Goal: Task Accomplishment & Management: Use online tool/utility

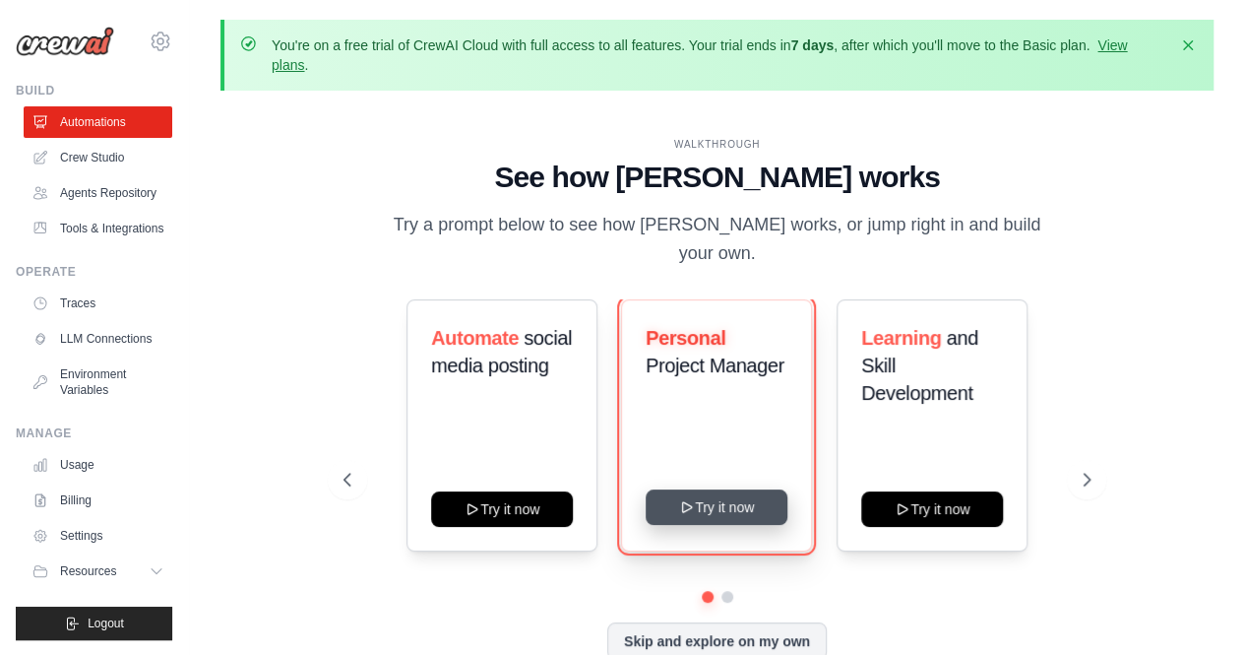
click at [719, 489] on button "Try it now" at bounding box center [717, 506] width 142 height 35
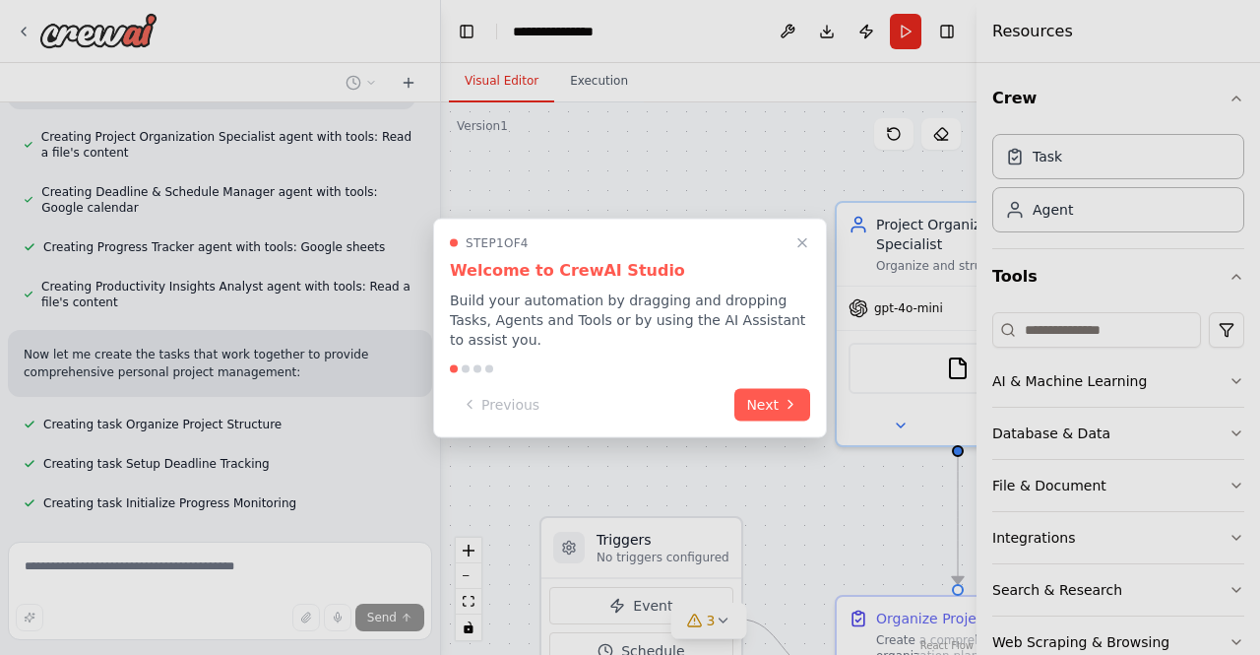
scroll to position [865, 0]
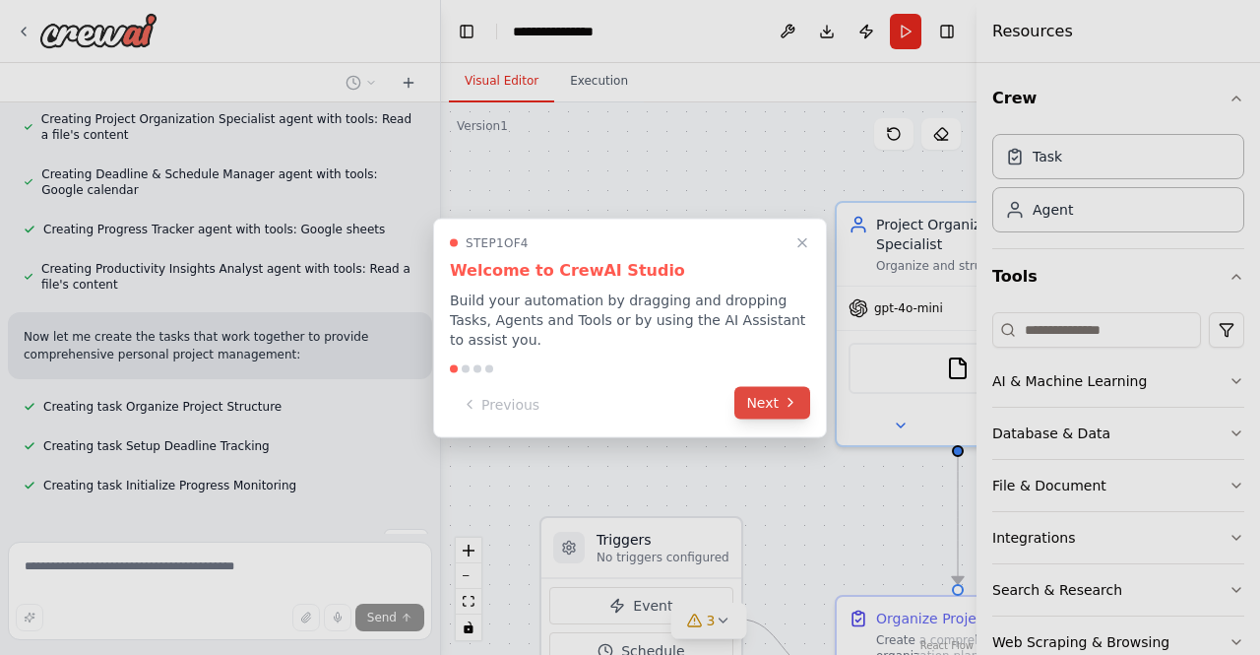
click at [794, 408] on button "Next" at bounding box center [772, 402] width 76 height 32
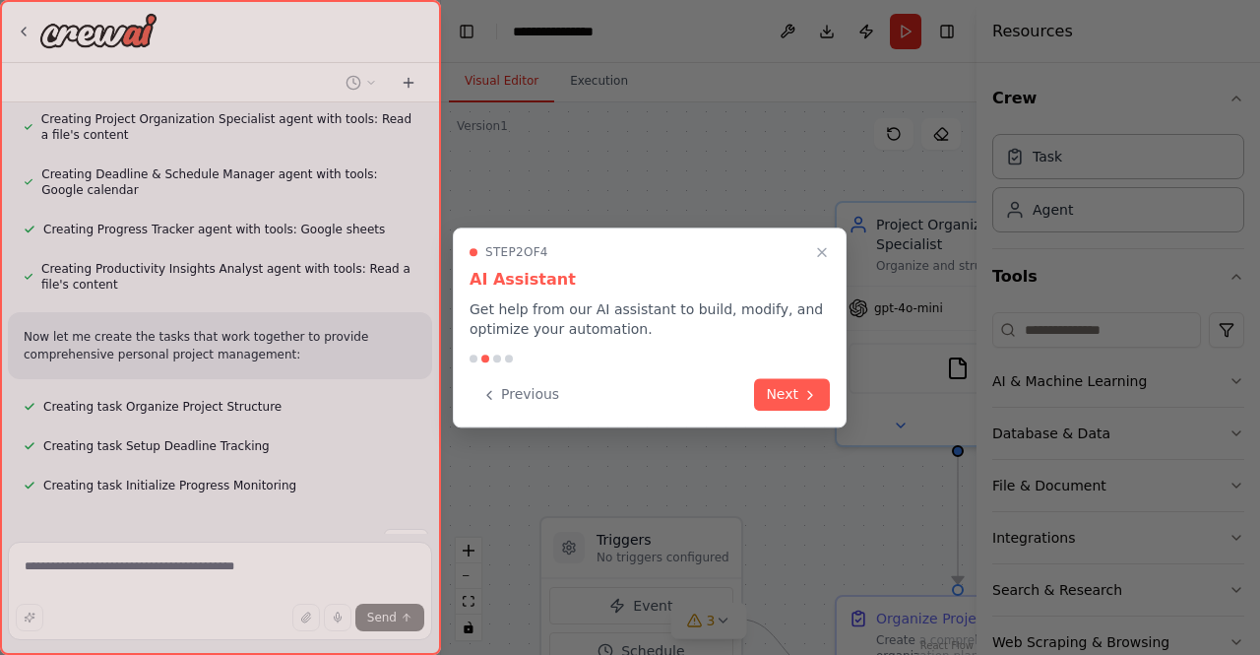
scroll to position [905, 0]
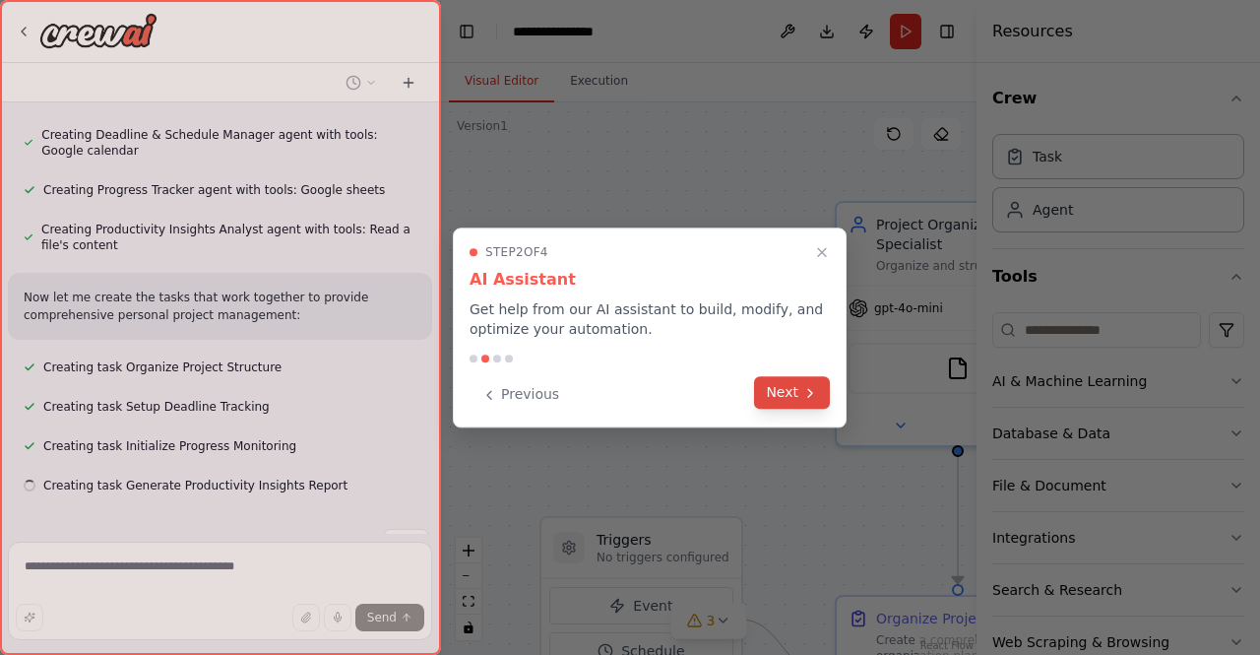
click at [799, 391] on button "Next" at bounding box center [792, 392] width 76 height 32
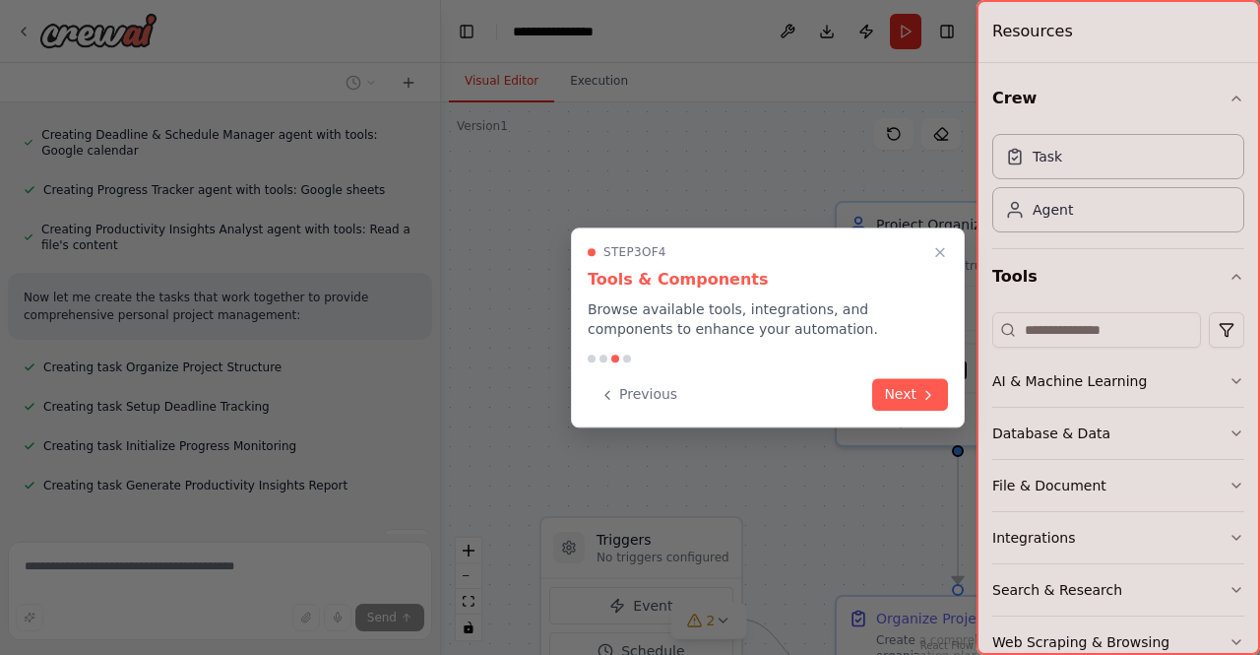
click at [900, 402] on button "Next" at bounding box center [910, 394] width 76 height 32
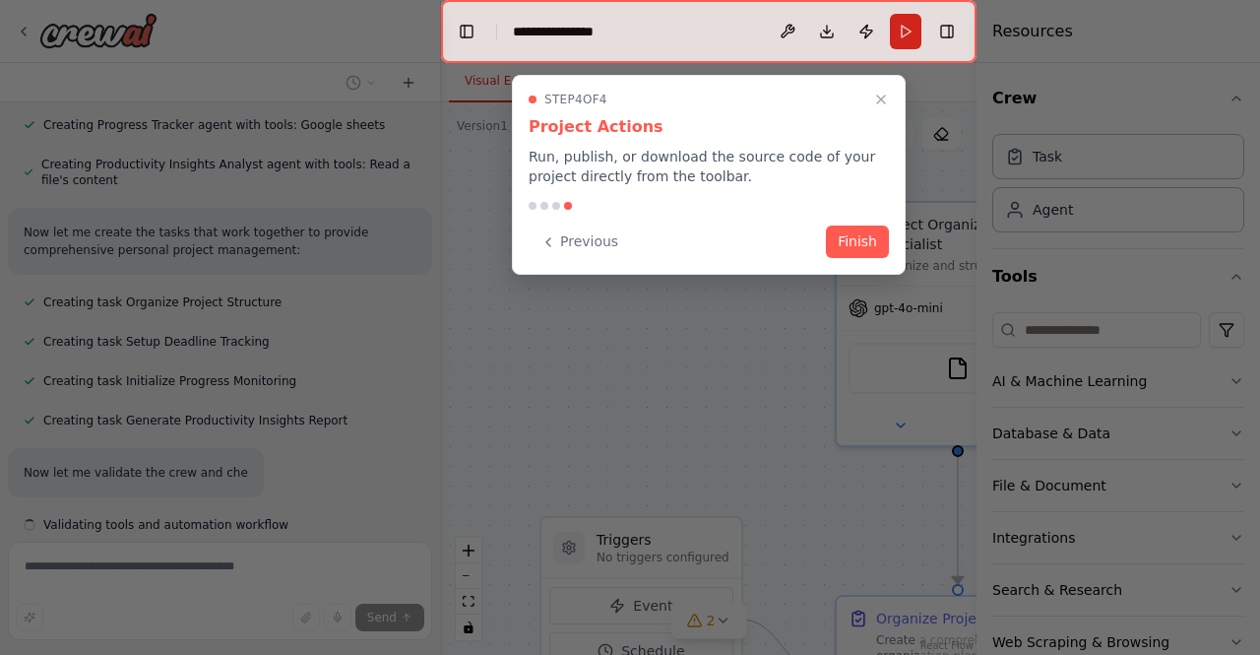
scroll to position [1009, 0]
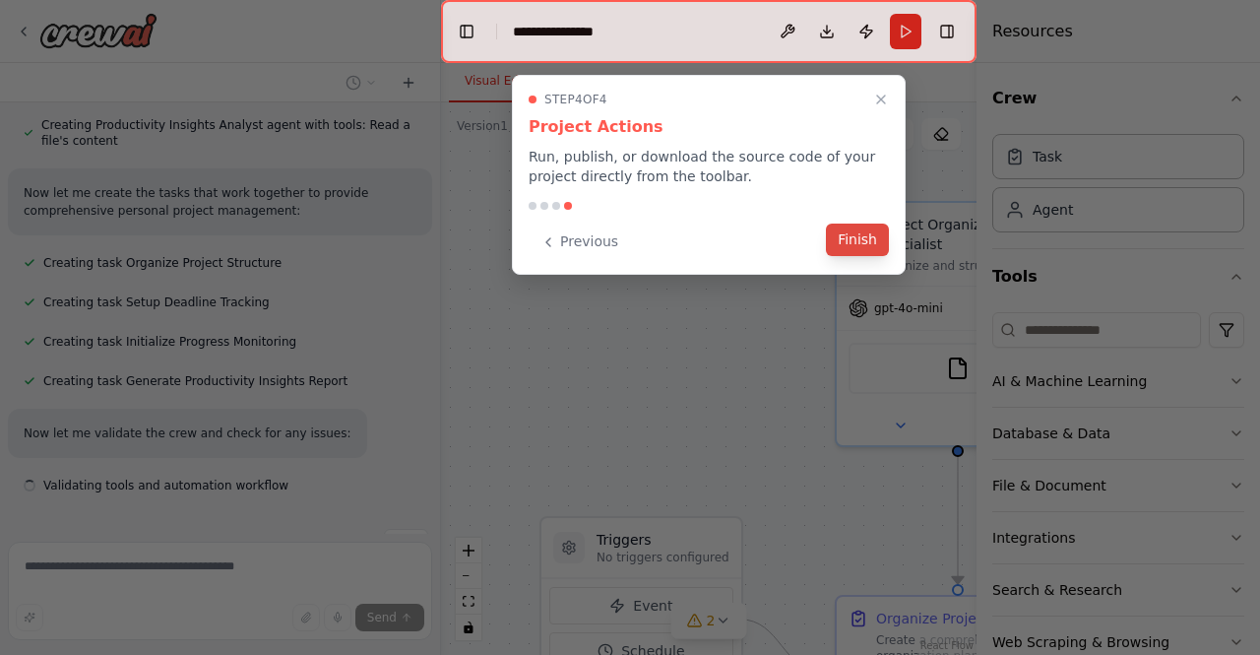
click at [845, 246] on button "Finish" at bounding box center [857, 239] width 63 height 32
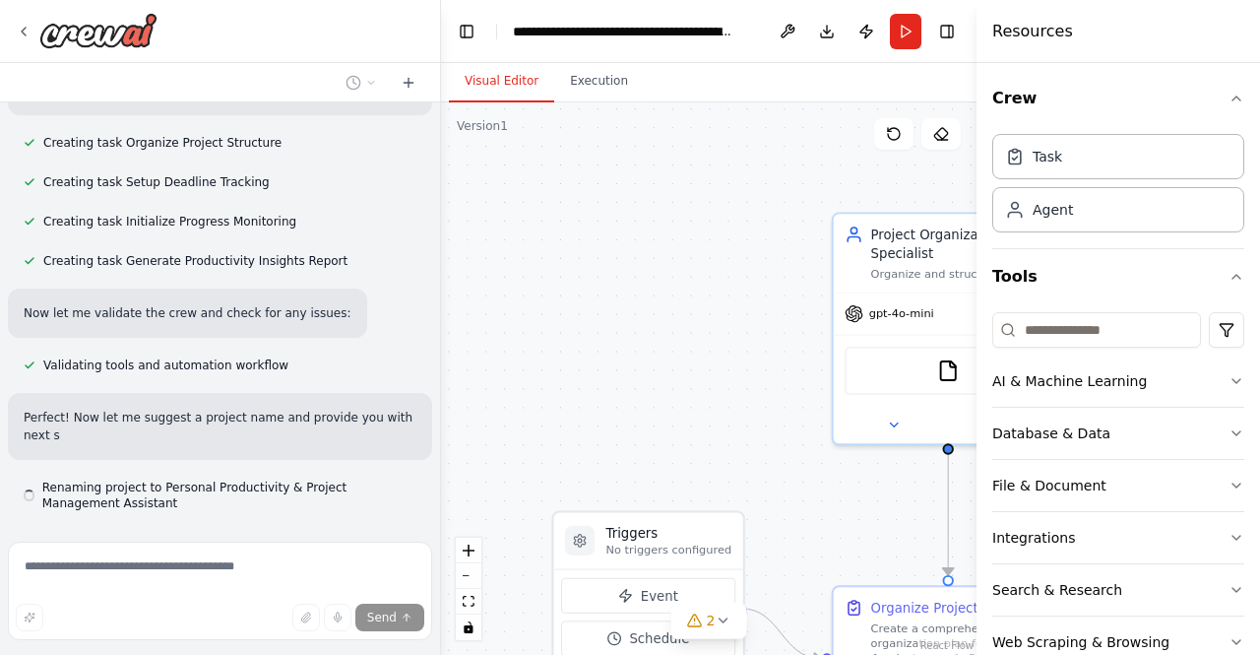
scroll to position [1147, 0]
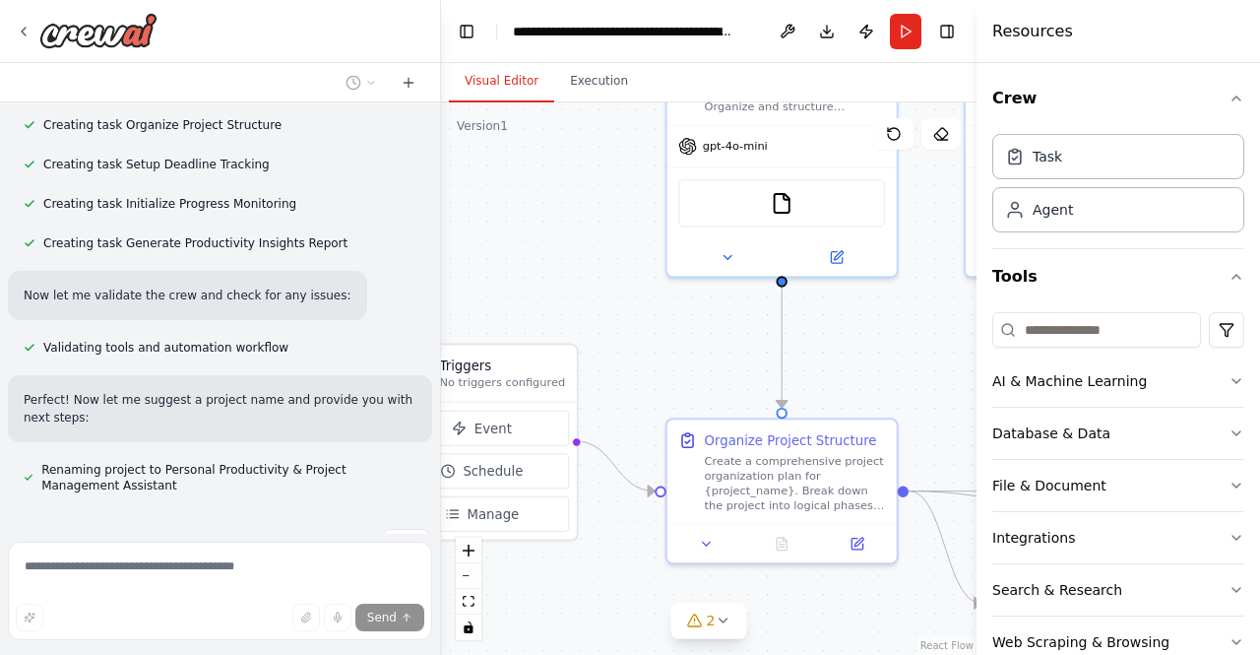
click at [383, 102] on div "Create a crew that helps organize your personal projects, sets reminders for im…" at bounding box center [630, 327] width 1260 height 655
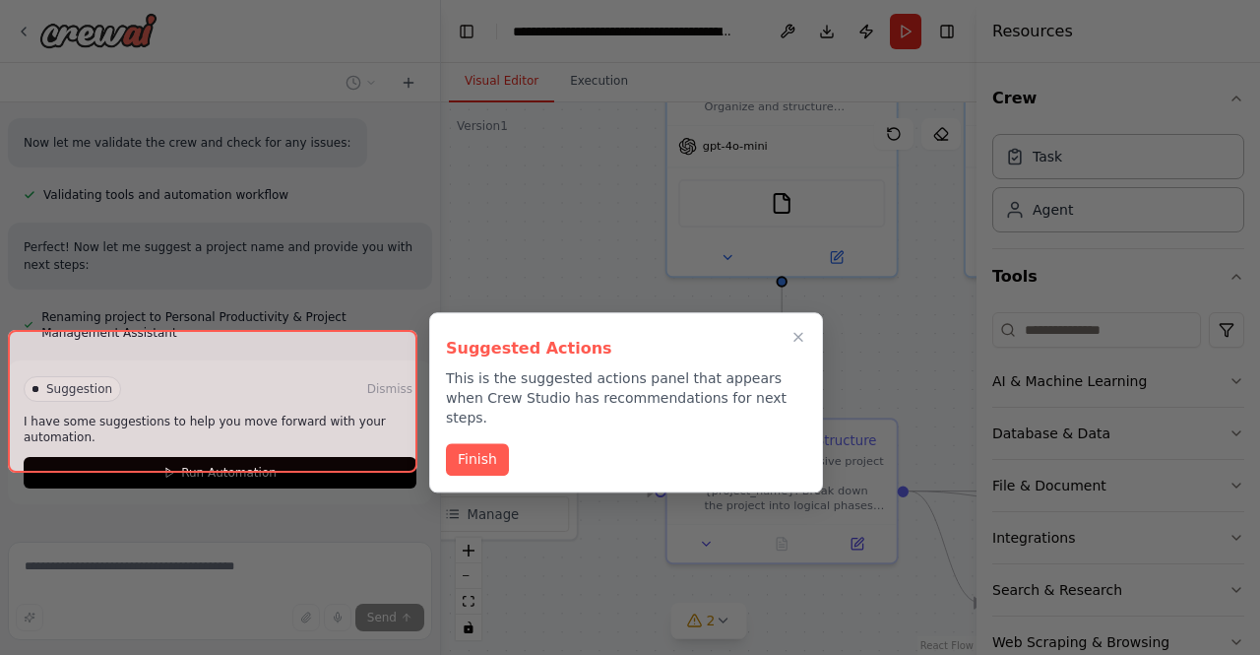
scroll to position [1305, 0]
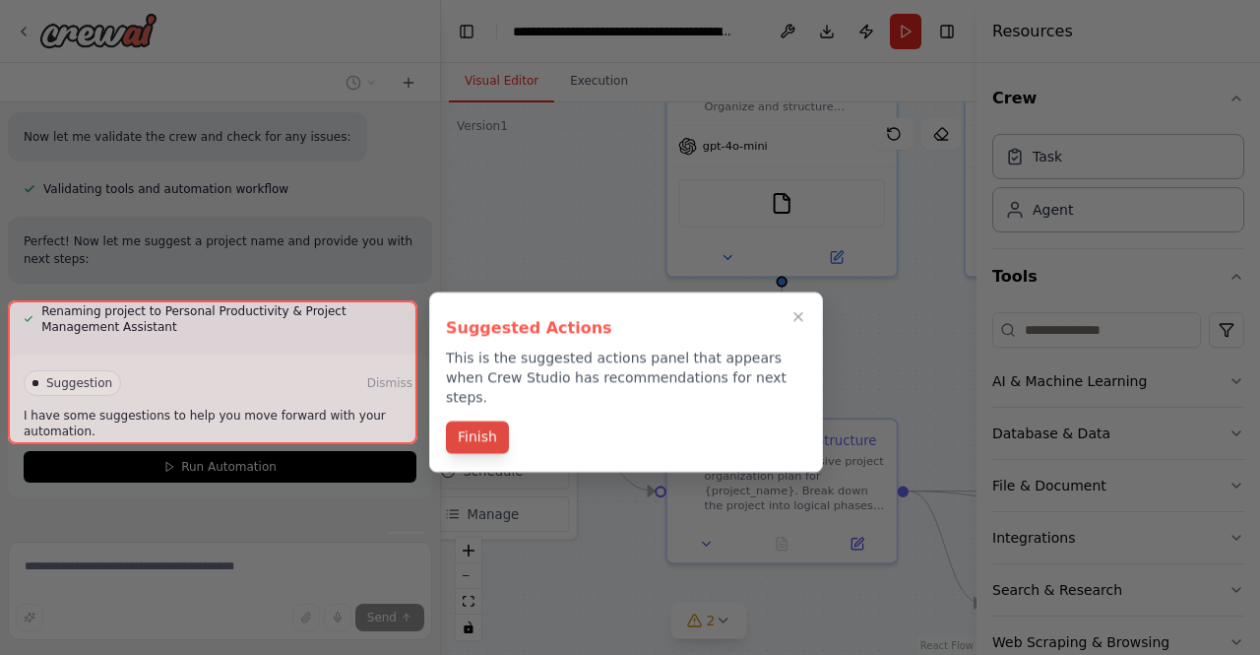
click at [469, 421] on button "Finish" at bounding box center [477, 437] width 63 height 32
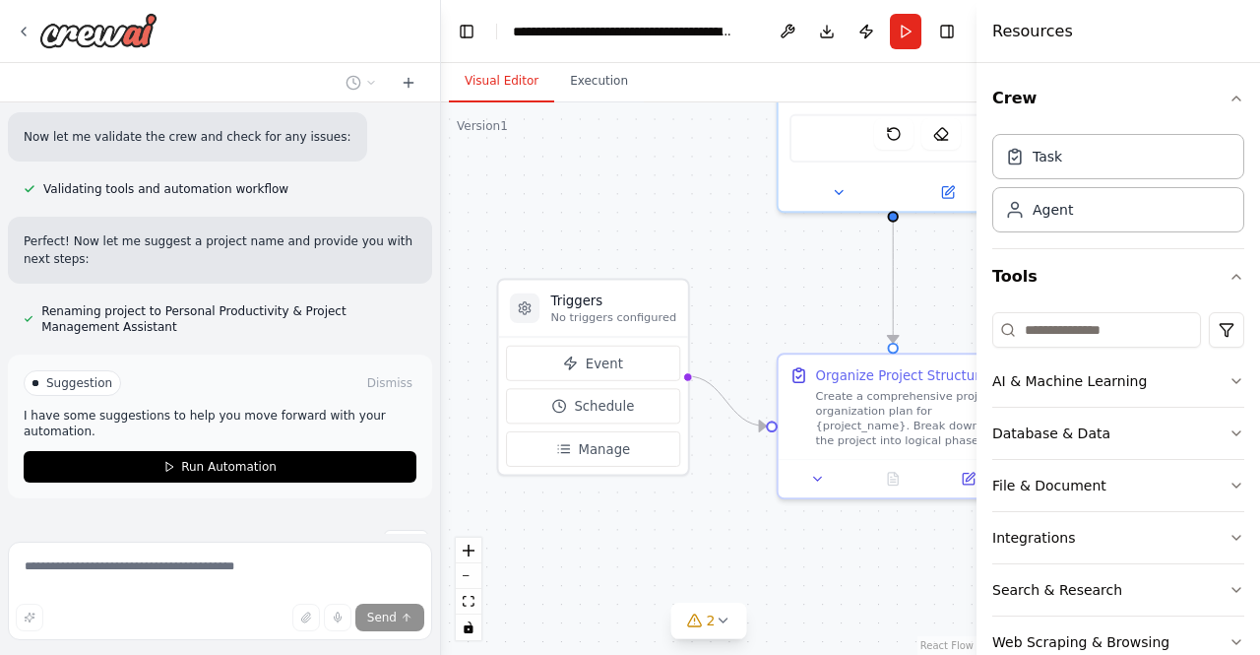
drag, startPoint x: 535, startPoint y: 214, endPoint x: 604, endPoint y: 192, distance: 72.2
click at [644, 156] on div ".deletable-edge-delete-btn { width: 20px; height: 20px; border: 0px solid #ffff…" at bounding box center [708, 378] width 535 height 552
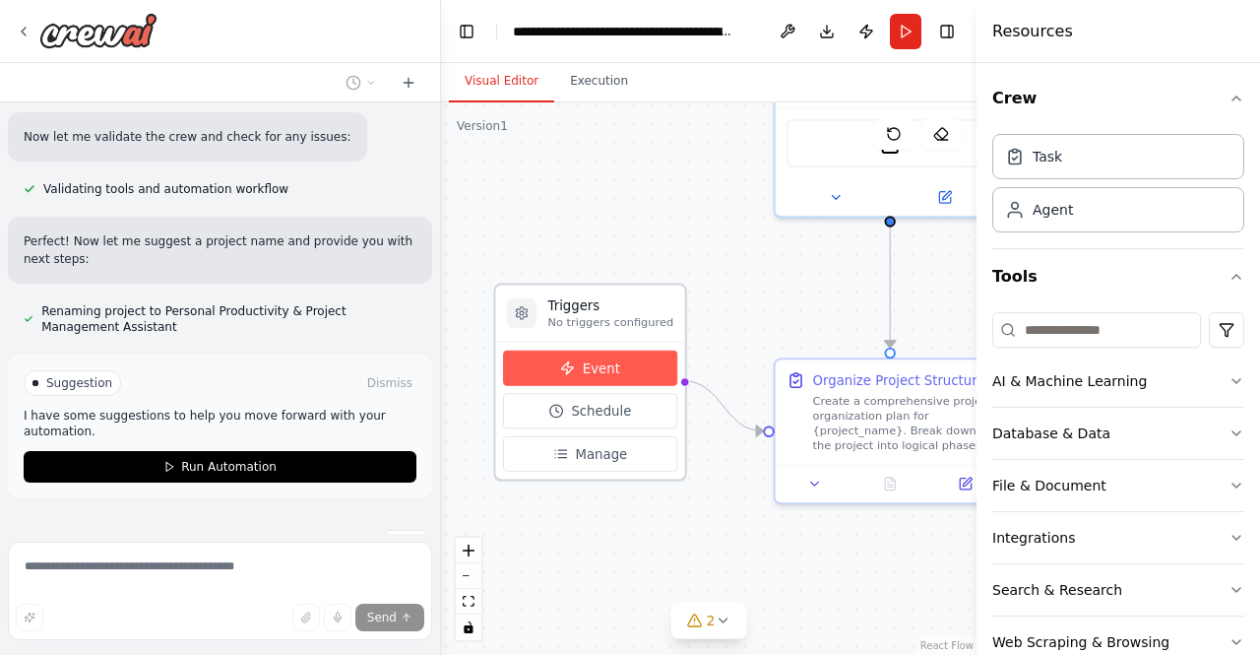
click at [567, 373] on icon at bounding box center [567, 367] width 11 height 13
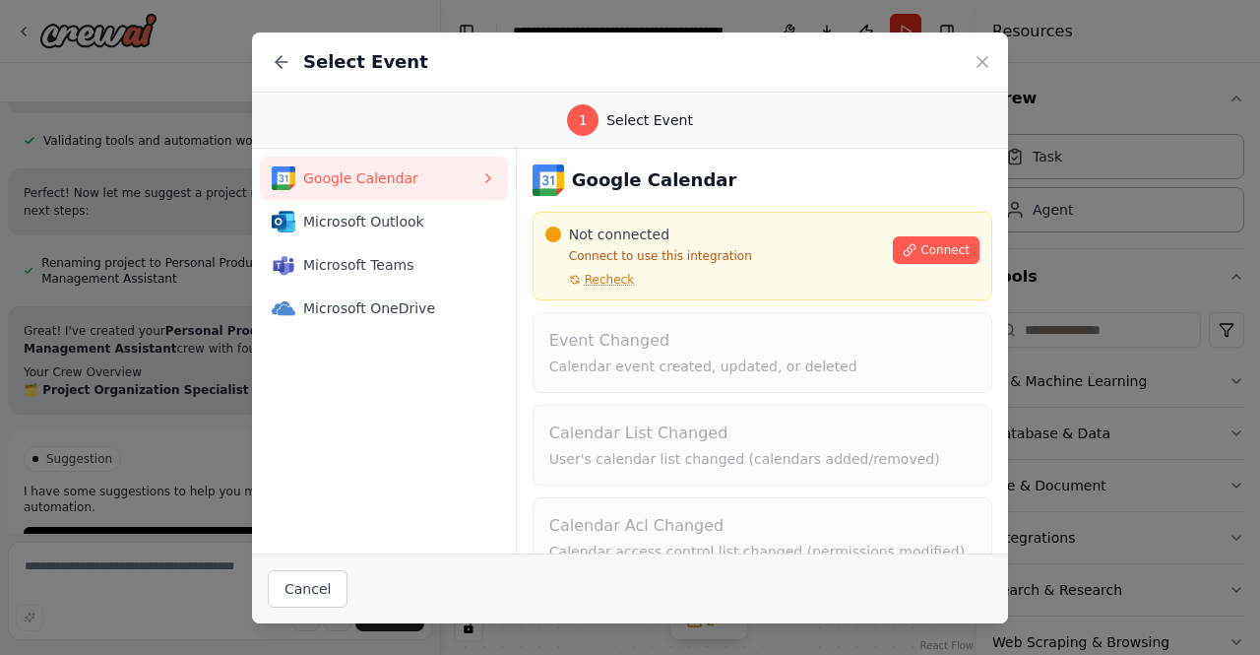
click at [989, 73] on div "Select Event" at bounding box center [630, 62] width 756 height 60
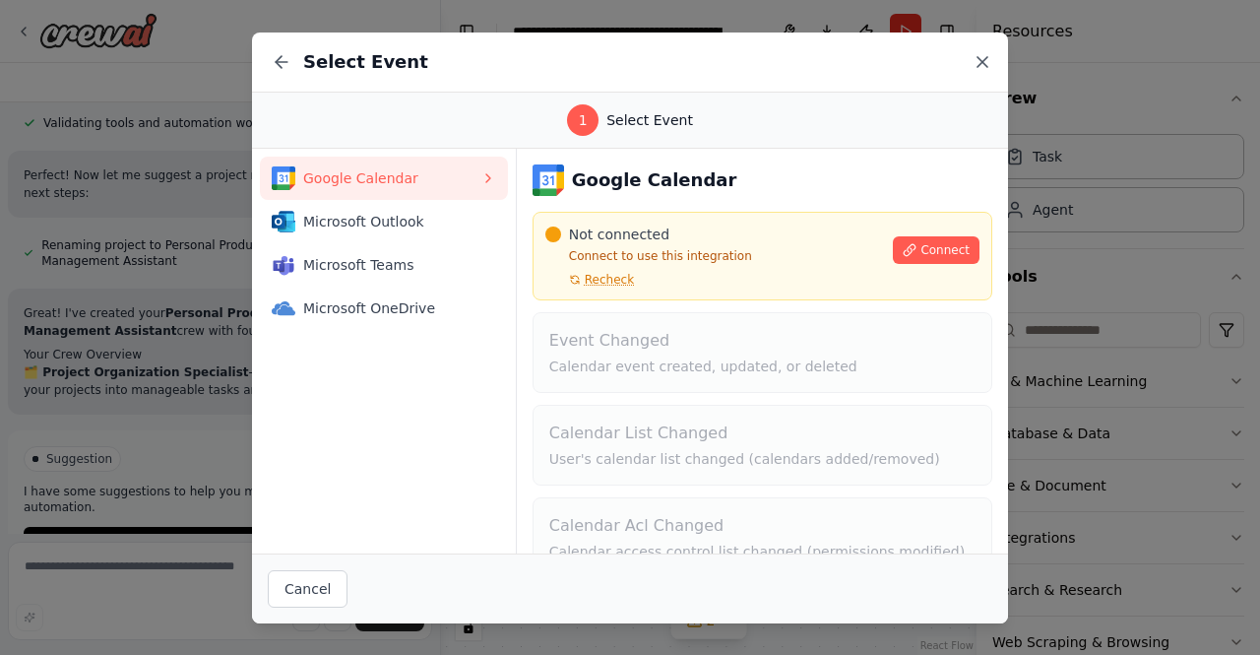
click at [988, 66] on icon at bounding box center [982, 62] width 20 height 20
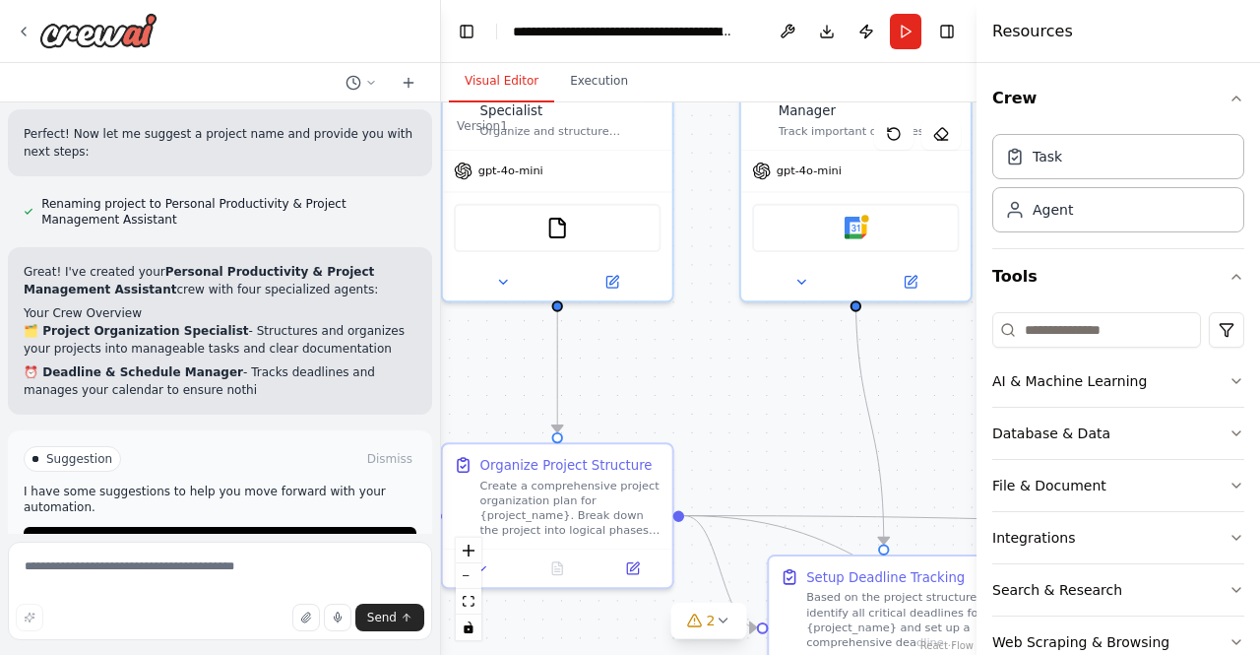
drag, startPoint x: 801, startPoint y: 306, endPoint x: 468, endPoint y: 389, distance: 343.8
click at [468, 389] on div ".deletable-edge-delete-btn { width: 20px; height: 20px; border: 0px solid #ffff…" at bounding box center [708, 378] width 535 height 552
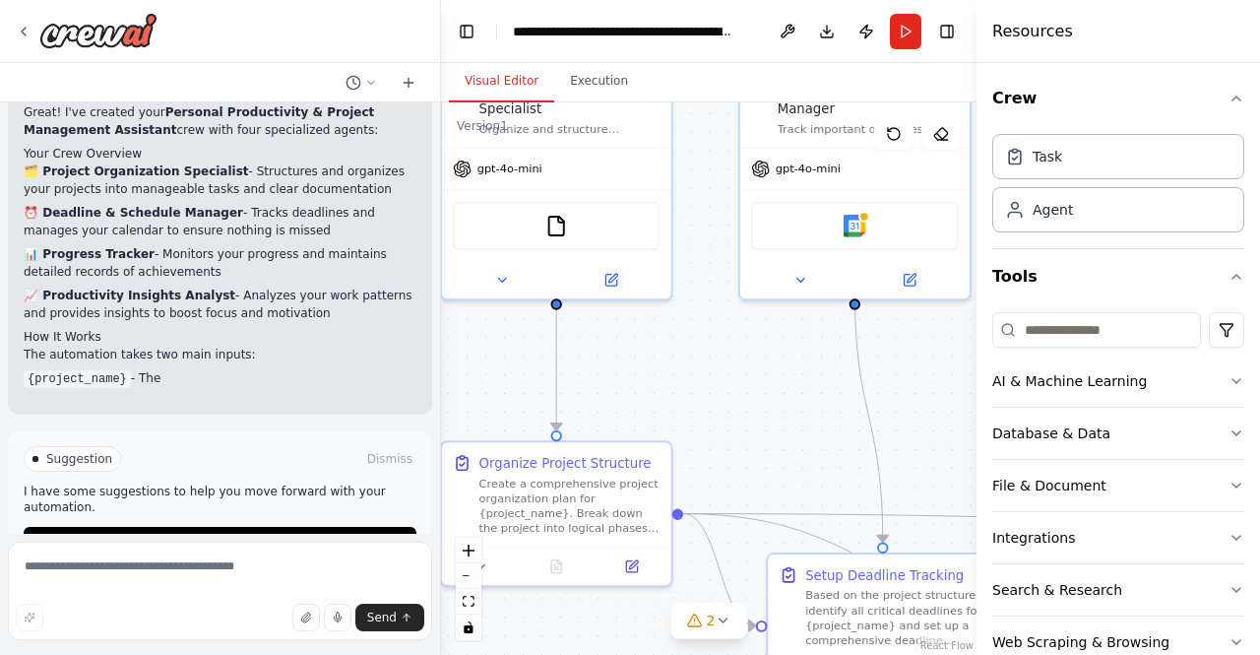
click at [681, 359] on div ".deletable-edge-delete-btn { width: 20px; height: 20px; border: 0px solid #ffff…" at bounding box center [708, 378] width 535 height 552
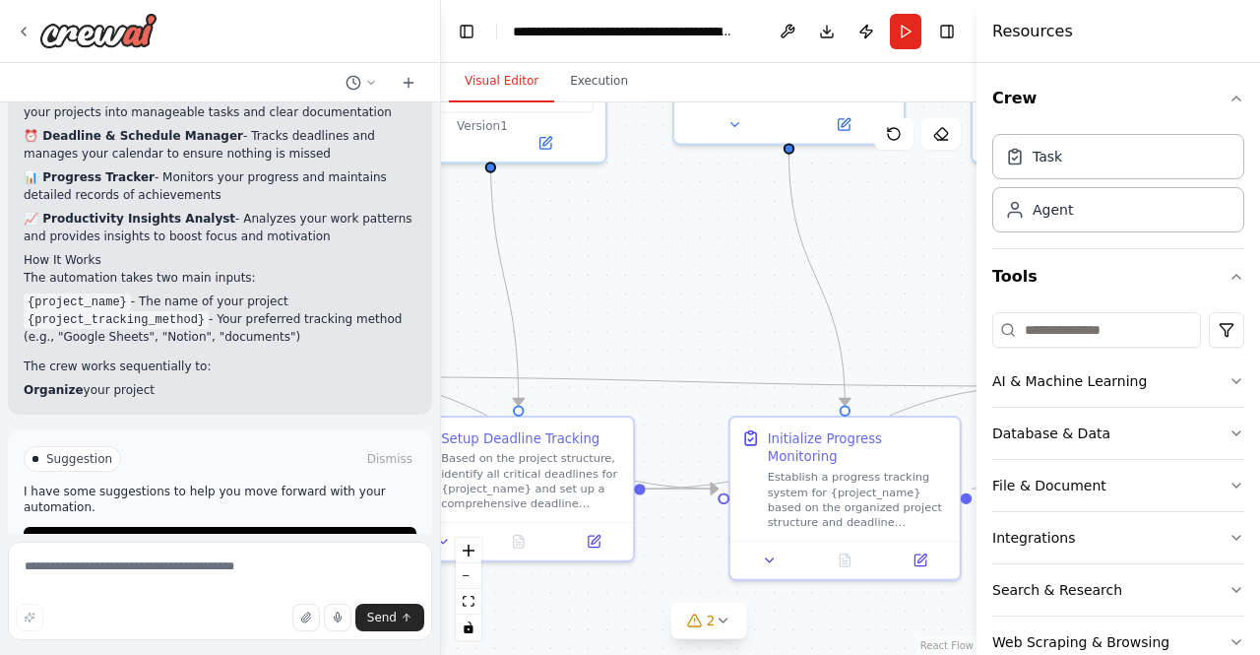
drag, startPoint x: 788, startPoint y: 387, endPoint x: 425, endPoint y: 249, distance: 388.5
click at [425, 249] on div "Create a crew that helps organize your personal projects, sets reminders for im…" at bounding box center [630, 327] width 1260 height 655
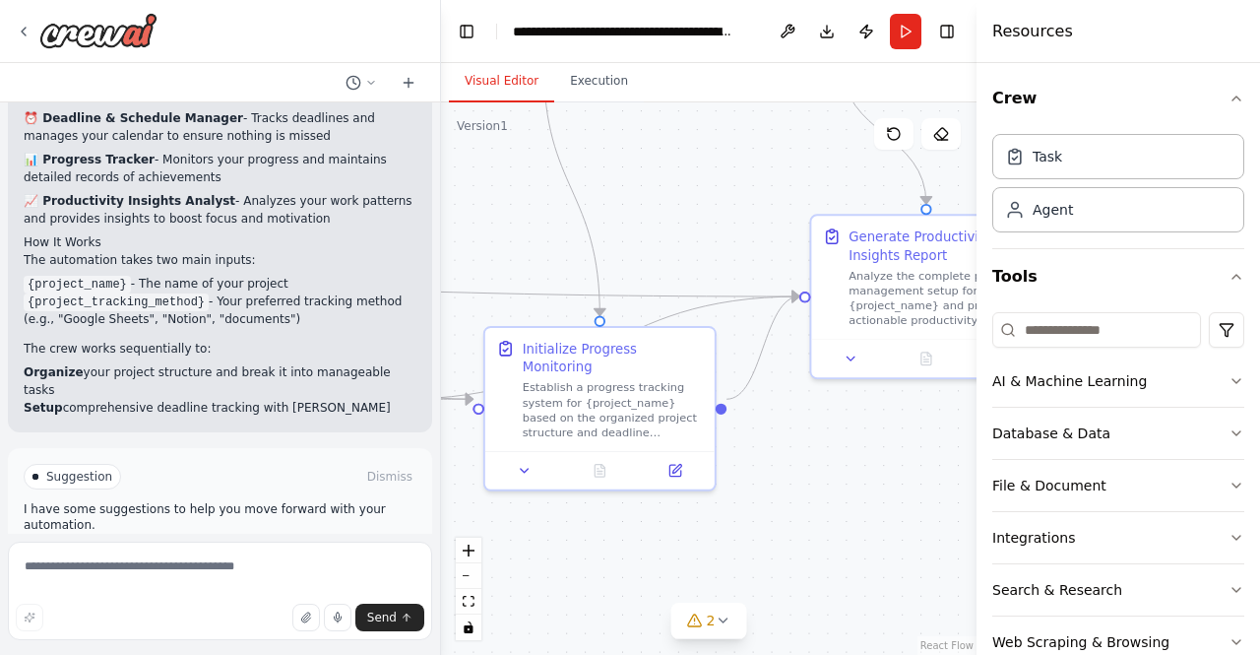
drag, startPoint x: 787, startPoint y: 345, endPoint x: 562, endPoint y: 257, distance: 242.2
click at [562, 257] on div ".deletable-edge-delete-btn { width: 20px; height: 20px; border: 0px solid #ffff…" at bounding box center [708, 378] width 535 height 552
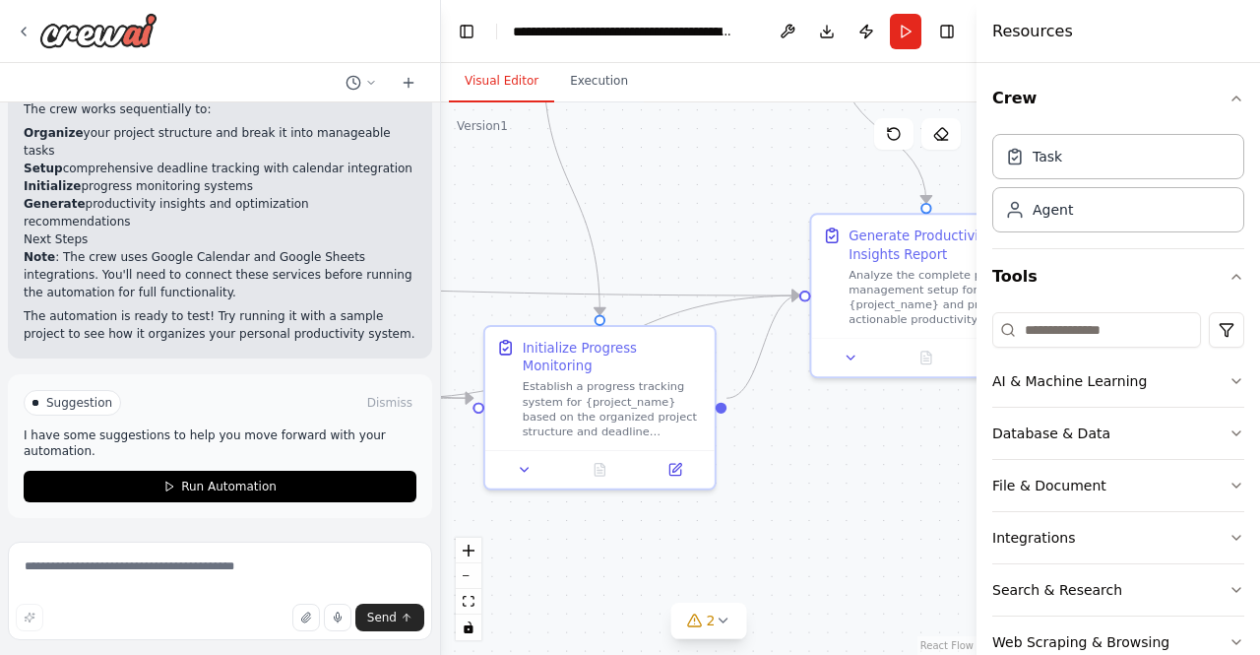
scroll to position [1647, 0]
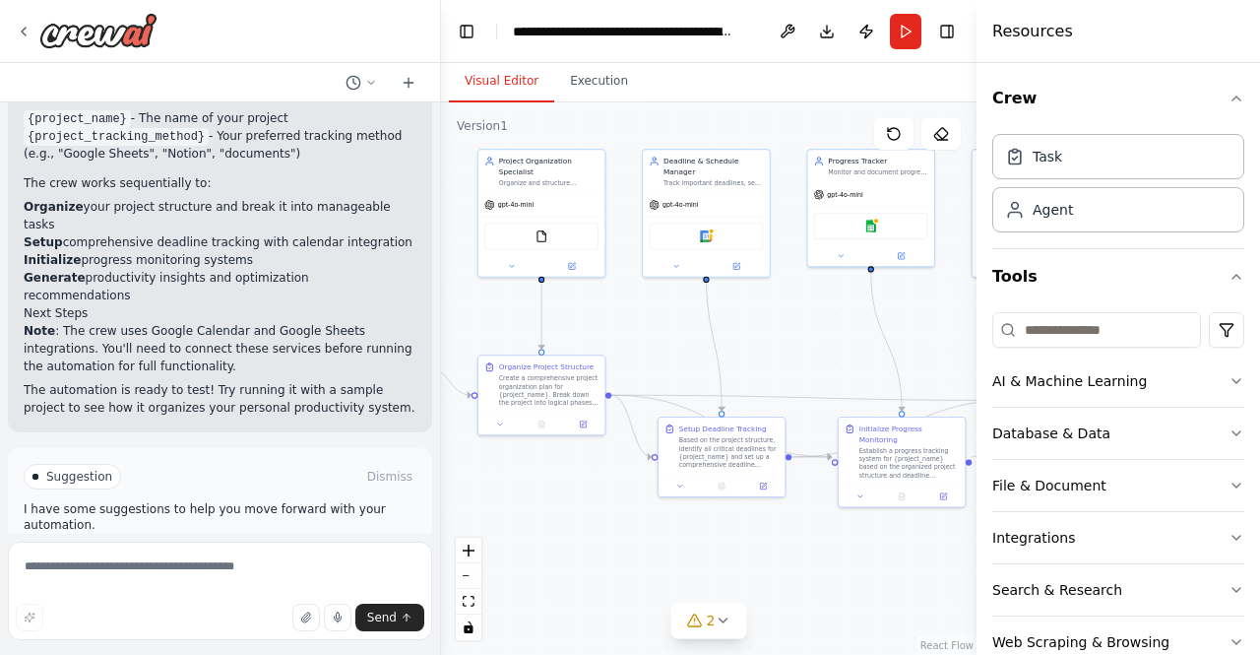
drag, startPoint x: 586, startPoint y: 280, endPoint x: 841, endPoint y: 320, distance: 258.1
click at [841, 320] on div ".deletable-edge-delete-btn { width: 20px; height: 20px; border: 0px solid #ffff…" at bounding box center [708, 378] width 535 height 552
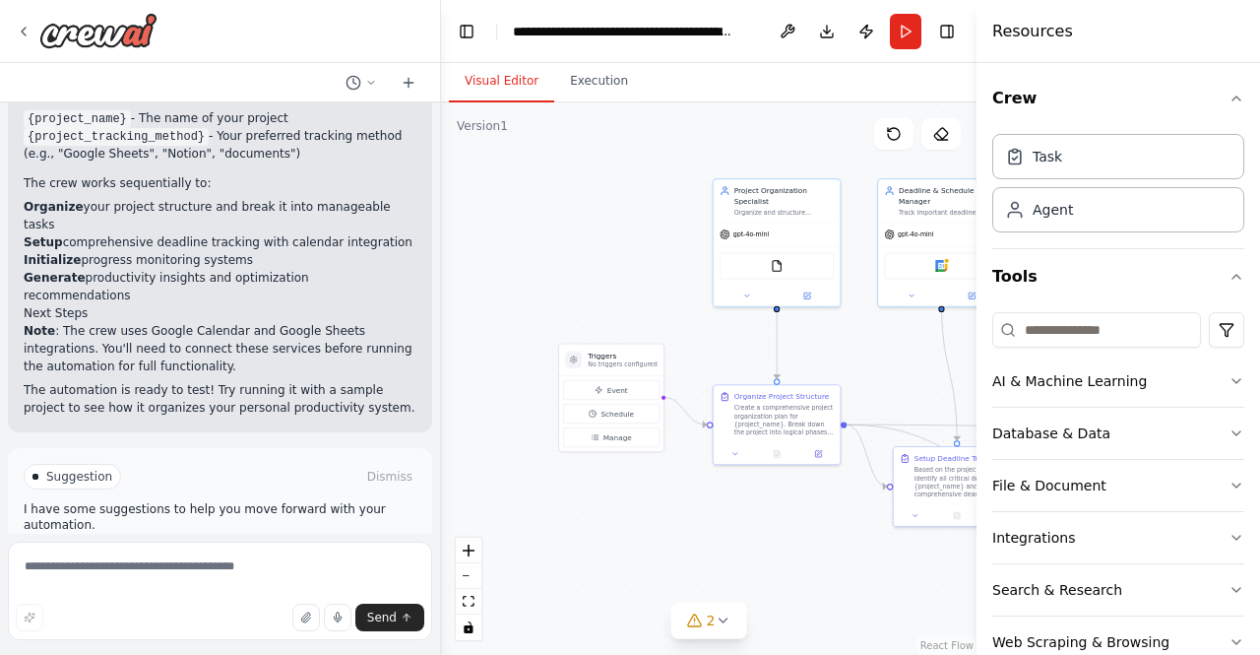
drag, startPoint x: 664, startPoint y: 322, endPoint x: 912, endPoint y: 347, distance: 249.4
click at [915, 348] on div ".deletable-edge-delete-btn { width: 20px; height: 20px; border: 0px solid #ffff…" at bounding box center [708, 378] width 535 height 552
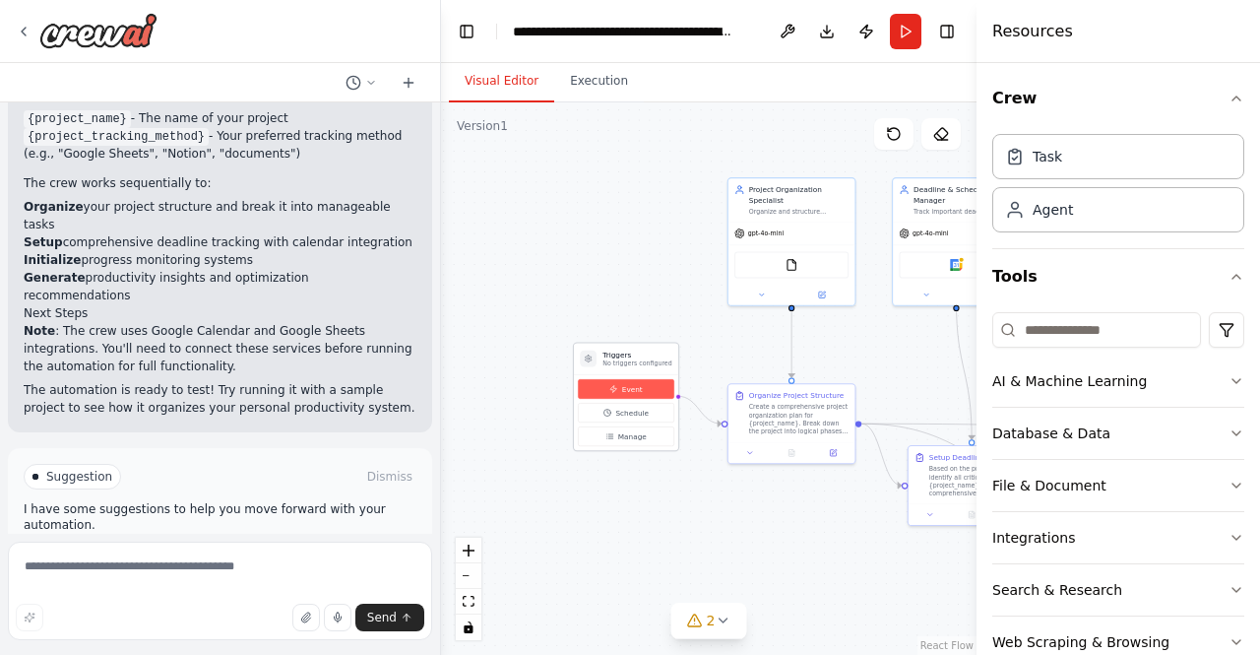
click at [652, 388] on button "Event" at bounding box center [626, 389] width 96 height 20
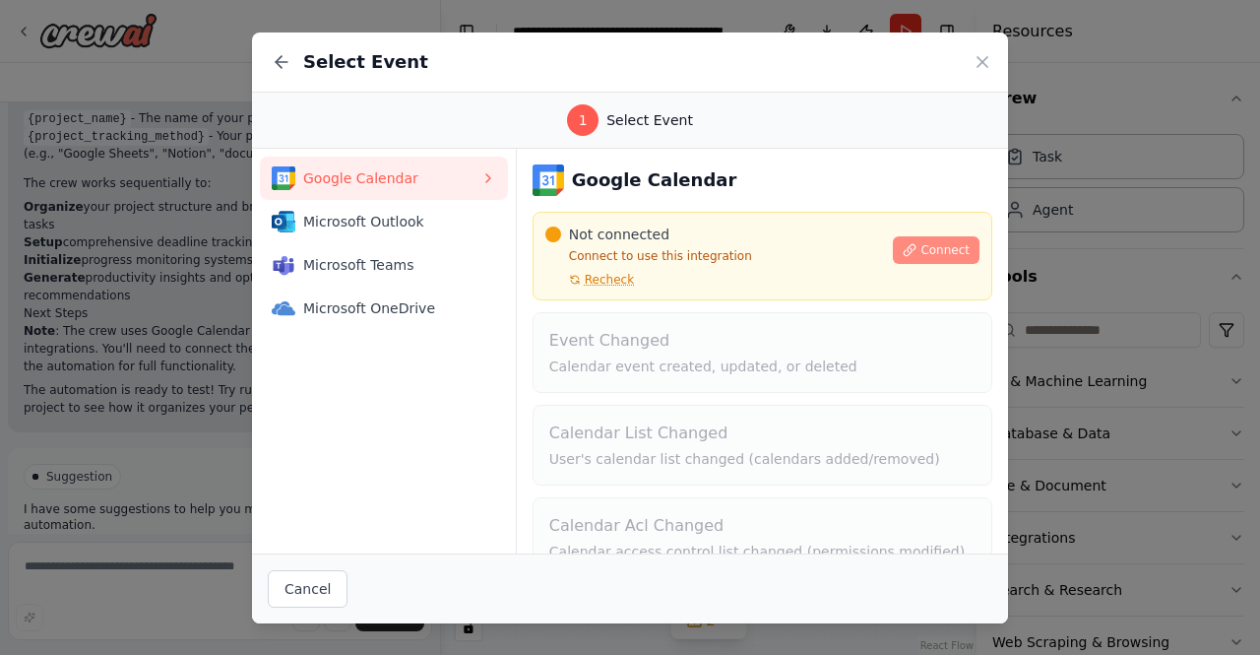
click at [930, 249] on span "Connect" at bounding box center [944, 250] width 49 height 16
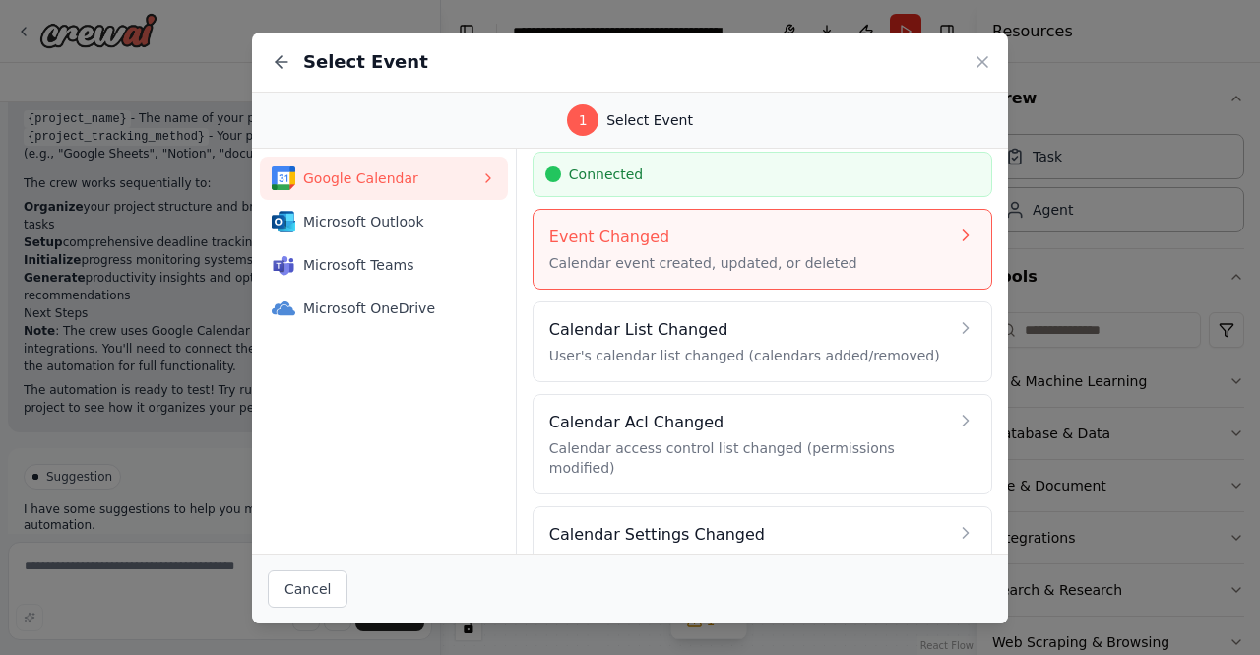
scroll to position [85, 0]
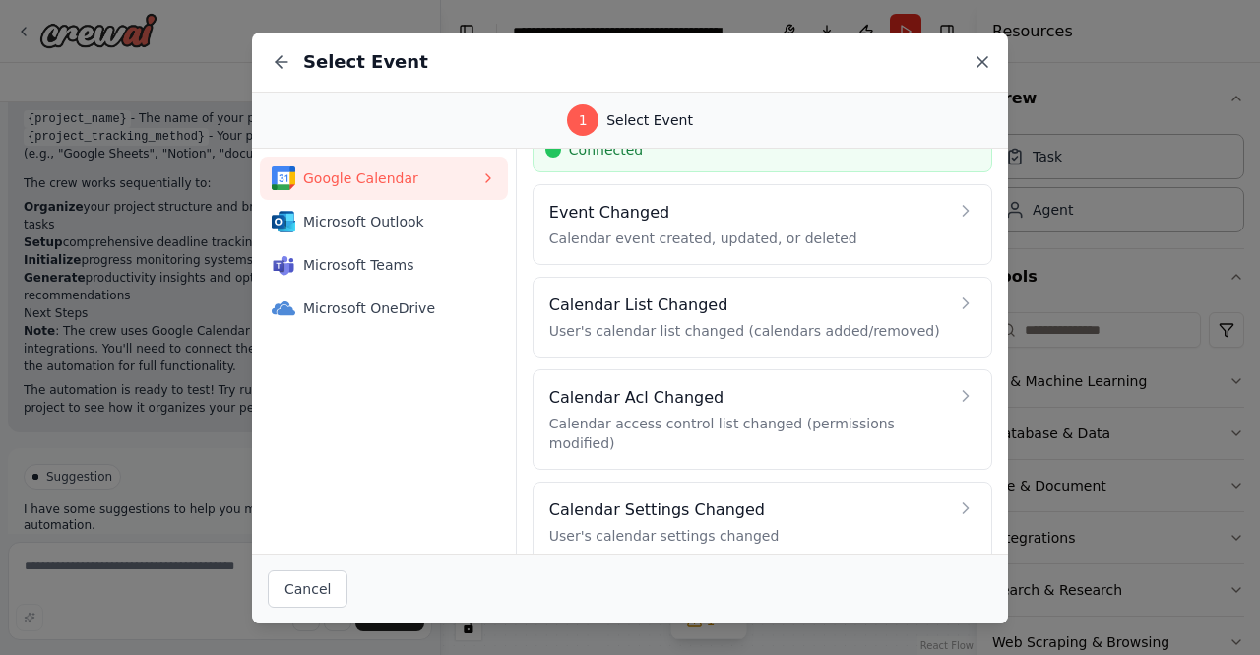
click at [983, 52] on icon at bounding box center [982, 62] width 20 height 20
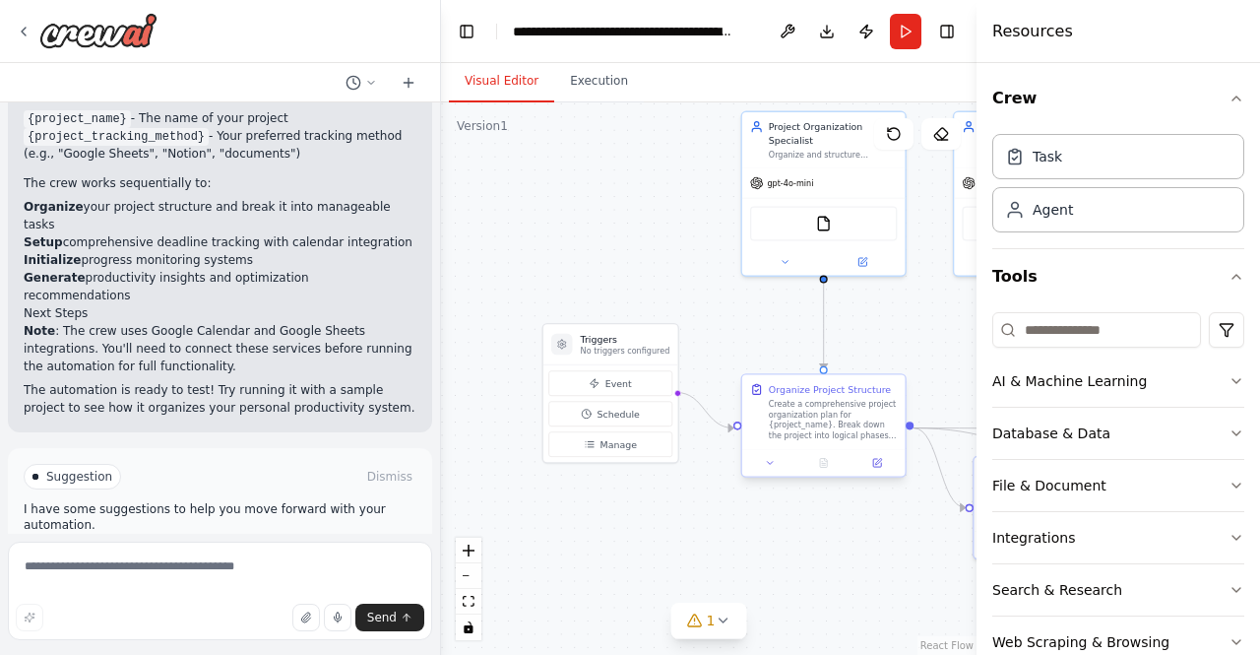
click at [832, 440] on div "Create a comprehensive project organization plan for {project_name}. Break down…" at bounding box center [833, 420] width 129 height 42
click at [812, 209] on div "FileReadTool" at bounding box center [823, 221] width 147 height 34
click at [837, 213] on div "FileReadTool" at bounding box center [823, 221] width 147 height 34
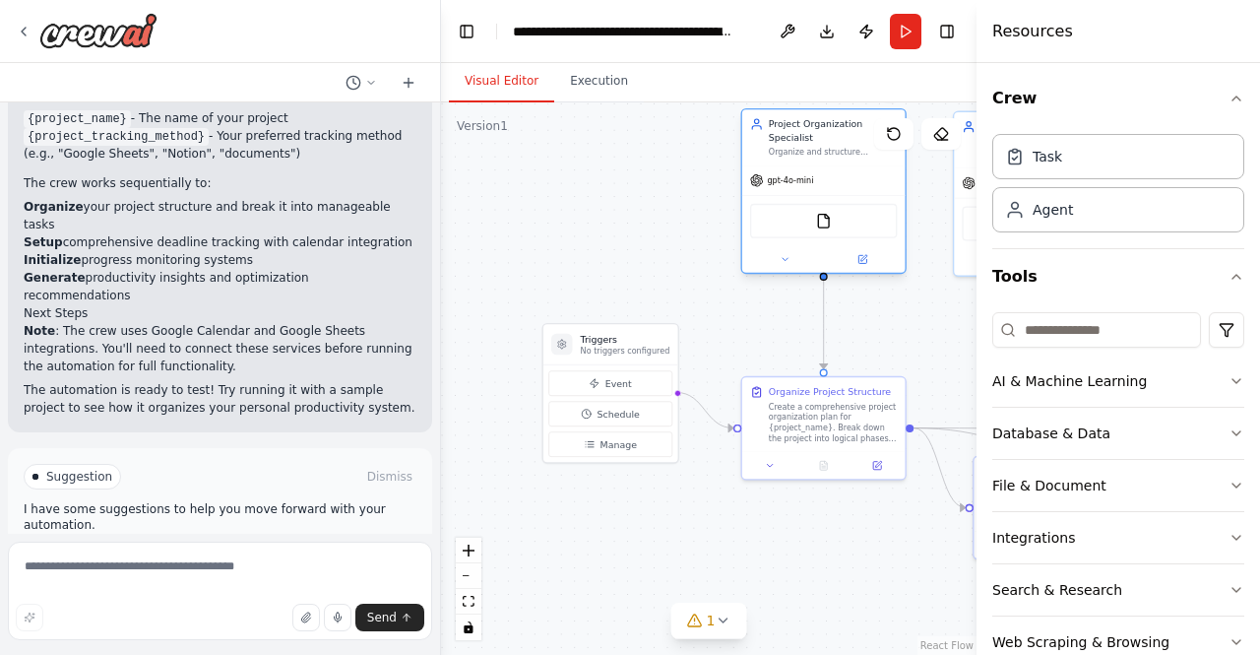
click at [837, 213] on div "FileReadTool" at bounding box center [823, 221] width 147 height 34
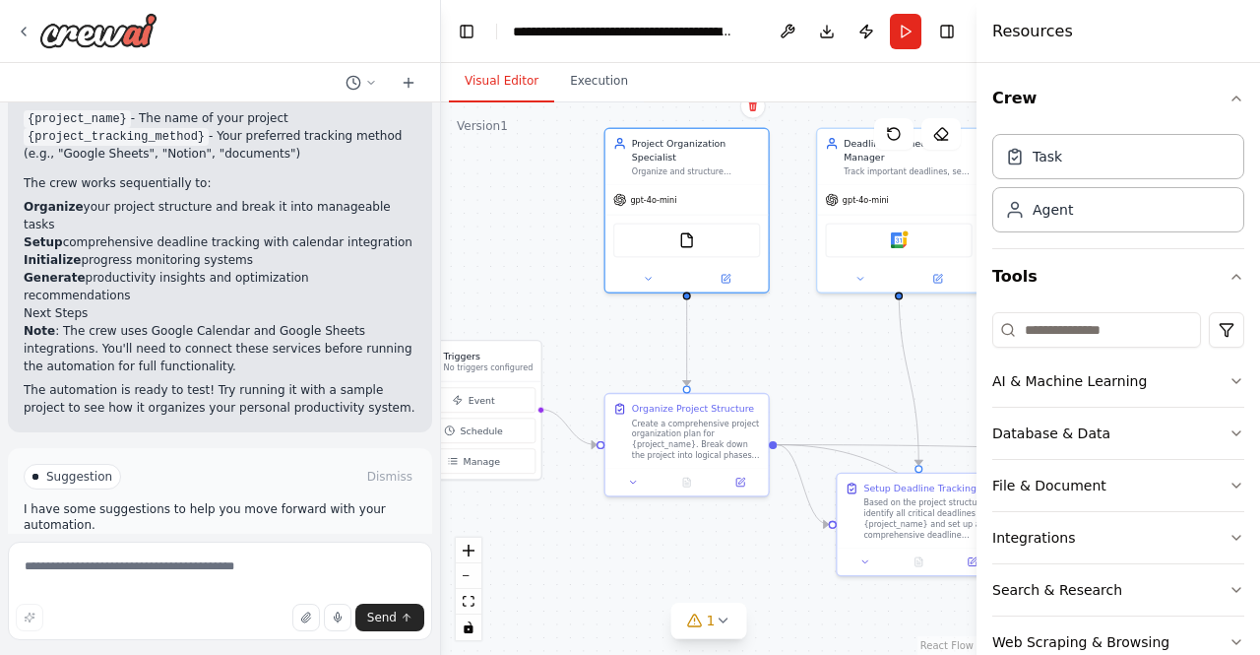
drag, startPoint x: 729, startPoint y: 244, endPoint x: 595, endPoint y: 261, distance: 135.9
click at [595, 261] on div ".deletable-edge-delete-btn { width: 20px; height: 20px; border: 0px solid #ffff…" at bounding box center [708, 378] width 535 height 552
click at [703, 225] on div "FileReadTool" at bounding box center [688, 237] width 147 height 34
drag, startPoint x: 627, startPoint y: 266, endPoint x: 638, endPoint y: 262, distance: 11.5
click at [636, 268] on button at bounding box center [649, 276] width 75 height 16
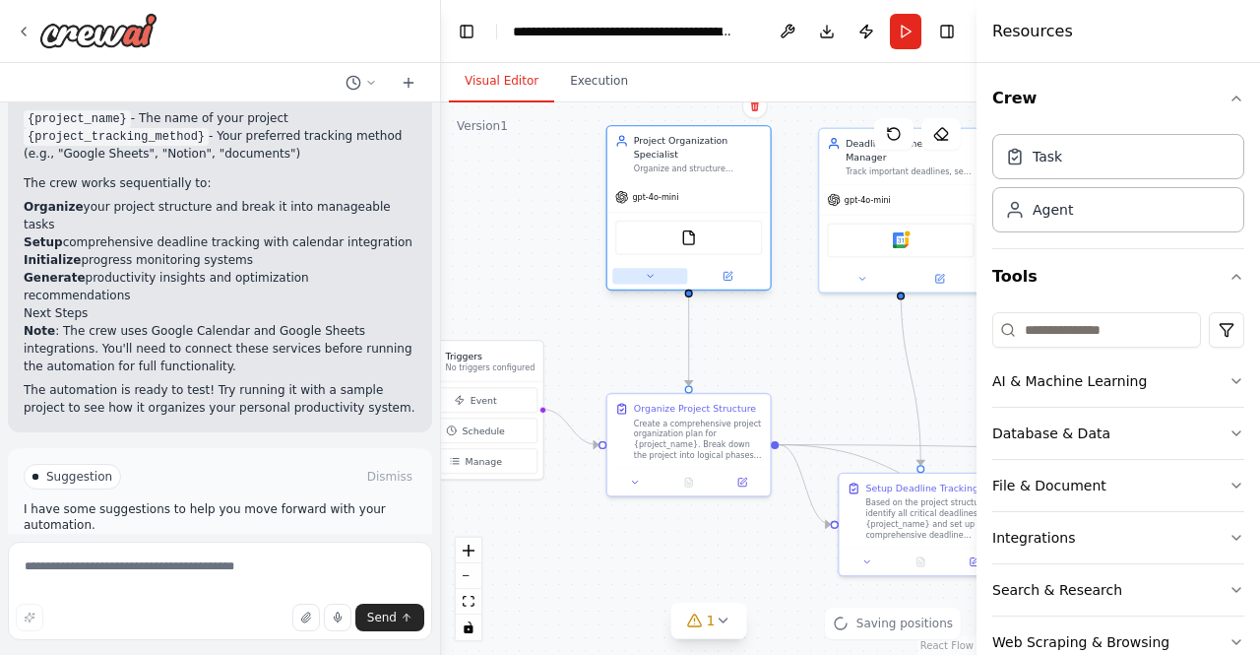
click at [638, 268] on button at bounding box center [649, 276] width 75 height 16
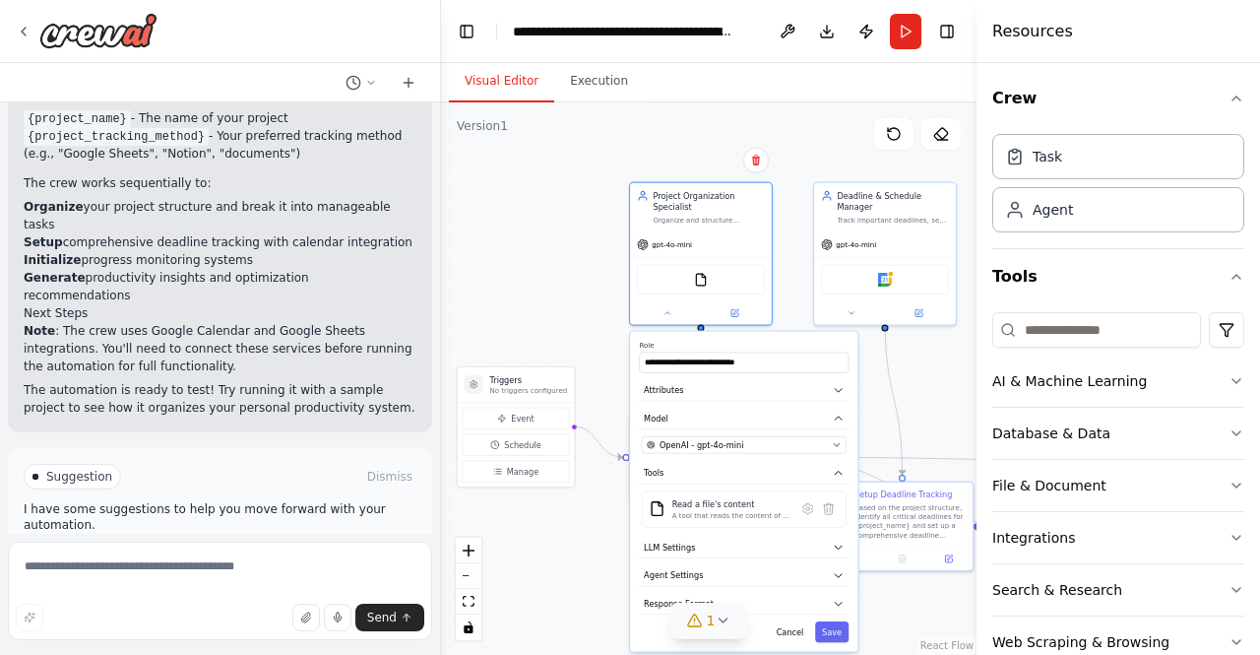
click at [709, 612] on span "1" at bounding box center [711, 620] width 9 height 20
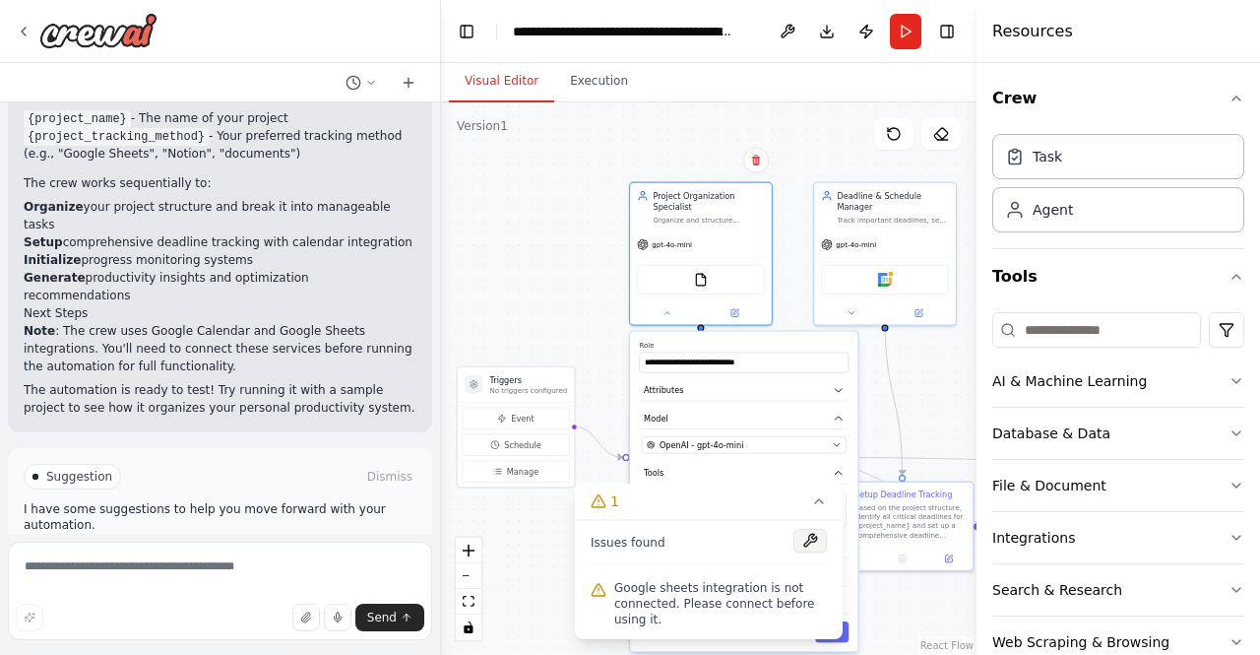
click at [800, 540] on button at bounding box center [809, 541] width 33 height 24
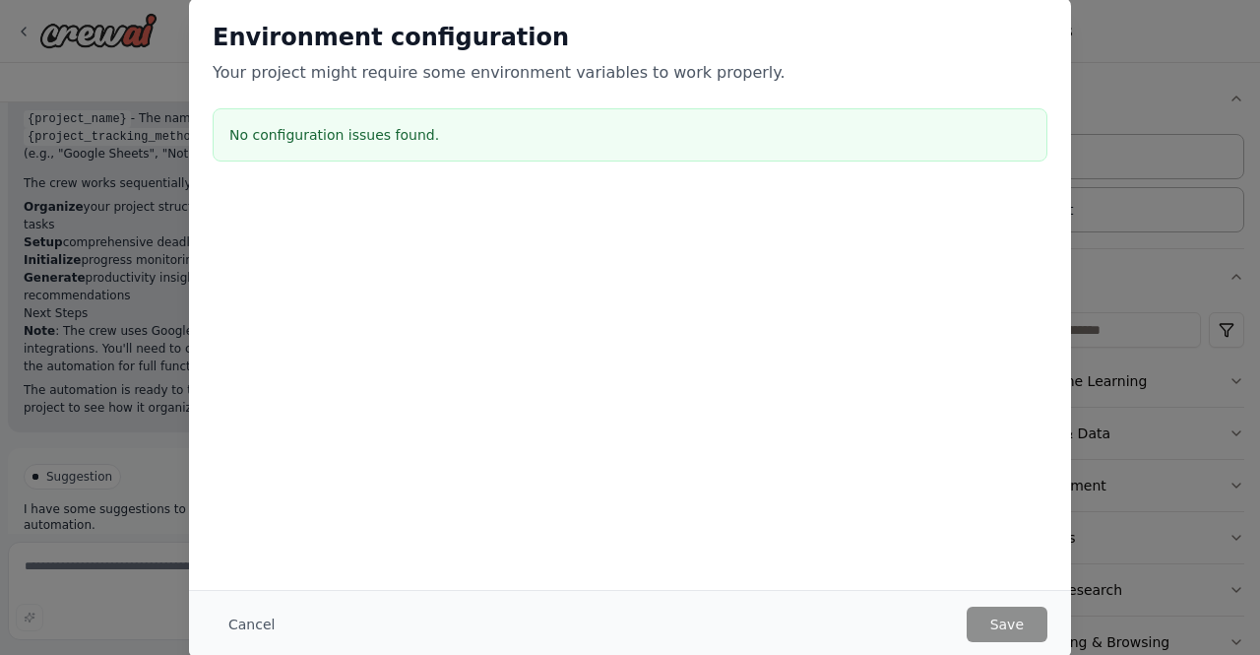
click at [261, 621] on button "Cancel" at bounding box center [252, 623] width 78 height 35
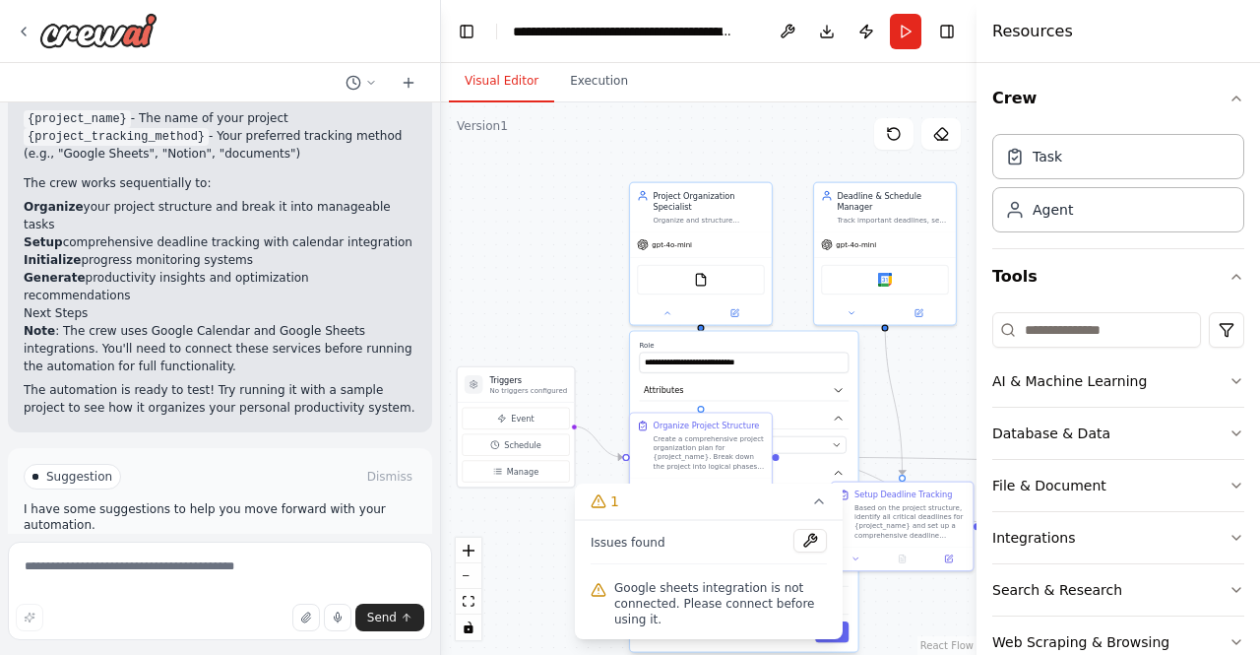
click at [539, 265] on div ".deletable-edge-delete-btn { width: 20px; height: 20px; border: 0px solid #ffff…" at bounding box center [708, 378] width 535 height 552
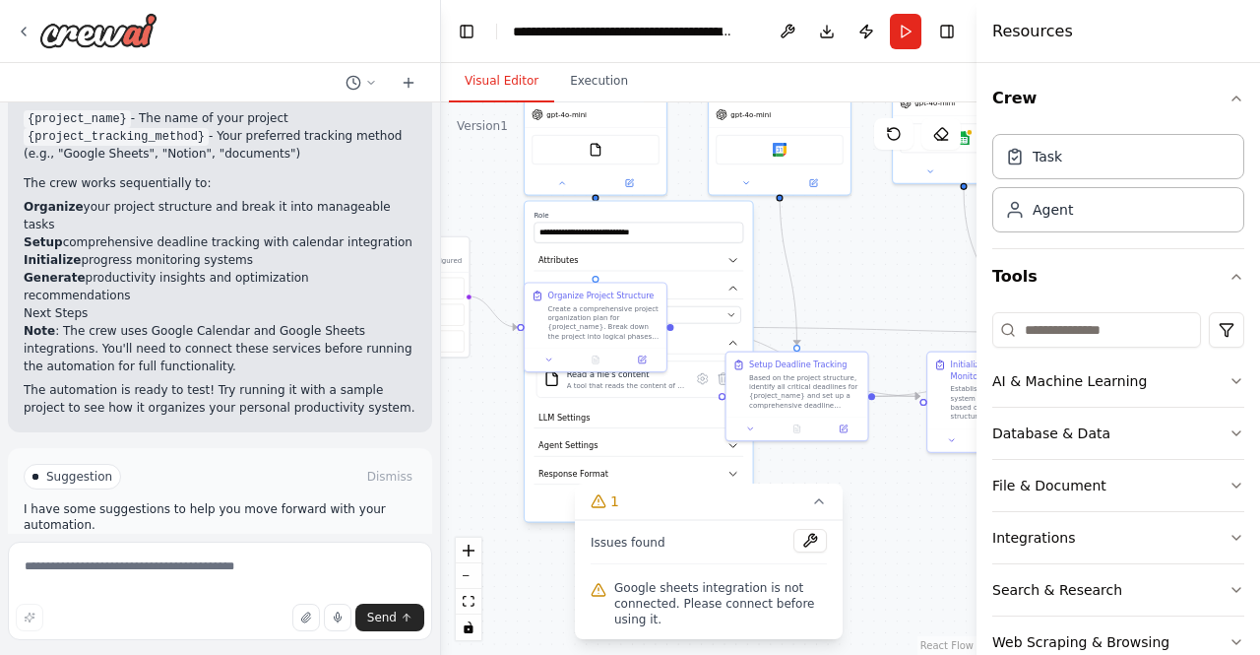
drag, startPoint x: 572, startPoint y: 321, endPoint x: 474, endPoint y: 198, distance: 157.0
click at [474, 198] on div ".deletable-edge-delete-btn { width: 20px; height: 20px; border: 0px solid #ffff…" at bounding box center [708, 378] width 535 height 552
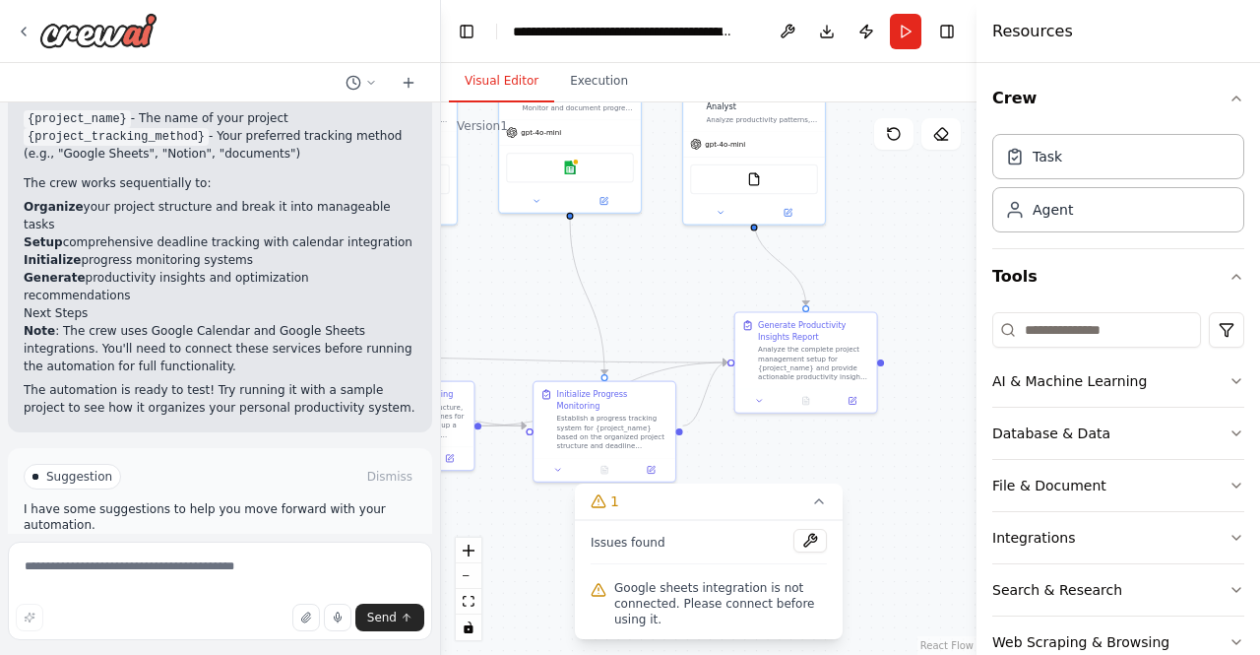
drag, startPoint x: 853, startPoint y: 283, endPoint x: 459, endPoint y: 313, distance: 395.8
click at [459, 313] on div ".deletable-edge-delete-btn { width: 20px; height: 20px; border: 0px solid #ffff…" at bounding box center [708, 378] width 535 height 552
click at [790, 345] on div "Analyze the complete project management setup for {project_name} and provide ac…" at bounding box center [813, 361] width 111 height 36
click at [790, 345] on div "Analyze the complete project management setup for {project_name} and provide ac…" at bounding box center [819, 361] width 111 height 36
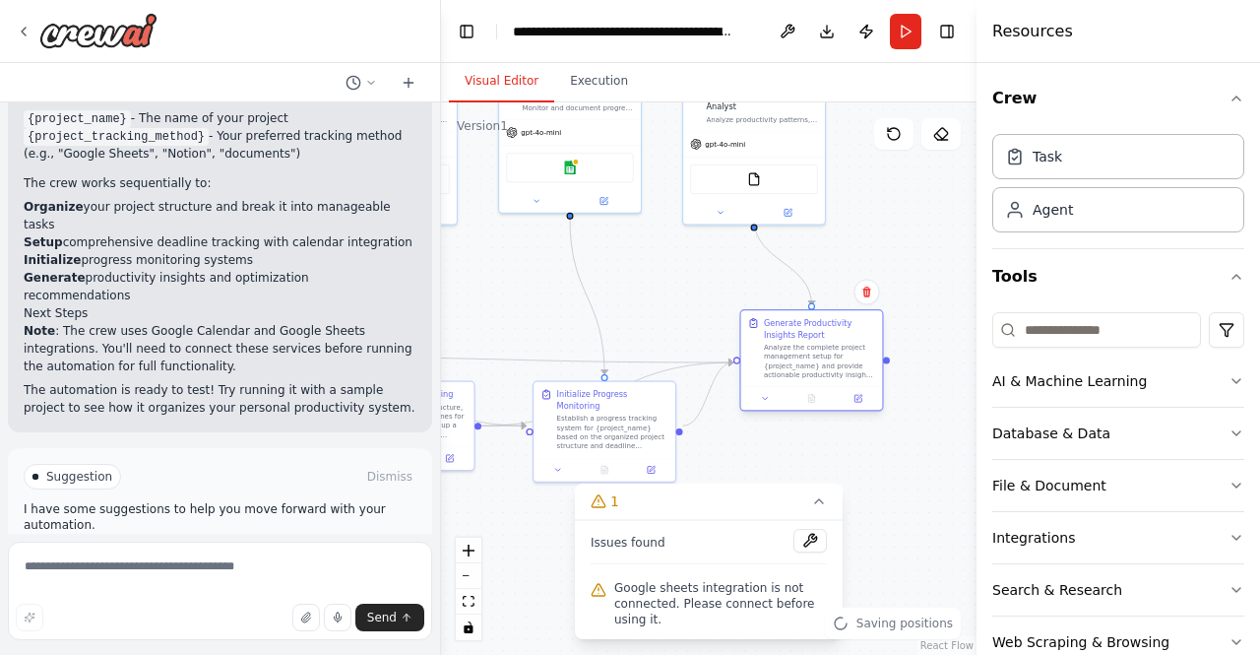
click at [790, 345] on div "Analyze the complete project management setup for {project_name} and provide ac…" at bounding box center [819, 361] width 111 height 36
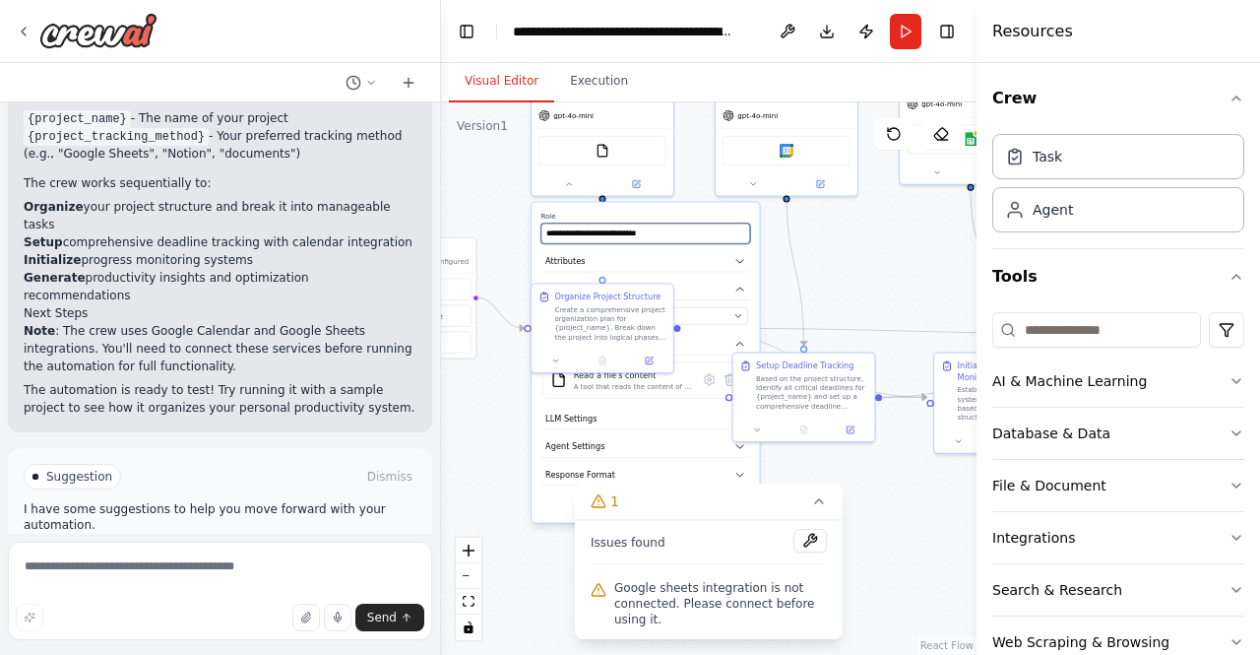
drag, startPoint x: 612, startPoint y: 227, endPoint x: 1019, endPoint y: 180, distance: 409.3
click at [1019, 180] on div "Create a crew that helps organize your personal projects, sets reminders for im…" at bounding box center [630, 327] width 1260 height 655
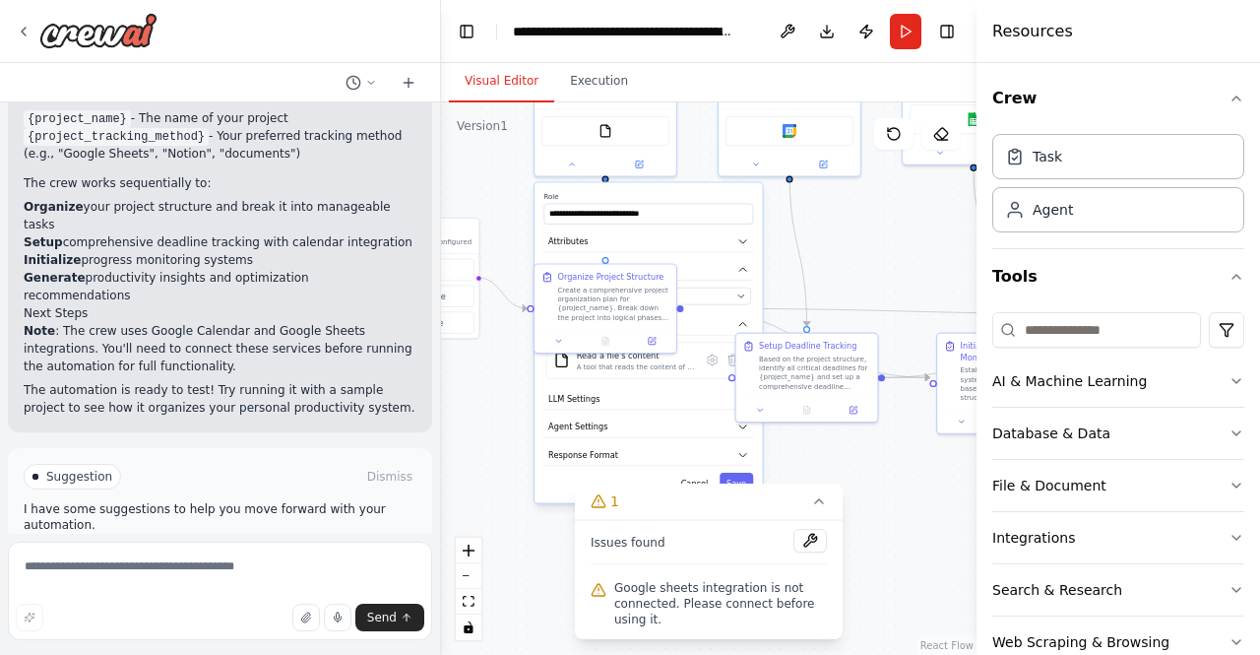
click at [303, 544] on button "Run Automation" at bounding box center [220, 559] width 393 height 31
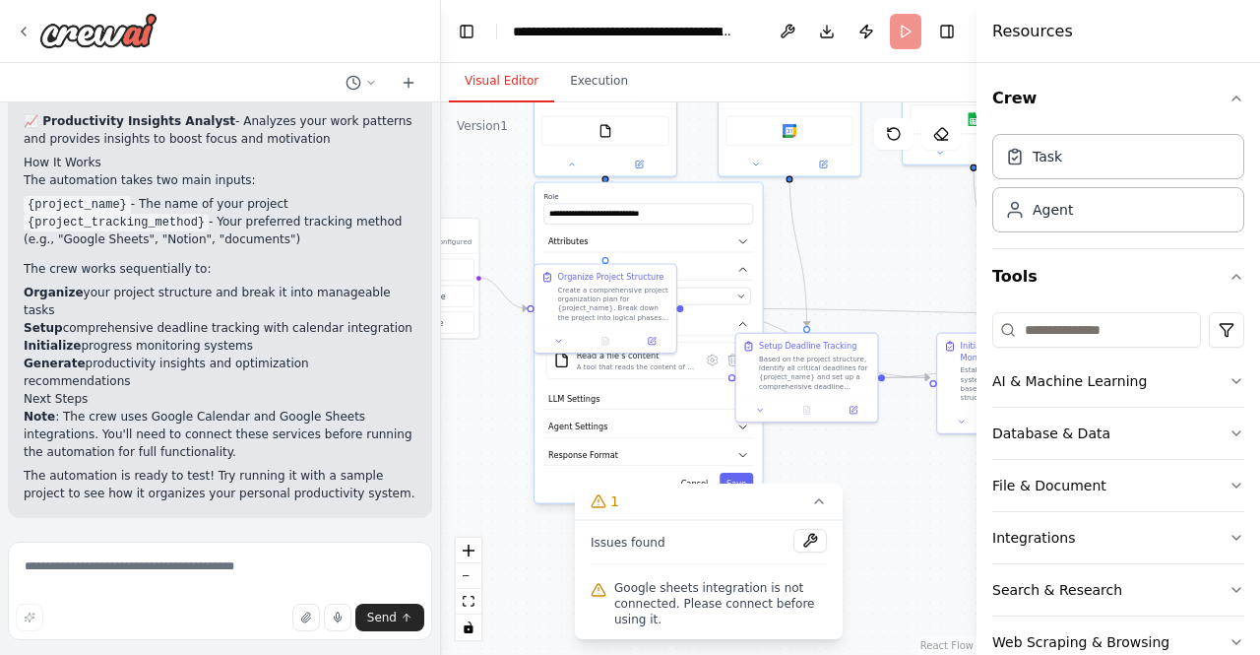
scroll to position [1488, 0]
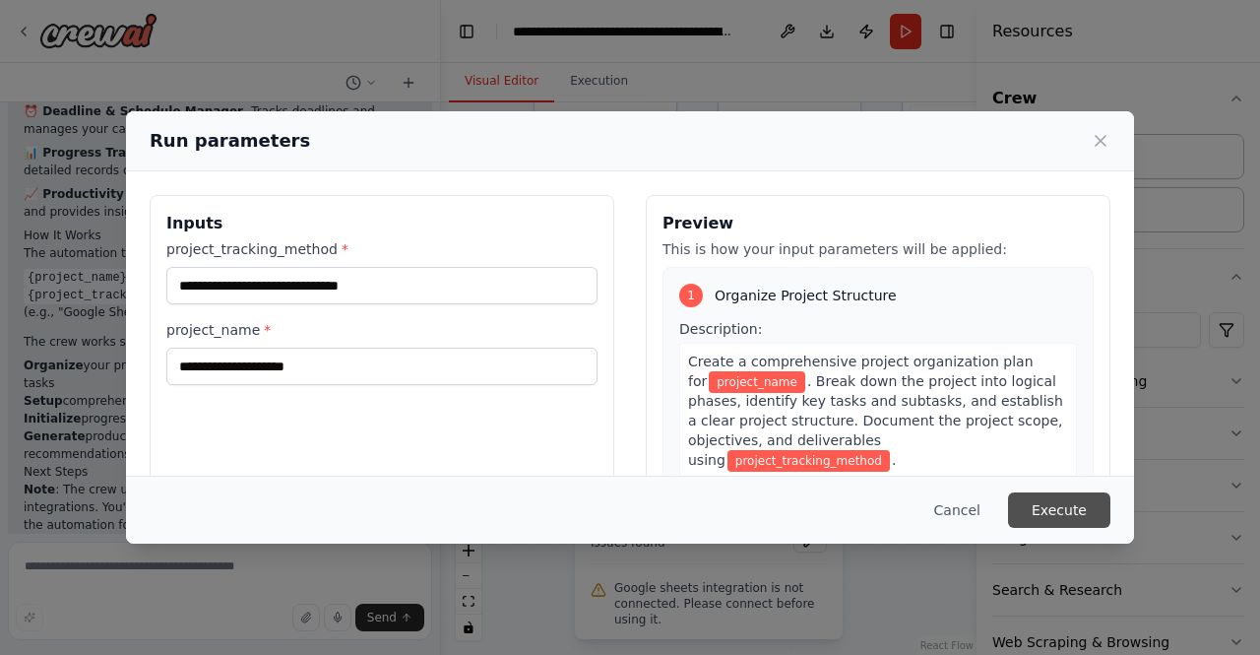
click at [1053, 500] on button "Execute" at bounding box center [1059, 509] width 102 height 35
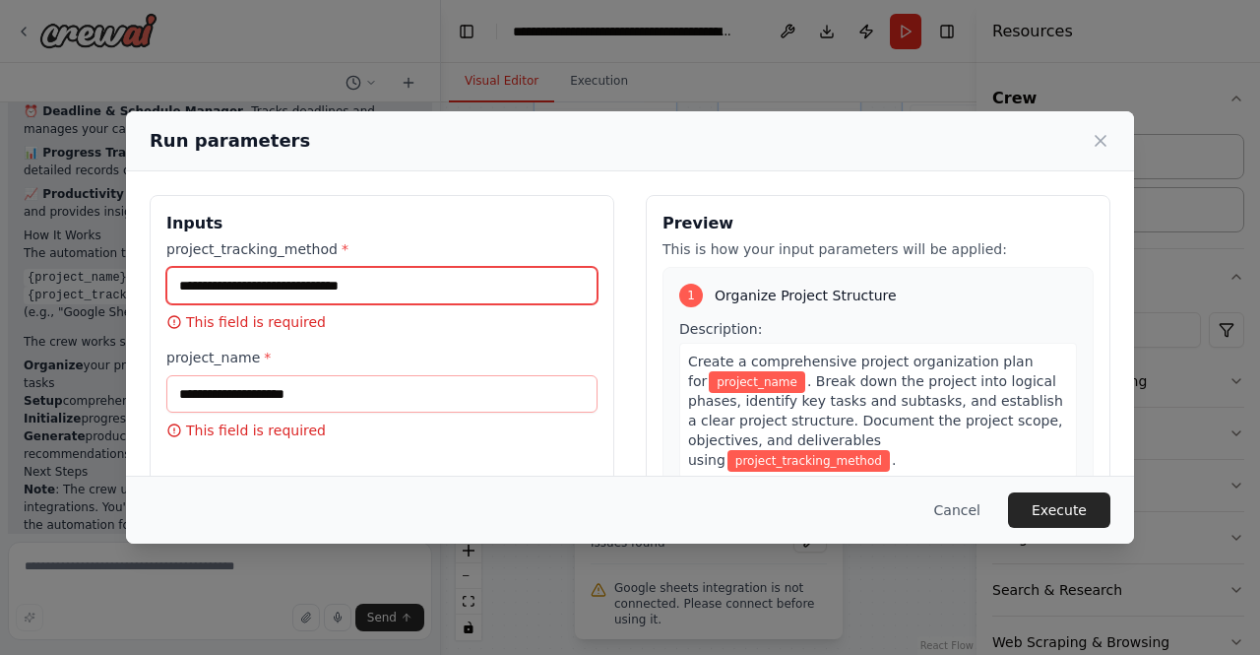
click at [405, 279] on input "project_tracking_method *" at bounding box center [381, 285] width 431 height 37
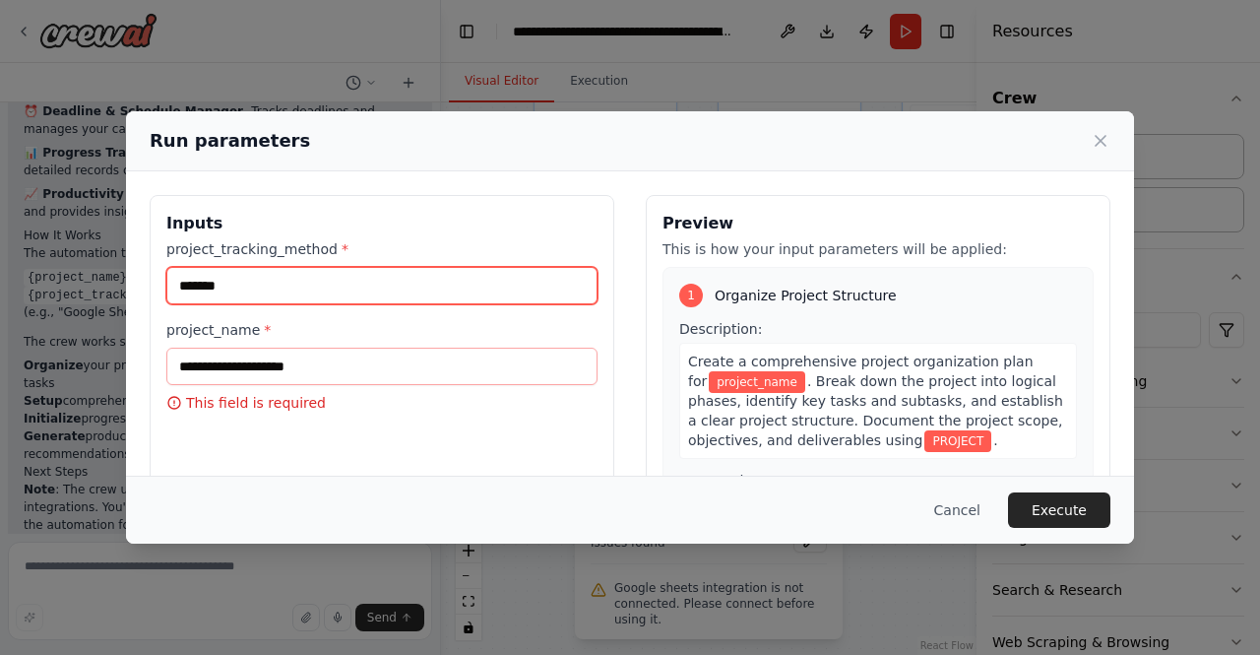
type input "*******"
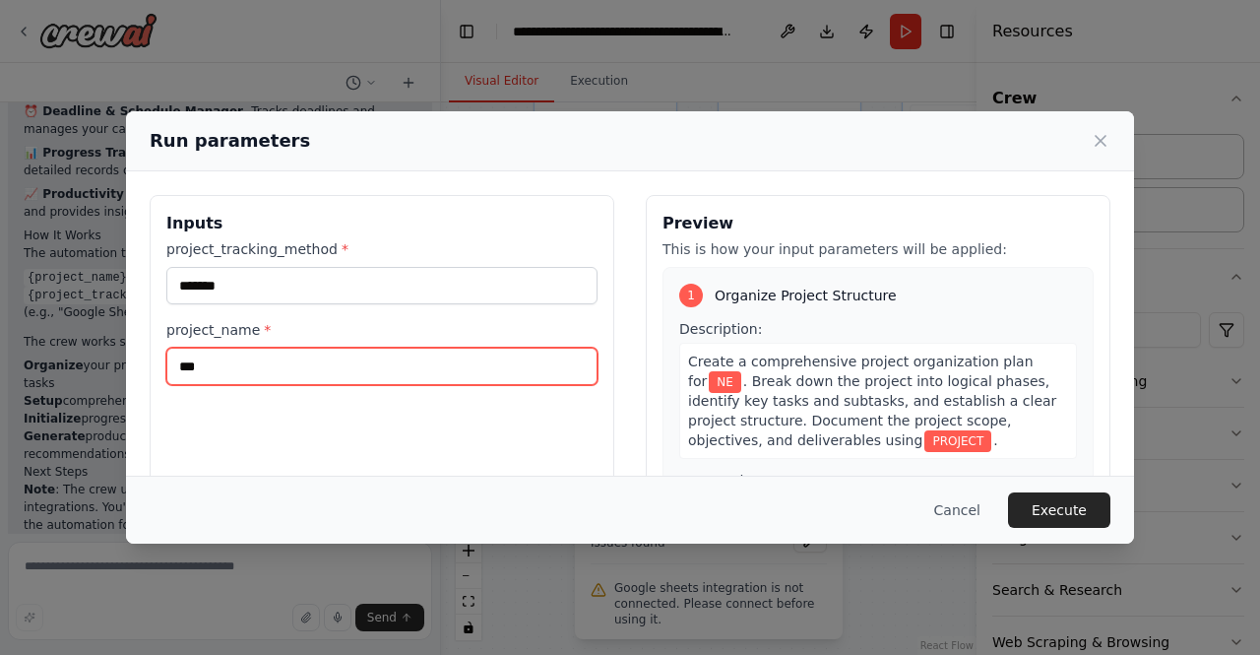
type input "***"
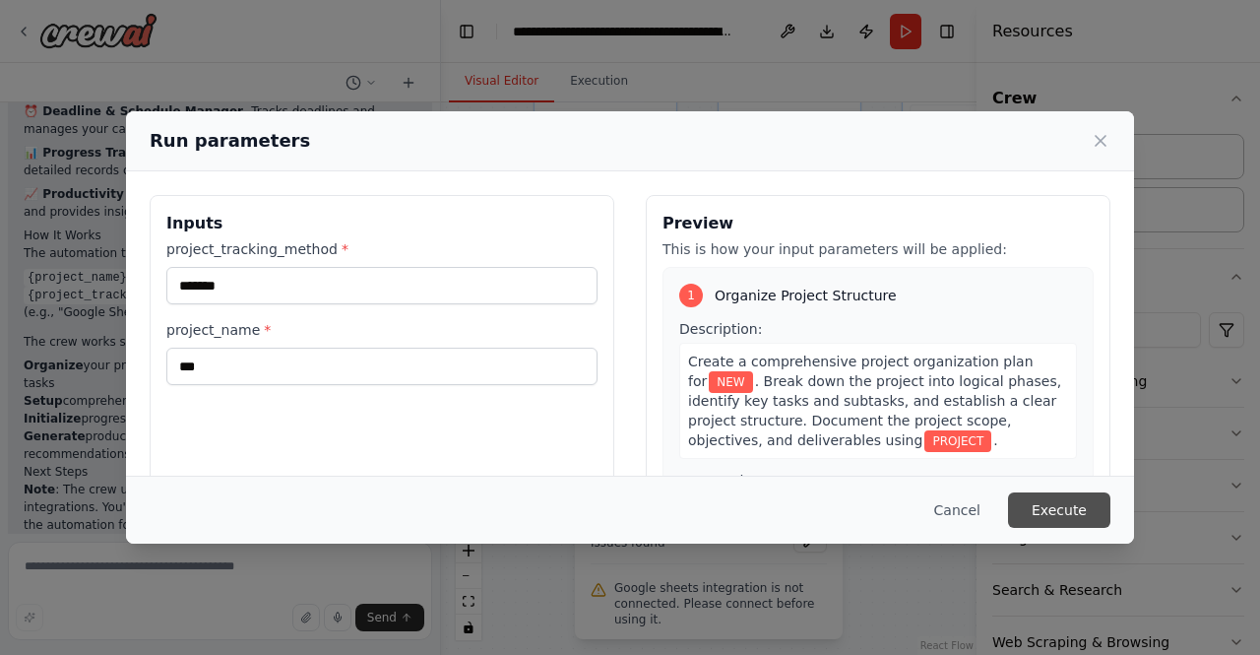
click at [1051, 510] on button "Execute" at bounding box center [1059, 509] width 102 height 35
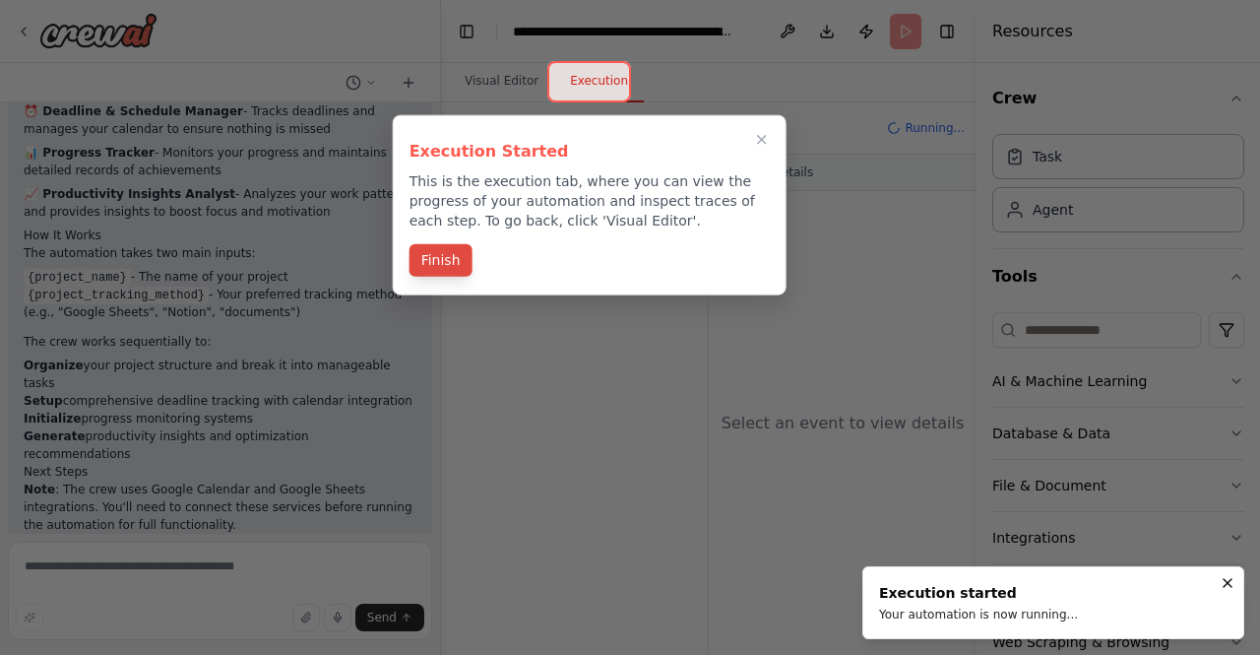
click at [434, 263] on button "Finish" at bounding box center [440, 260] width 63 height 32
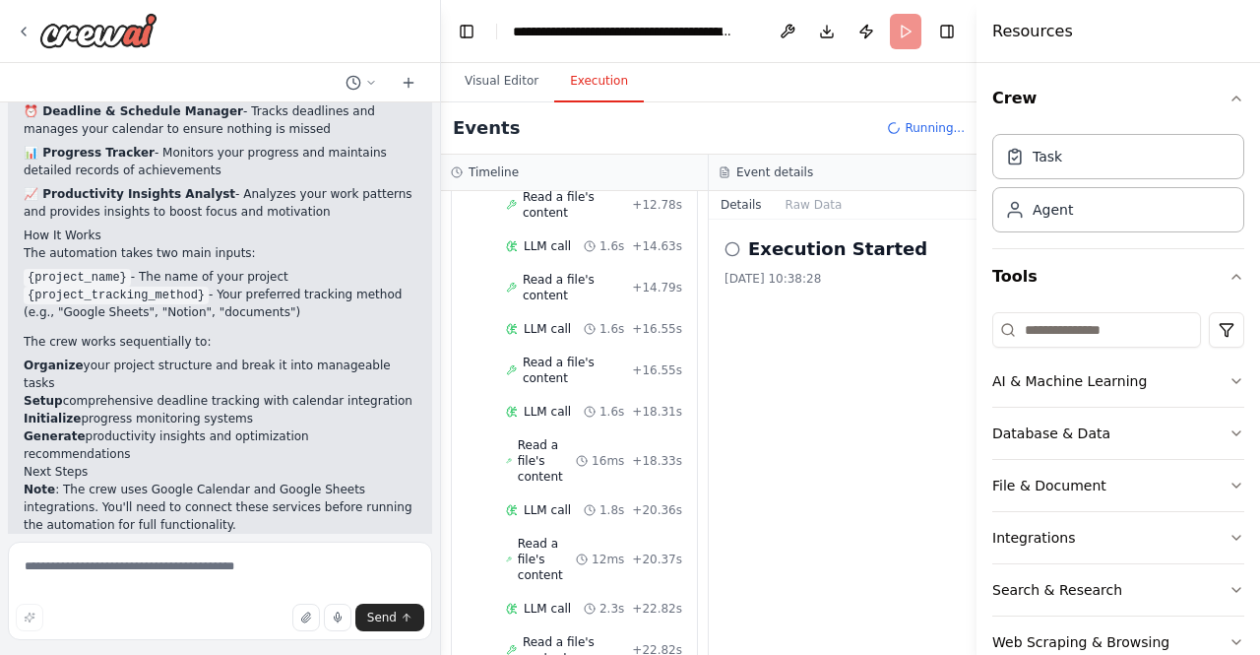
scroll to position [729, 0]
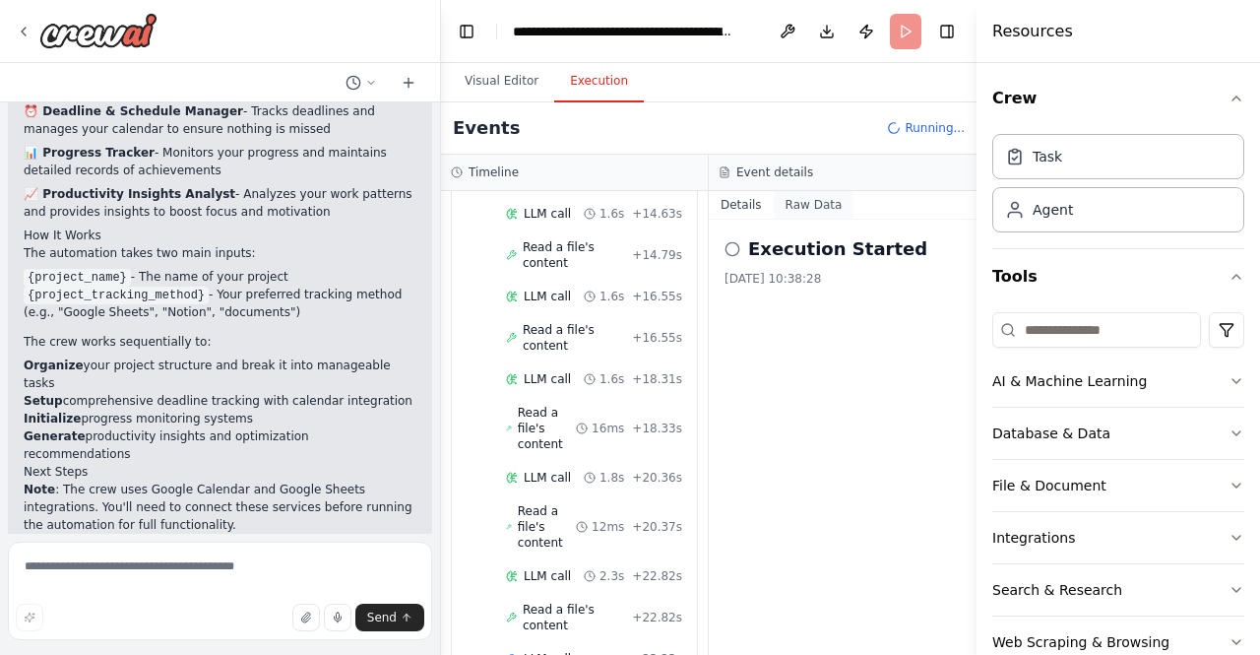
click at [792, 197] on button "Raw Data" at bounding box center [814, 205] width 81 height 28
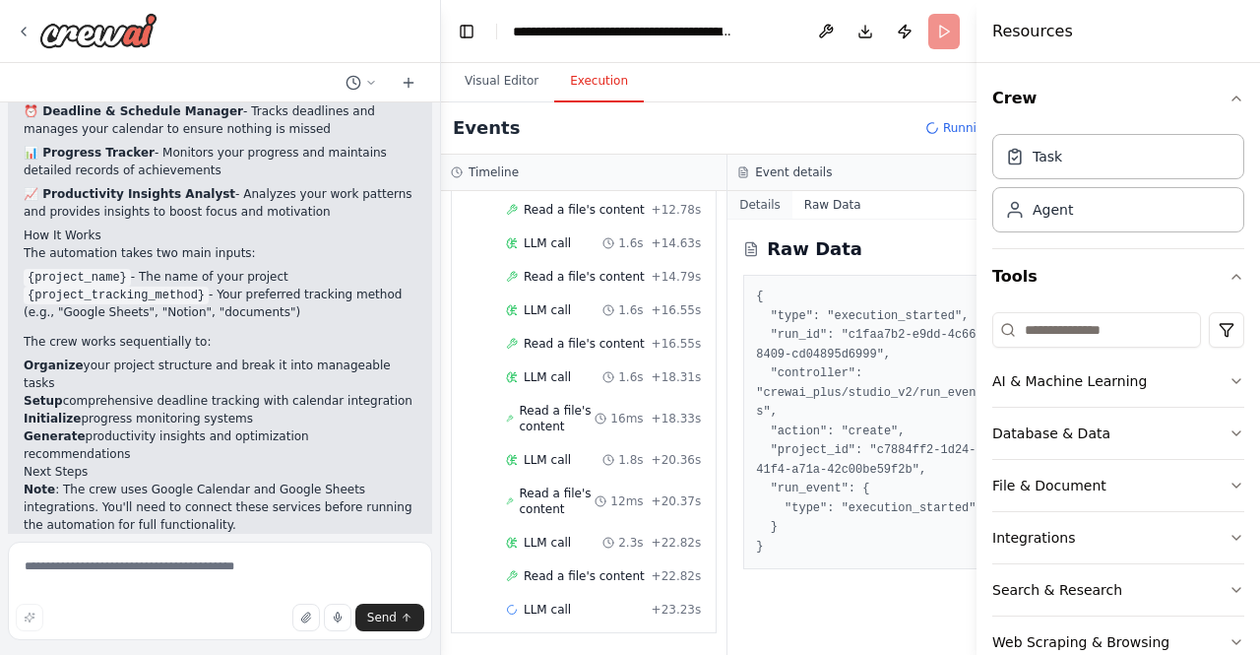
click at [750, 199] on button "Details" at bounding box center [759, 205] width 65 height 28
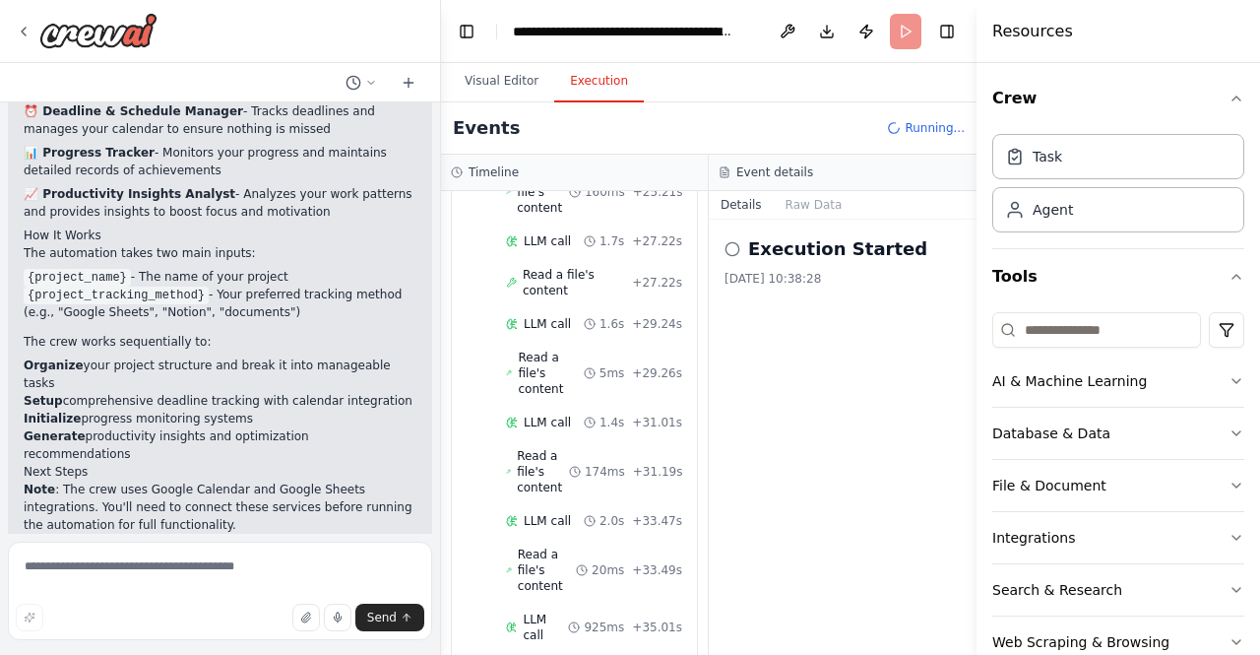
scroll to position [1281, 0]
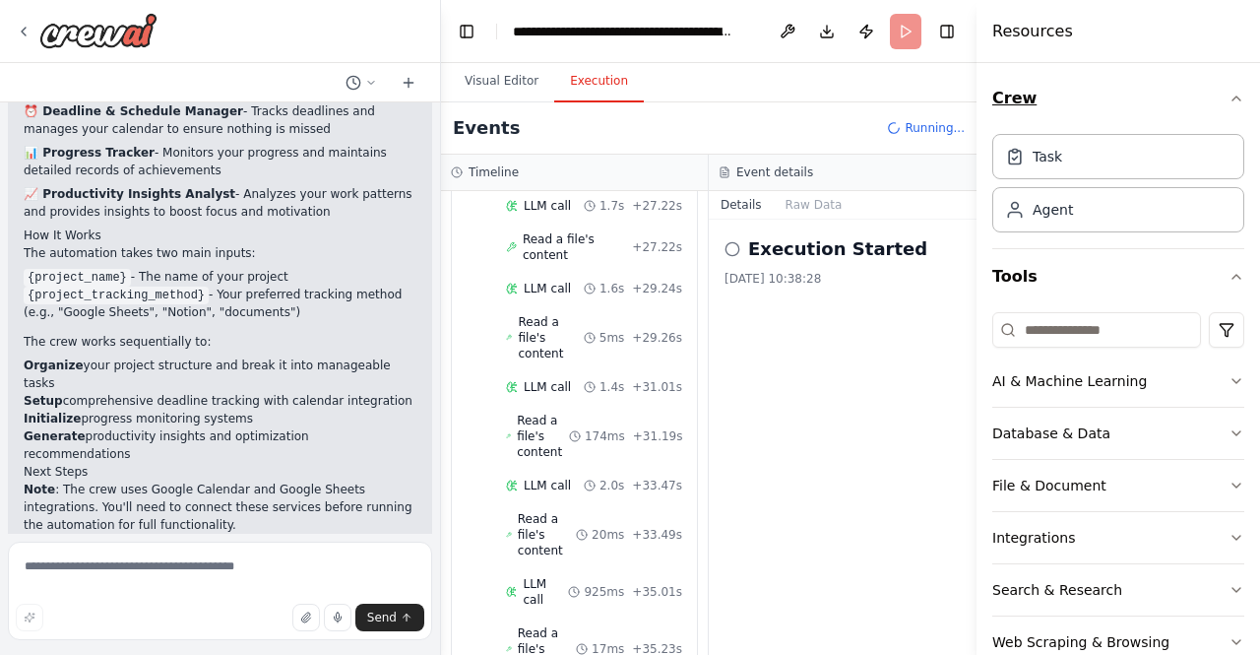
click at [1197, 99] on button "Crew" at bounding box center [1118, 98] width 252 height 55
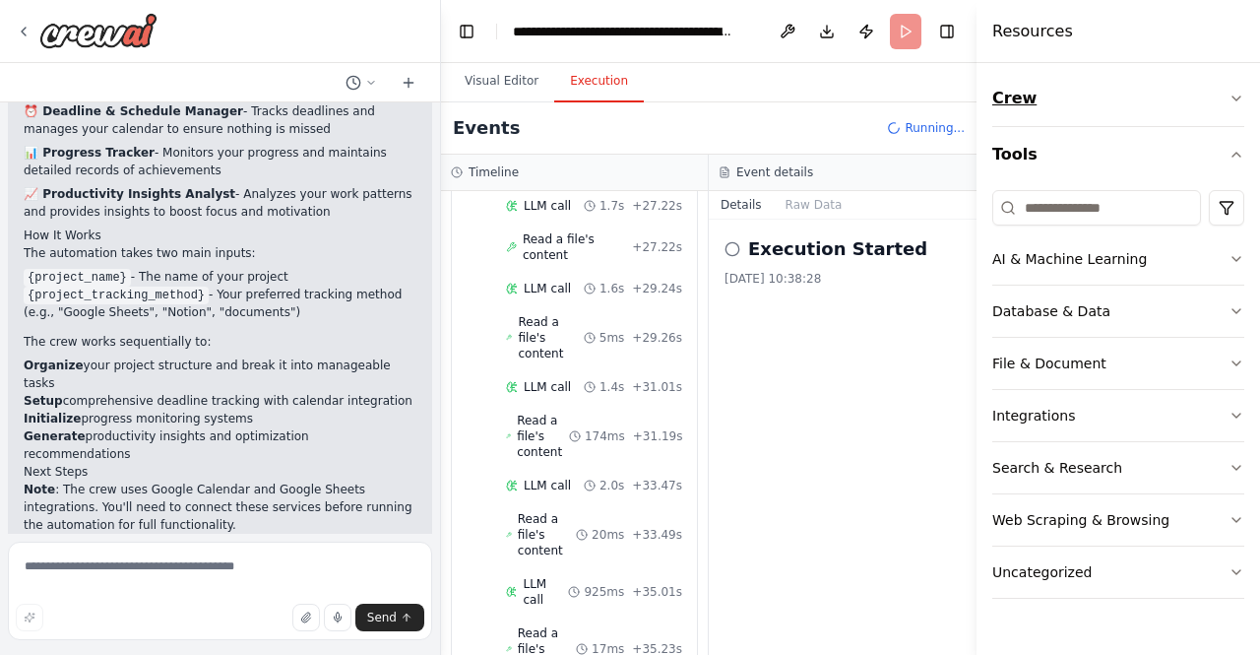
click at [1197, 99] on button "Crew" at bounding box center [1118, 98] width 252 height 55
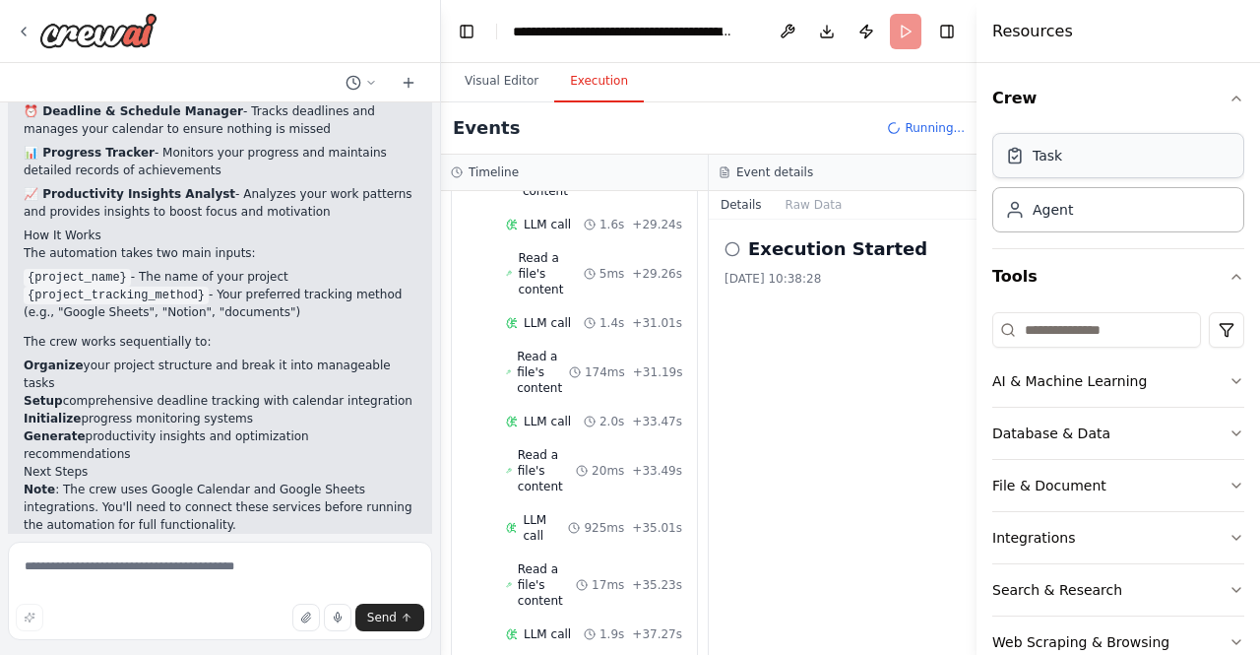
scroll to position [1378, 0]
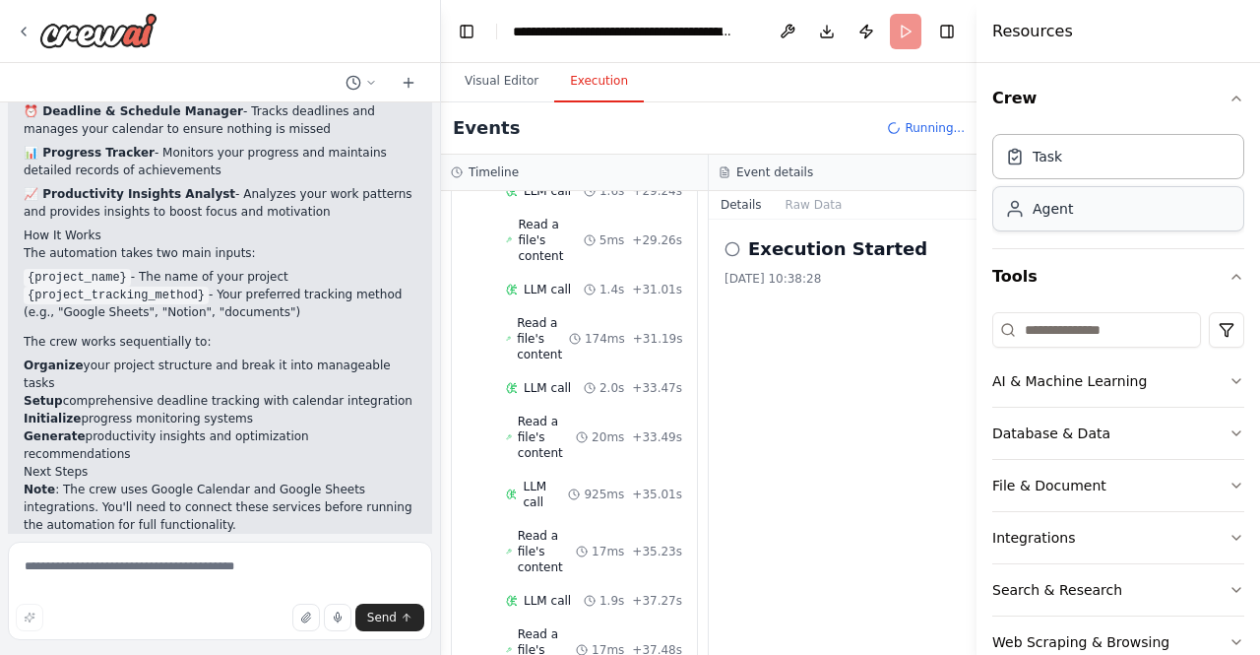
click at [1092, 211] on div "Agent" at bounding box center [1118, 208] width 252 height 45
click at [1055, 146] on div "Task" at bounding box center [1048, 156] width 30 height 20
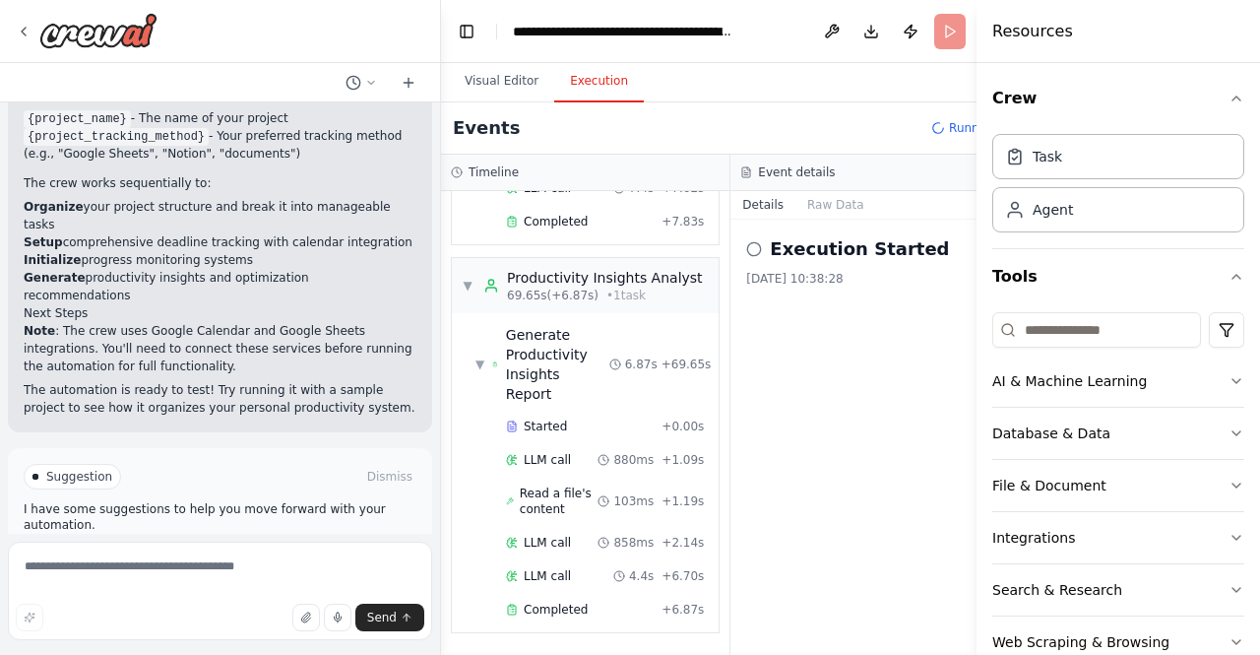
scroll to position [2578, 0]
click at [572, 601] on span "Completed" at bounding box center [556, 609] width 64 height 16
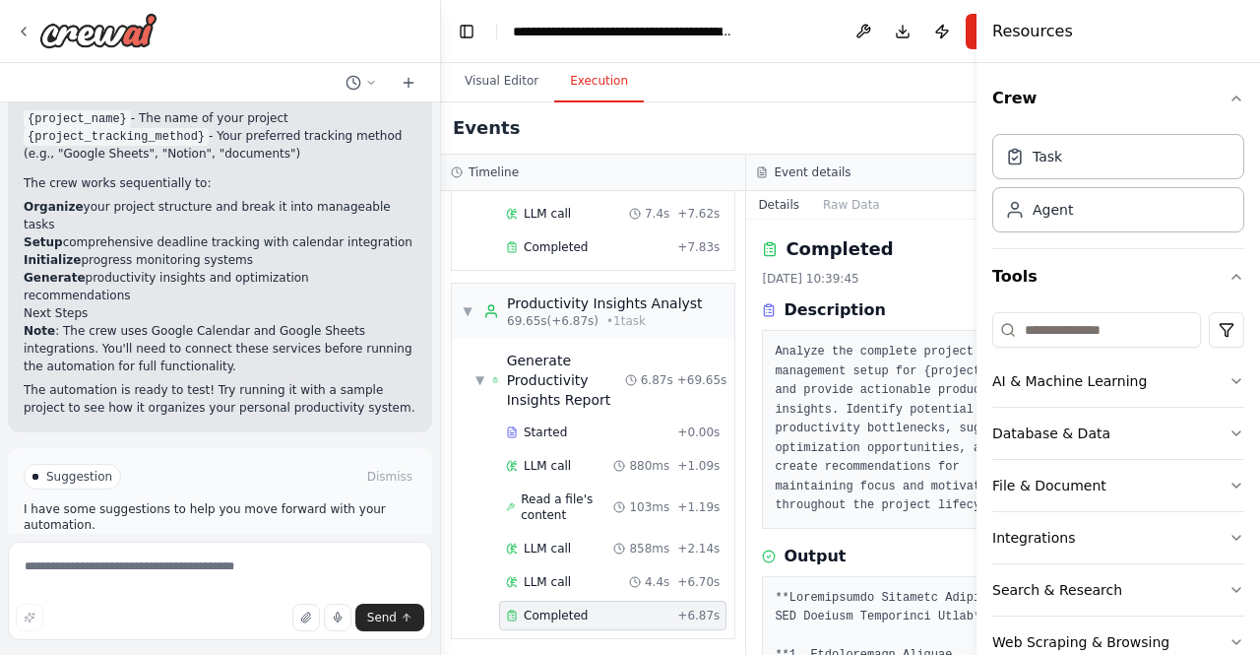
click at [572, 607] on span "Completed" at bounding box center [556, 615] width 64 height 16
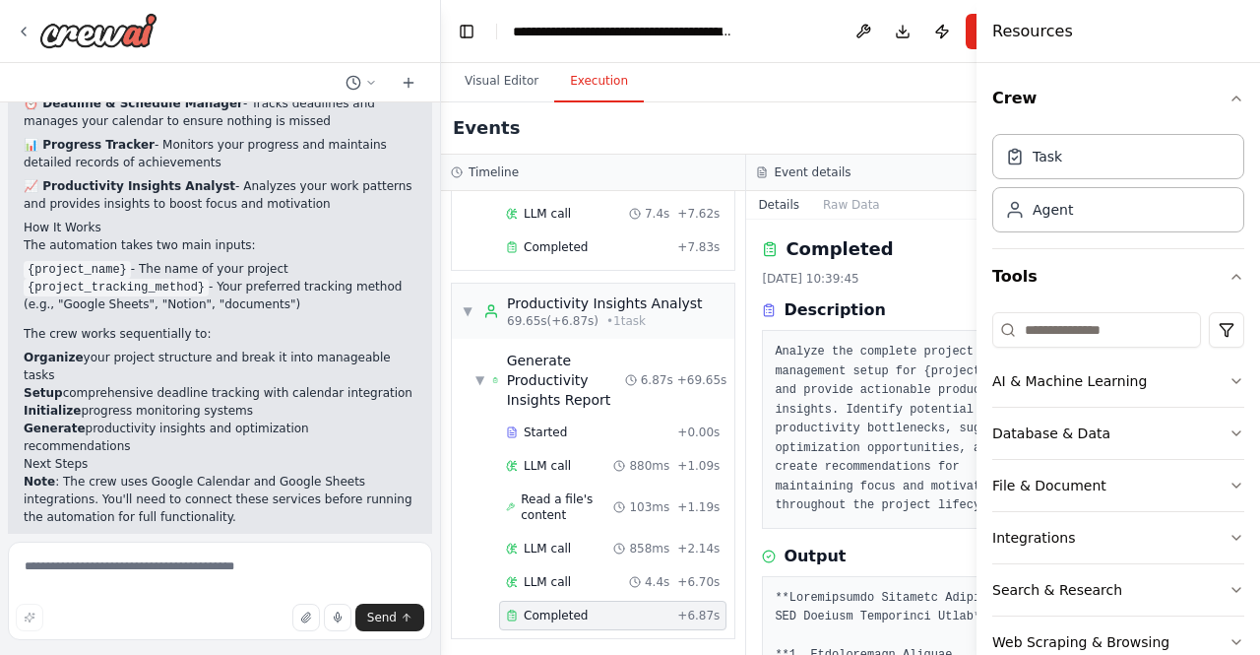
scroll to position [1499, 0]
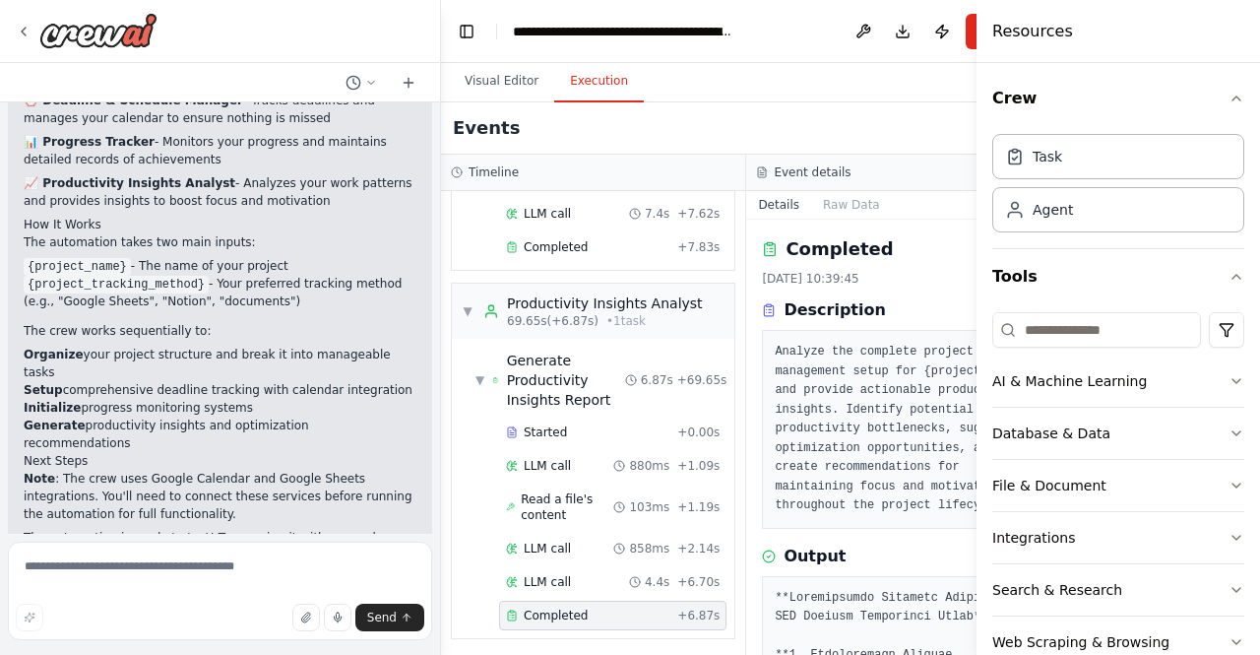
click at [508, 46] on header "**********" at bounding box center [746, 31] width 611 height 63
click at [503, 82] on button "Visual Editor" at bounding box center [501, 81] width 105 height 41
click at [585, 74] on button "Execution" at bounding box center [599, 81] width 90 height 41
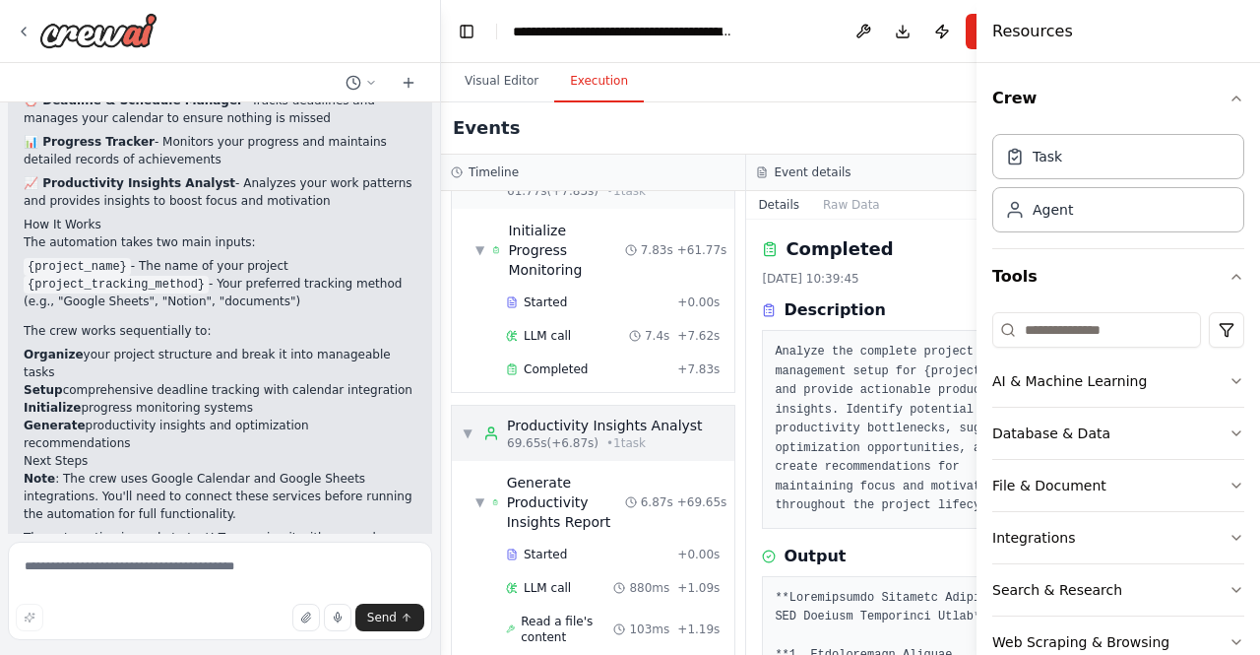
click at [504, 438] on div "▼ Productivity Insights Analyst 69.65s (+6.87s) • 1 task" at bounding box center [593, 433] width 282 height 55
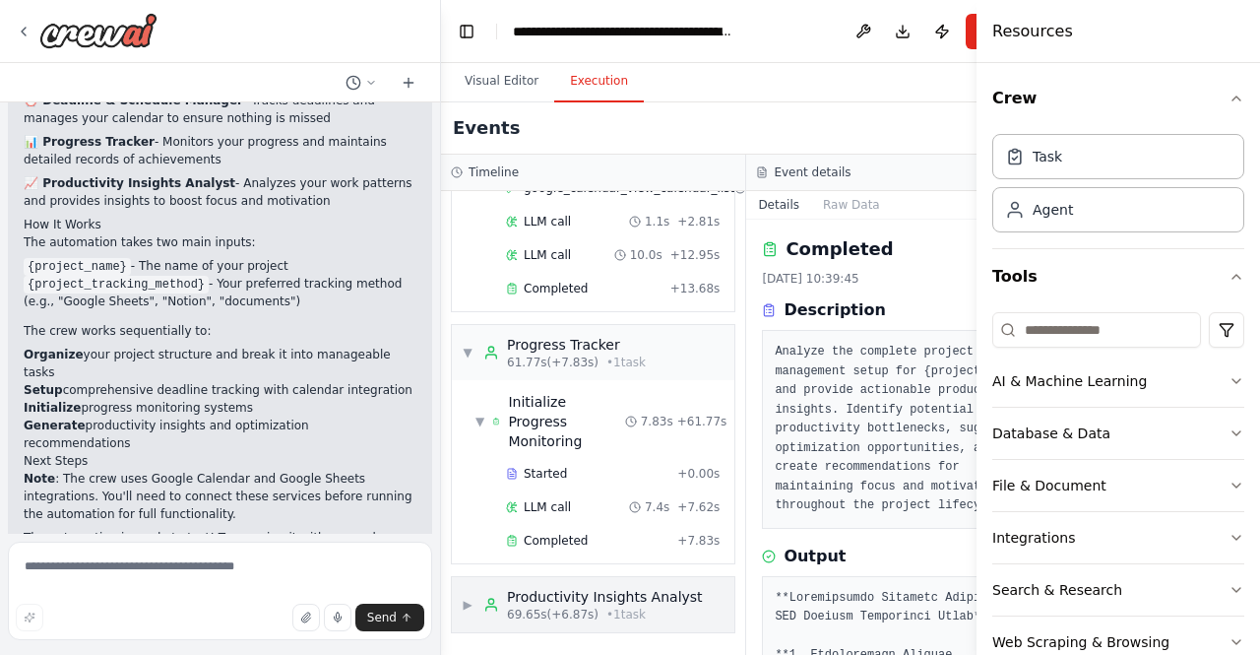
scroll to position [1916, 0]
click at [764, 209] on button "Details" at bounding box center [778, 205] width 65 height 28
click at [796, 162] on div "Event details" at bounding box center [898, 173] width 305 height 36
click at [488, 82] on button "Visual Editor" at bounding box center [501, 81] width 105 height 41
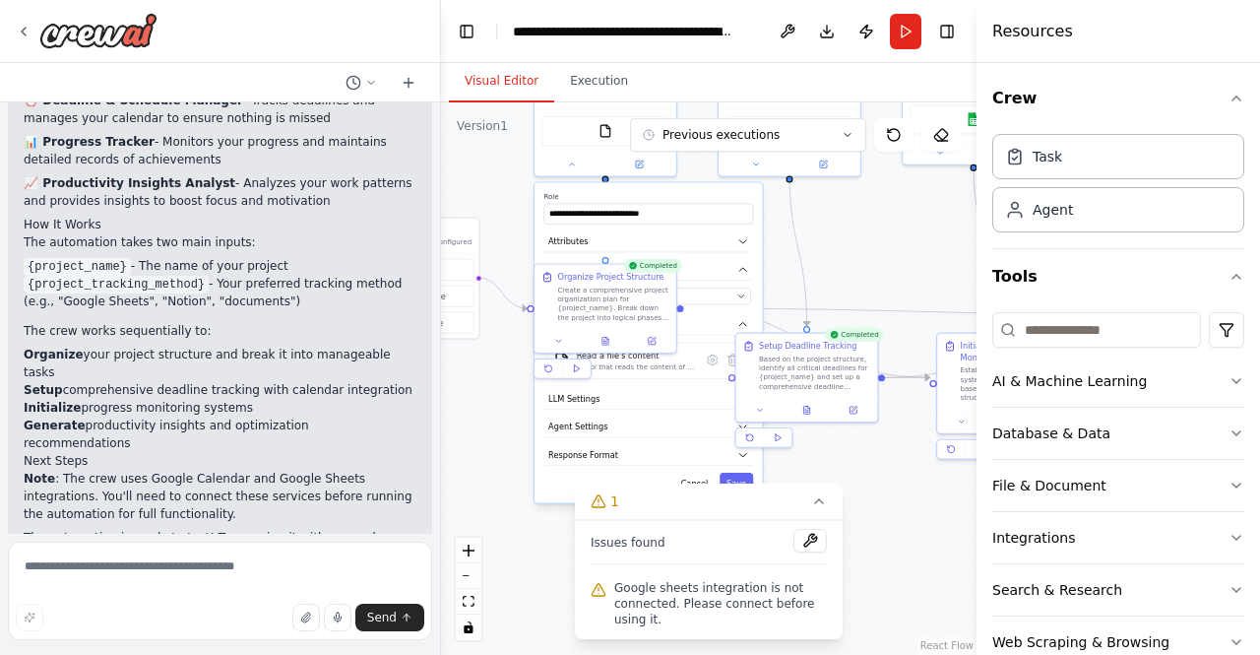
click at [474, 25] on button "Toggle Left Sidebar" at bounding box center [467, 32] width 28 height 28
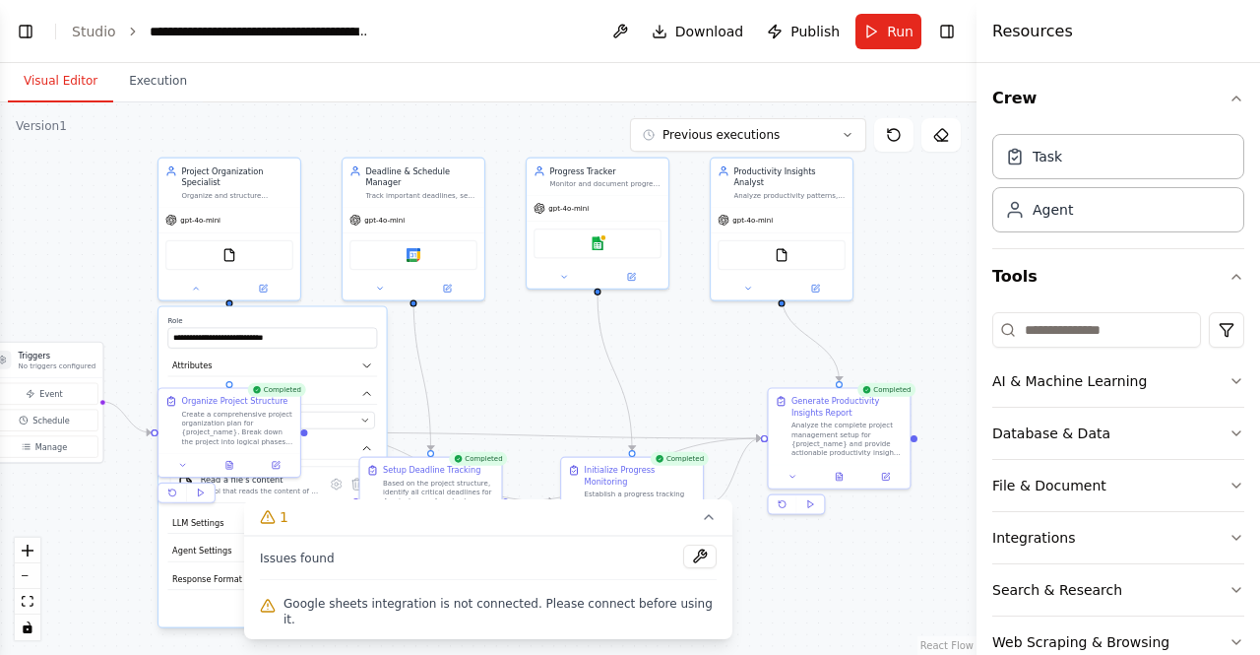
drag, startPoint x: 585, startPoint y: 265, endPoint x: 650, endPoint y: 387, distance: 138.3
click at [650, 387] on div ".deletable-edge-delete-btn { width: 20px; height: 20px; border: 0px solid #ffff…" at bounding box center [488, 378] width 976 height 552
click at [817, 159] on div "Productivity Insights Analyst Analyze productivity patterns, identify trends in…" at bounding box center [782, 178] width 142 height 48
click at [830, 149] on button "Previous executions" at bounding box center [748, 134] width 236 height 33
click at [736, 182] on button "1m ago" at bounding box center [748, 171] width 236 height 31
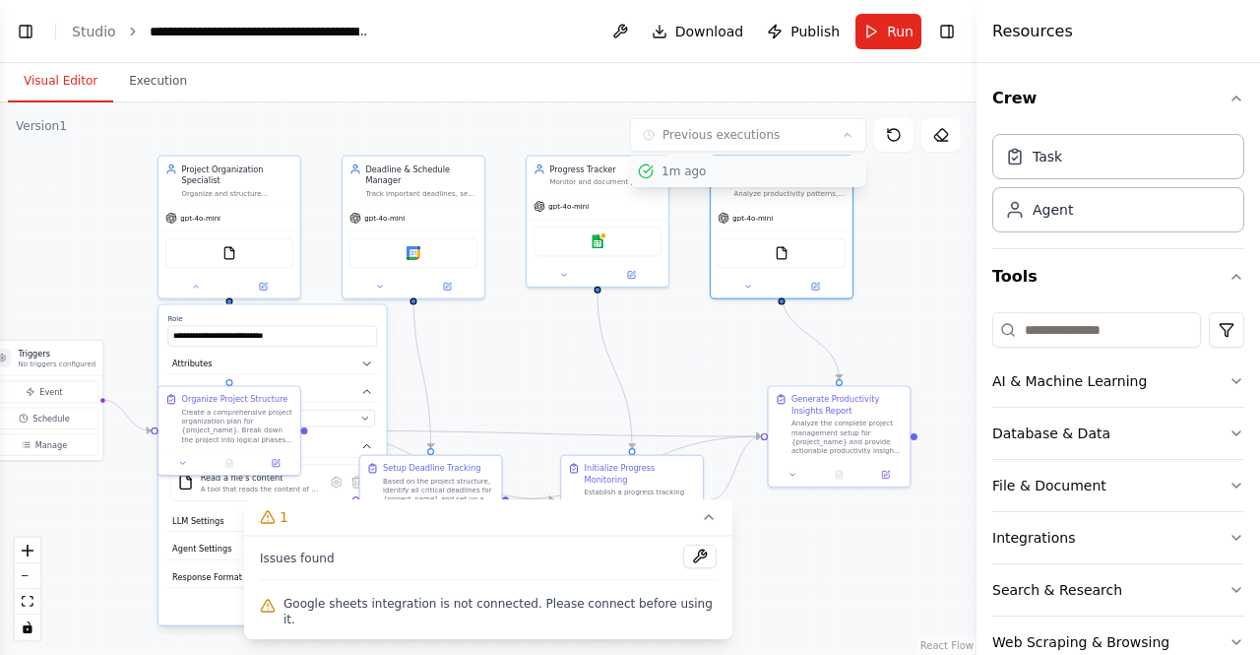
click at [655, 171] on div "1m ago" at bounding box center [748, 171] width 220 height 16
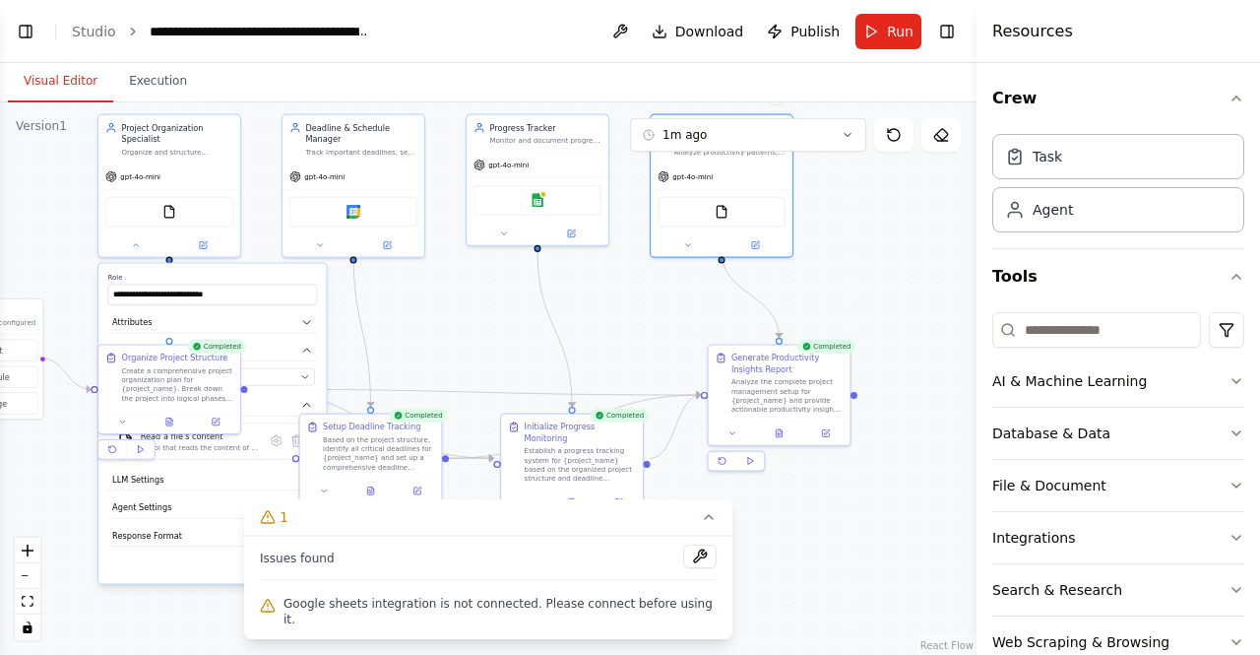
drag, startPoint x: 612, startPoint y: 336, endPoint x: 552, endPoint y: 294, distance: 72.9
click at [552, 294] on div ".deletable-edge-delete-btn { width: 20px; height: 20px; border: 0px solid #ffff…" at bounding box center [488, 378] width 976 height 552
click at [24, 19] on button "Toggle Left Sidebar" at bounding box center [26, 32] width 28 height 28
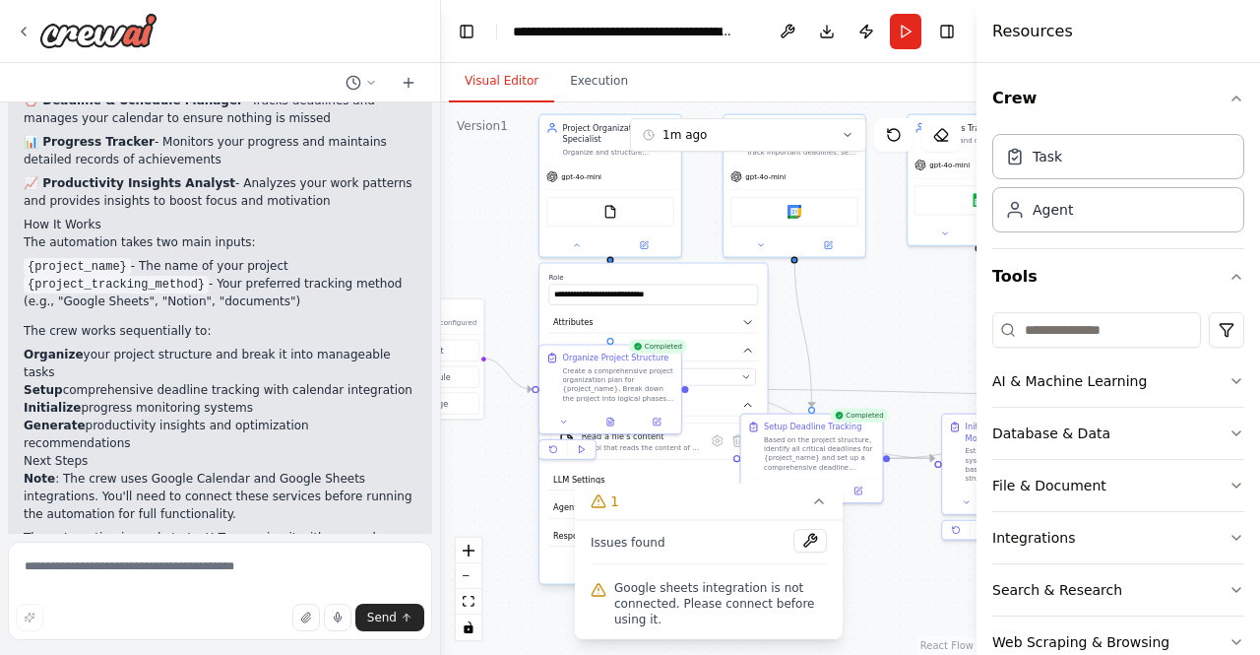
click at [24, 18] on div at bounding box center [87, 30] width 142 height 35
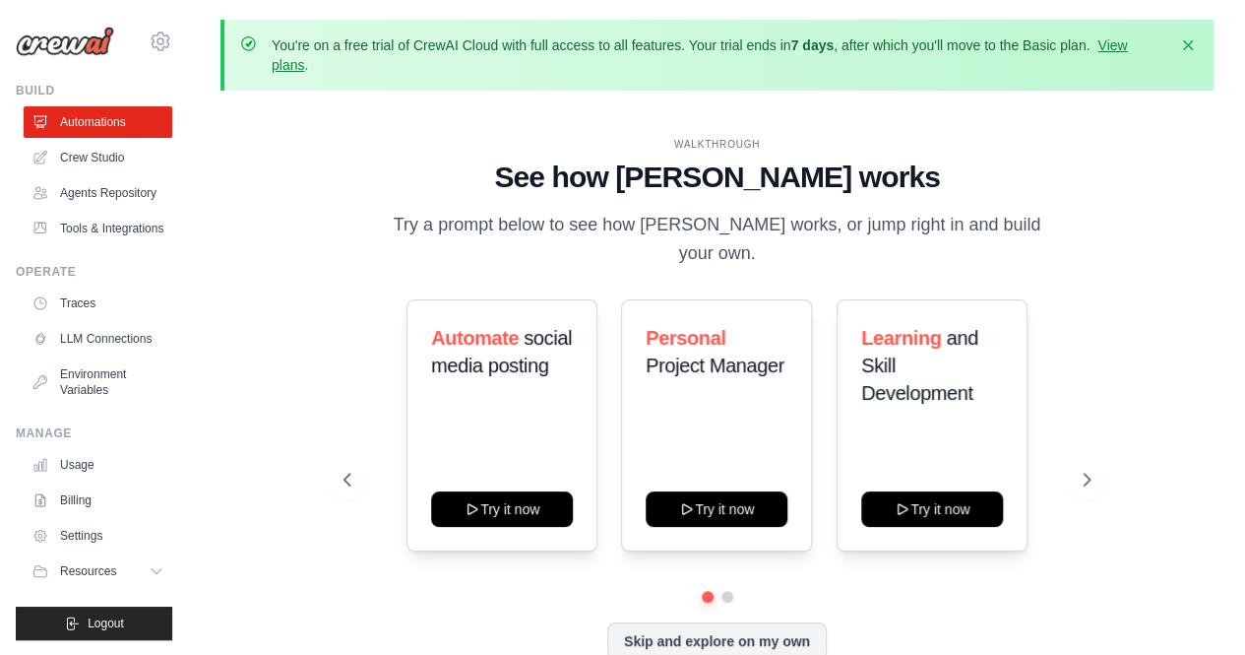
scroll to position [87, 0]
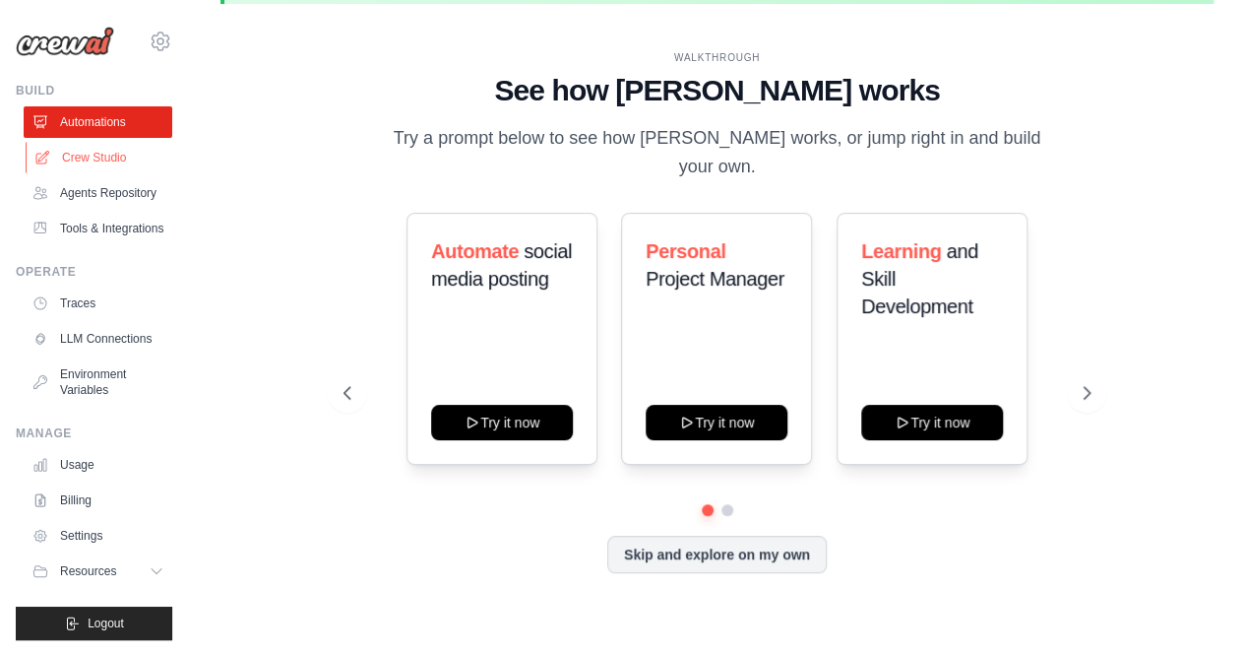
click at [124, 170] on link "Crew Studio" at bounding box center [100, 157] width 149 height 31
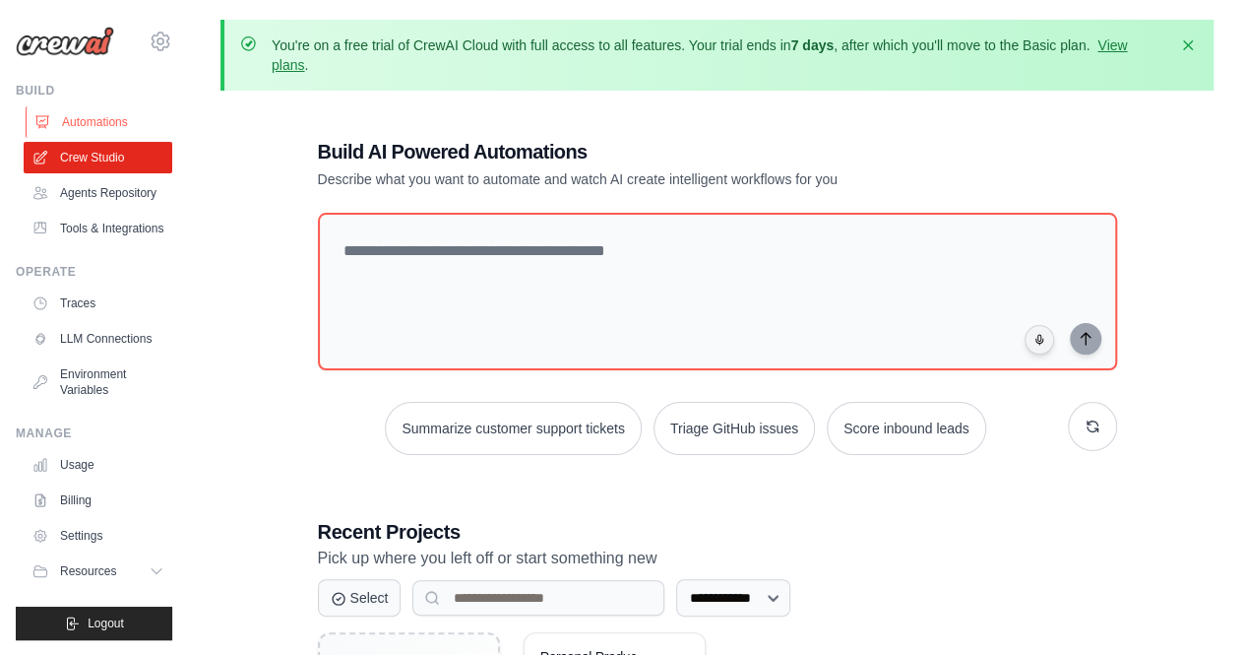
click at [120, 113] on link "Automations" at bounding box center [100, 121] width 149 height 31
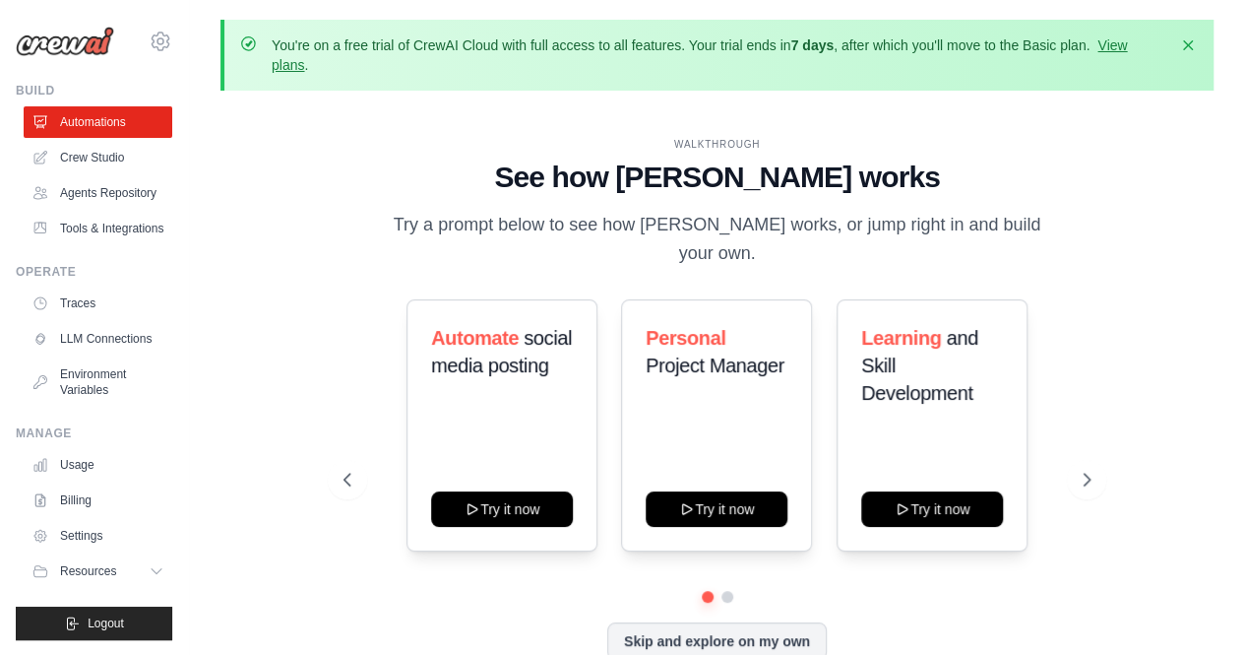
click at [113, 199] on link "Agents Repository" at bounding box center [98, 192] width 149 height 31
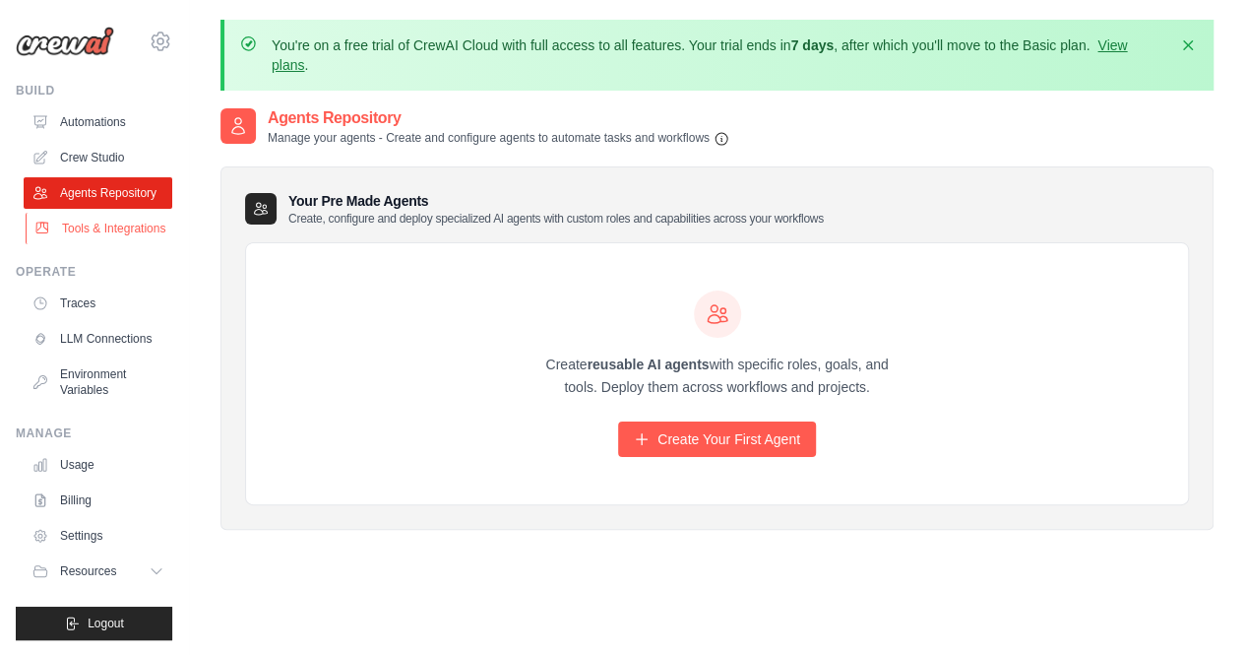
click at [107, 238] on link "Tools & Integrations" at bounding box center [100, 228] width 149 height 31
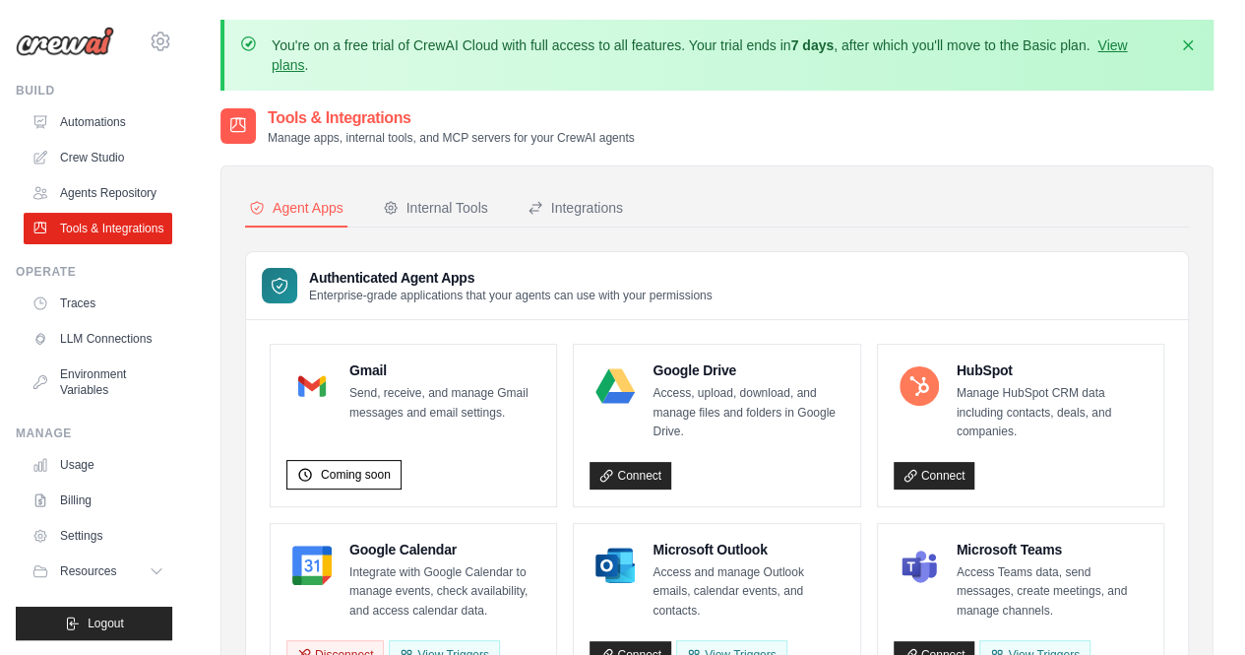
click at [87, 56] on div "botelyy@gmail.com Settings" at bounding box center [94, 31] width 157 height 63
click at [80, 44] on img at bounding box center [65, 42] width 98 height 30
click at [76, 119] on link "Automations" at bounding box center [100, 121] width 149 height 31
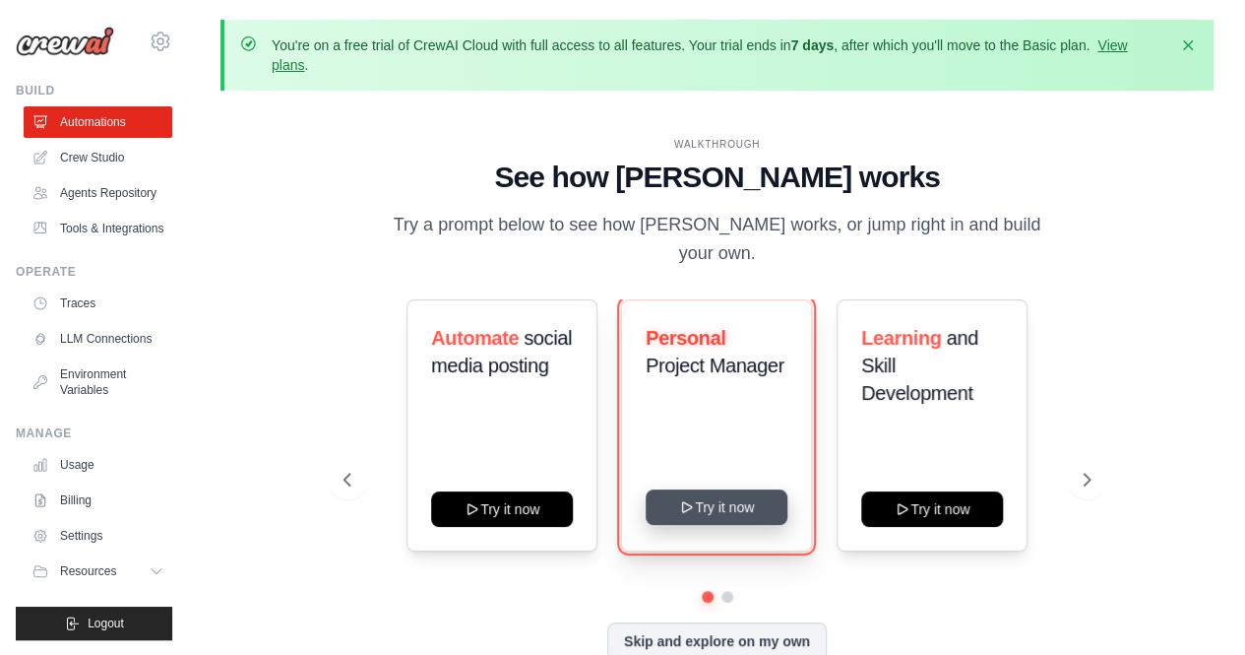
click at [717, 504] on button "Try it now" at bounding box center [717, 506] width 142 height 35
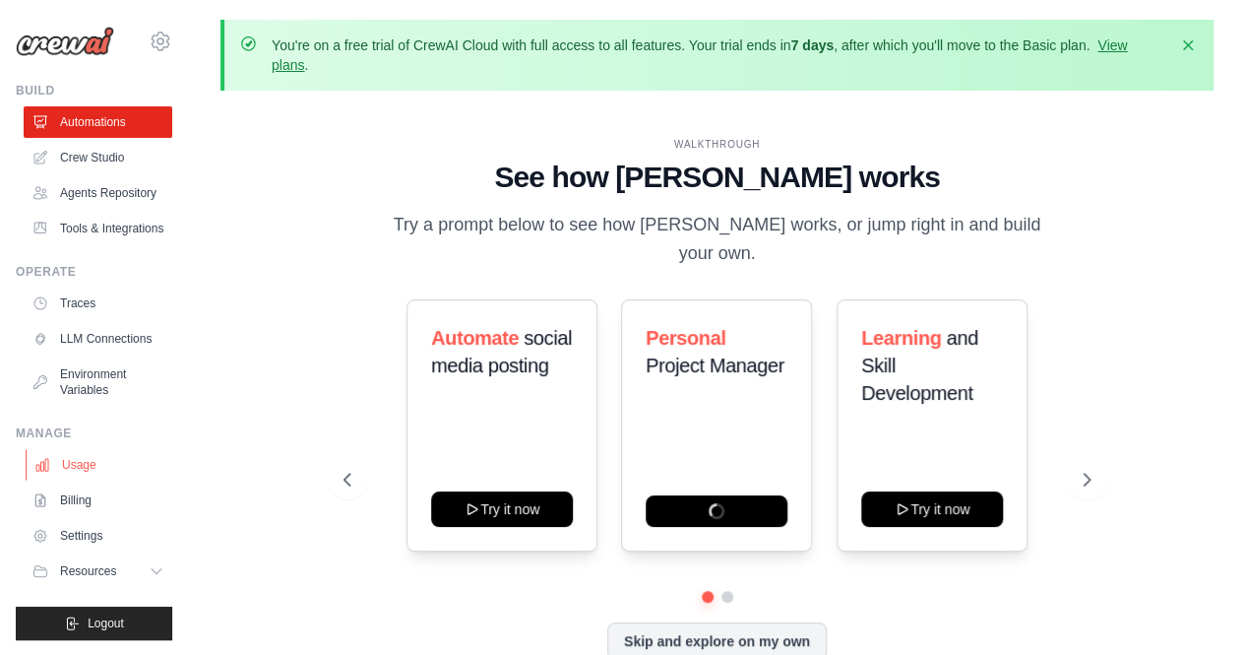
scroll to position [87, 0]
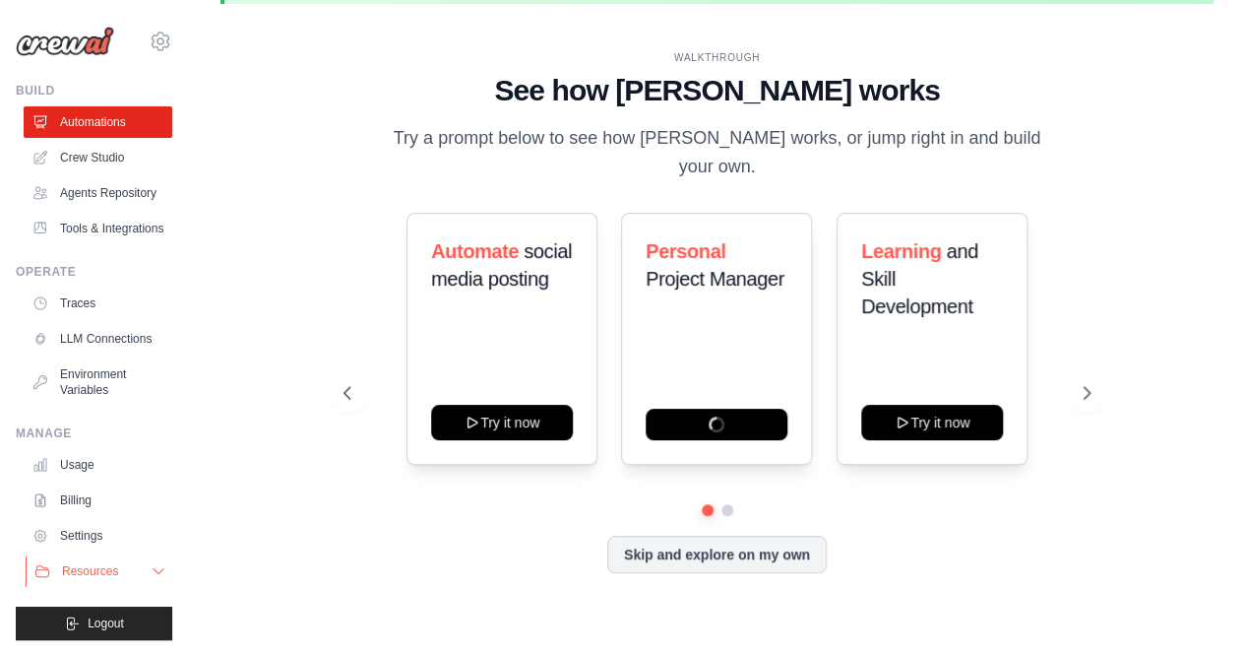
click at [148, 566] on button "Resources" at bounding box center [100, 570] width 149 height 31
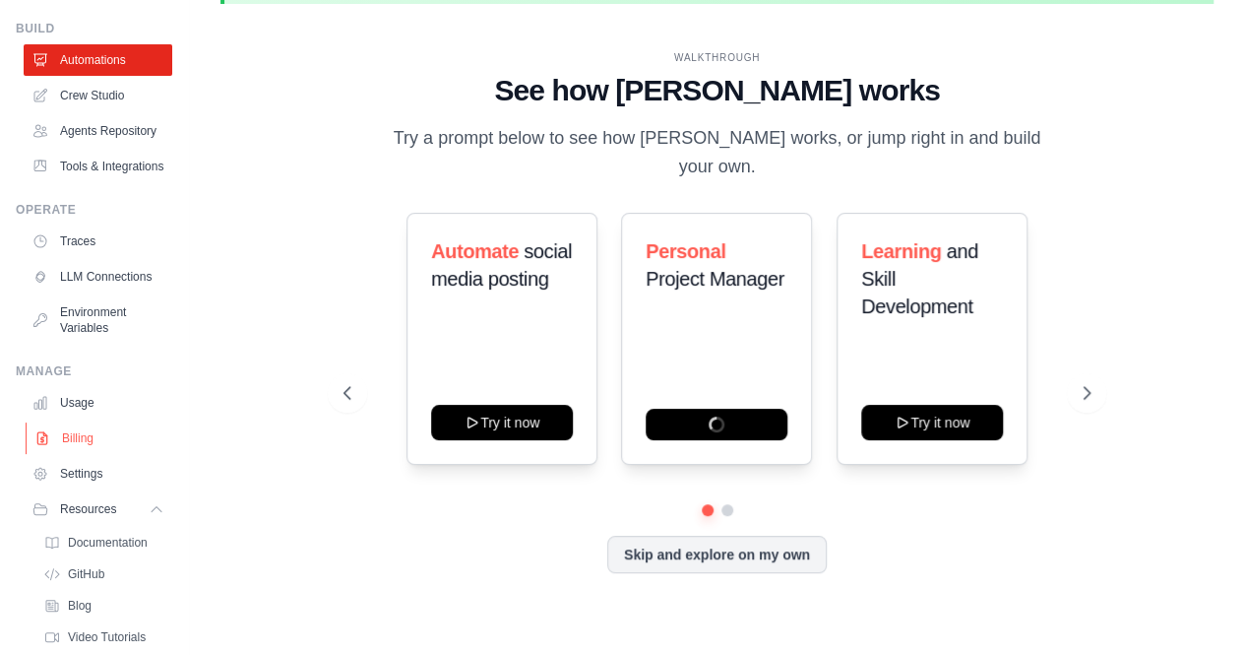
scroll to position [0, 0]
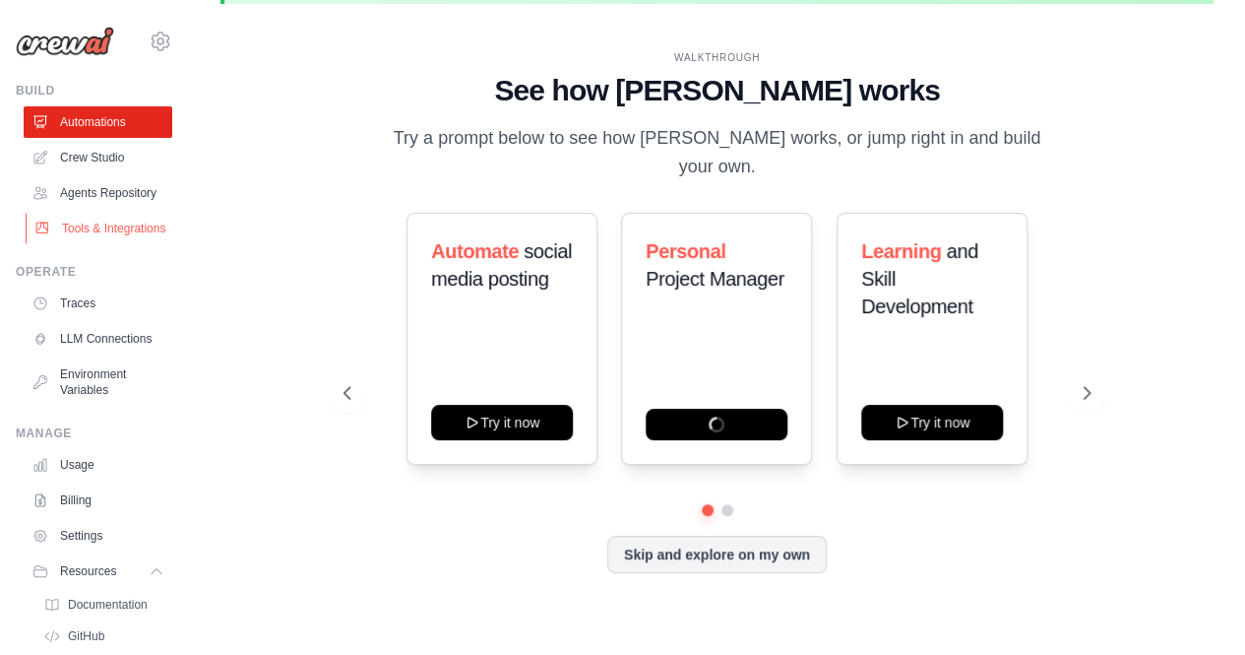
click at [97, 242] on link "Tools & Integrations" at bounding box center [100, 228] width 149 height 31
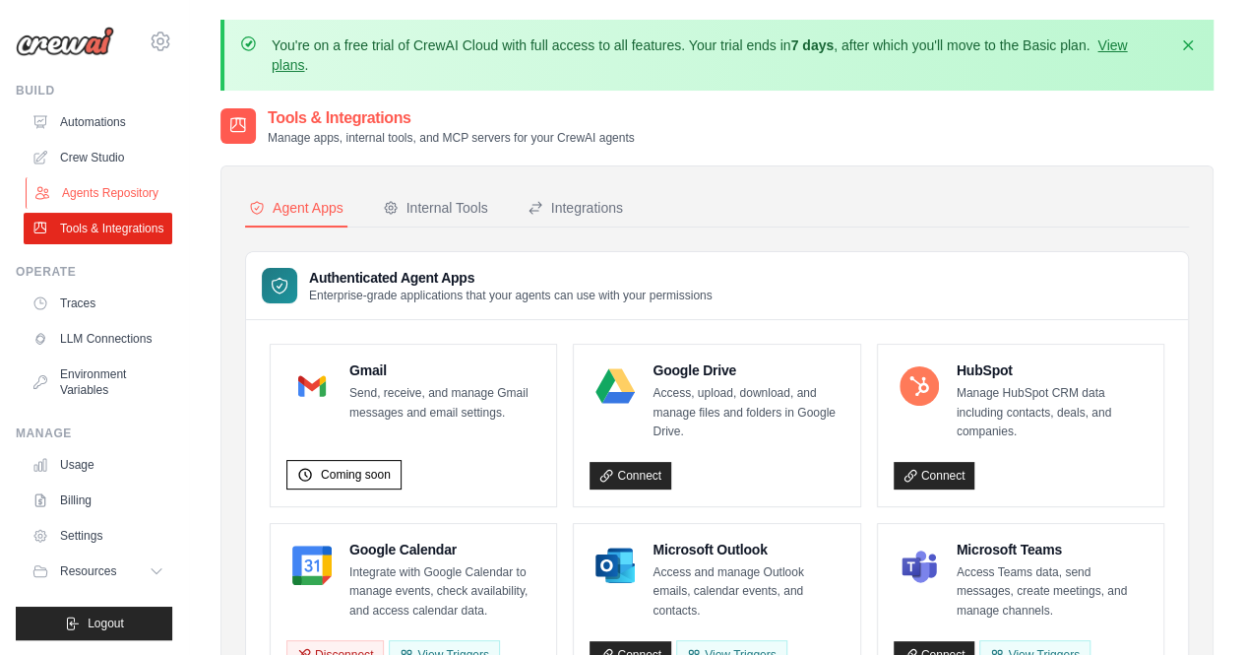
click at [101, 200] on link "Agents Repository" at bounding box center [100, 192] width 149 height 31
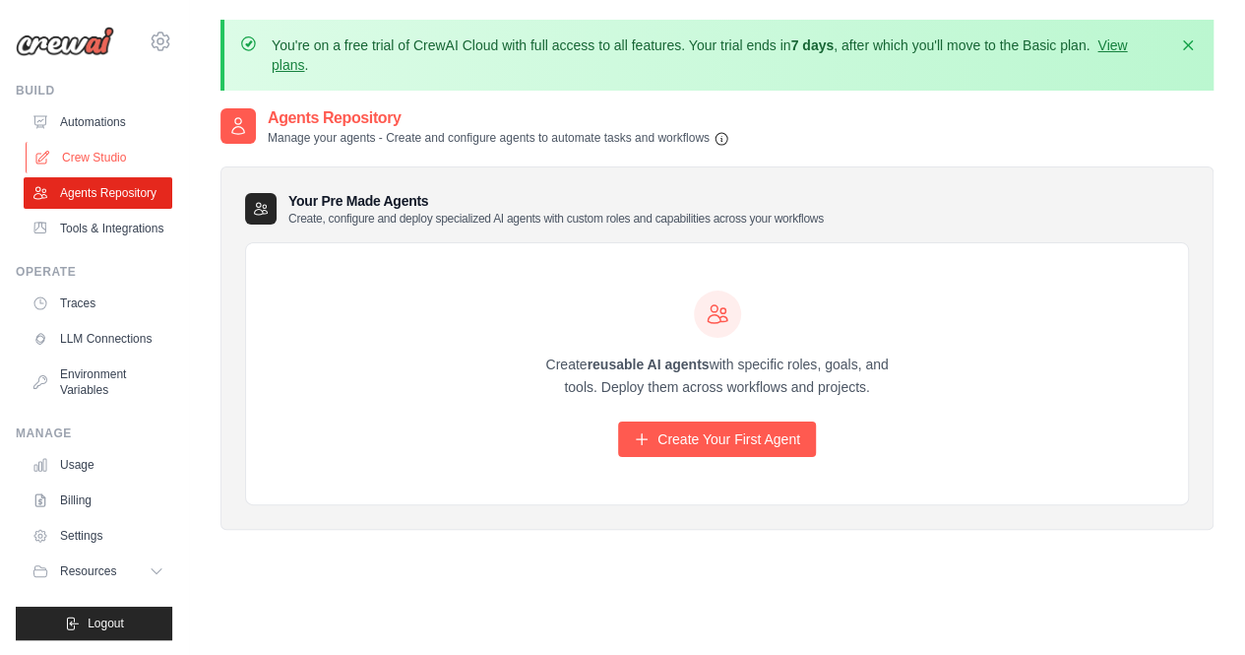
click at [100, 168] on link "Crew Studio" at bounding box center [100, 157] width 149 height 31
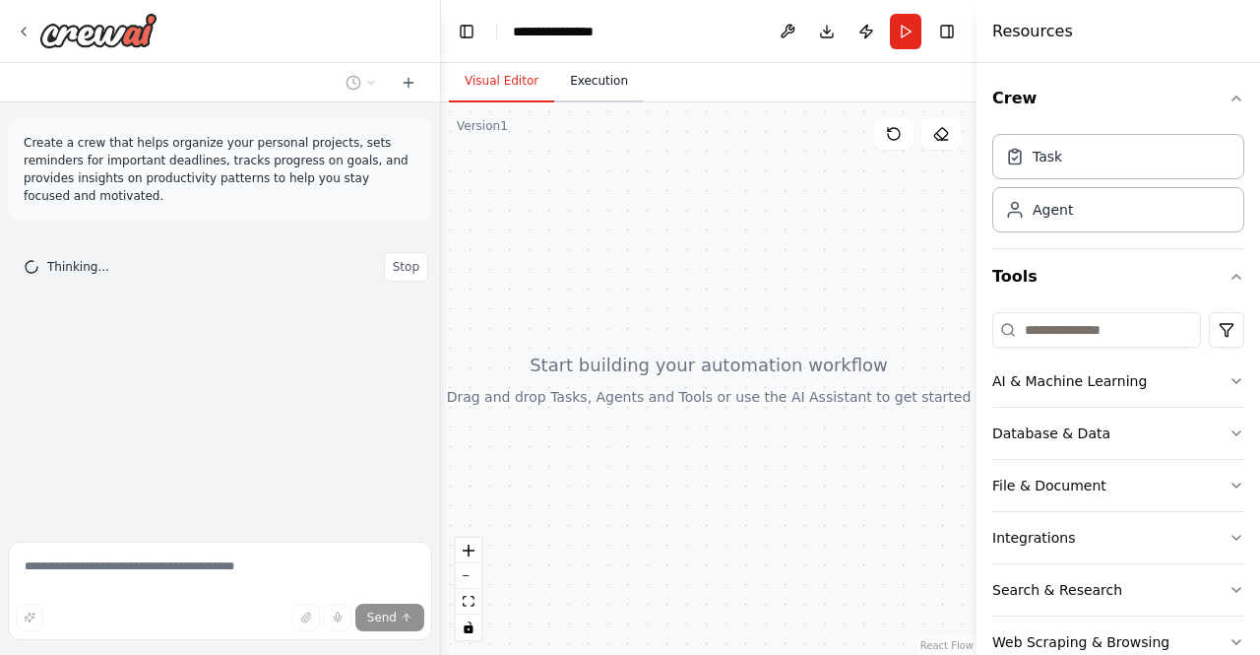
click at [599, 78] on button "Execution" at bounding box center [599, 81] width 90 height 41
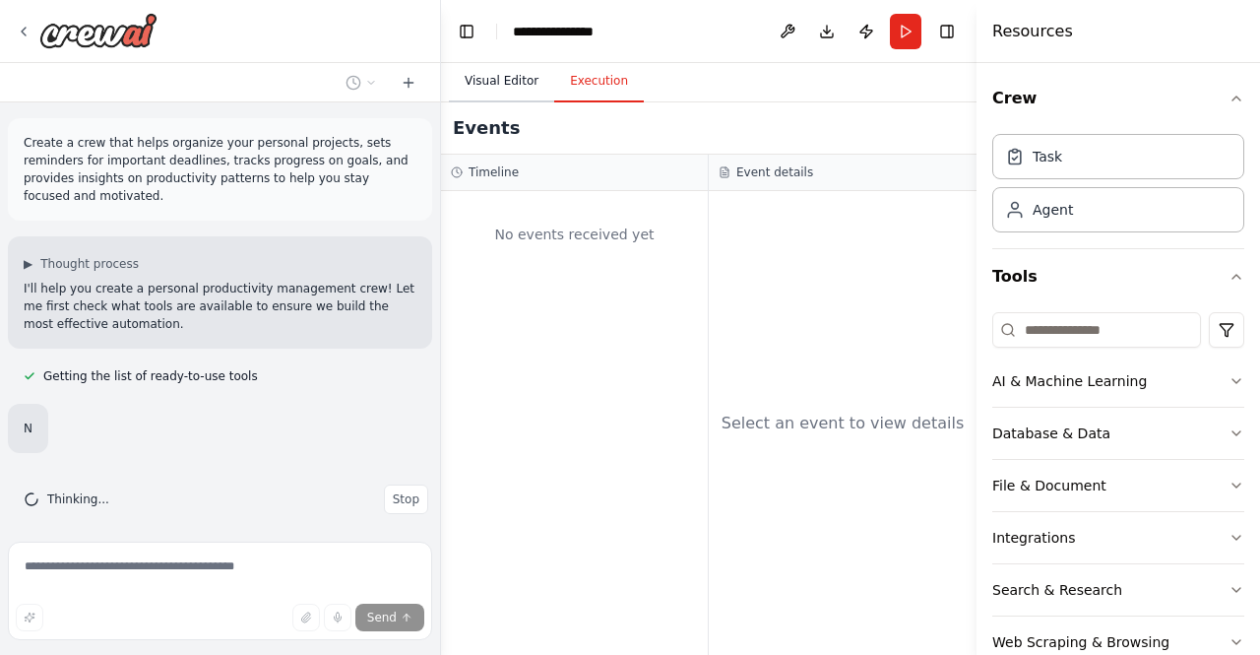
click at [497, 89] on button "Visual Editor" at bounding box center [501, 81] width 105 height 41
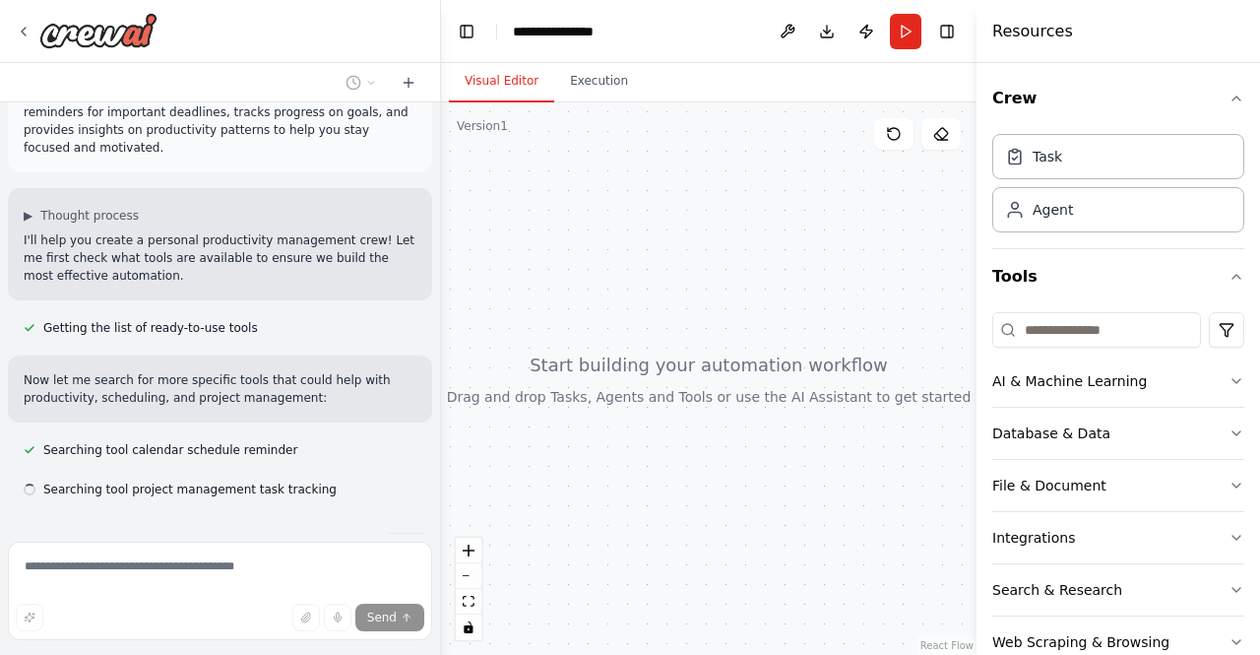
scroll to position [88, 0]
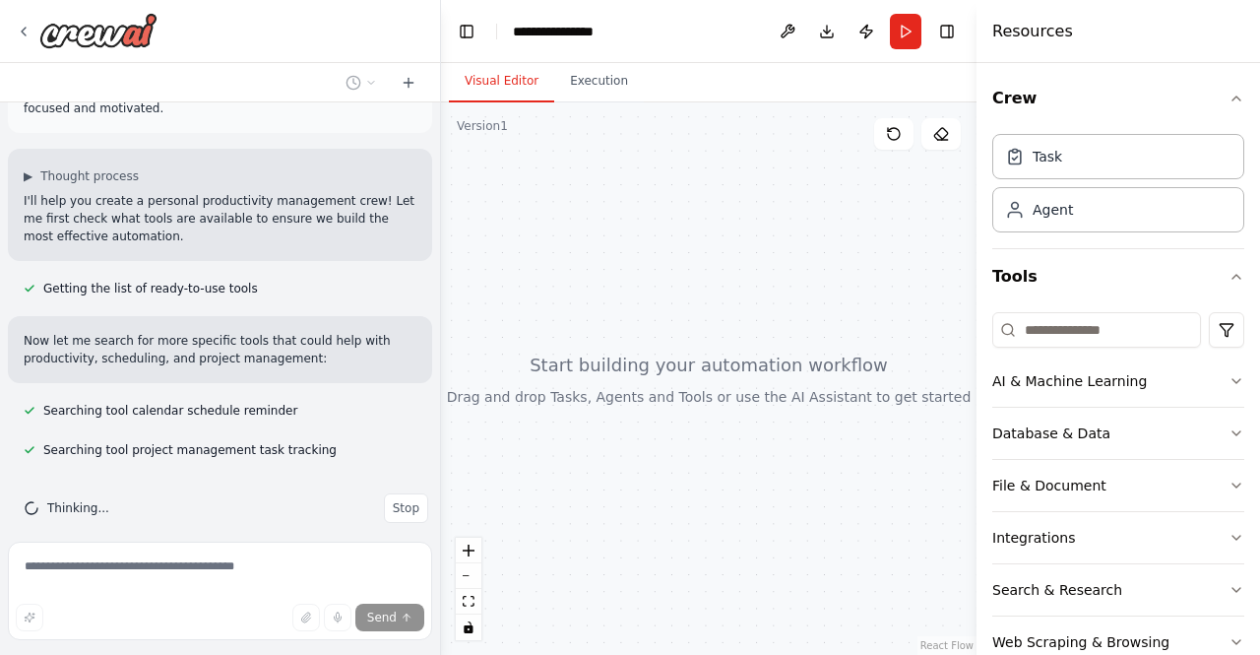
drag, startPoint x: 637, startPoint y: 306, endPoint x: 459, endPoint y: 301, distance: 178.2
click at [459, 302] on div at bounding box center [708, 378] width 535 height 552
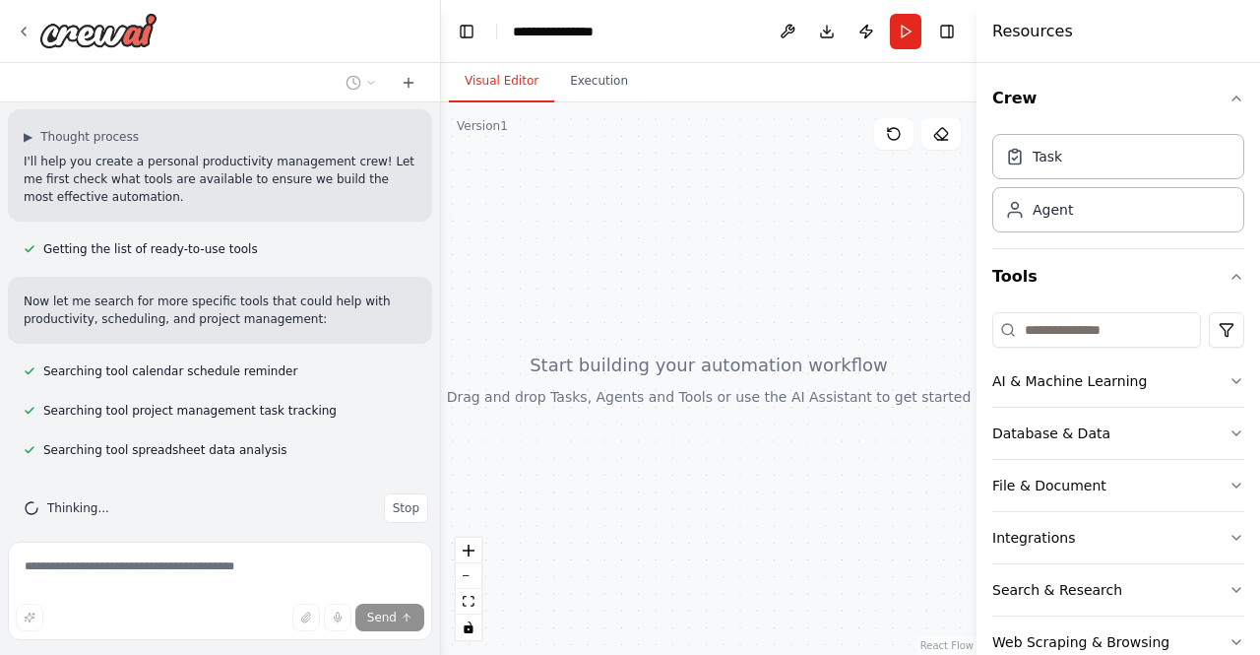
drag, startPoint x: 641, startPoint y: 347, endPoint x: 600, endPoint y: 318, distance: 50.0
click at [600, 318] on div at bounding box center [708, 378] width 535 height 552
click at [109, 31] on img at bounding box center [98, 30] width 118 height 35
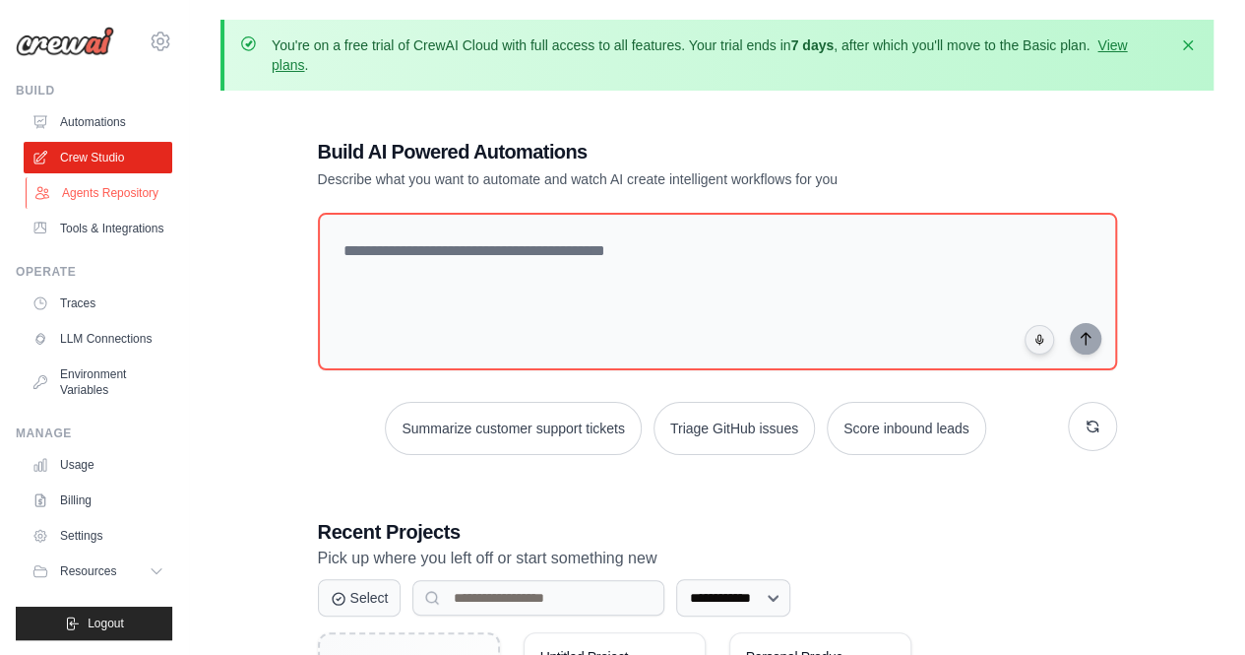
click at [96, 186] on link "Agents Repository" at bounding box center [100, 192] width 149 height 31
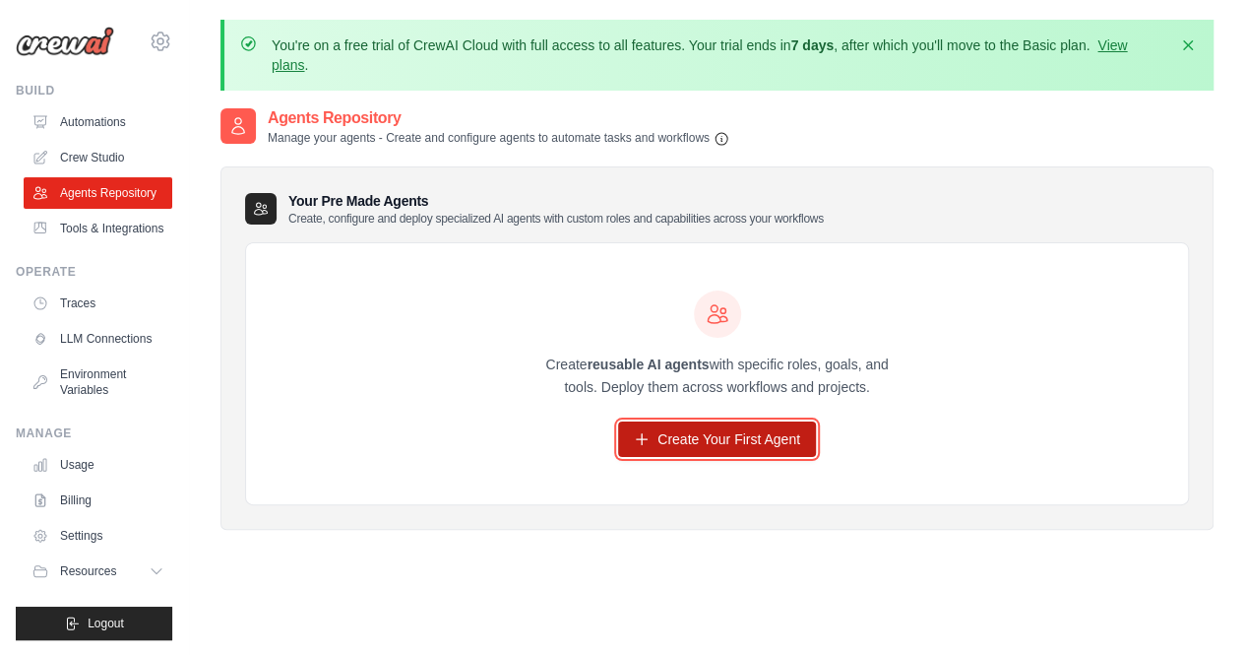
click at [687, 440] on link "Create Your First Agent" at bounding box center [717, 438] width 198 height 35
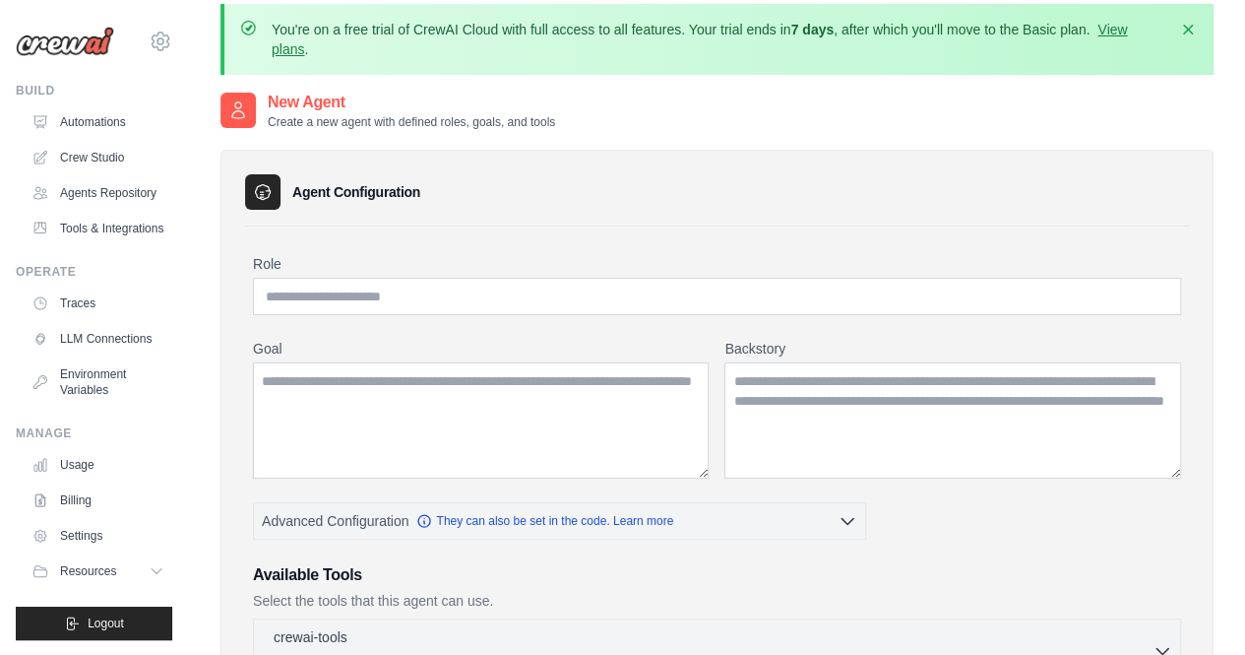
scroll to position [19, 0]
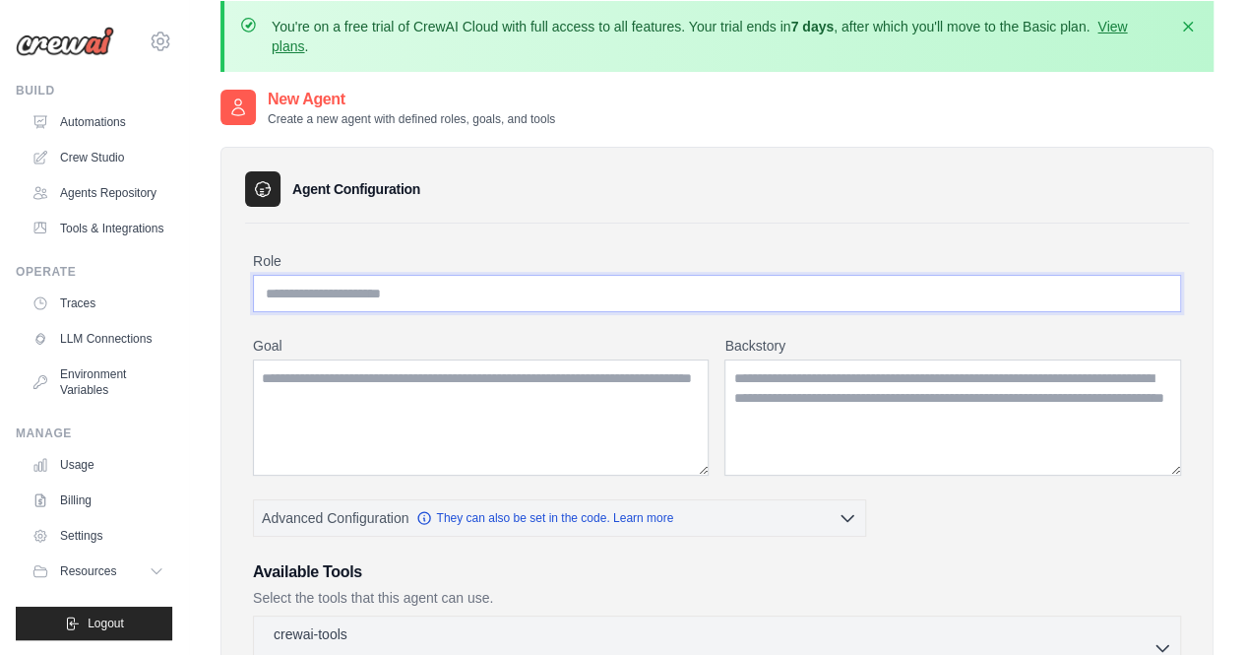
click at [482, 304] on input "Role" at bounding box center [717, 293] width 928 height 37
type input "**********"
click at [431, 400] on textarea "Goal" at bounding box center [481, 417] width 456 height 116
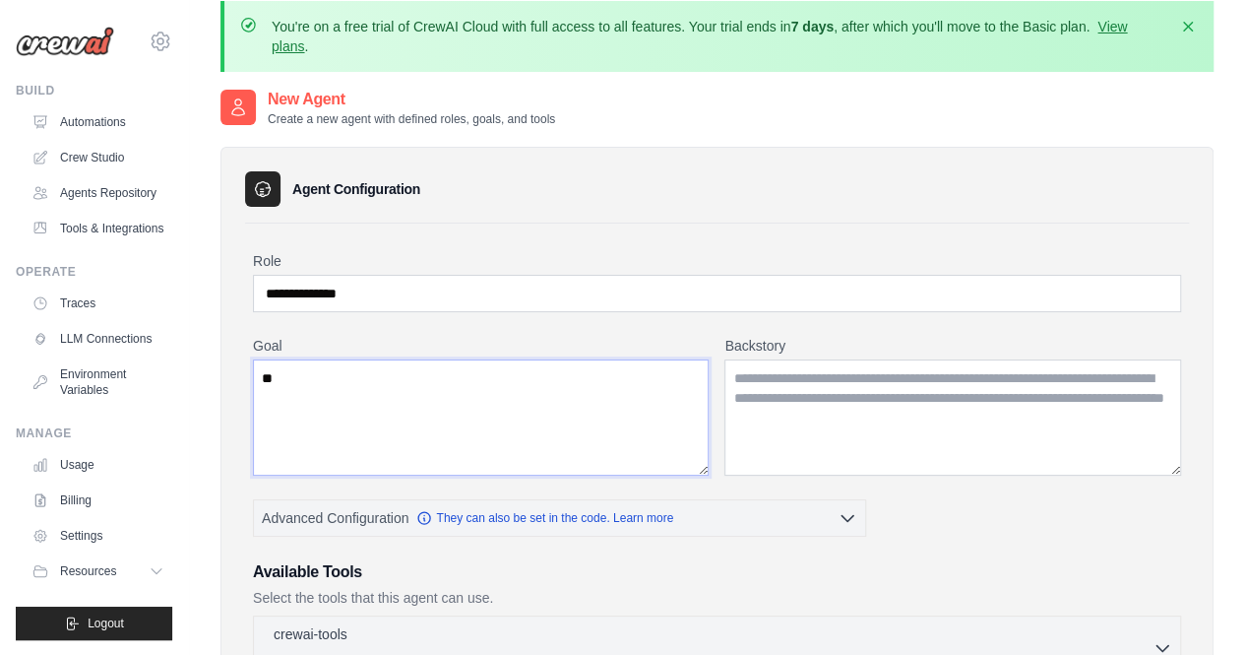
type textarea "*"
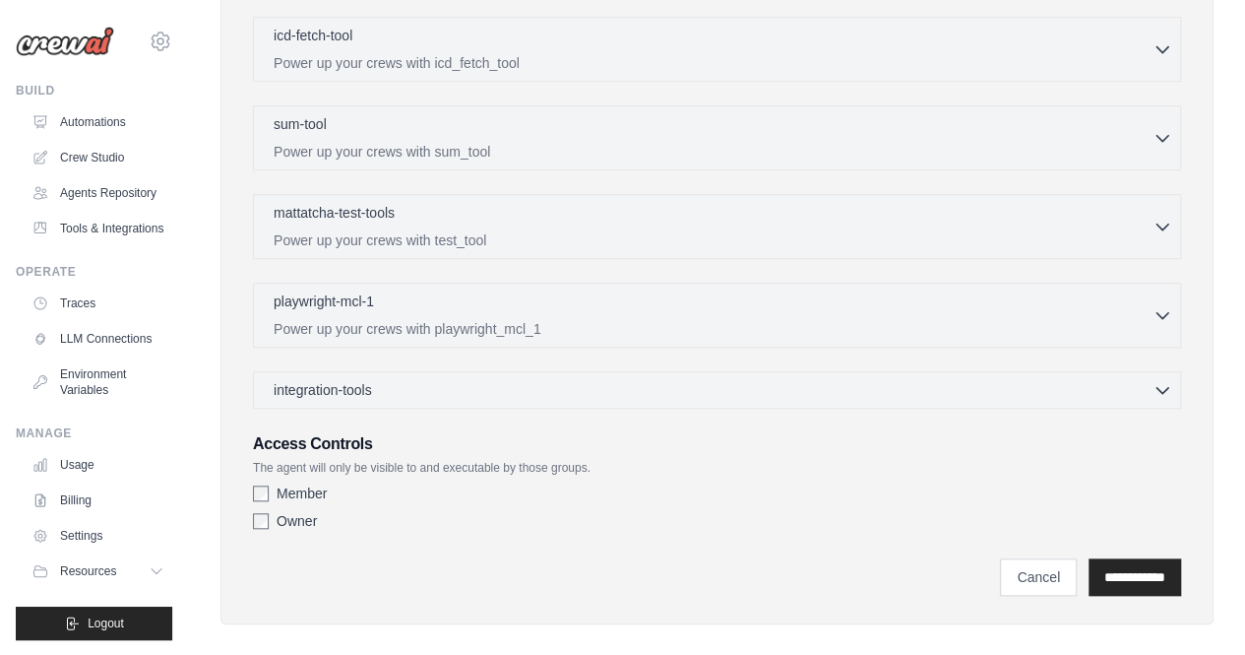
scroll to position [719, 0]
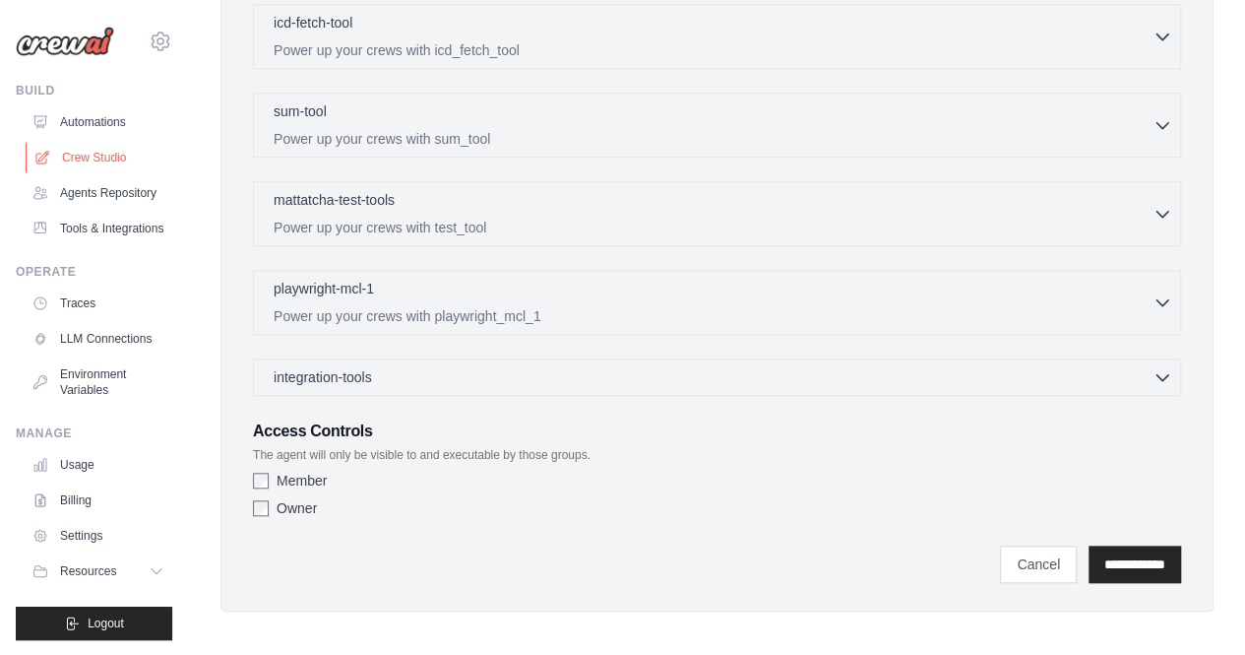
click at [107, 155] on link "Crew Studio" at bounding box center [100, 157] width 149 height 31
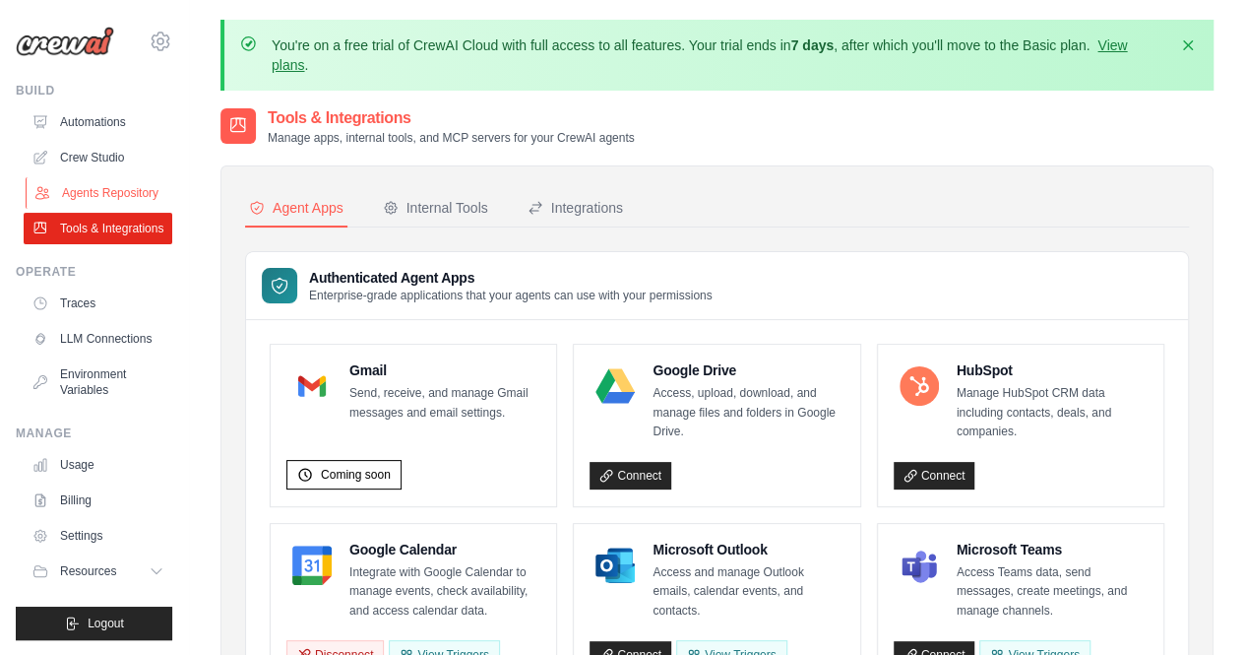
click at [94, 206] on link "Agents Repository" at bounding box center [100, 192] width 149 height 31
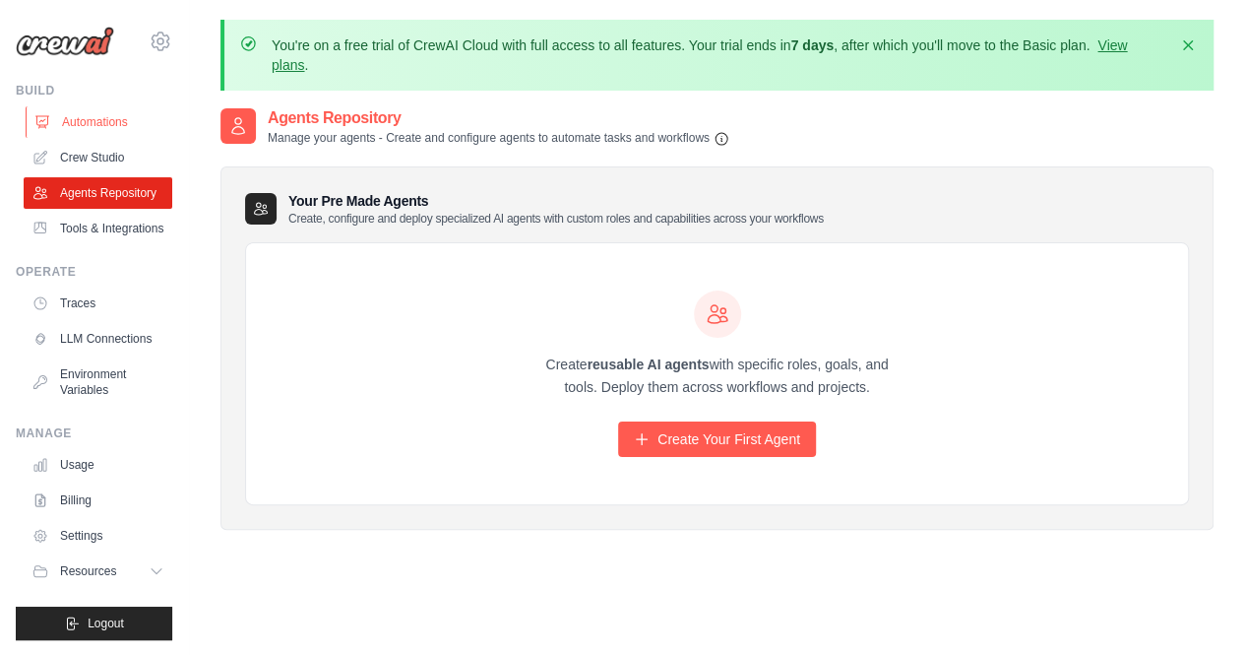
click at [87, 125] on link "Automations" at bounding box center [100, 121] width 149 height 31
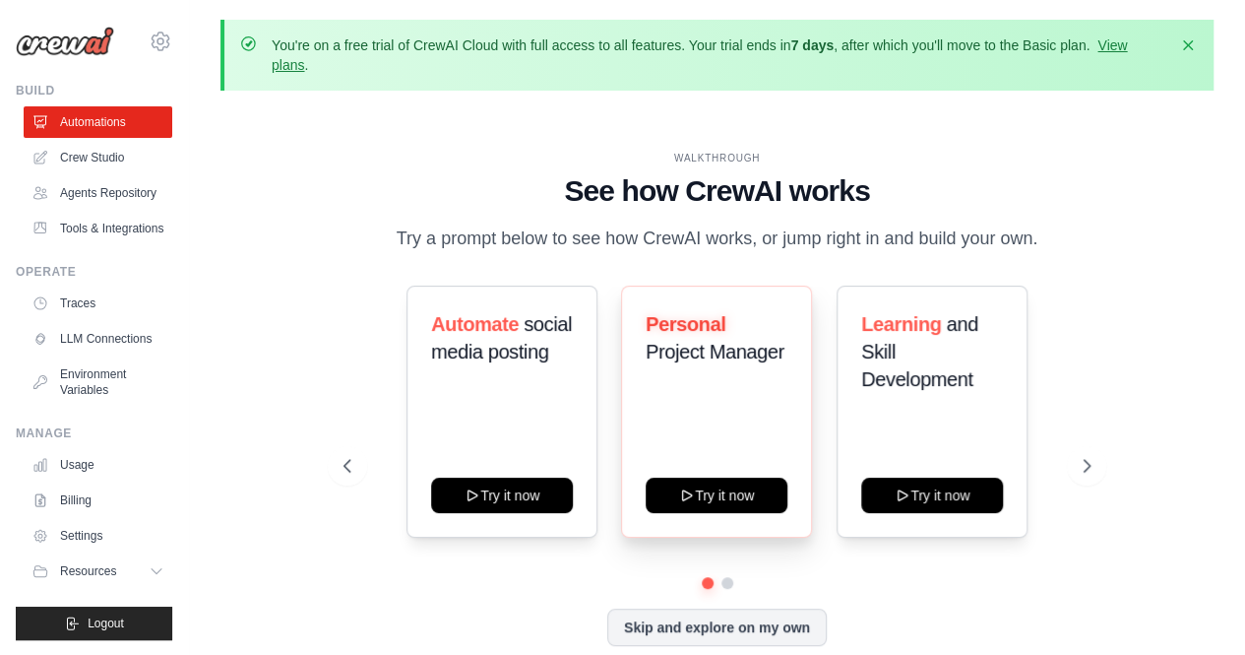
scroll to position [87, 0]
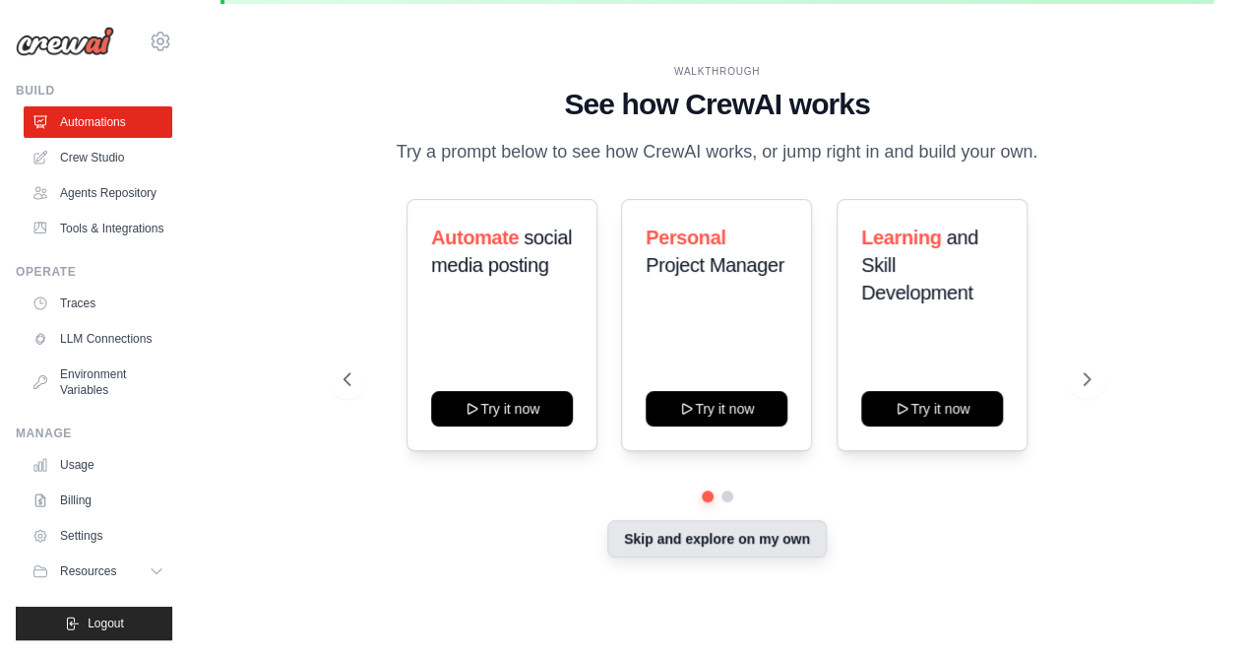
click at [728, 542] on button "Skip and explore on my own" at bounding box center [716, 538] width 219 height 37
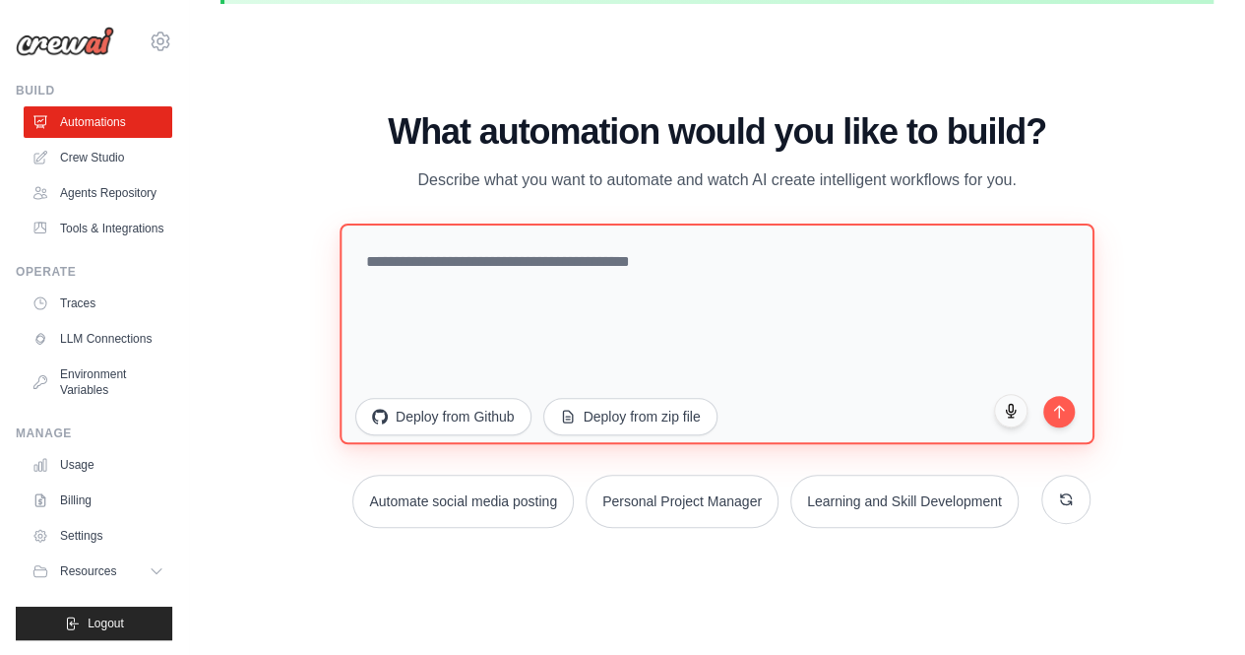
click at [631, 319] on textarea at bounding box center [717, 332] width 755 height 220
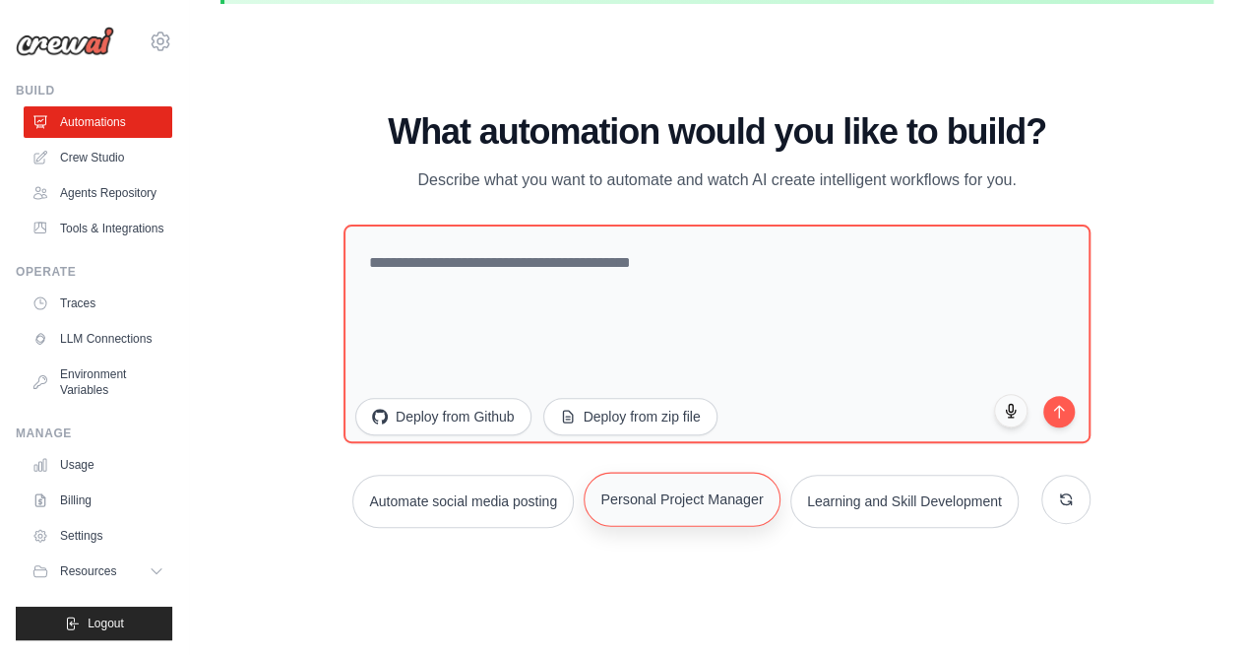
click at [681, 501] on button "Personal Project Manager" at bounding box center [682, 498] width 197 height 54
click at [1064, 414] on button "submit" at bounding box center [1058, 408] width 33 height 33
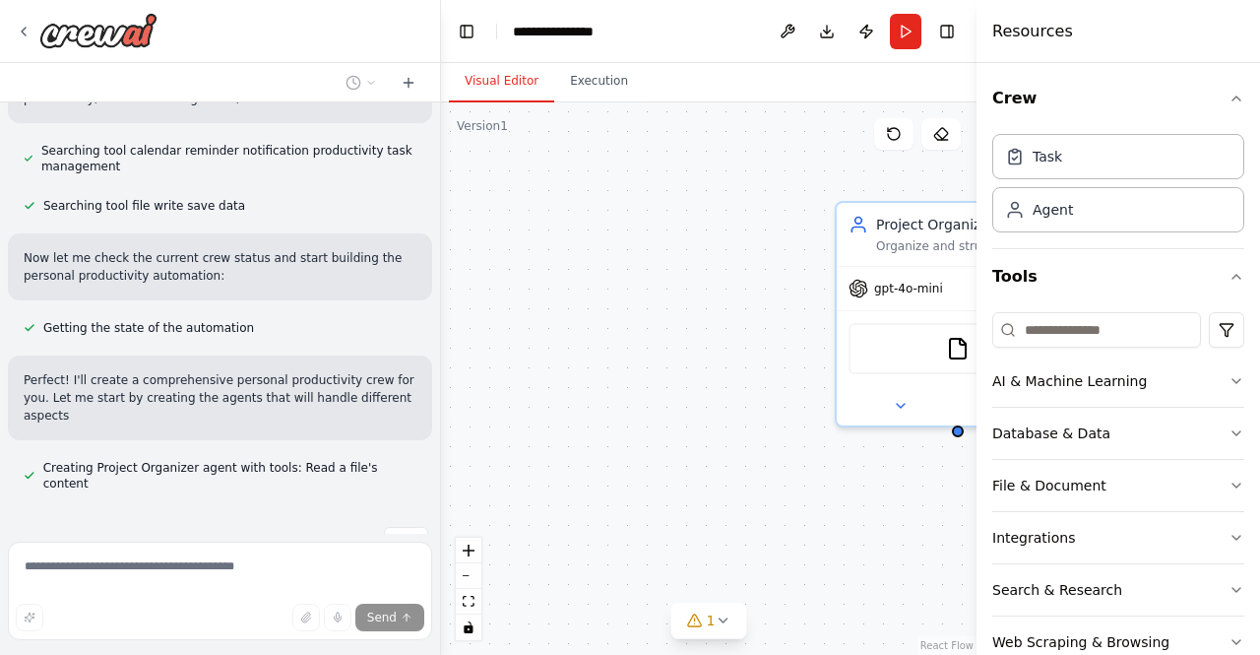
scroll to position [383, 0]
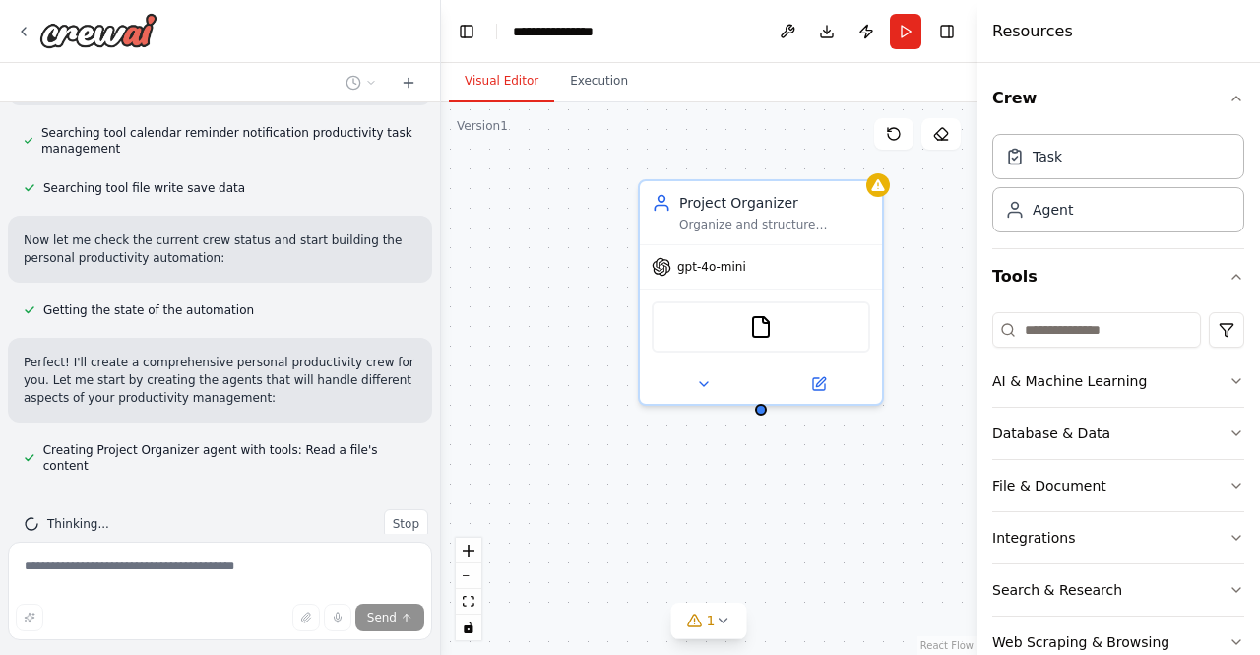
drag, startPoint x: 681, startPoint y: 354, endPoint x: 417, endPoint y: 306, distance: 268.2
click at [417, 306] on div "**********" at bounding box center [630, 327] width 1260 height 655
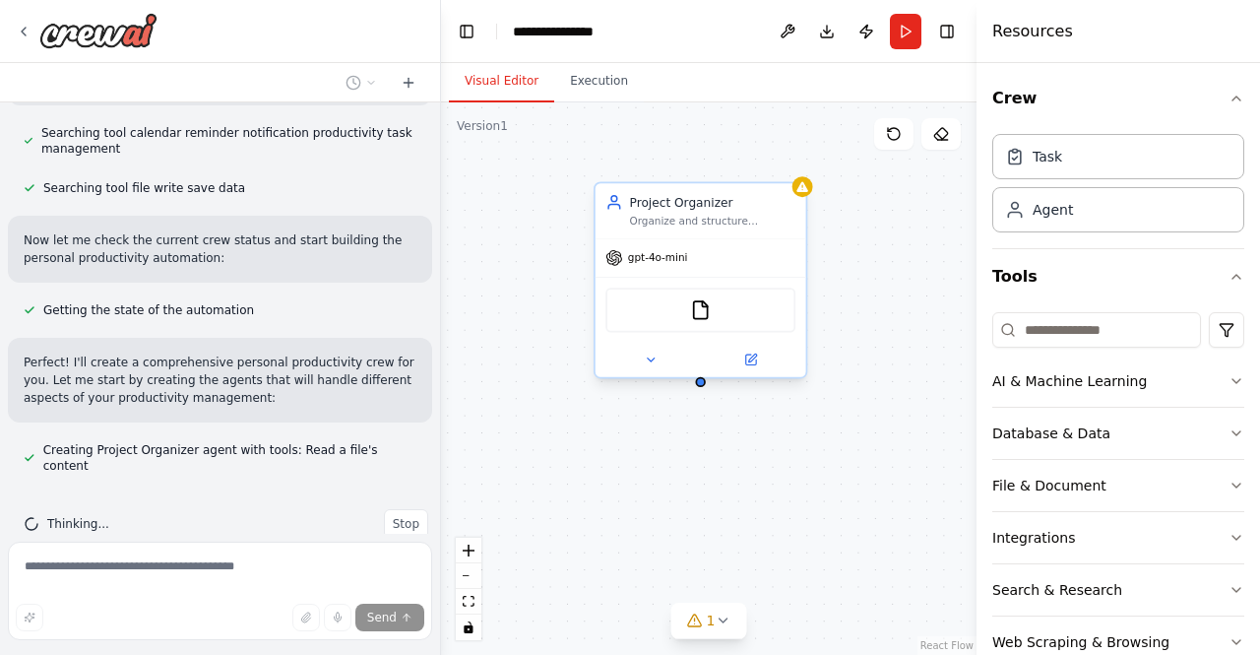
click at [796, 197] on div "Project Organizer Organize and structure personal projects by breaking them dow…" at bounding box center [701, 210] width 211 height 55
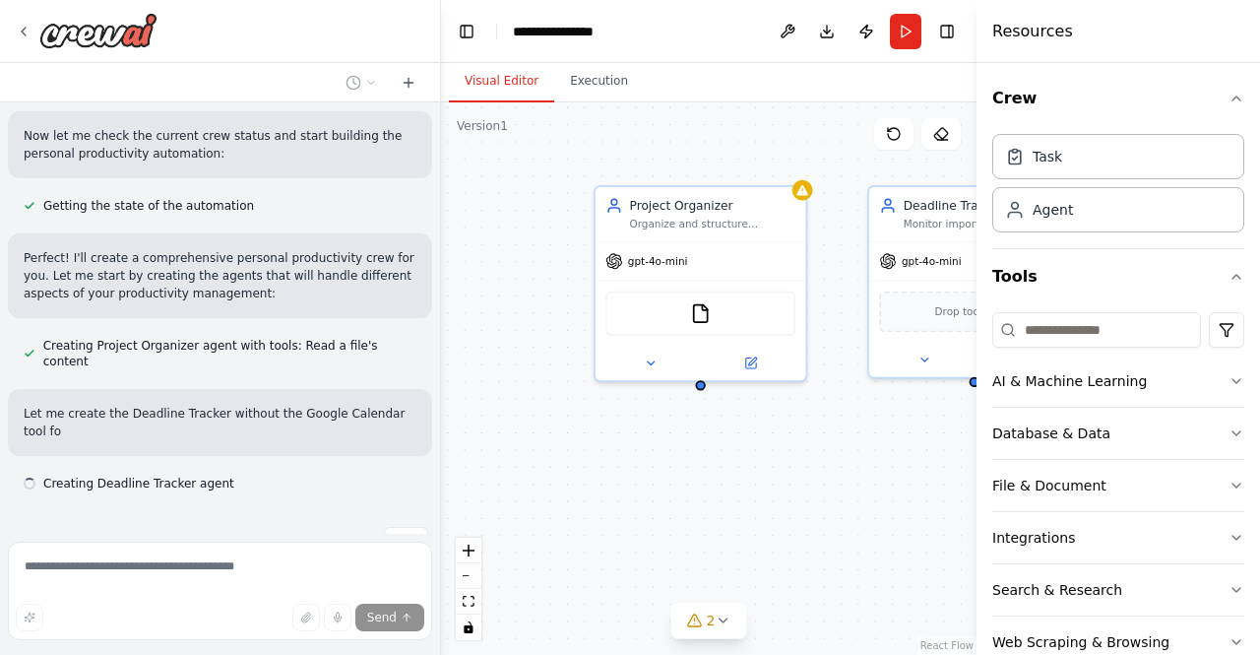
scroll to position [505, 0]
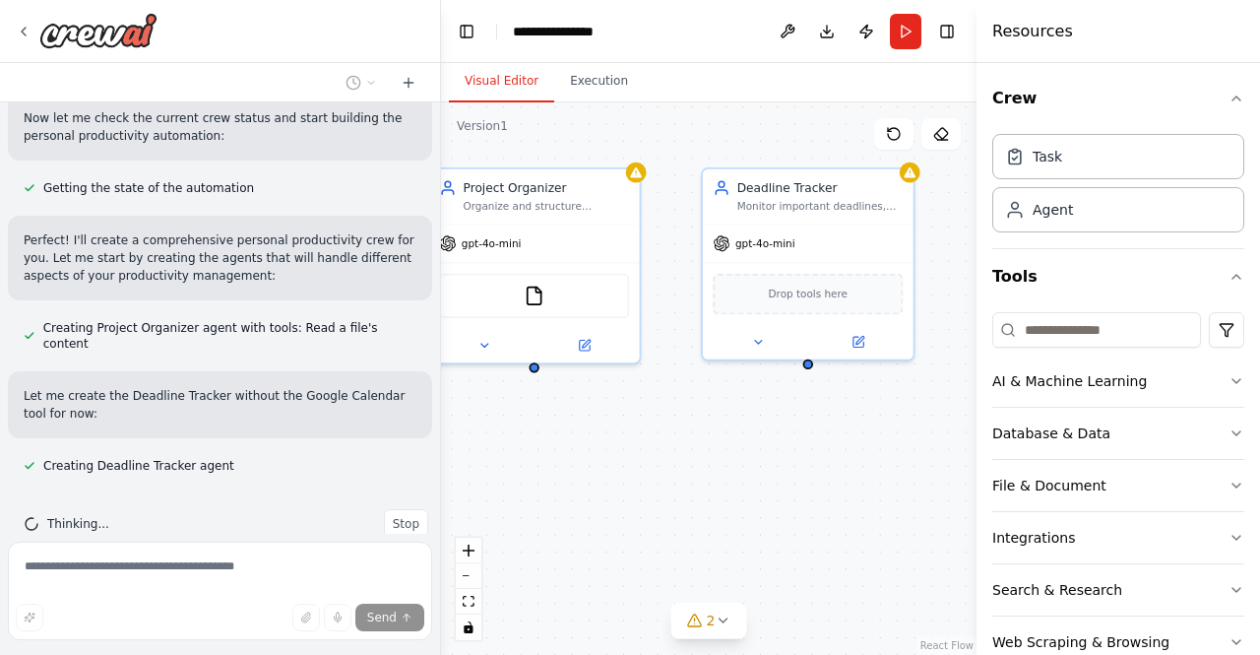
drag, startPoint x: 819, startPoint y: 462, endPoint x: 622, endPoint y: 430, distance: 199.4
click at [622, 430] on div "Project Organizer Organize and structure personal projects by breaking them dow…" at bounding box center [708, 378] width 535 height 552
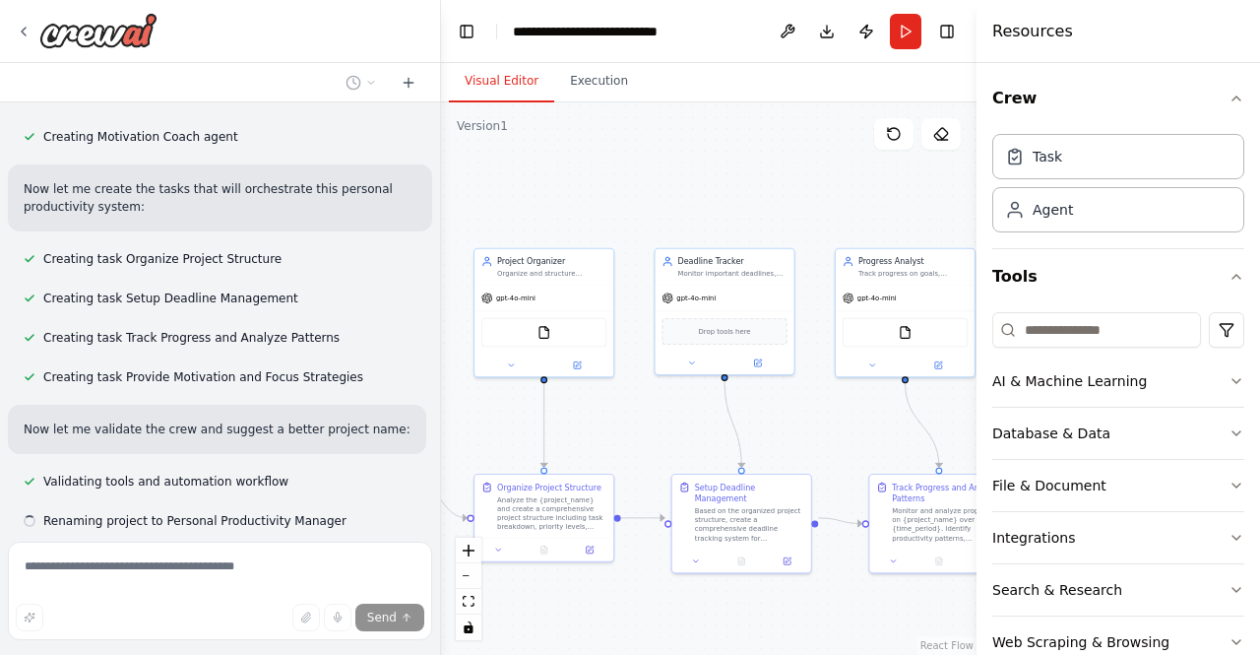
scroll to position [968, 0]
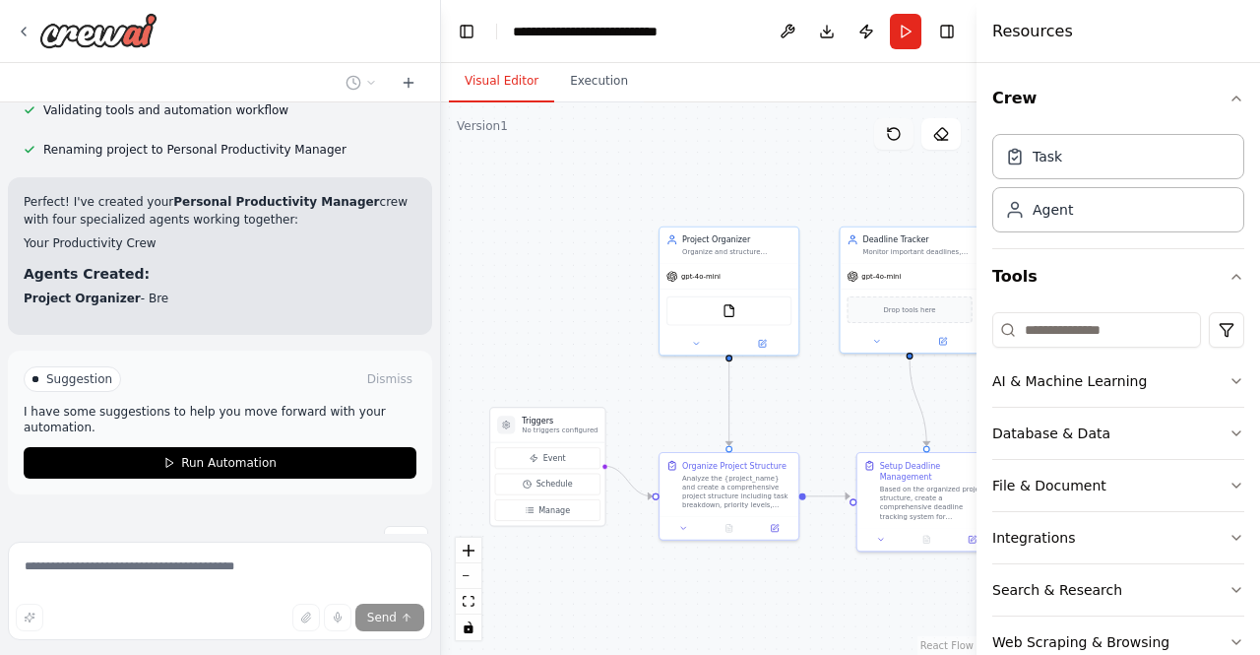
drag, startPoint x: 719, startPoint y: 141, endPoint x: 904, endPoint y: 119, distance: 186.3
click at [904, 119] on div "Version 1 Show Tools Hide Agents .deletable-edge-delete-btn { width: 20px; heig…" at bounding box center [708, 378] width 535 height 552
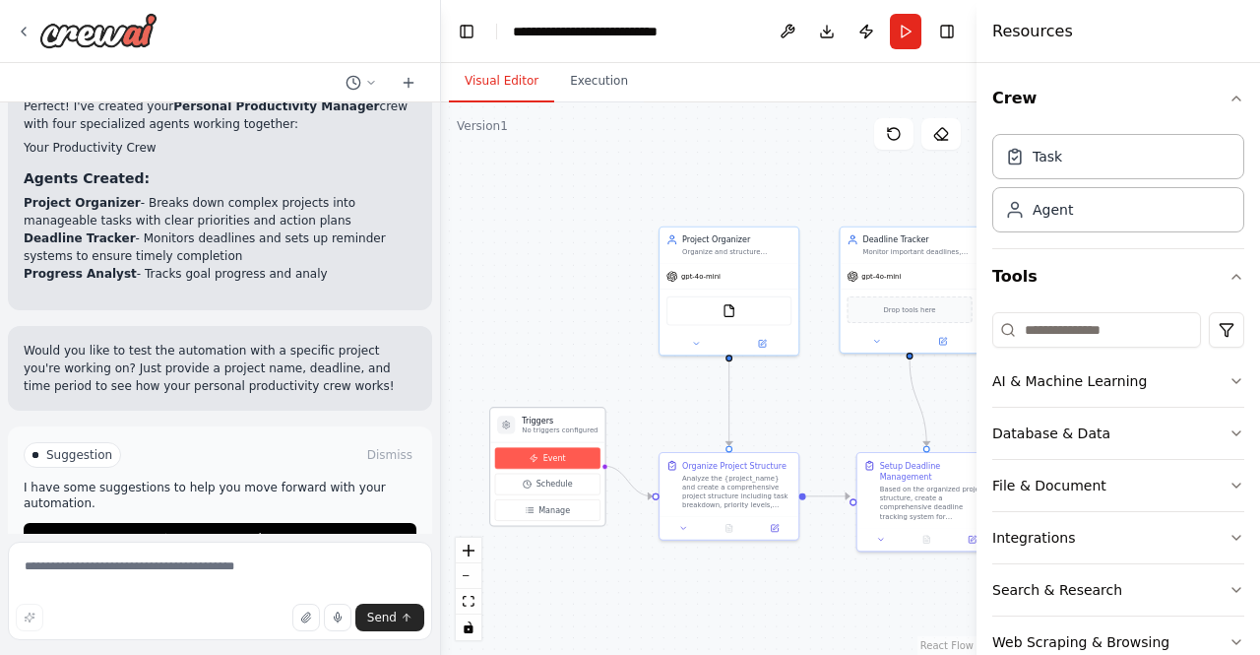
click at [559, 458] on span "Event" at bounding box center [554, 458] width 23 height 11
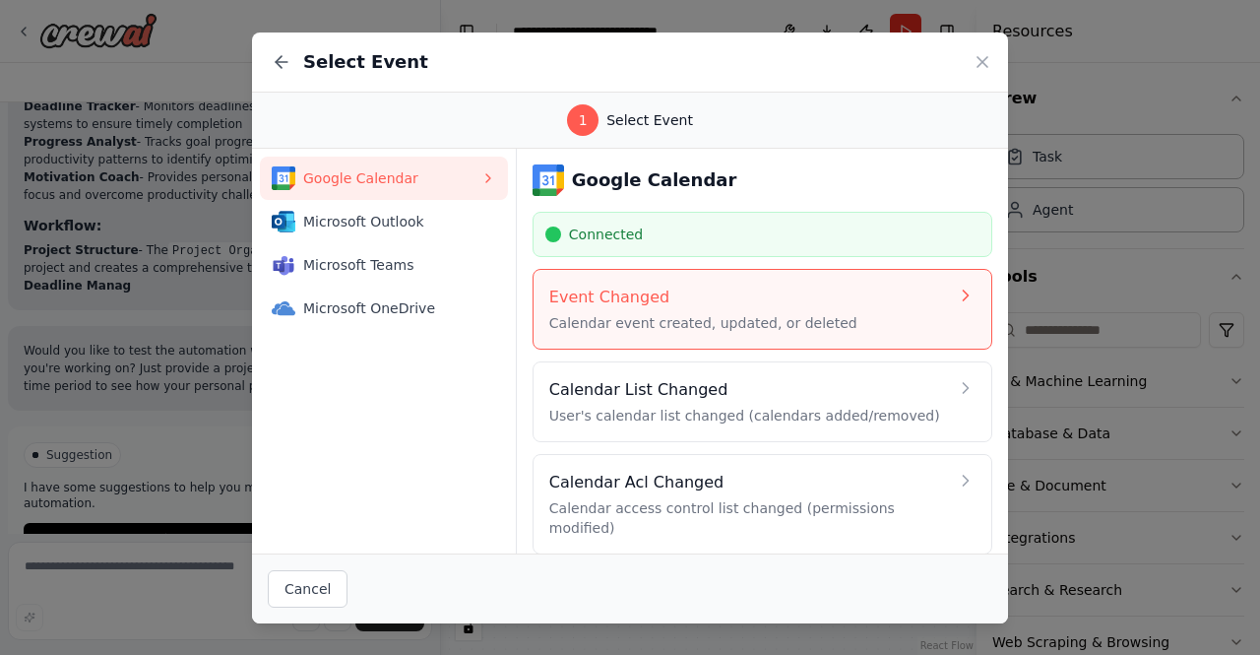
click at [806, 309] on div "Event Changed Calendar event created, updated, or deleted" at bounding box center [748, 308] width 399 height 47
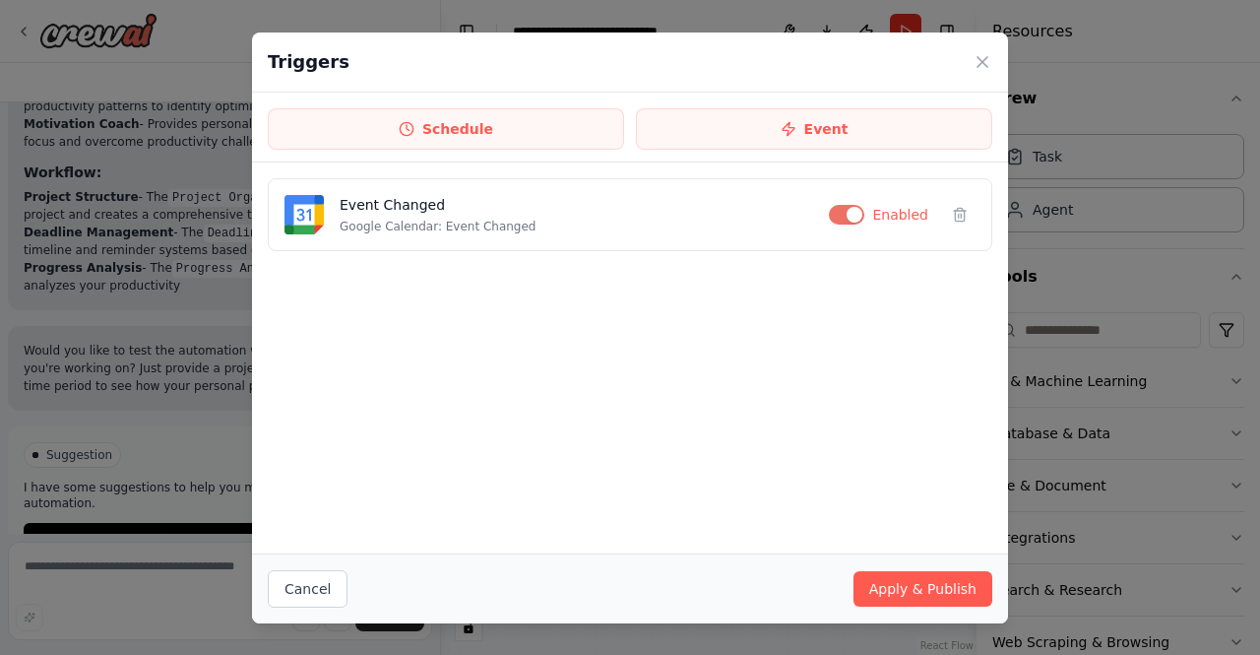
click at [983, 64] on icon at bounding box center [982, 62] width 20 height 20
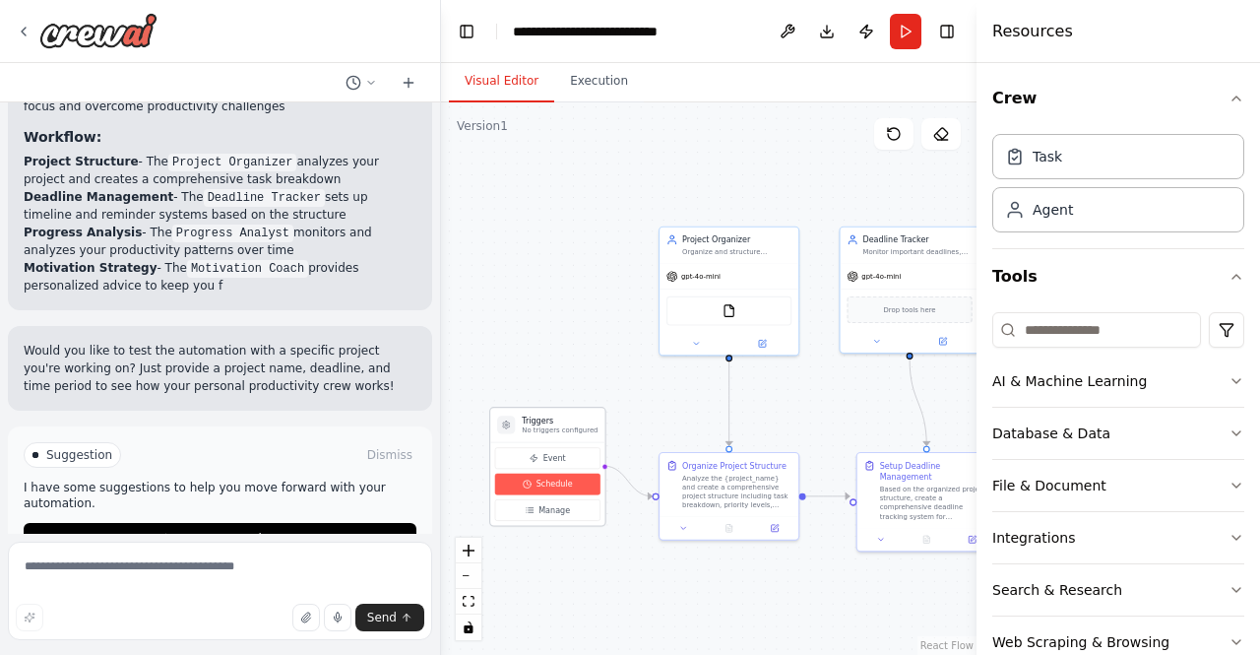
click at [536, 483] on span "Schedule" at bounding box center [554, 483] width 36 height 11
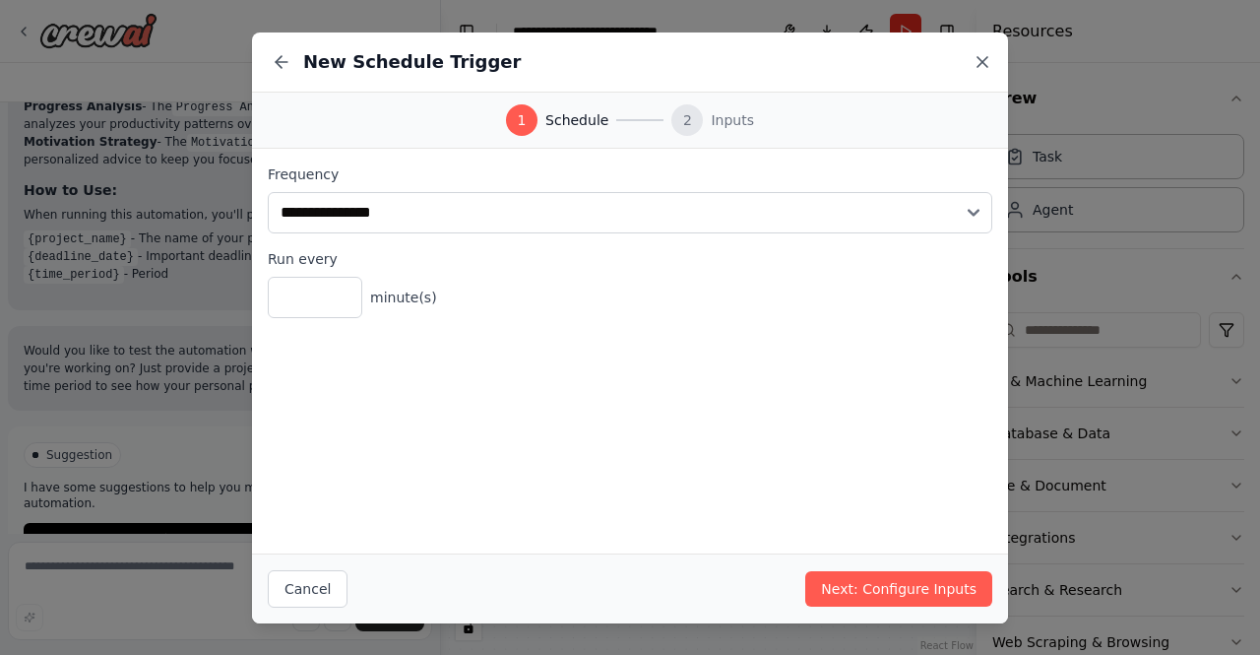
click at [980, 60] on icon at bounding box center [982, 62] width 10 height 10
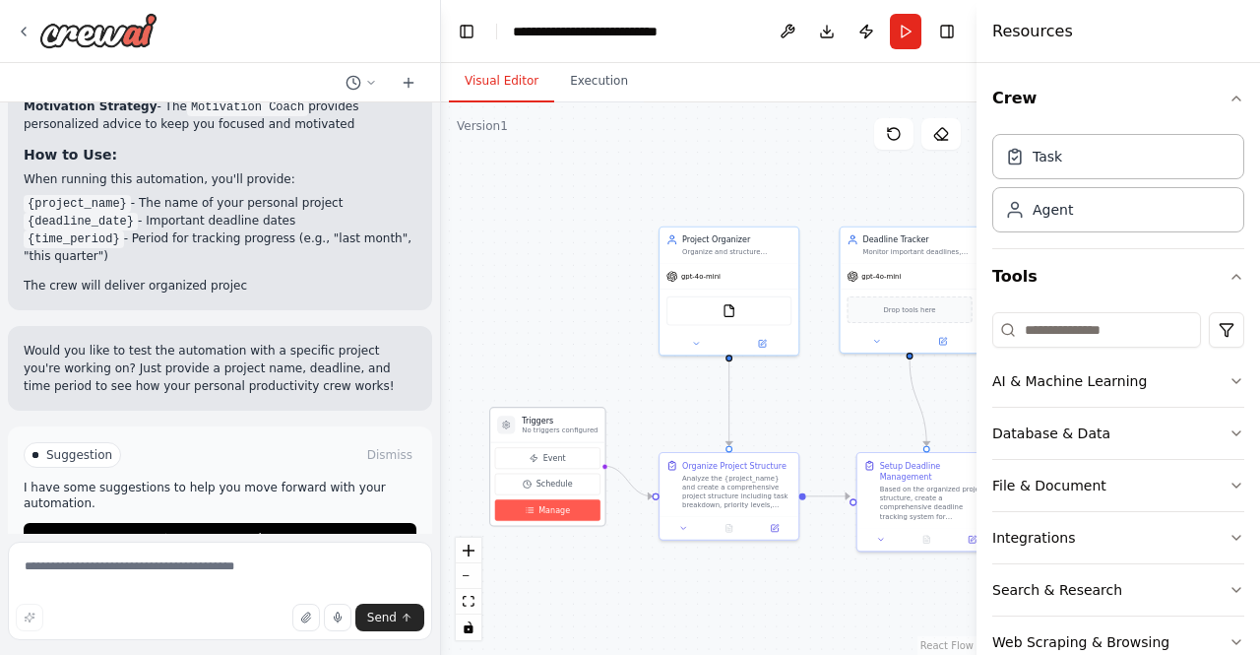
click at [555, 509] on span "Manage" at bounding box center [553, 509] width 31 height 11
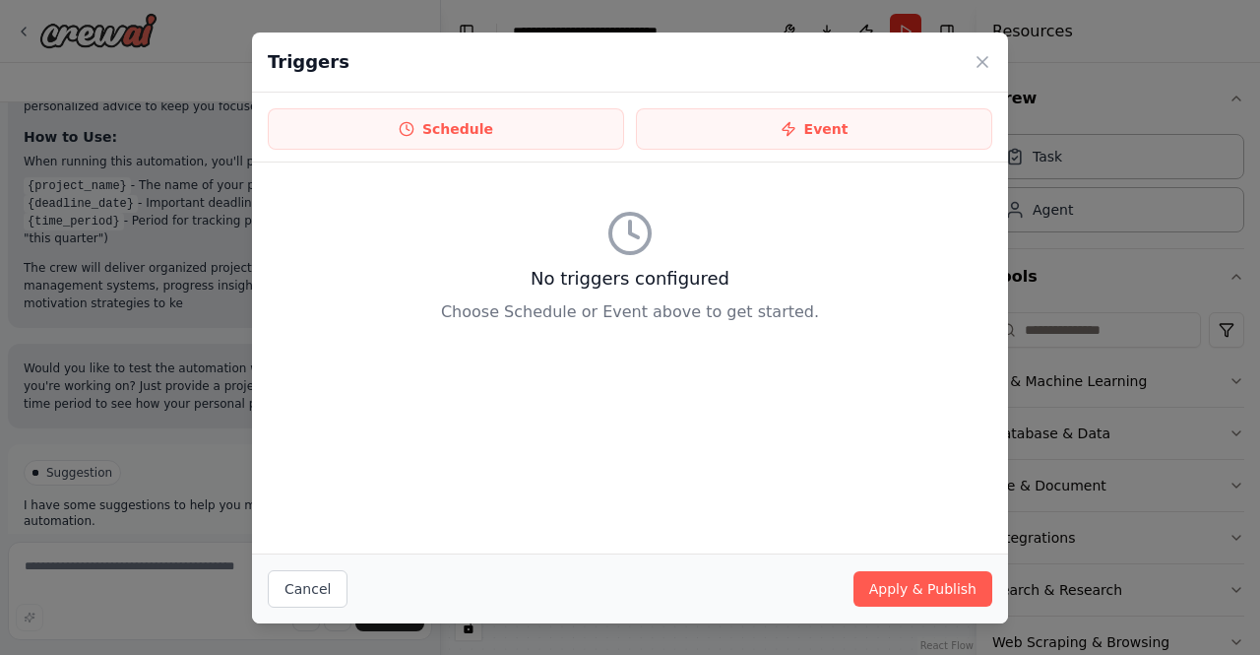
scroll to position [1812, 0]
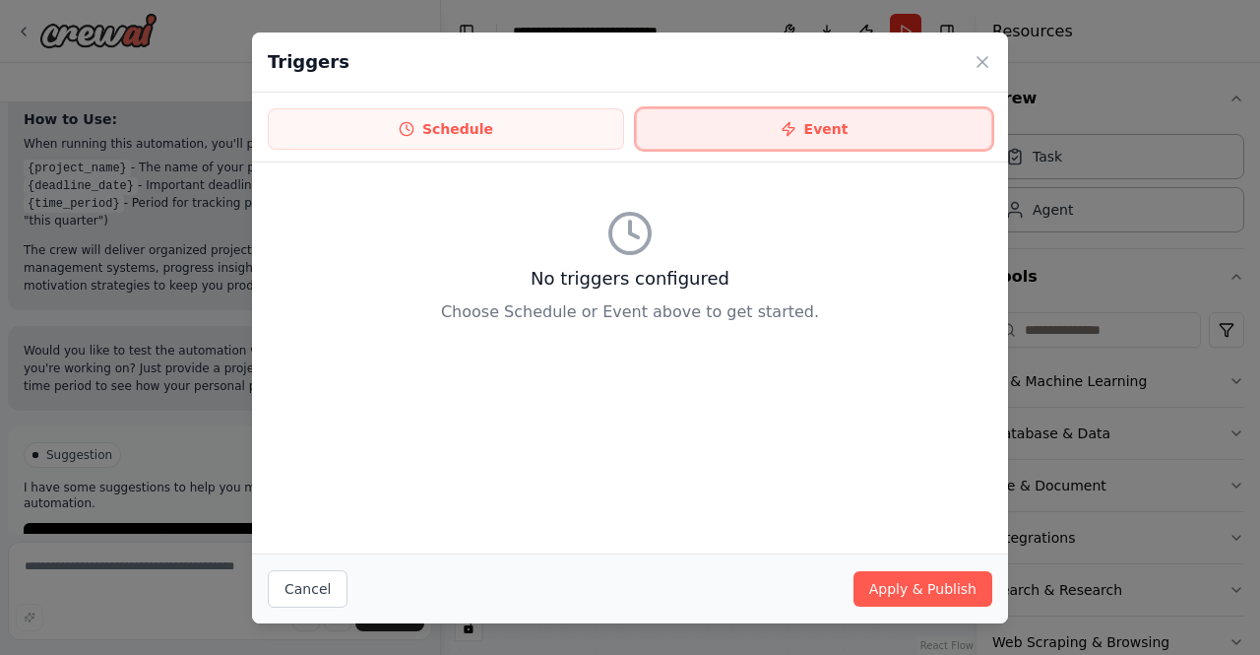
click at [728, 131] on button "Event" at bounding box center [814, 128] width 356 height 41
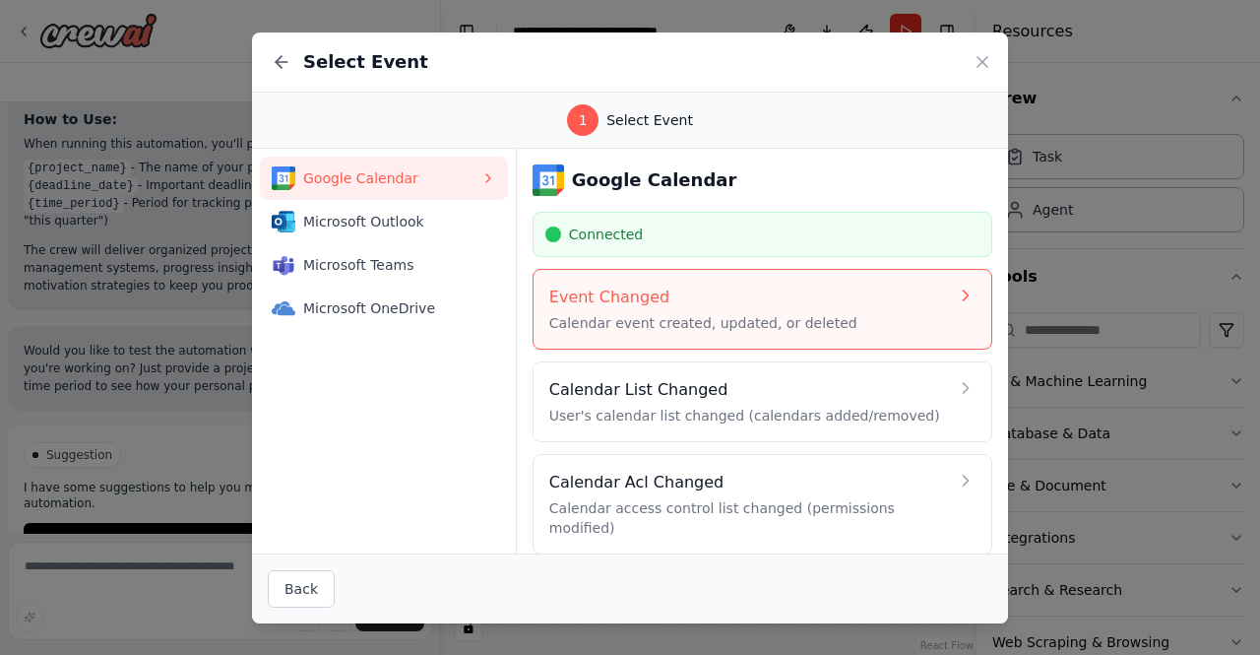
scroll to position [85, 0]
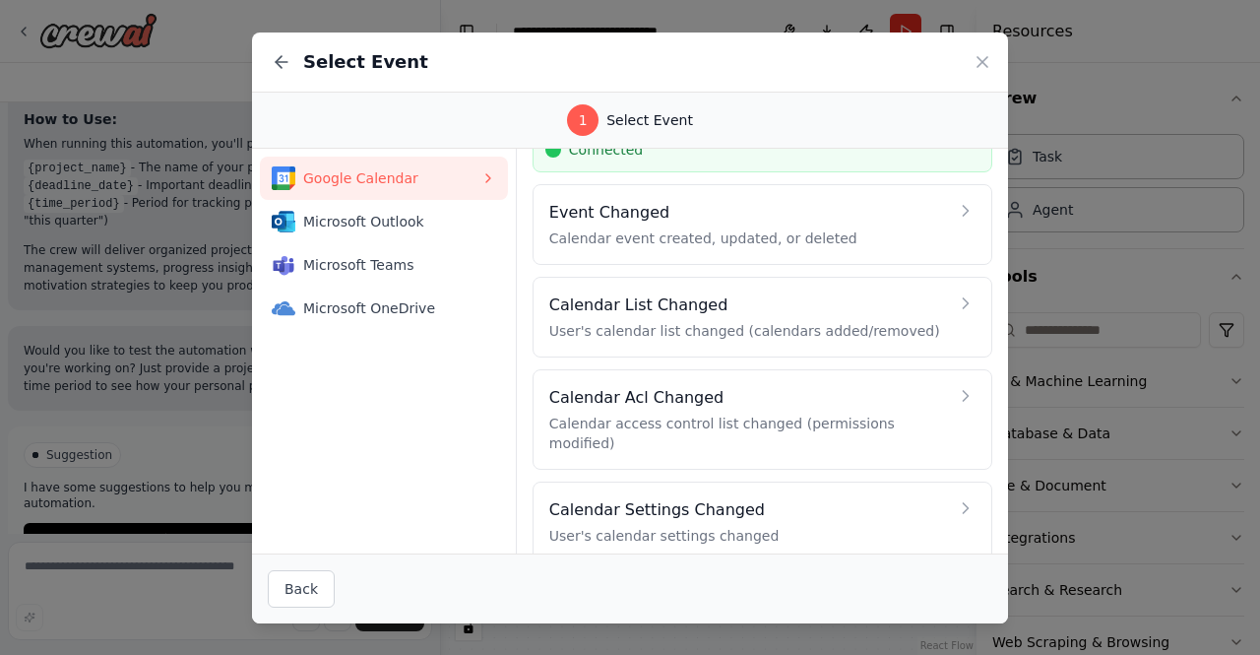
click at [978, 62] on icon at bounding box center [982, 62] width 20 height 20
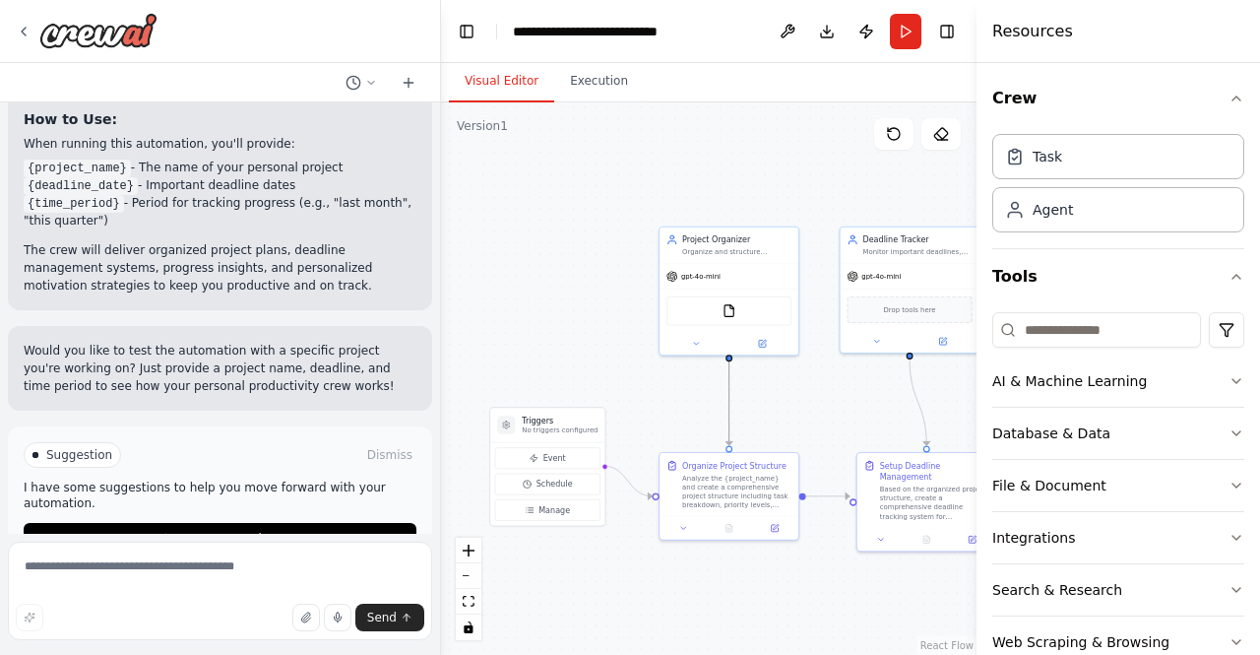
drag, startPoint x: 728, startPoint y: 423, endPoint x: 572, endPoint y: 310, distance: 193.1
click at [572, 310] on div ".deletable-edge-delete-btn { width: 20px; height: 20px; border: 0px solid #ffff…" at bounding box center [708, 378] width 535 height 552
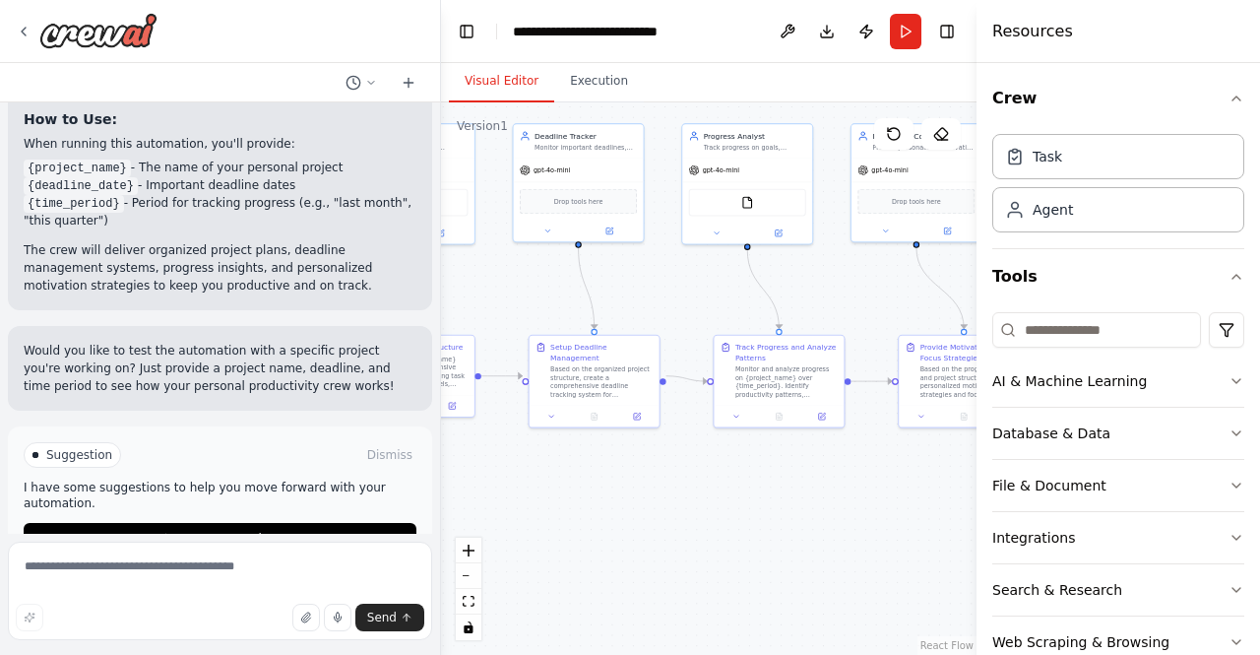
drag, startPoint x: 763, startPoint y: 374, endPoint x: 470, endPoint y: 265, distance: 312.1
click at [470, 265] on div ".deletable-edge-delete-btn { width: 20px; height: 20px; border: 0px solid #ffff…" at bounding box center [708, 378] width 535 height 552
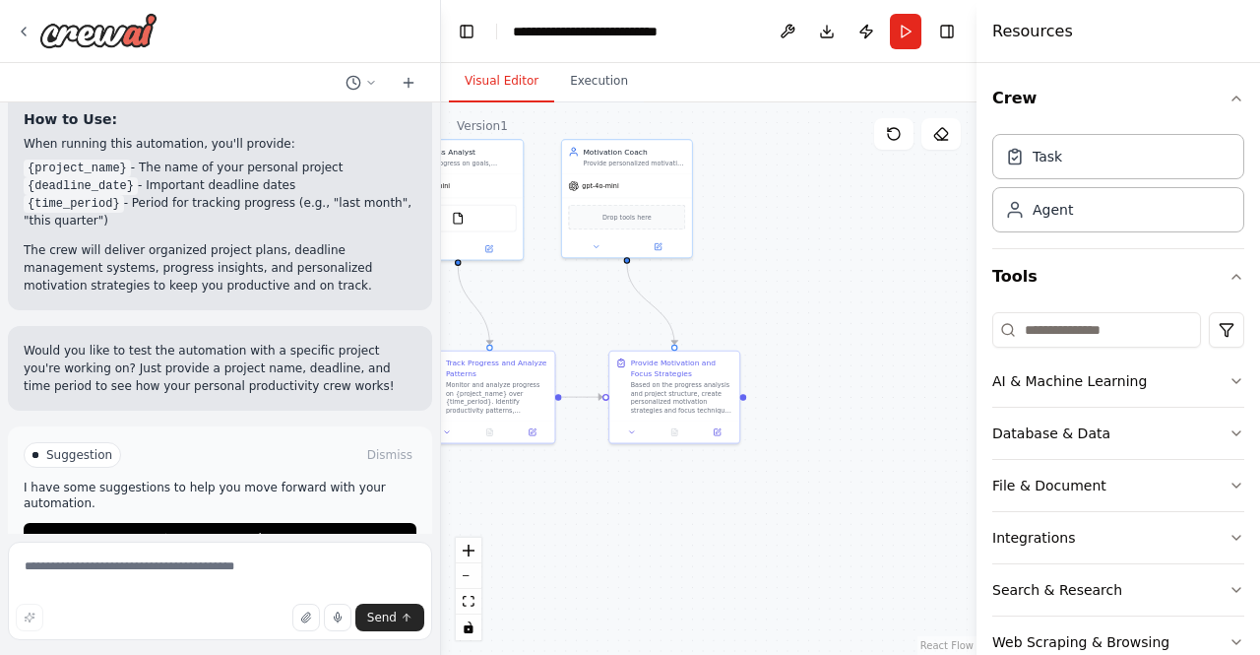
drag, startPoint x: 766, startPoint y: 300, endPoint x: 492, endPoint y: 316, distance: 274.1
click at [492, 316] on div ".deletable-edge-delete-btn { width: 20px; height: 20px; border: 0px solid #ffff…" at bounding box center [708, 378] width 535 height 552
click at [748, 400] on div ".deletable-edge-delete-btn { width: 20px; height: 20px; border: 0px solid #ffff…" at bounding box center [708, 378] width 535 height 552
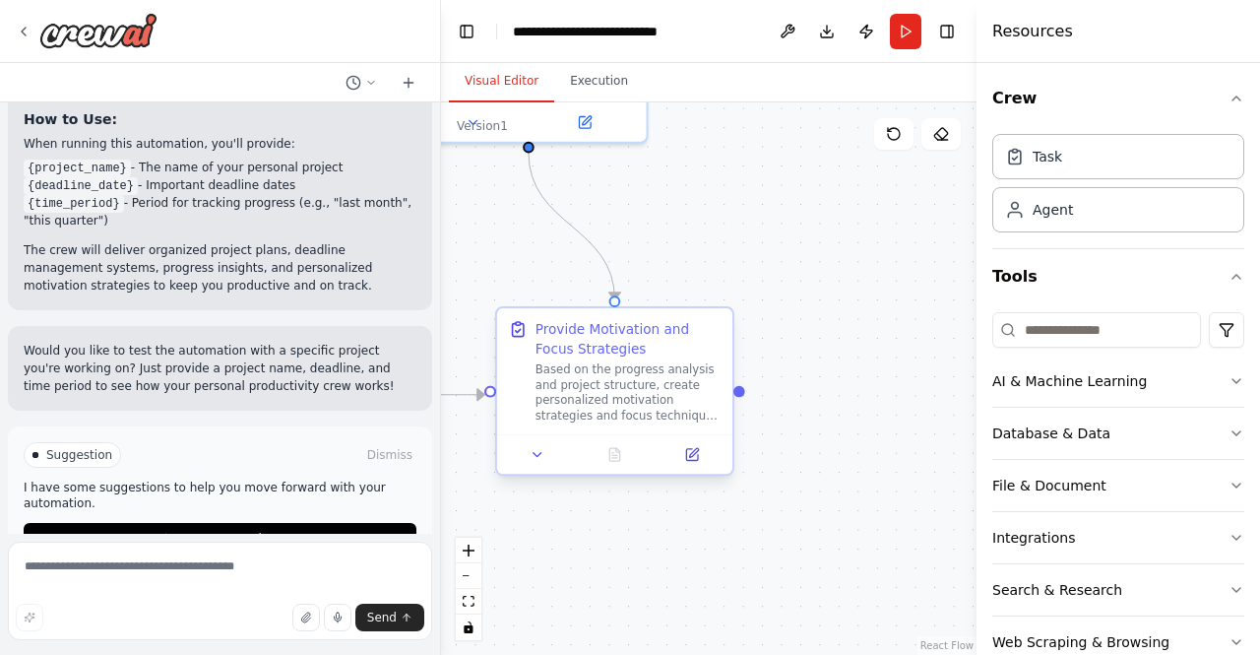
click at [740, 391] on div at bounding box center [739, 391] width 12 height 12
drag, startPoint x: 740, startPoint y: 391, endPoint x: 861, endPoint y: 393, distance: 121.1
click at [861, 393] on div ".deletable-edge-delete-btn { width: 20px; height: 20px; border: 0px solid #ffff…" at bounding box center [708, 378] width 535 height 552
drag, startPoint x: 738, startPoint y: 391, endPoint x: 925, endPoint y: 407, distance: 187.7
click at [925, 407] on div ".deletable-edge-delete-btn { width: 20px; height: 20px; border: 0px solid #ffff…" at bounding box center [708, 378] width 535 height 552
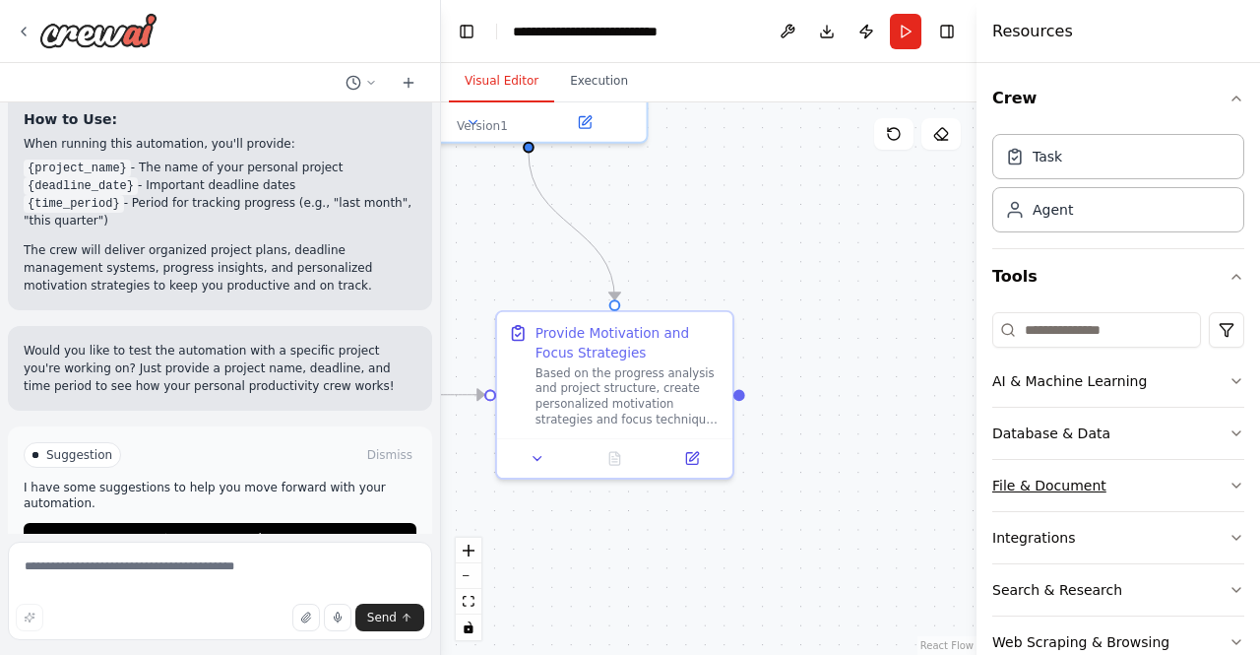
scroll to position [93, 0]
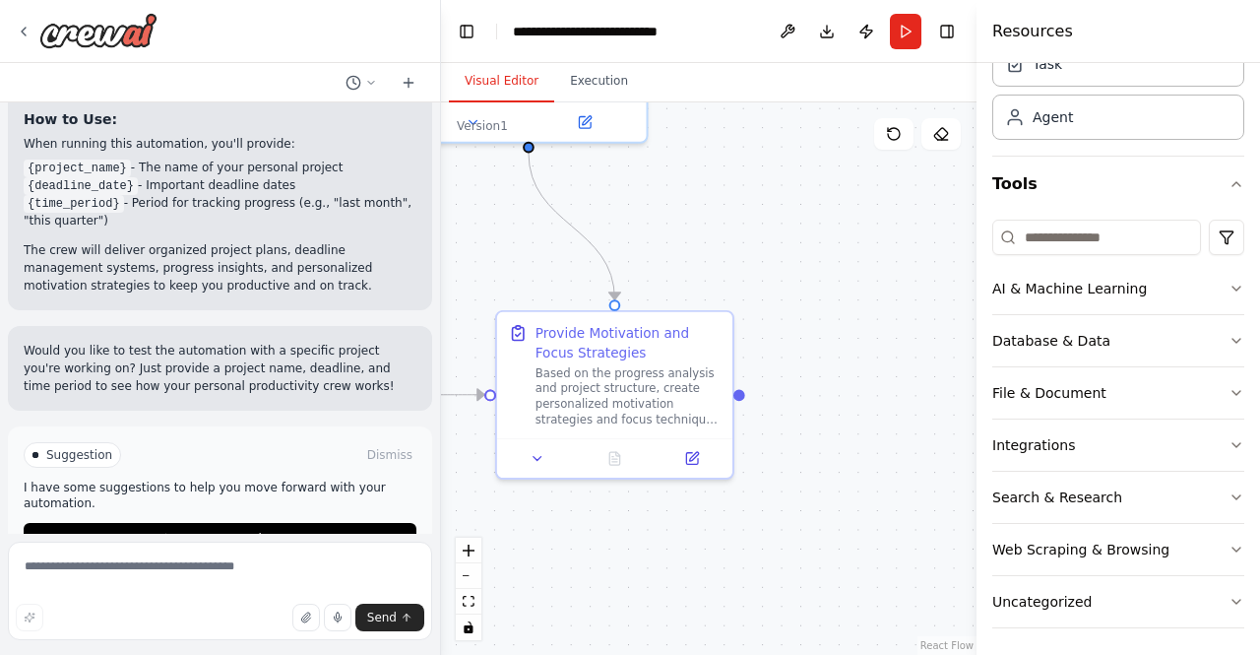
drag, startPoint x: 1147, startPoint y: 501, endPoint x: 1156, endPoint y: 701, distance: 200.0
click at [1156, 654] on html "Create a crew that helps organize your personal projects, sets reminders for im…" at bounding box center [630, 327] width 1260 height 655
click at [531, 447] on icon at bounding box center [538, 455] width 16 height 16
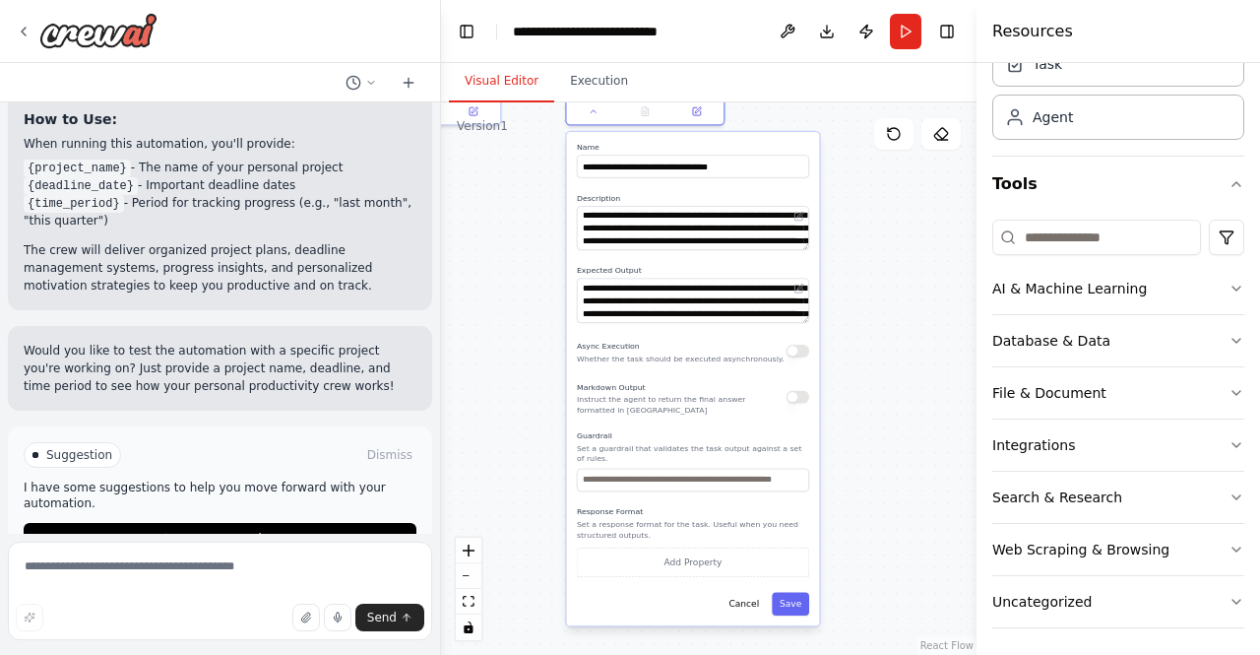
drag, startPoint x: 957, startPoint y: 398, endPoint x: 915, endPoint y: 72, distance: 328.4
click at [915, 72] on div "Visual Editor Execution Version 1 Show Tools Hide Agents .deletable-edge-delete…" at bounding box center [708, 359] width 535 height 592
click at [250, 531] on span "Run Automation" at bounding box center [228, 539] width 95 height 16
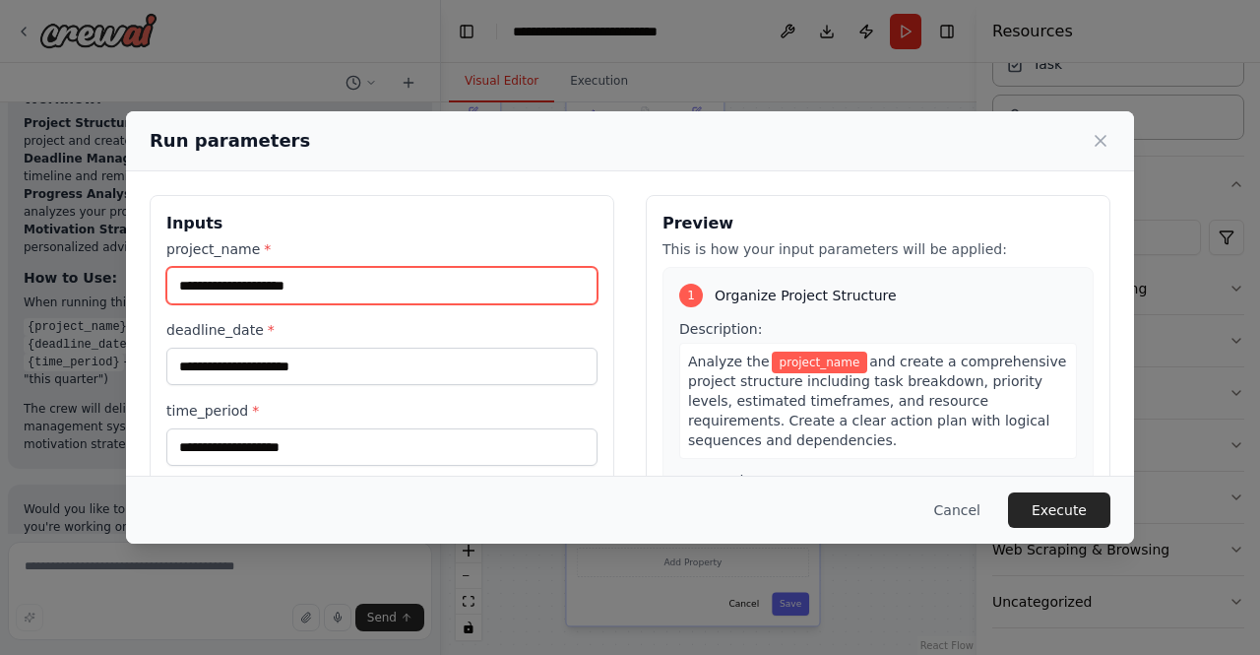
click at [480, 293] on input "project_name *" at bounding box center [381, 285] width 431 height 37
type input "***"
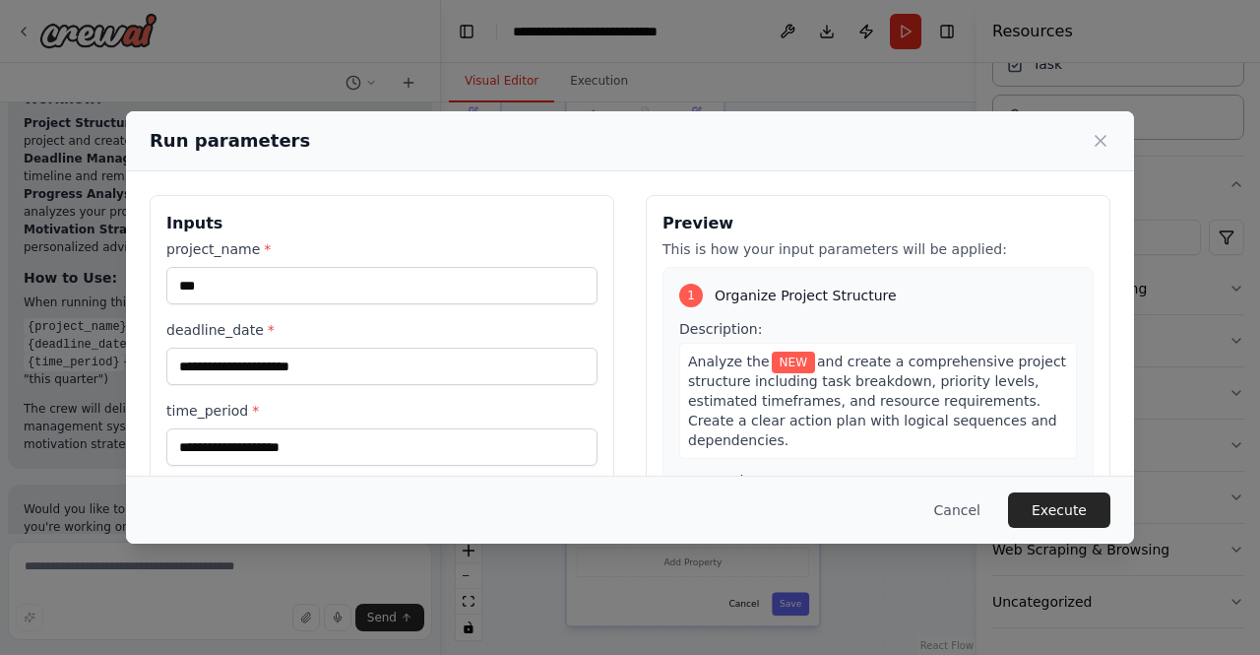
click at [441, 344] on div "deadline_date *" at bounding box center [381, 352] width 431 height 65
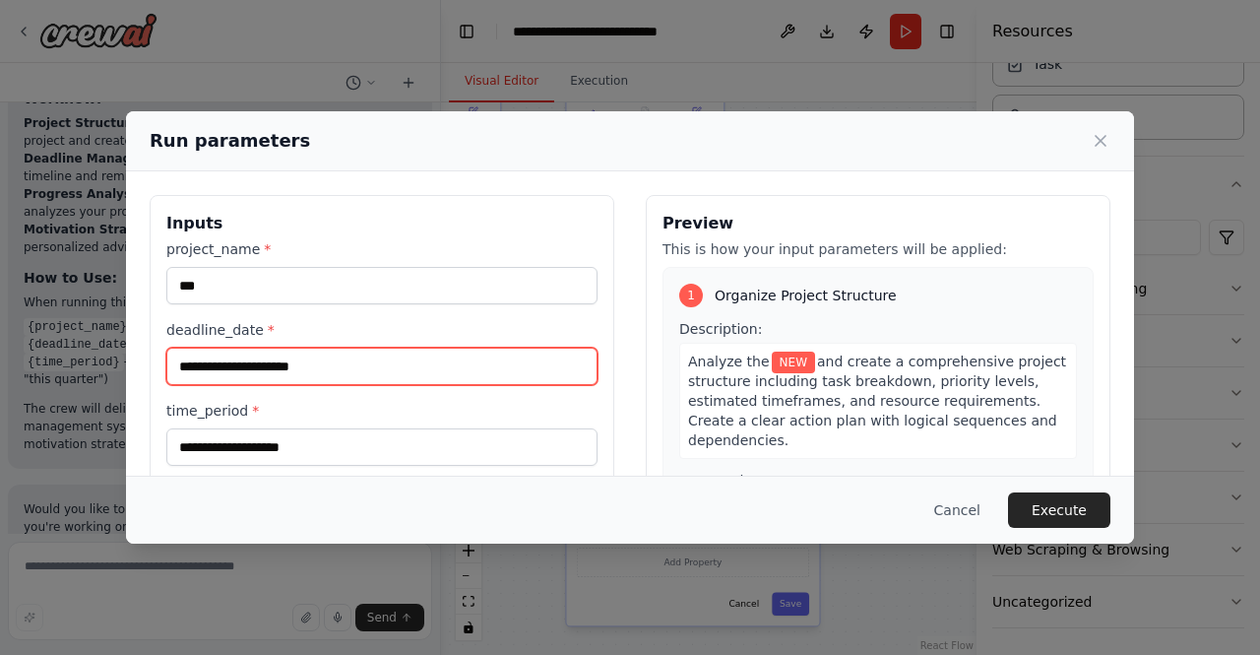
click at [429, 359] on input "deadline_date *" at bounding box center [381, 365] width 431 height 37
click at [429, 359] on input "*****" at bounding box center [381, 365] width 431 height 37
type input "*****"
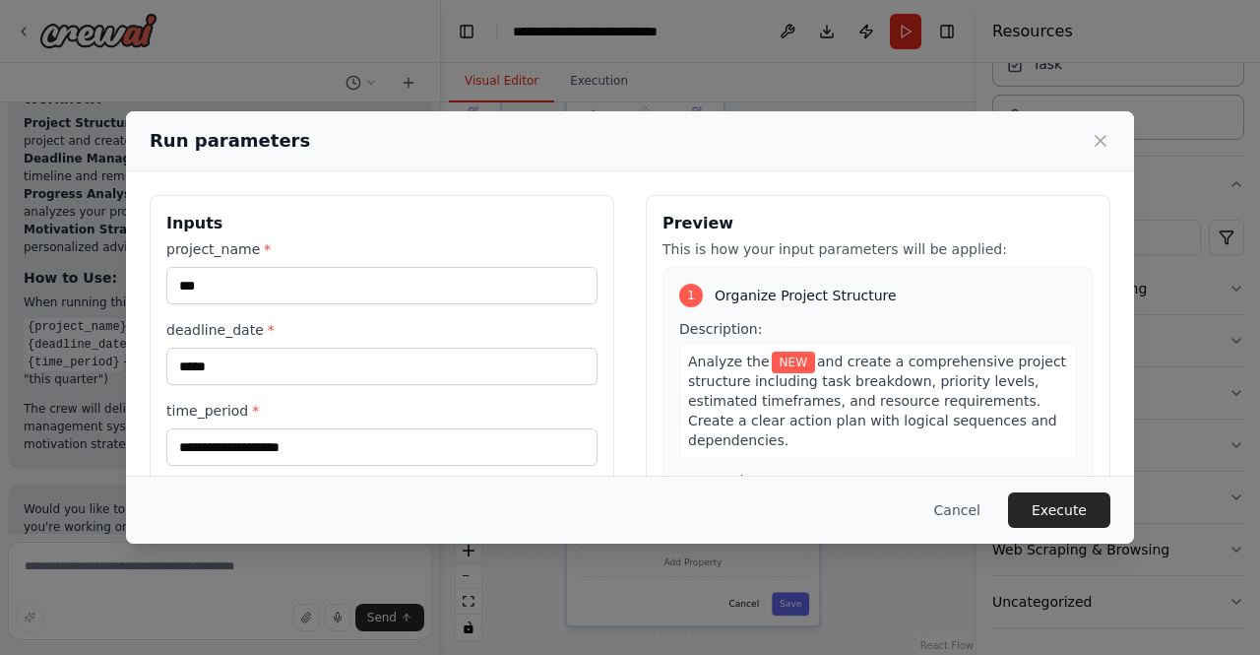
click at [430, 398] on div "project_name * *** deadline_date * ***** time_period *" at bounding box center [381, 352] width 431 height 226
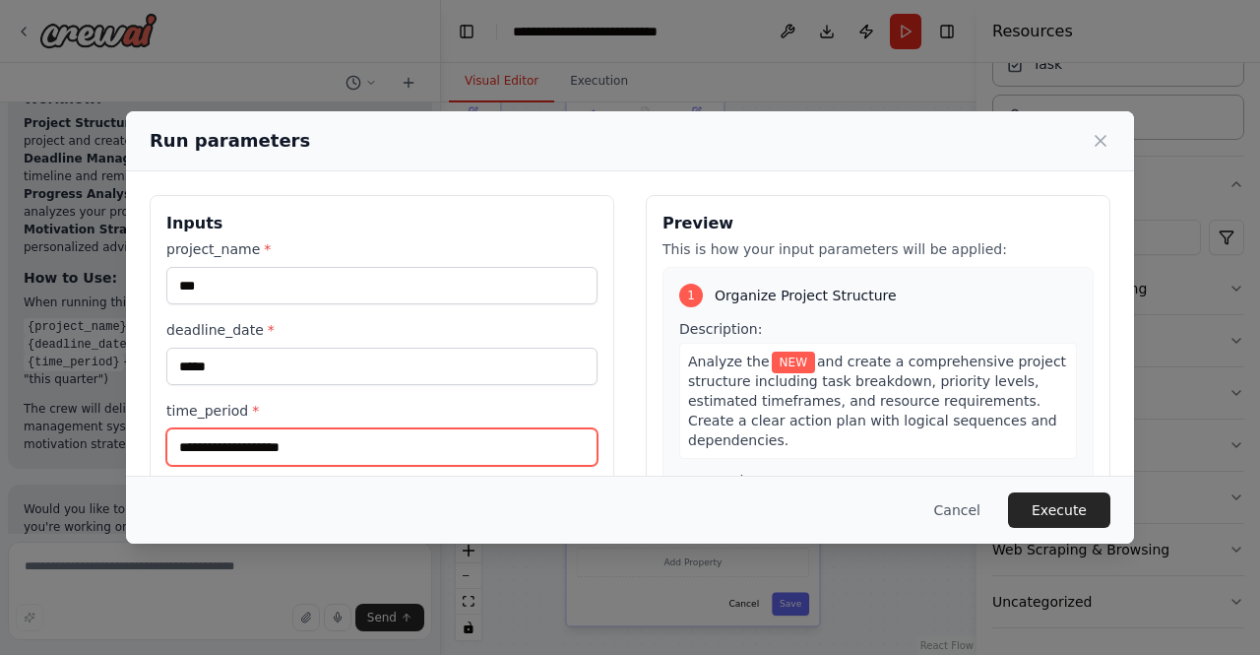
click at [390, 442] on input "time_period *" at bounding box center [381, 446] width 431 height 37
type input "***"
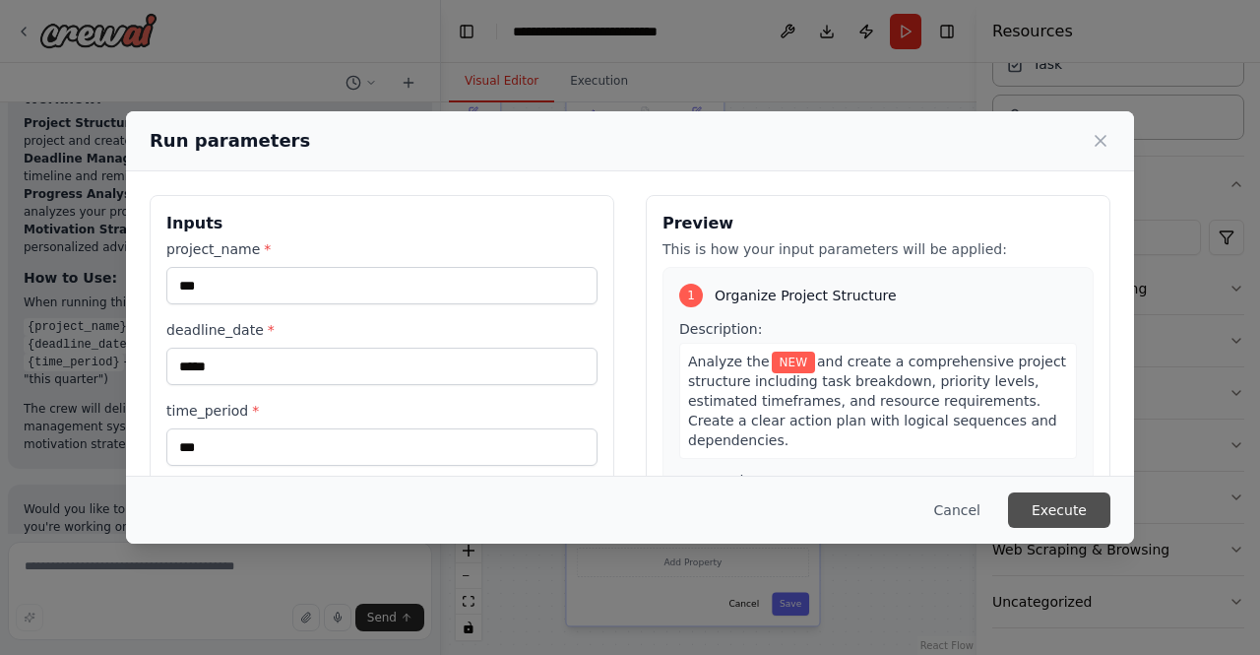
click at [1036, 520] on button "Execute" at bounding box center [1059, 509] width 102 height 35
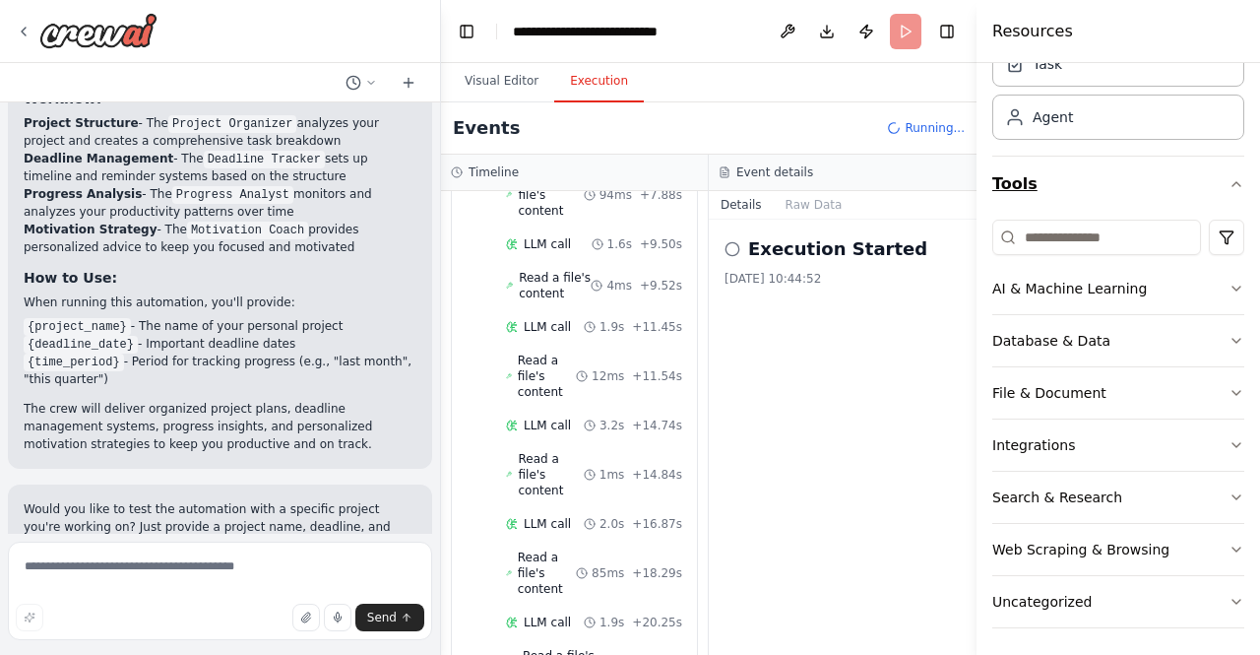
scroll to position [0, 0]
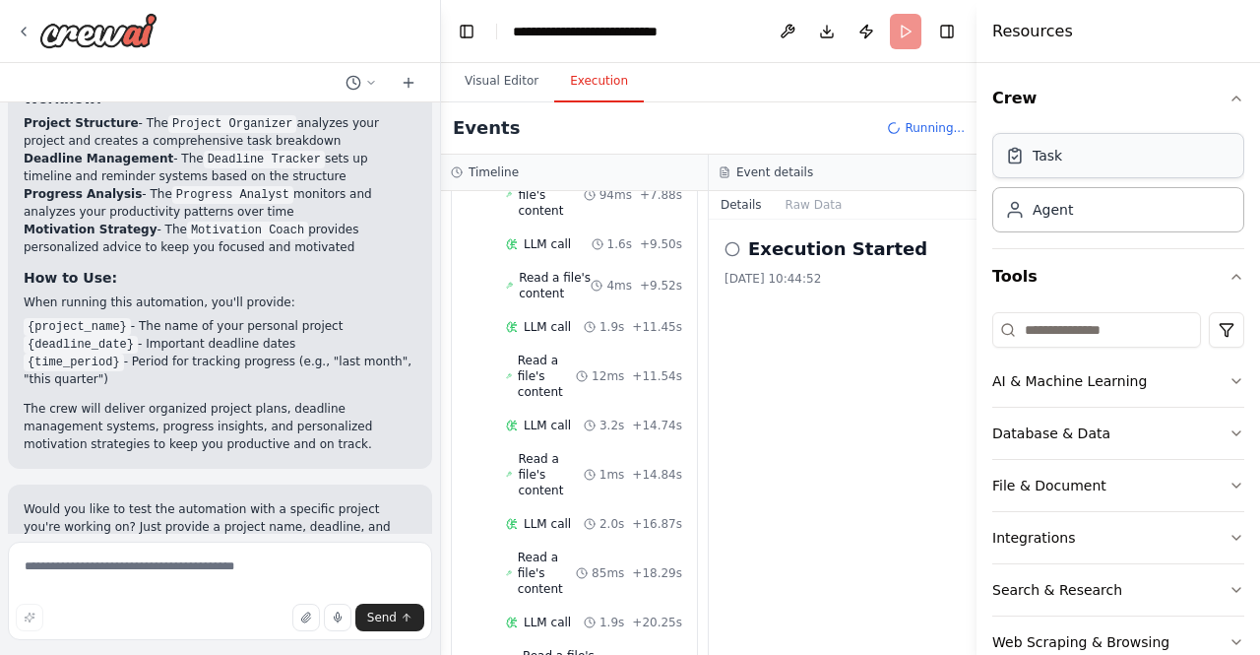
click at [1098, 152] on div "Task" at bounding box center [1118, 155] width 252 height 45
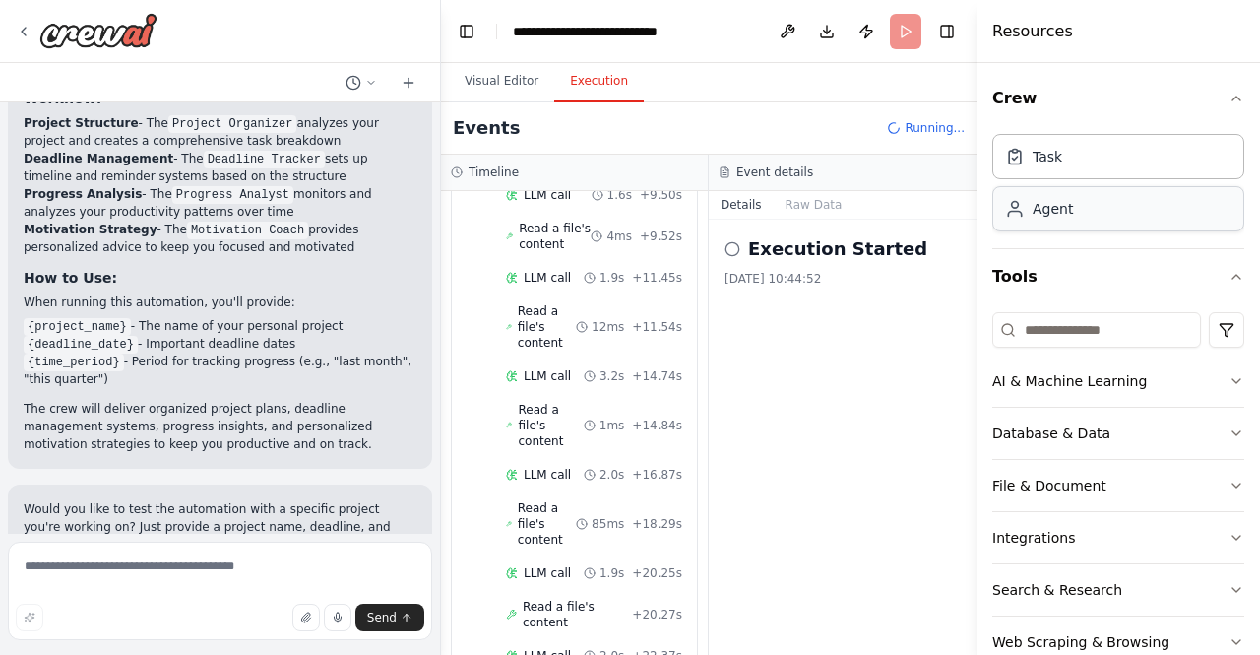
click at [1083, 204] on div "Agent" at bounding box center [1118, 208] width 252 height 45
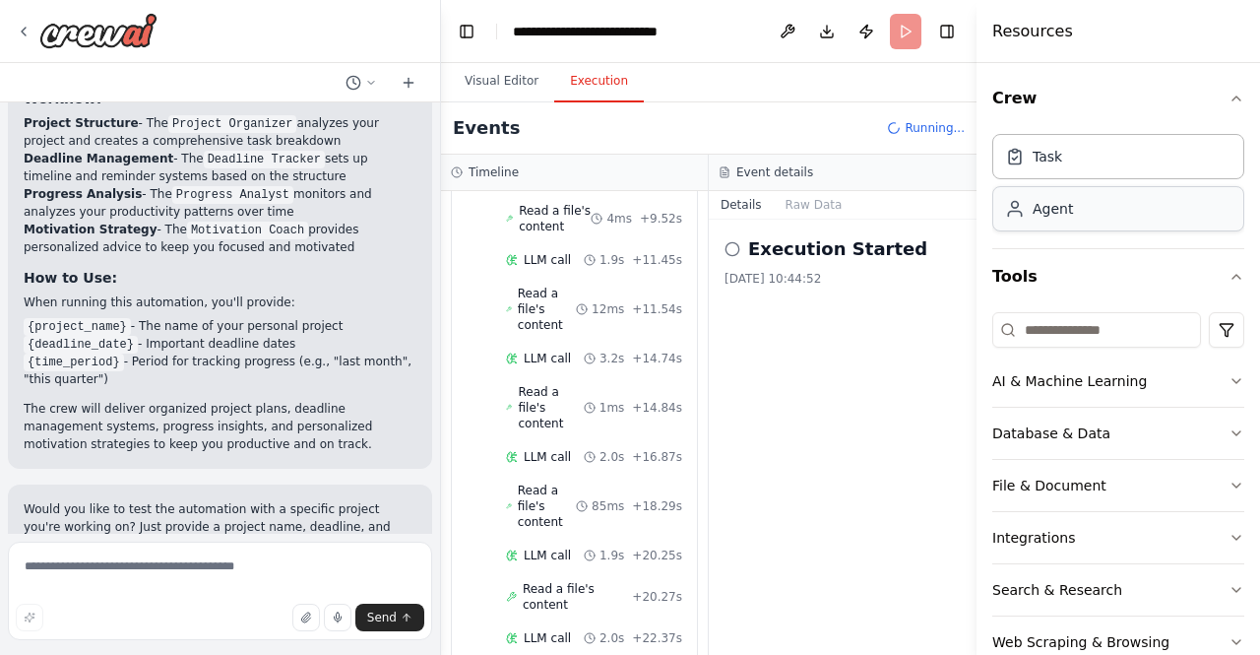
scroll to position [647, 0]
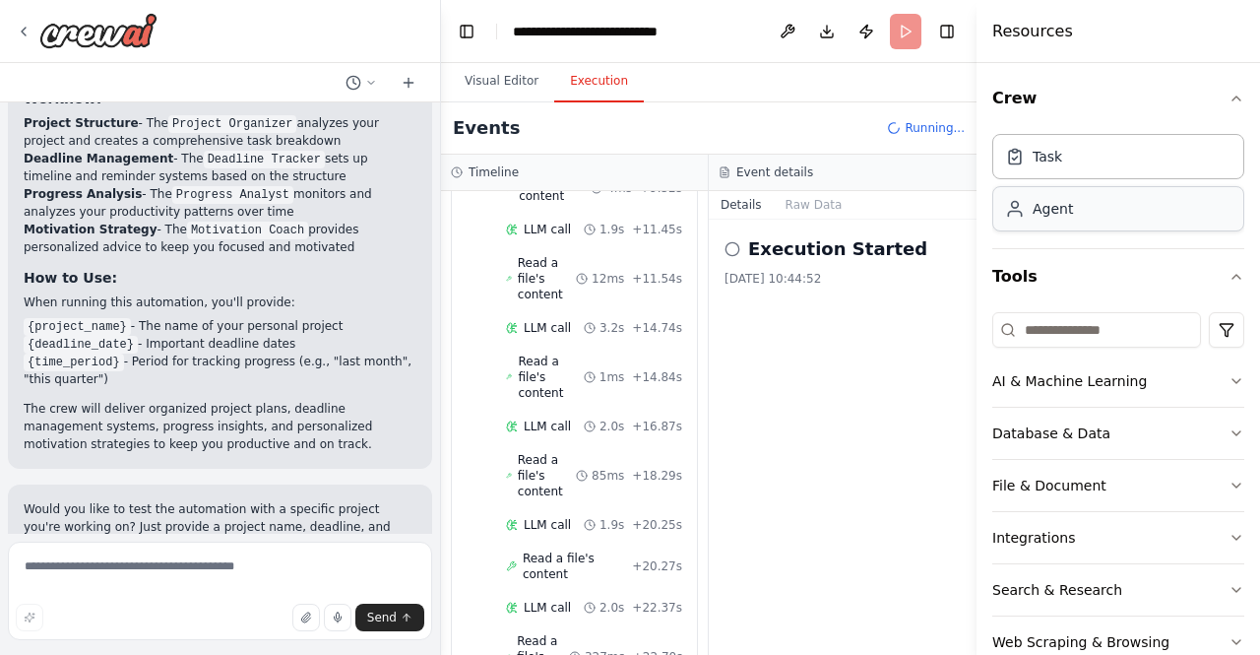
click at [1083, 204] on div "Agent" at bounding box center [1118, 208] width 252 height 45
click at [1007, 23] on h4 "Resources" at bounding box center [1032, 32] width 81 height 24
click at [943, 23] on button "Toggle Right Sidebar" at bounding box center [947, 32] width 28 height 28
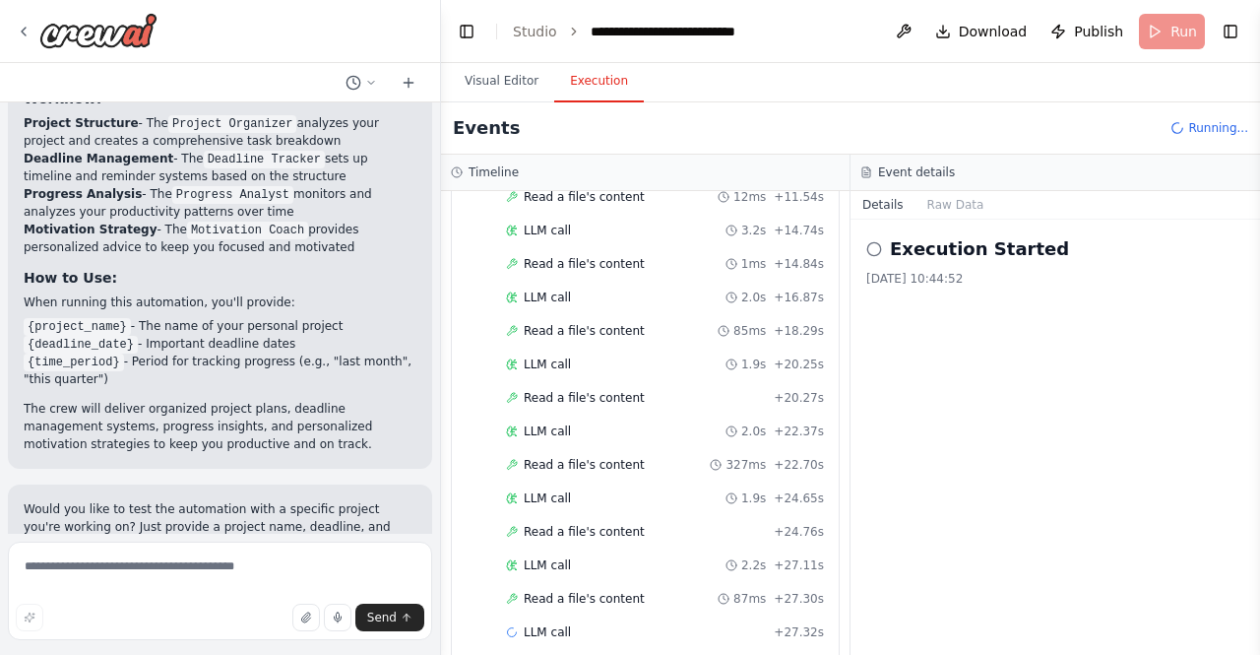
scroll to position [585, 0]
click at [468, 35] on button "Toggle Left Sidebar" at bounding box center [467, 32] width 28 height 28
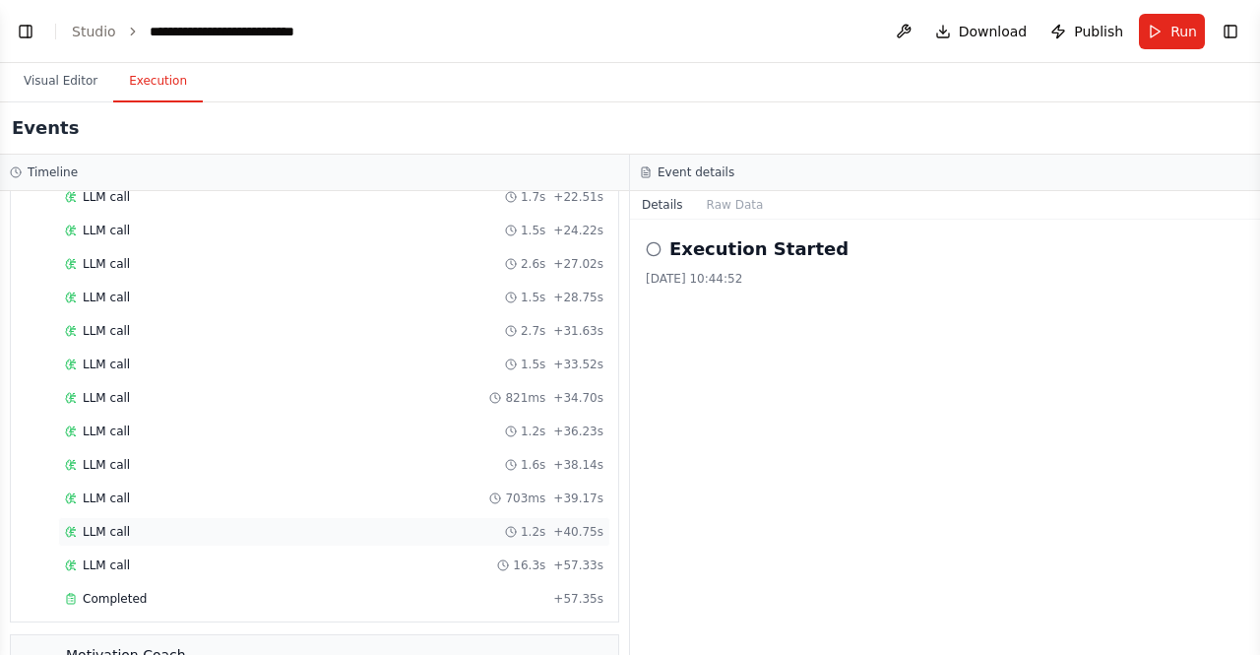
scroll to position [2823, 0]
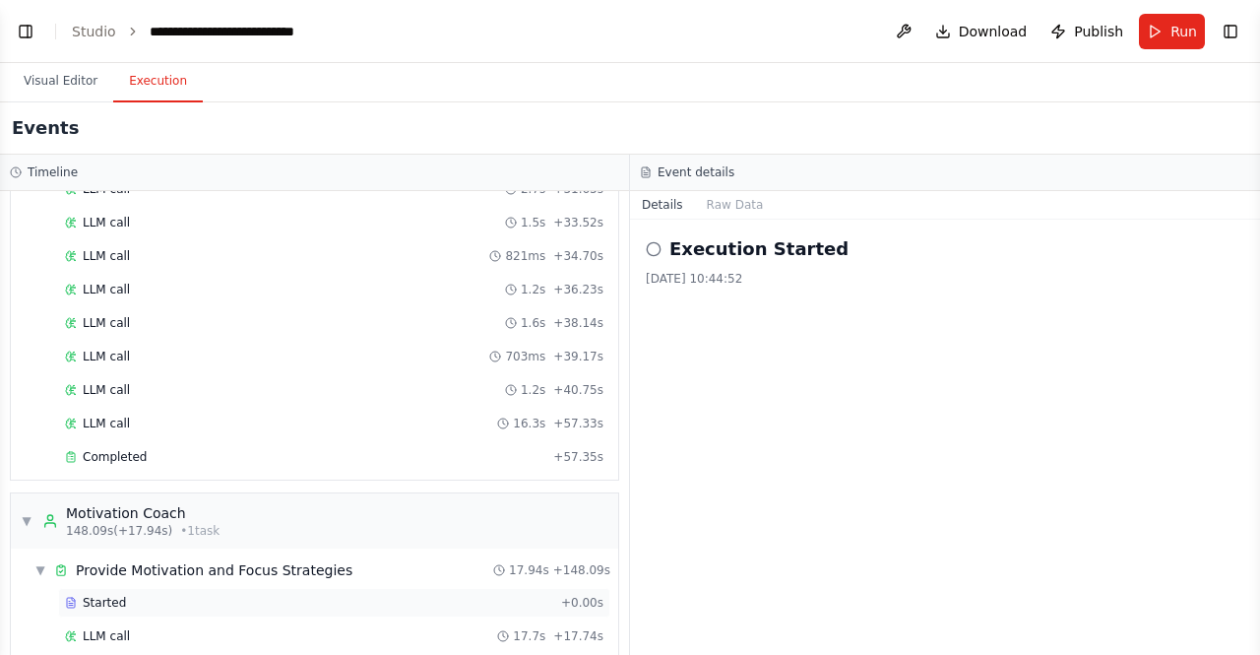
click at [124, 595] on div "Started" at bounding box center [309, 603] width 488 height 16
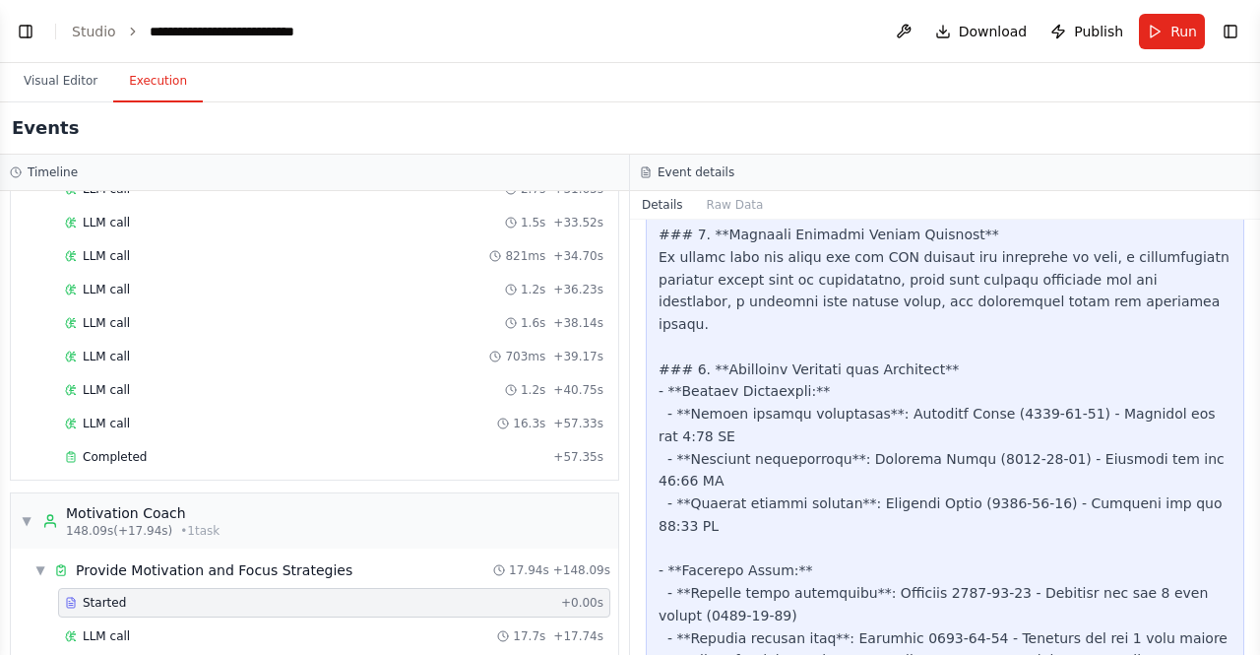
scroll to position [701, 0]
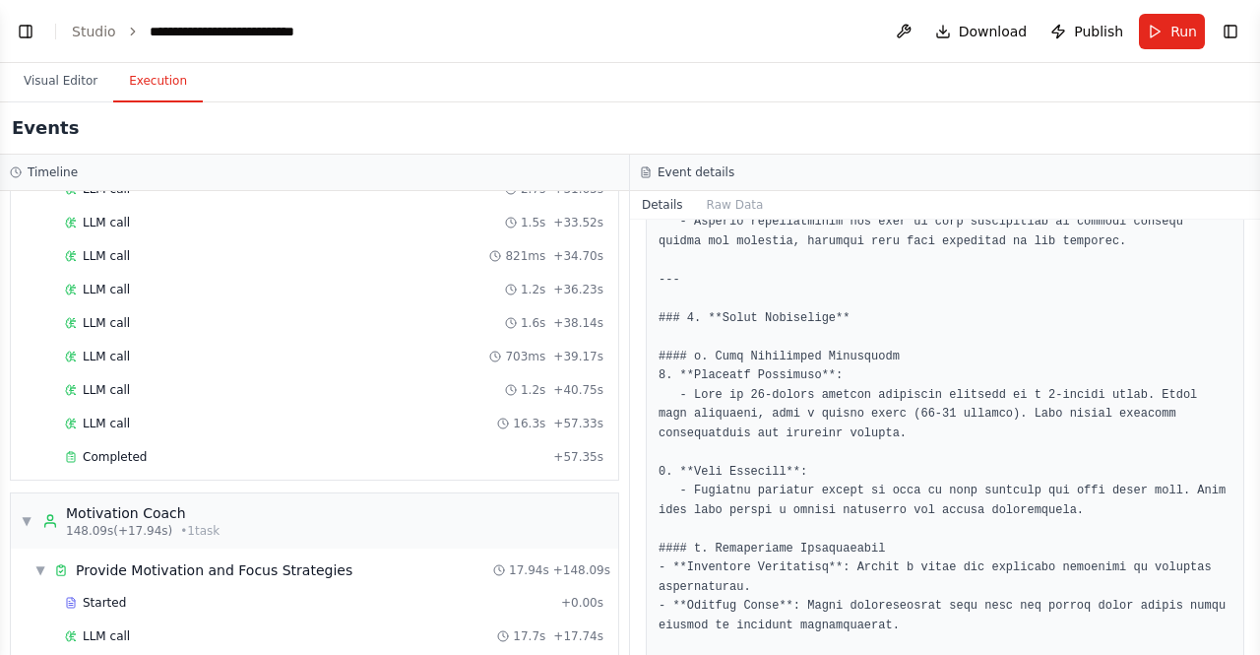
scroll to position [780, 0]
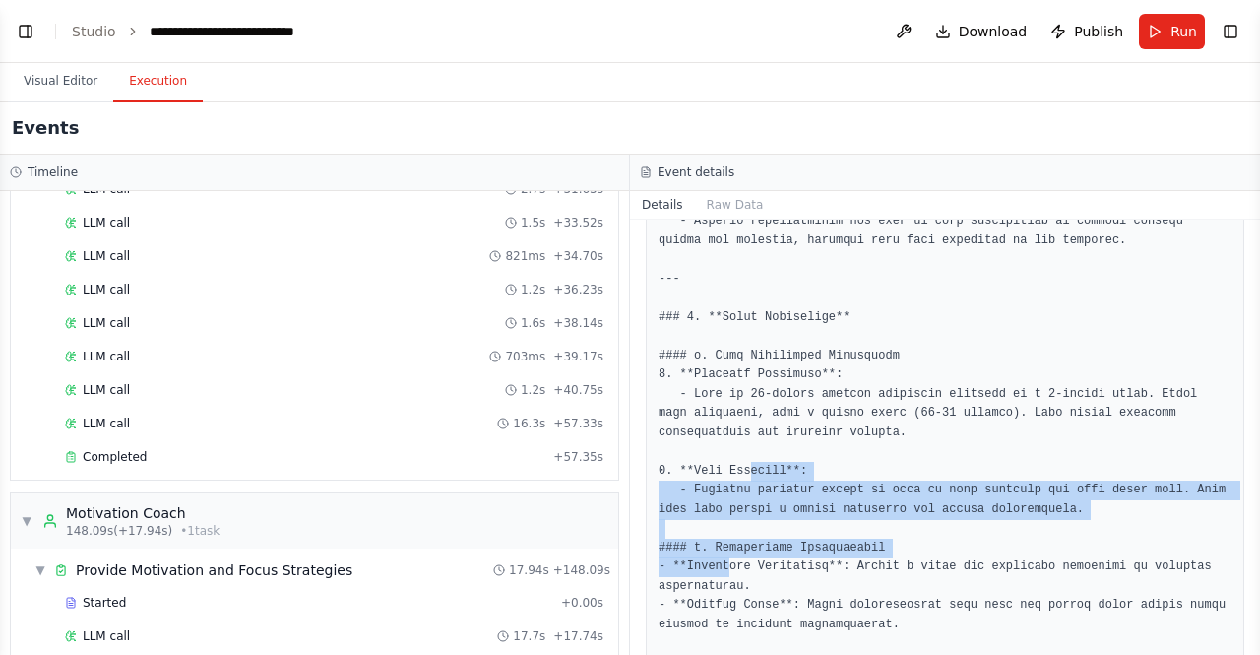
drag, startPoint x: 744, startPoint y: 475, endPoint x: 703, endPoint y: 641, distance: 170.5
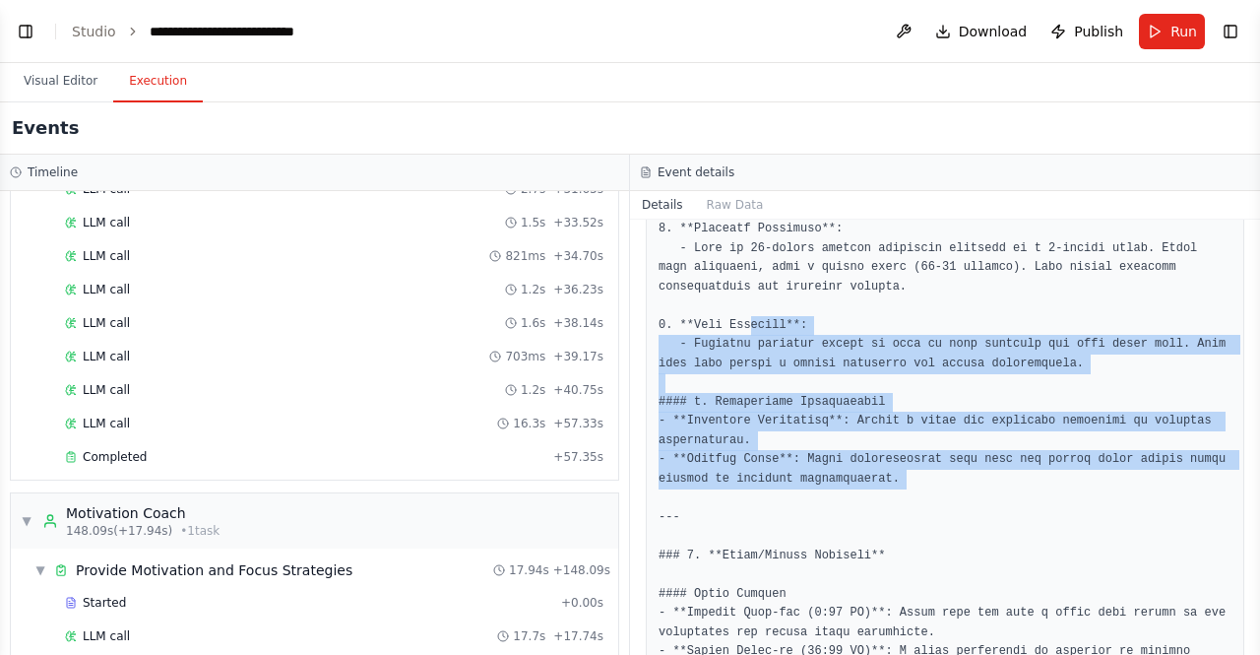
scroll to position [972, 0]
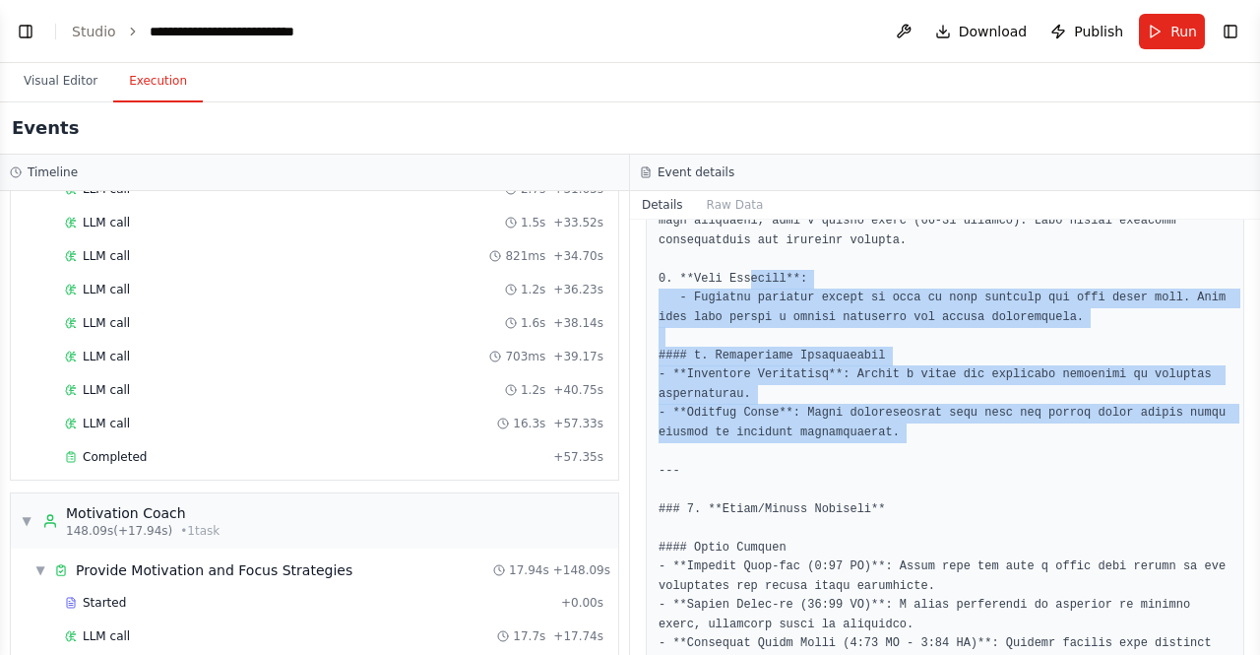
click at [735, 432] on pre at bounding box center [944, 586] width 573 height 2131
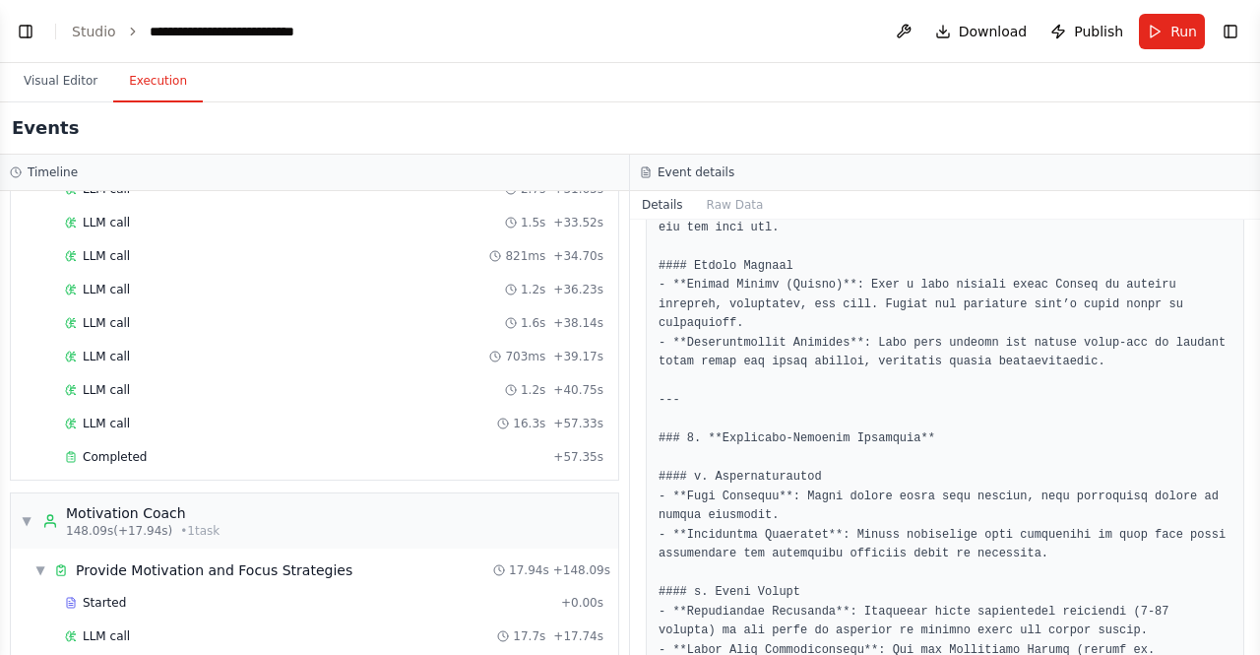
scroll to position [1971, 0]
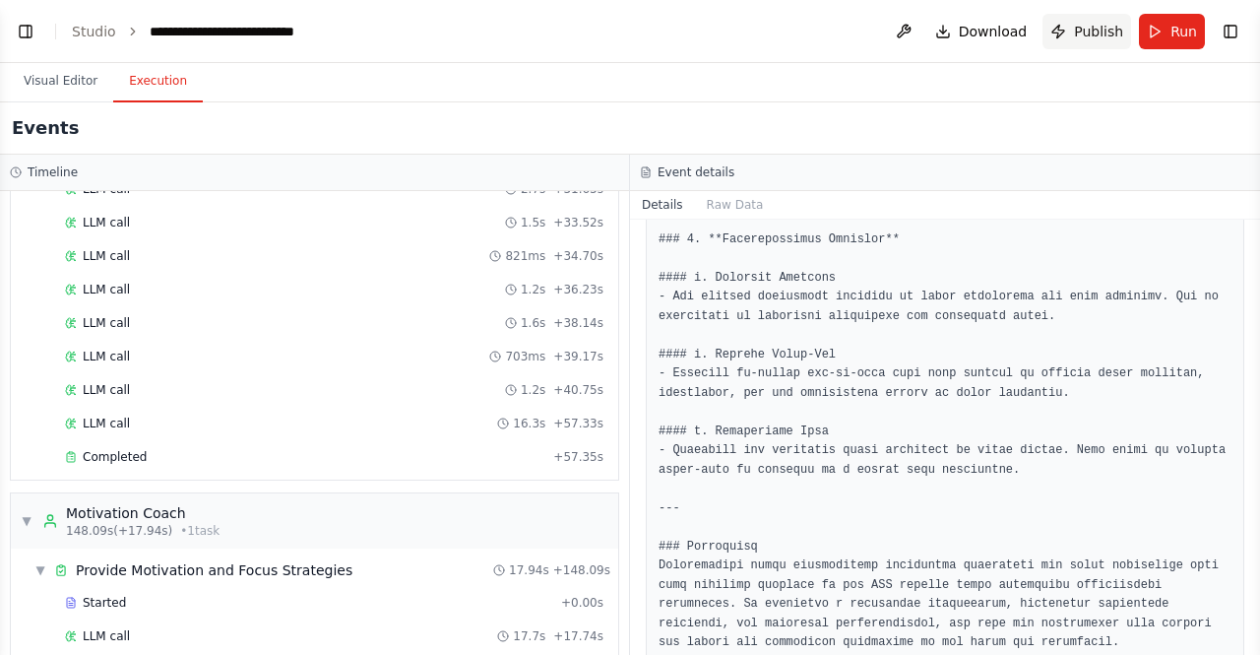
click at [1095, 32] on span "Publish" at bounding box center [1098, 32] width 49 height 20
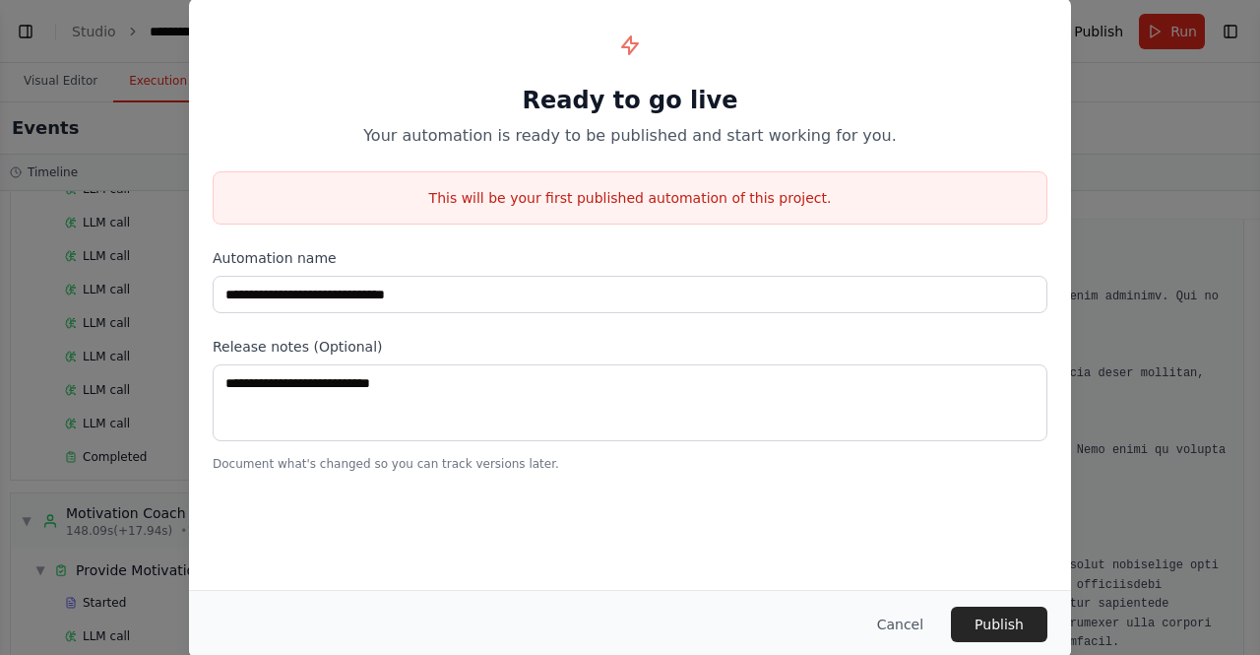
click at [668, 215] on div "This will be your first published automation of this project." at bounding box center [630, 197] width 835 height 53
click at [919, 617] on button "Cancel" at bounding box center [900, 623] width 78 height 35
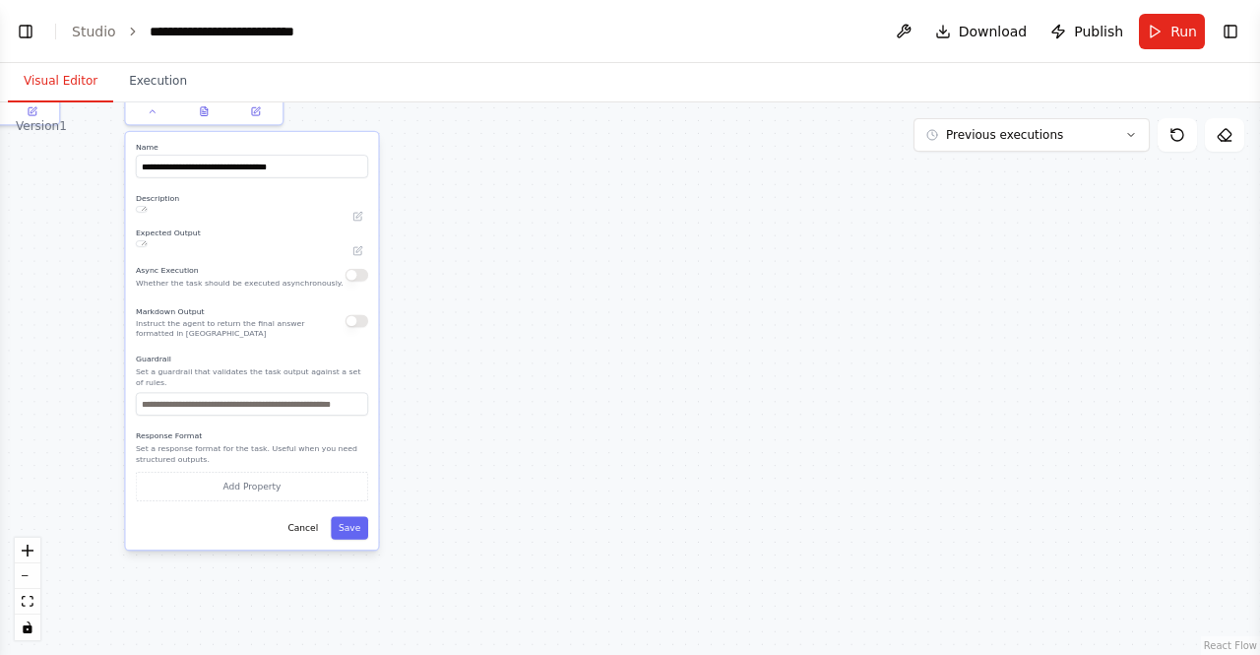
click at [35, 75] on button "Visual Editor" at bounding box center [60, 81] width 105 height 41
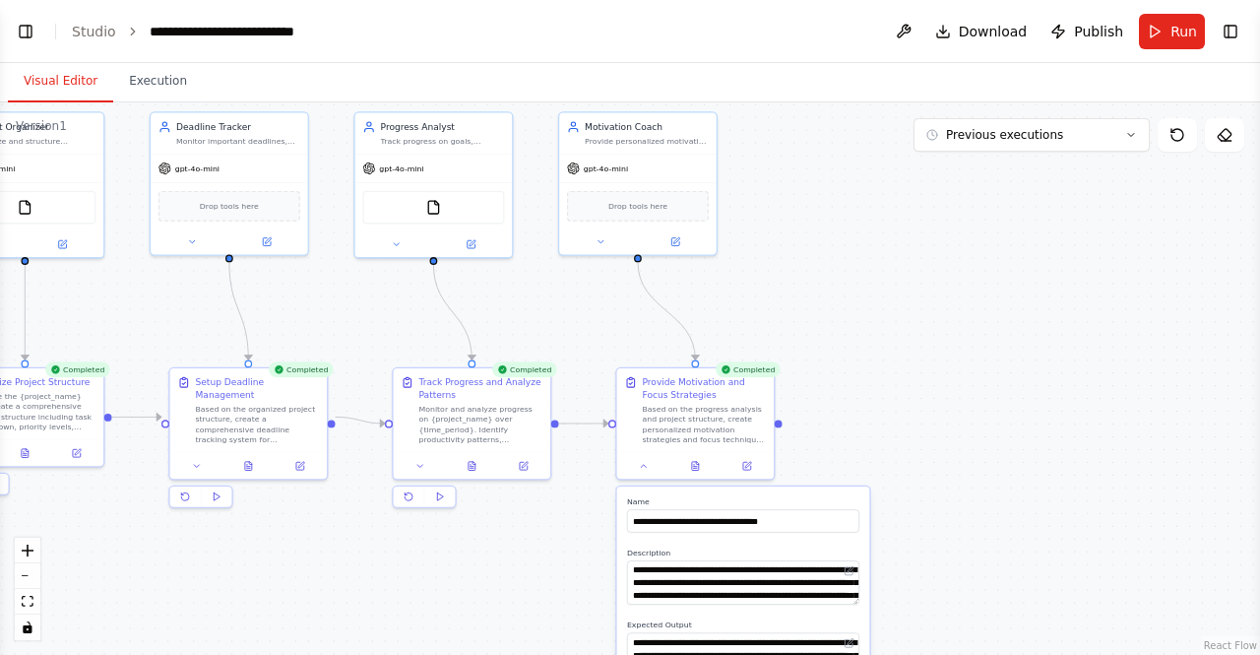
drag, startPoint x: 504, startPoint y: 297, endPoint x: 960, endPoint y: 634, distance: 566.6
click at [960, 634] on div ".deletable-edge-delete-btn { width: 20px; height: 20px; border: 0px solid #ffff…" at bounding box center [630, 378] width 1260 height 552
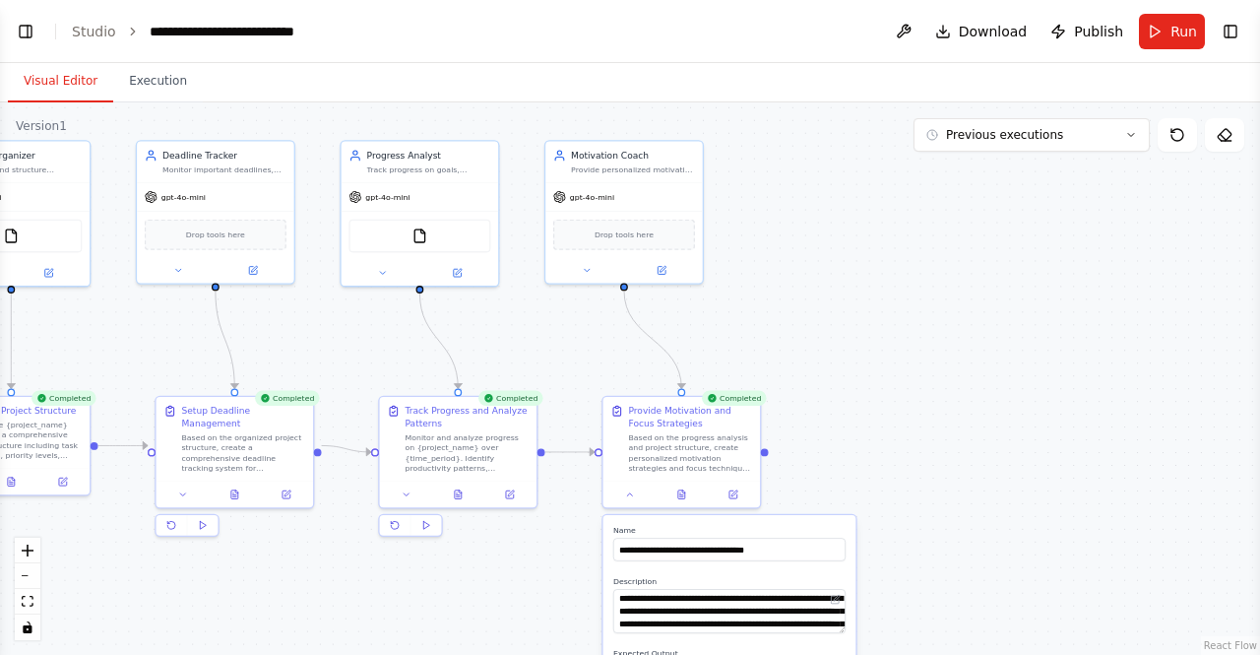
drag, startPoint x: 831, startPoint y: 334, endPoint x: 821, endPoint y: 366, distance: 33.9
click at [821, 366] on div ".deletable-edge-delete-btn { width: 20px; height: 20px; border: 0px solid #ffff…" at bounding box center [630, 378] width 1260 height 552
click at [886, 332] on div ".deletable-edge-delete-btn { width: 20px; height: 20px; border: 0px solid #ffff…" at bounding box center [630, 378] width 1260 height 552
click at [1095, 135] on button "Previous executions" at bounding box center [1031, 134] width 236 height 33
click at [1027, 243] on div ".deletable-edge-delete-btn { width: 20px; height: 20px; border: 0px solid #ffff…" at bounding box center [630, 378] width 1260 height 552
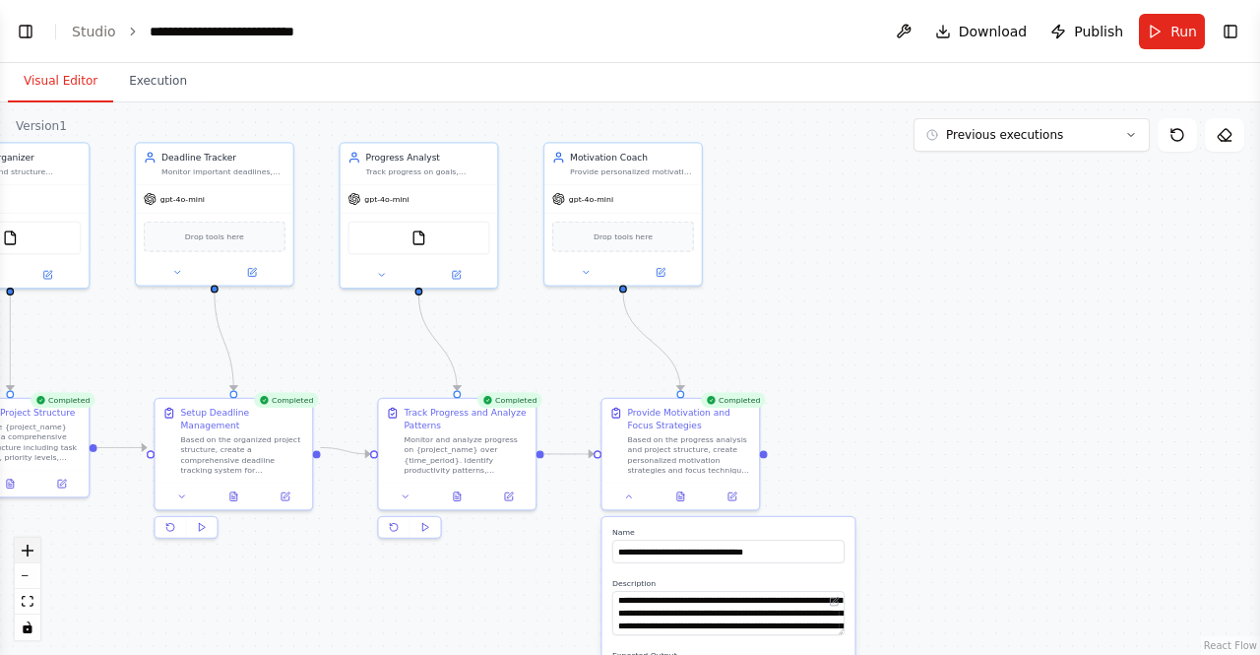
click at [27, 548] on icon "zoom in" at bounding box center [28, 550] width 12 height 12
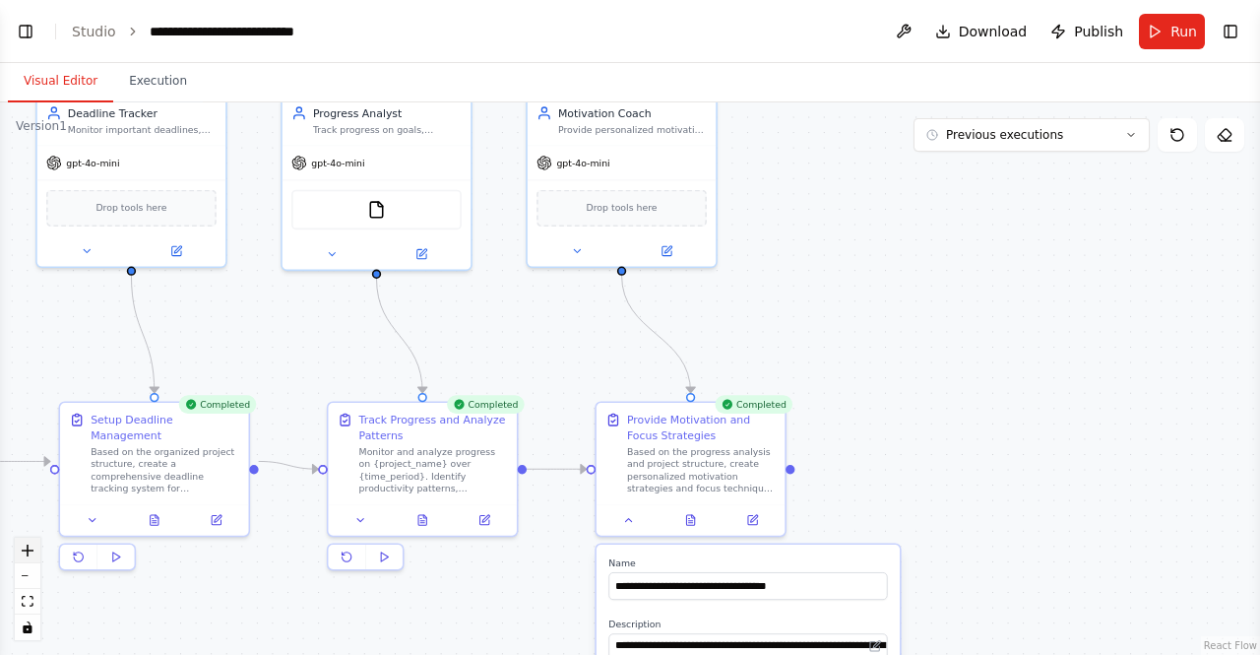
click at [20, 550] on button "zoom in" at bounding box center [28, 550] width 26 height 26
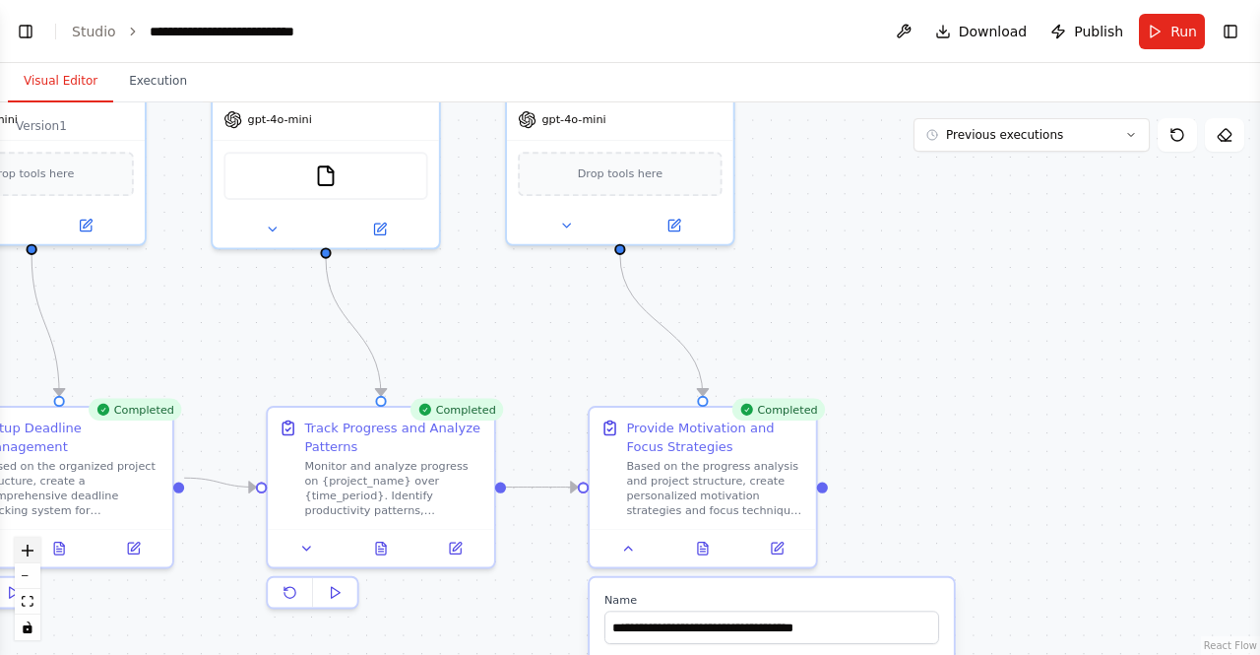
click at [20, 549] on button "zoom in" at bounding box center [28, 550] width 26 height 26
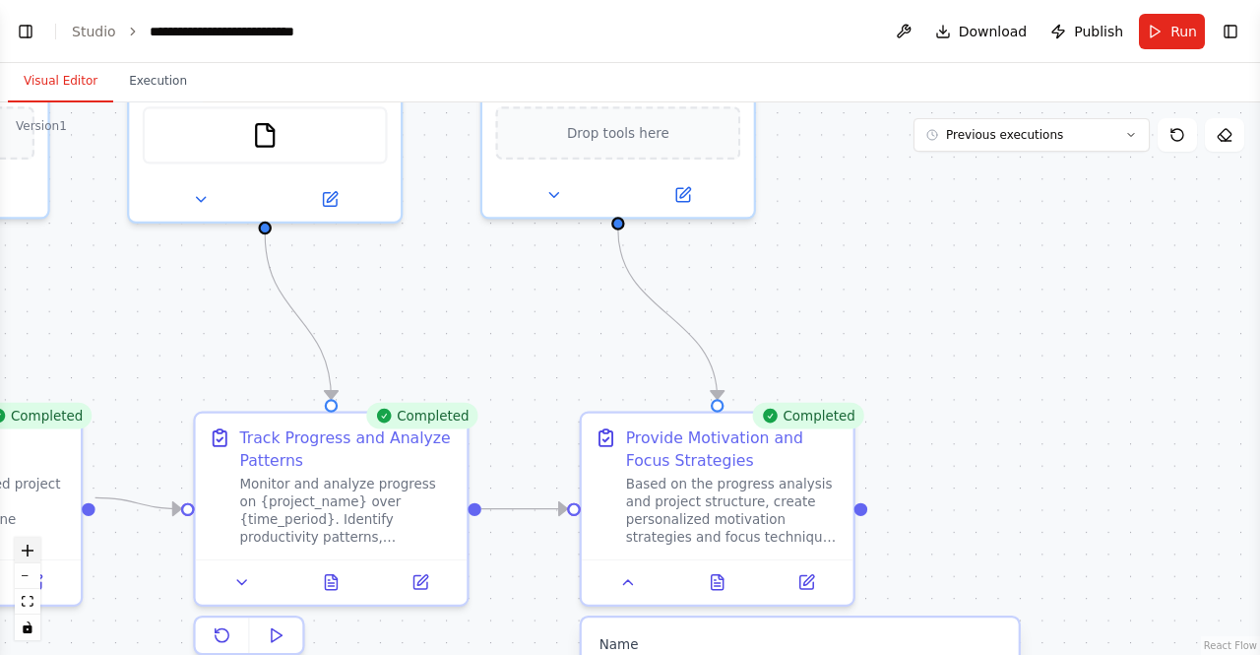
click at [33, 552] on button "zoom in" at bounding box center [28, 550] width 26 height 26
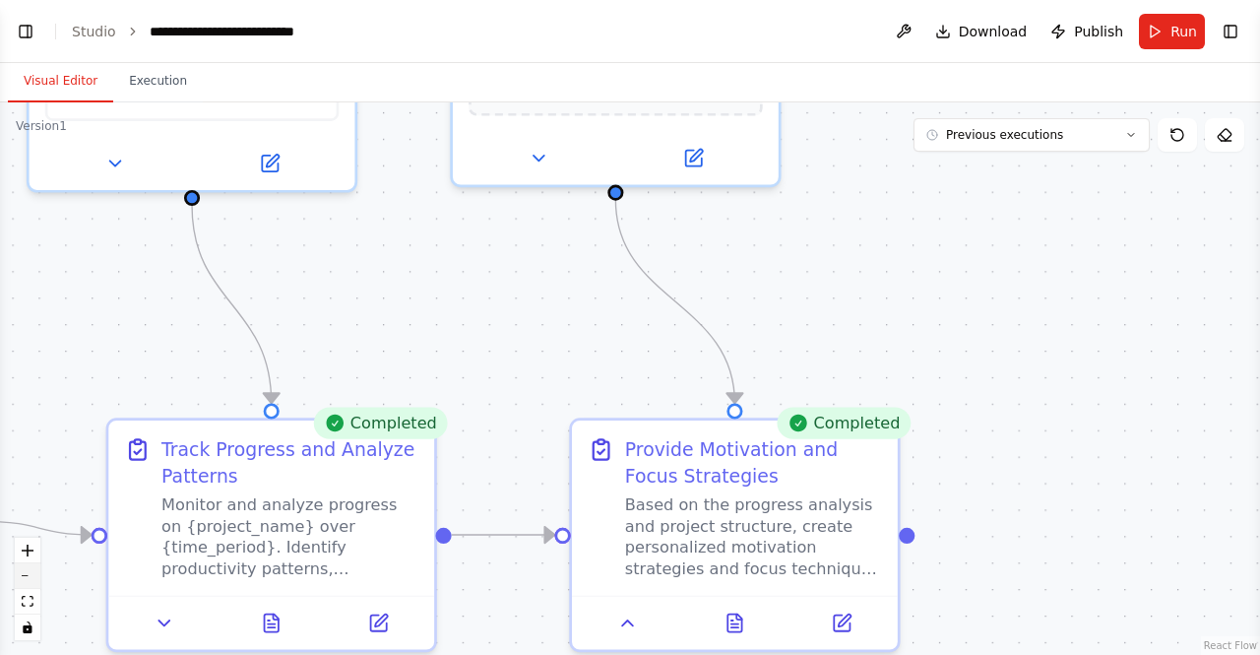
click at [32, 586] on button "zoom out" at bounding box center [28, 576] width 26 height 26
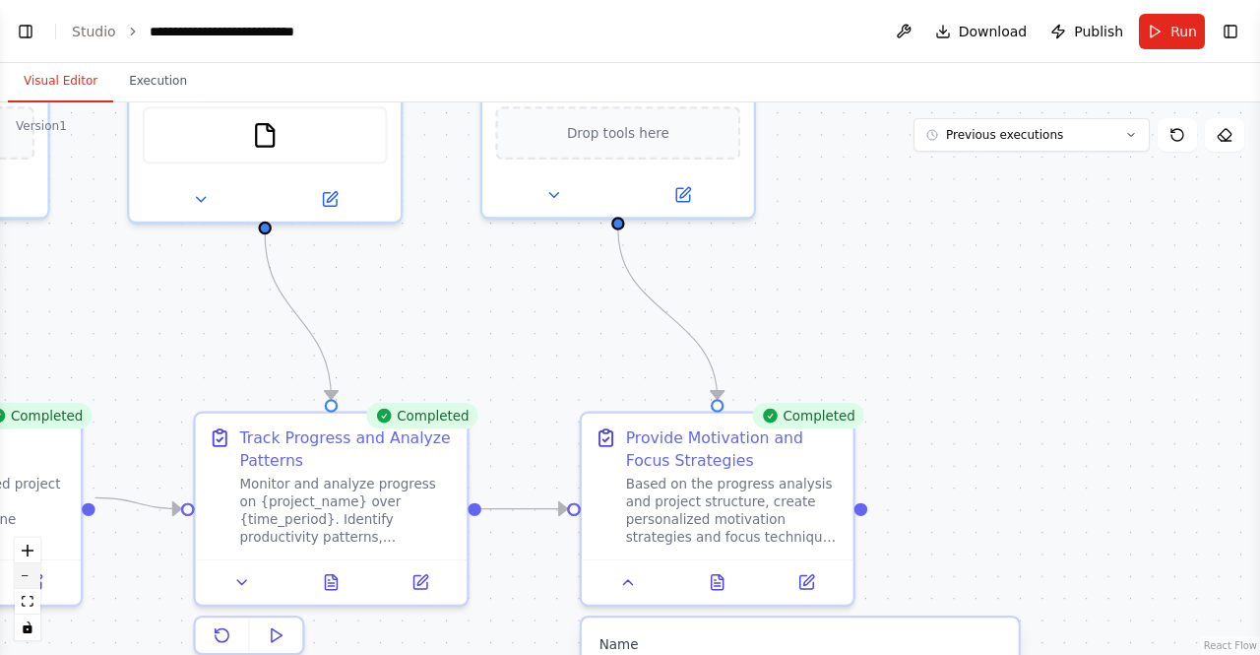
click at [31, 586] on button "zoom out" at bounding box center [28, 576] width 26 height 26
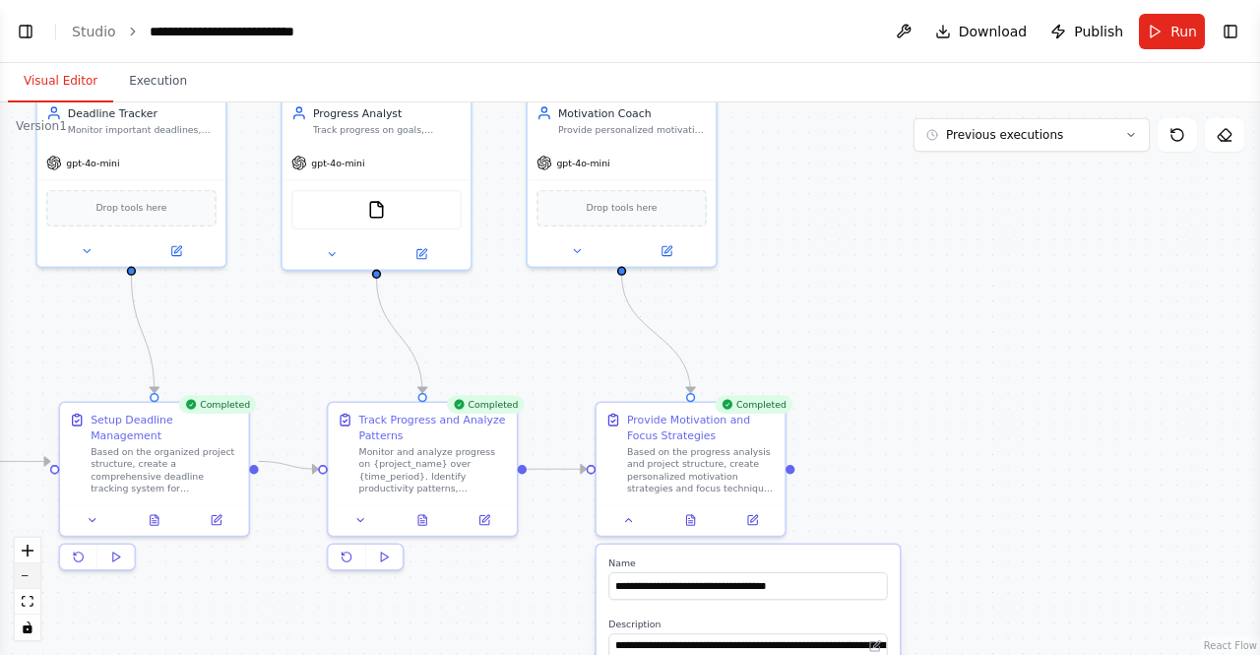
click at [31, 586] on button "zoom out" at bounding box center [28, 576] width 26 height 26
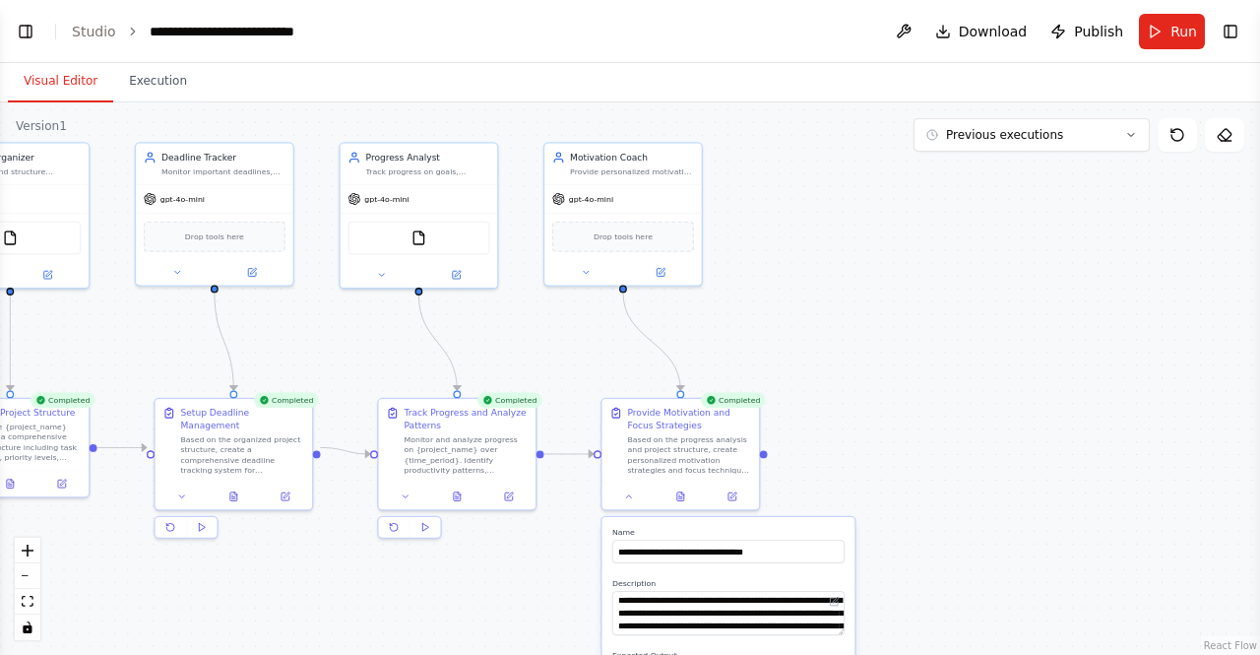
click at [911, 13] on header "**********" at bounding box center [630, 31] width 1260 height 63
click at [909, 31] on button at bounding box center [903, 31] width 31 height 35
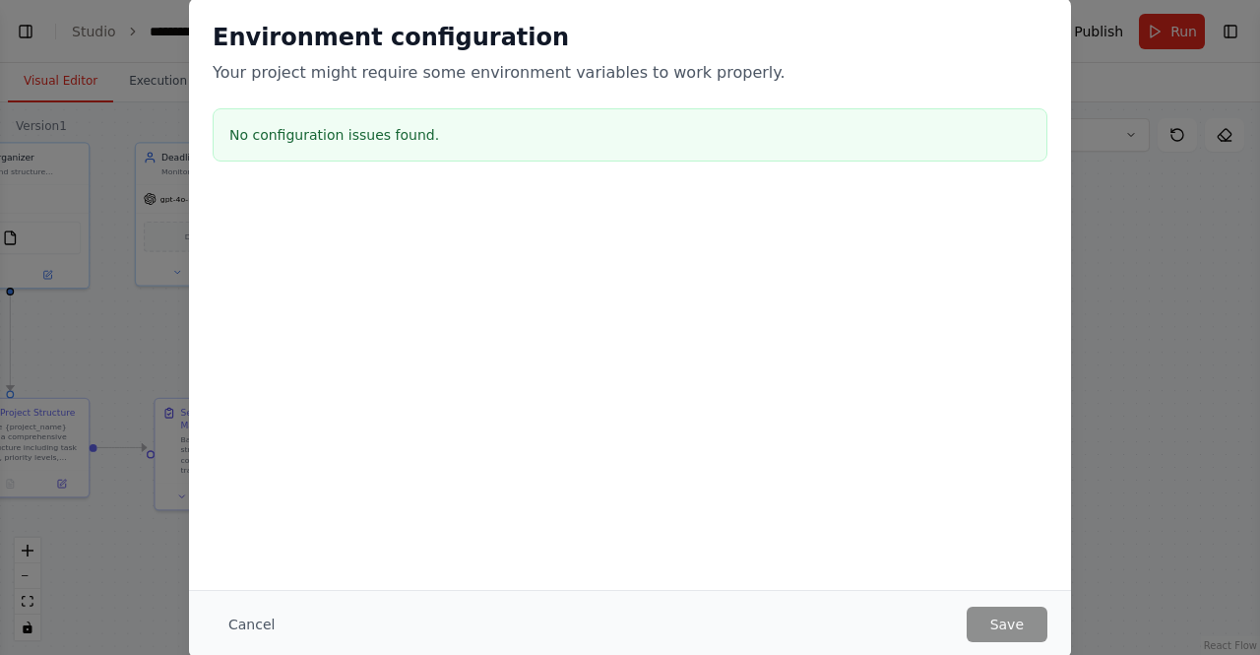
click at [273, 605] on div "Cancel Save" at bounding box center [630, 624] width 882 height 68
click at [250, 627] on button "Cancel" at bounding box center [252, 623] width 78 height 35
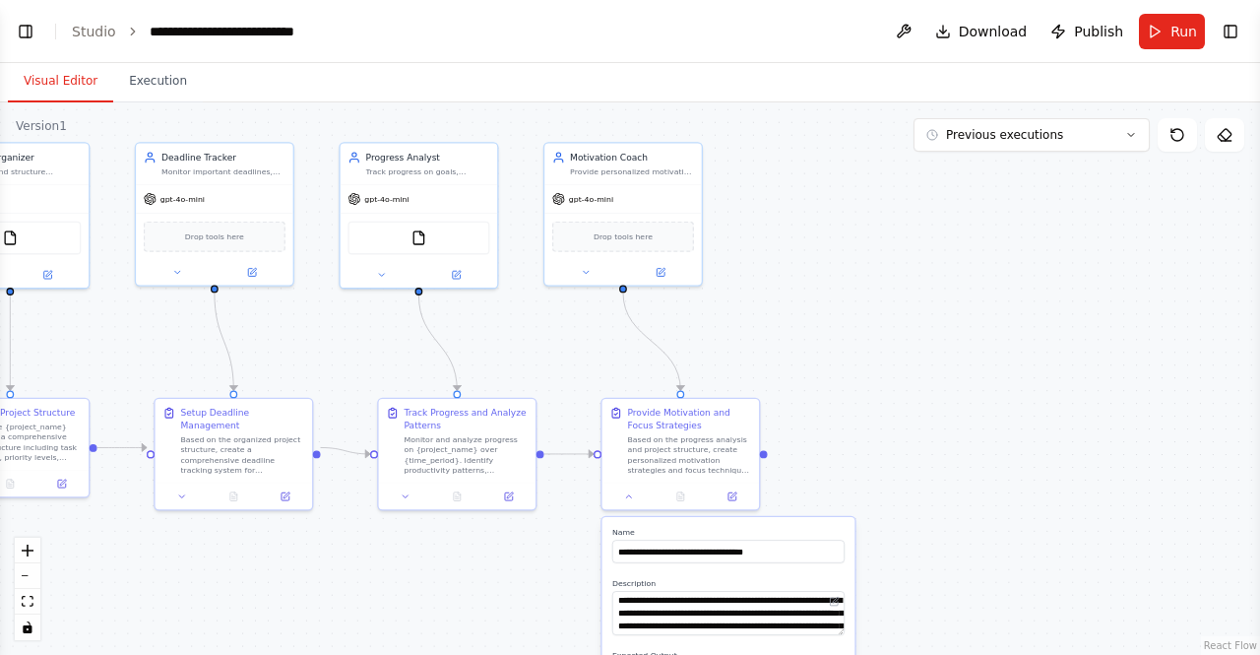
click at [160, 105] on div ".deletable-edge-delete-btn { width: 20px; height: 20px; border: 0px solid #ffff…" at bounding box center [630, 378] width 1260 height 552
click at [159, 86] on button "Execution" at bounding box center [158, 81] width 90 height 41
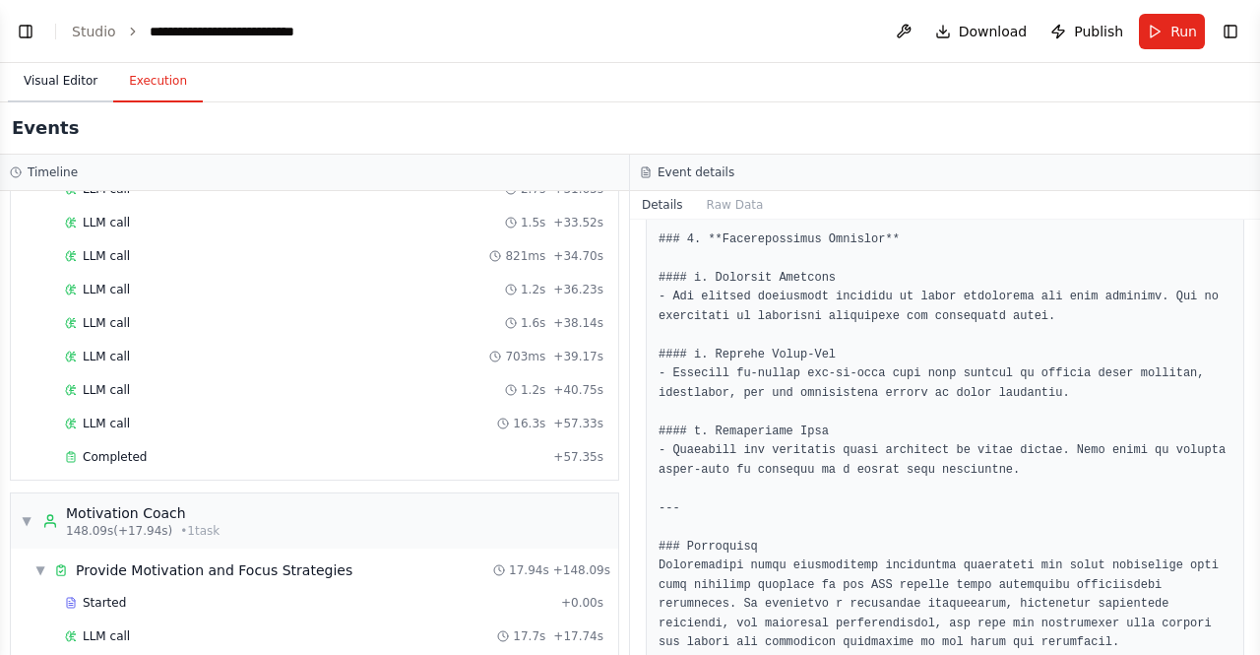
click at [50, 82] on button "Visual Editor" at bounding box center [60, 81] width 105 height 41
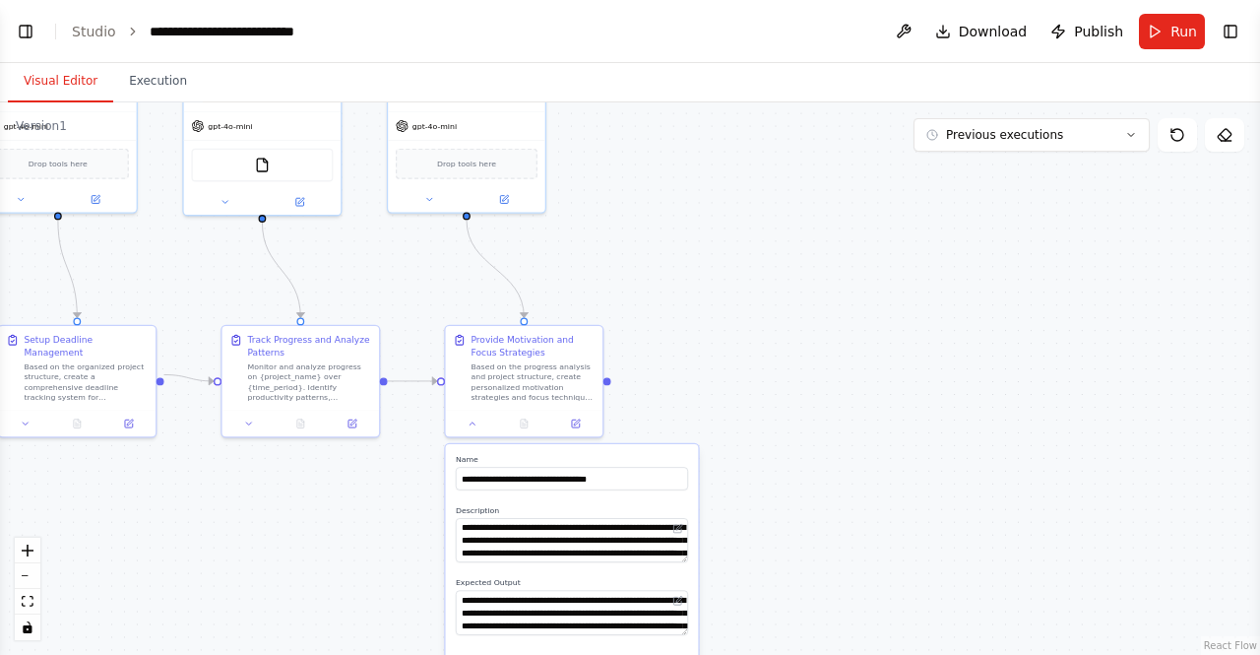
drag, startPoint x: 717, startPoint y: 289, endPoint x: 561, endPoint y: 218, distance: 171.3
click at [561, 218] on div ".deletable-edge-delete-btn { width: 20px; height: 20px; border: 0px solid #ffff…" at bounding box center [630, 378] width 1260 height 552
drag, startPoint x: 608, startPoint y: 378, endPoint x: 926, endPoint y: 339, distance: 320.4
click at [926, 339] on div ".deletable-edge-delete-btn { width: 20px; height: 20px; border: 0px solid #ffff…" at bounding box center [630, 378] width 1260 height 552
click at [739, 334] on div ".deletable-edge-delete-btn { width: 20px; height: 20px; border: 0px solid #ffff…" at bounding box center [630, 378] width 1260 height 552
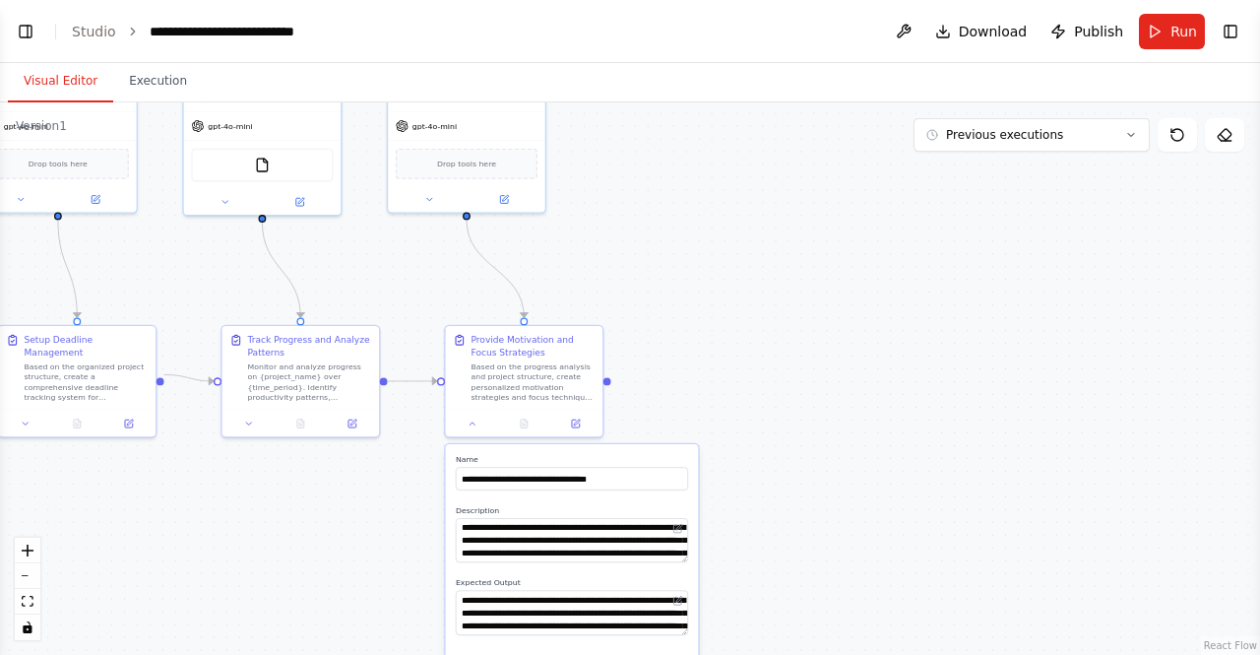
click at [739, 334] on div ".deletable-edge-delete-btn { width: 20px; height: 20px; border: 0px solid #ffff…" at bounding box center [630, 378] width 1260 height 552
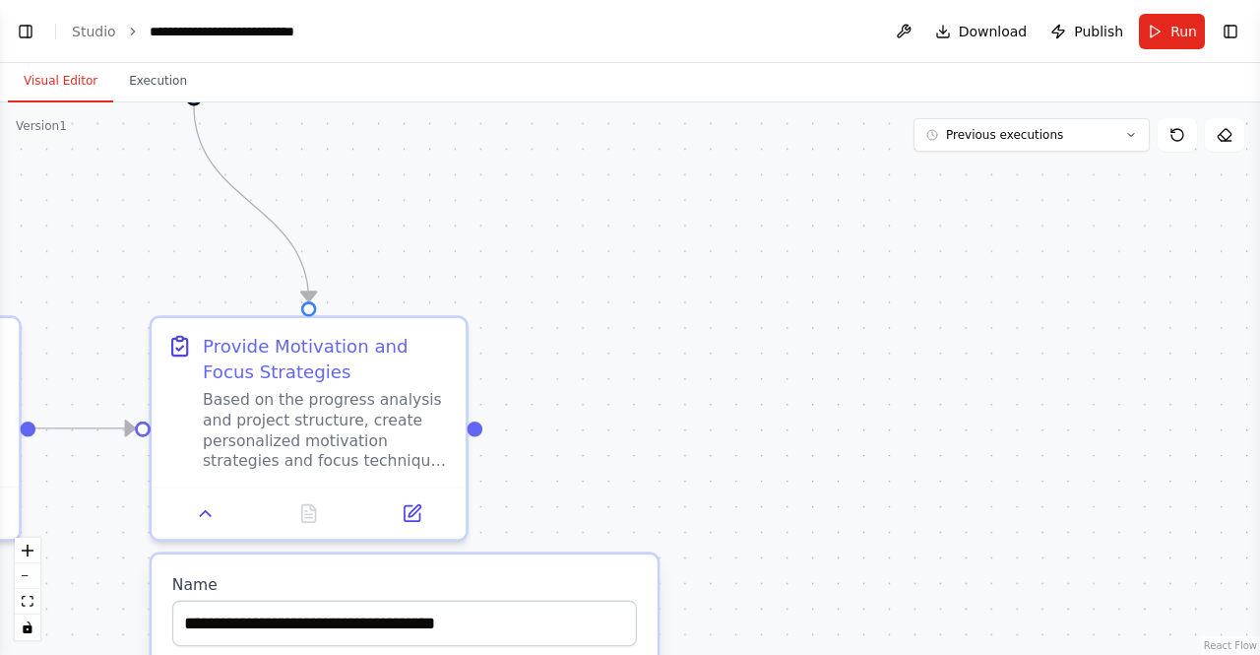
drag, startPoint x: 739, startPoint y: 334, endPoint x: 660, endPoint y: 379, distance: 90.8
click at [660, 379] on div ".deletable-edge-delete-btn { width: 20px; height: 20px; border: 0px solid #ffff…" at bounding box center [630, 378] width 1260 height 552
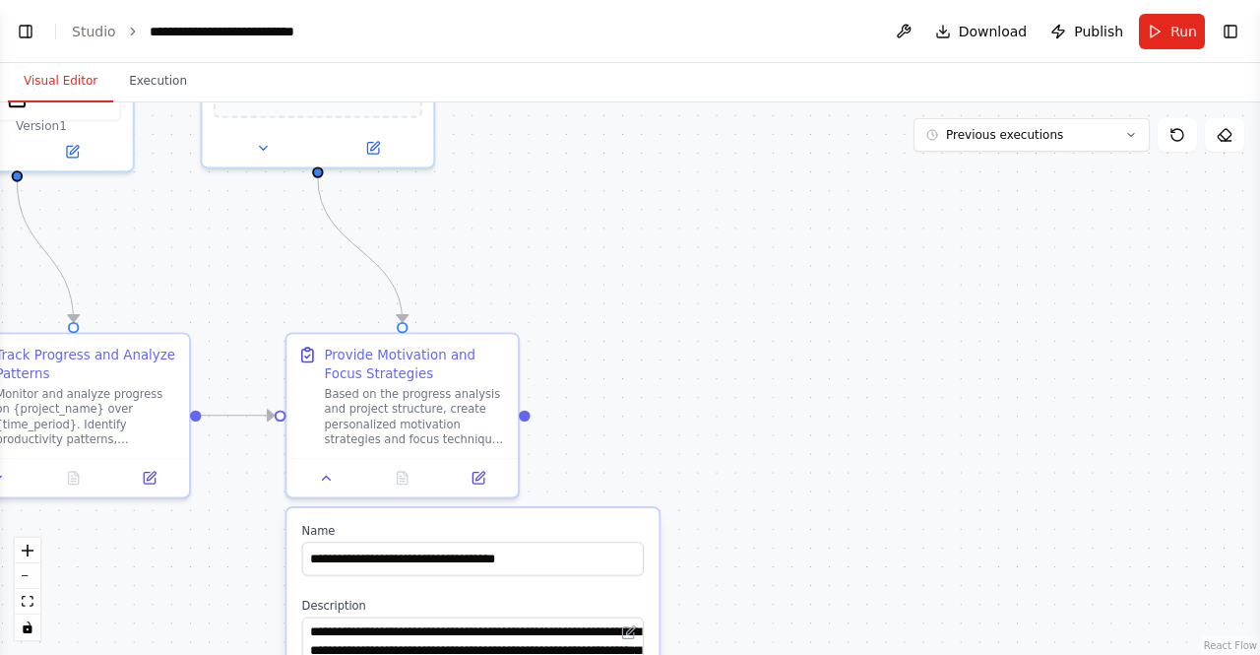
click at [1225, 31] on button "Toggle Right Sidebar" at bounding box center [1231, 32] width 28 height 28
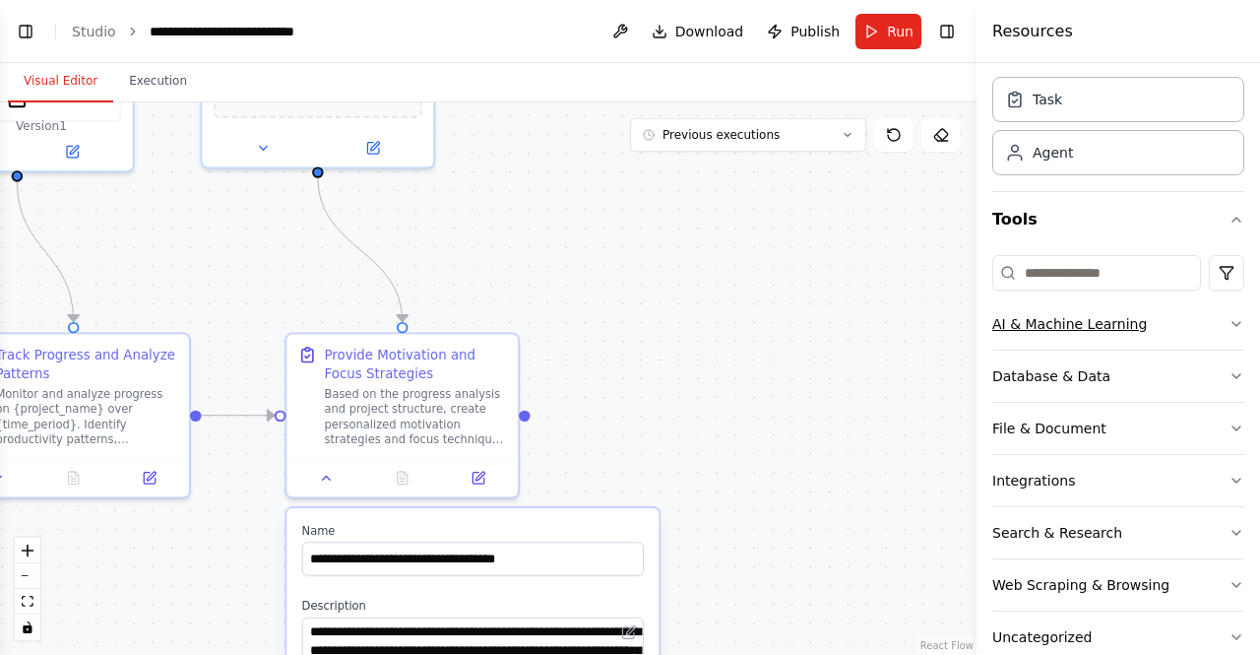
scroll to position [93, 0]
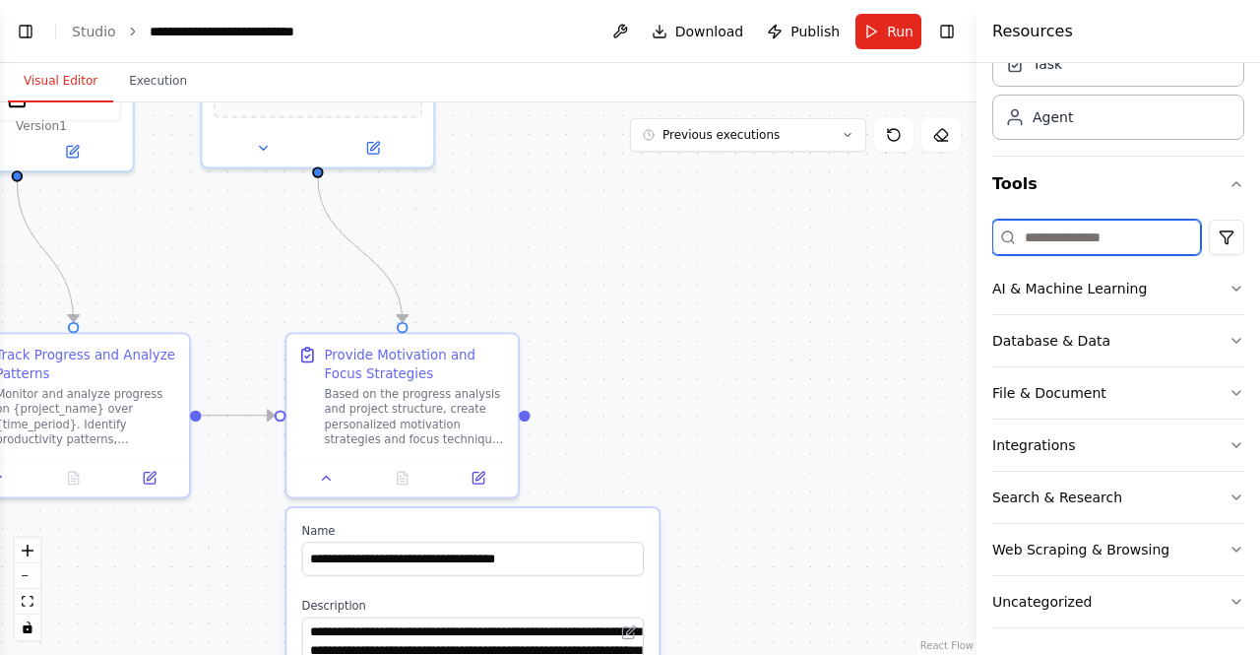
click at [1081, 225] on input at bounding box center [1096, 236] width 209 height 35
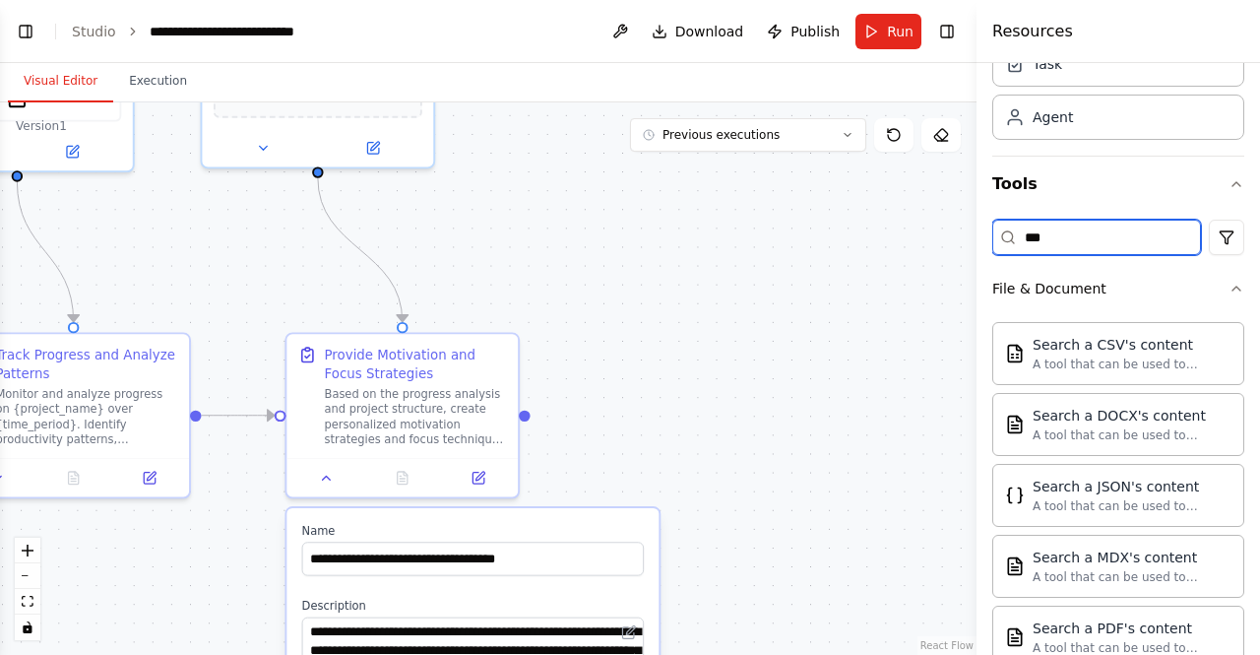
scroll to position [0, 0]
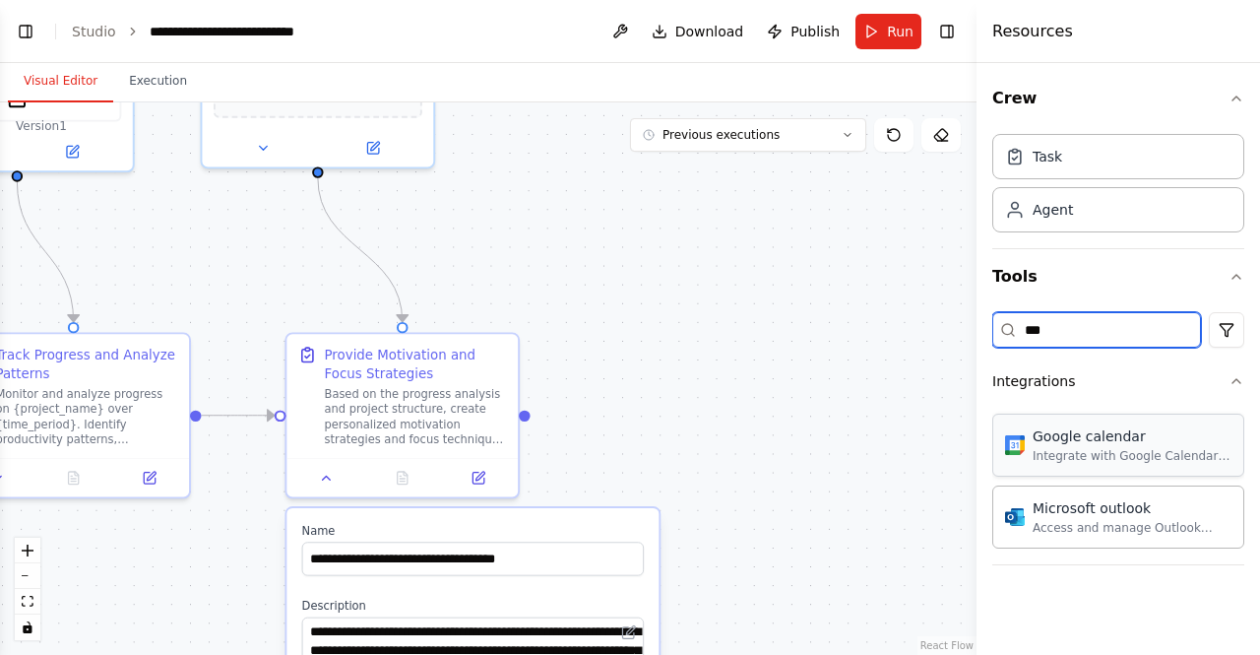
type input "***"
click at [1078, 466] on div "Google calendar Integrate with Google Calendar to manage events, check availabi…" at bounding box center [1118, 444] width 252 height 63
click at [724, 422] on div ".deletable-edge-delete-btn { width: 20px; height: 20px; border: 0px solid #ffff…" at bounding box center [488, 378] width 976 height 552
click at [1093, 433] on div "Google calendar" at bounding box center [1132, 436] width 199 height 20
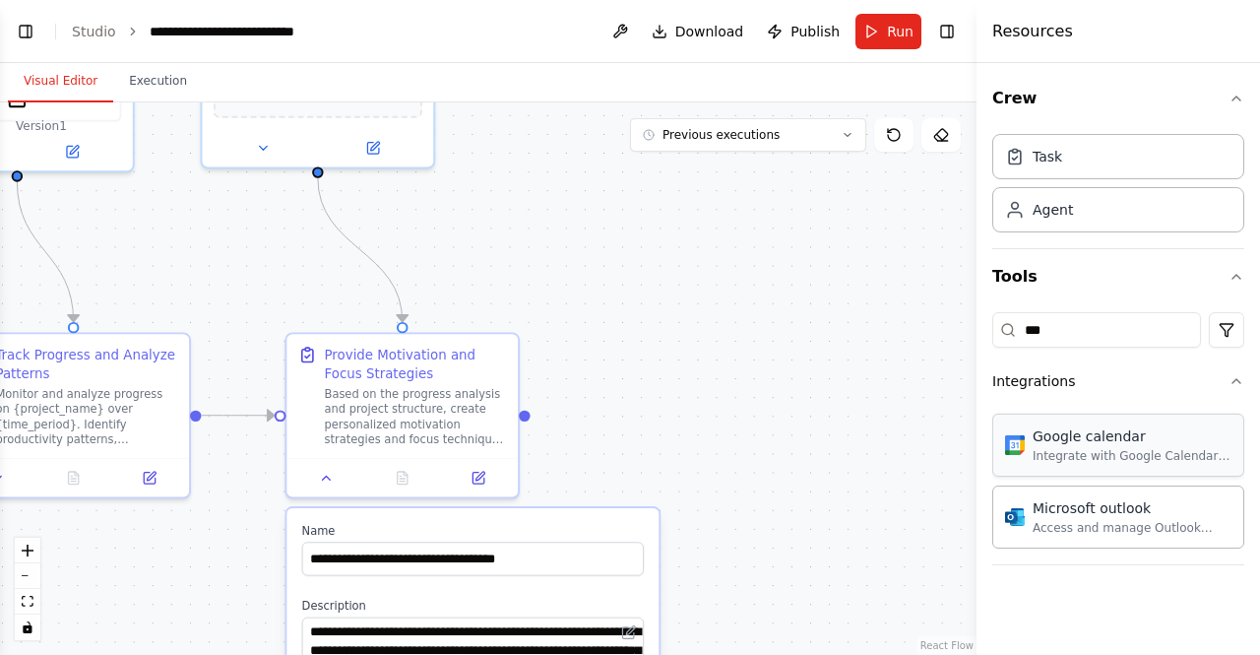
click at [1094, 434] on div "Google calendar" at bounding box center [1132, 436] width 199 height 20
click at [1214, 470] on div "Google calendar Integrate with Google Calendar to manage events, check availabi…" at bounding box center [1118, 444] width 252 height 63
click at [1092, 184] on div "Task Agent" at bounding box center [1118, 179] width 252 height 106
click at [1071, 170] on div "Task" at bounding box center [1118, 155] width 252 height 45
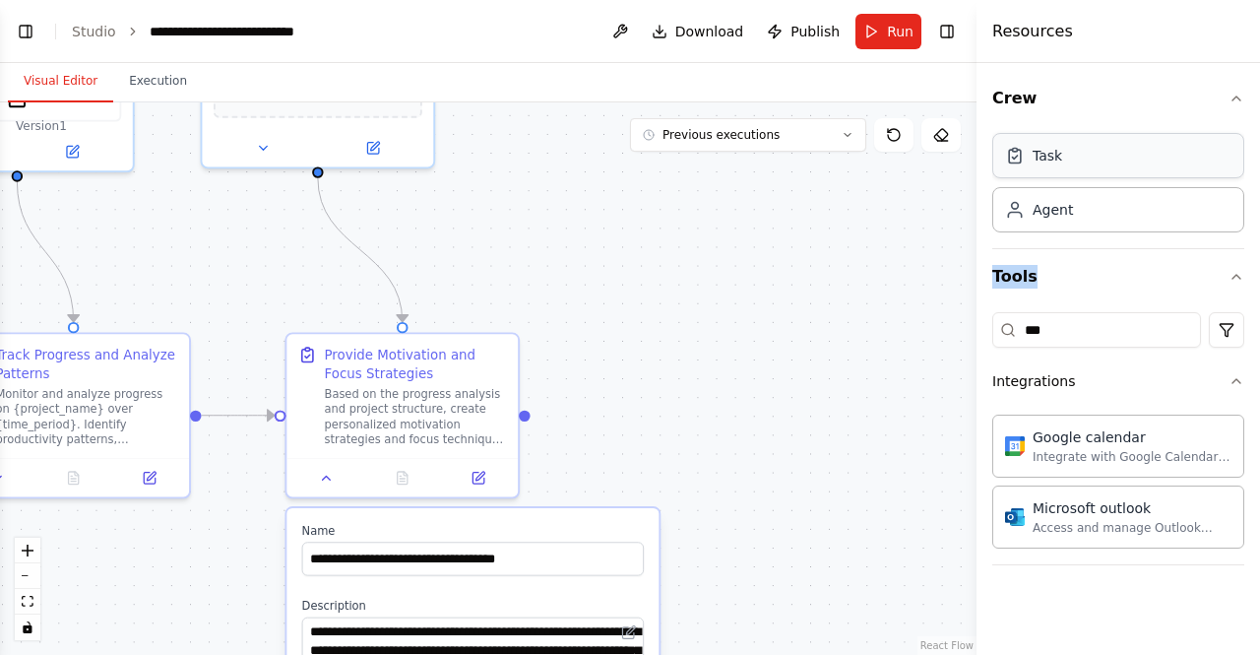
click at [1071, 170] on div "Task" at bounding box center [1118, 155] width 252 height 45
click at [1055, 180] on div "Task Agent" at bounding box center [1118, 179] width 252 height 106
click at [1041, 305] on div "*** Integrations Google calendar Integrate with Google Calendar to manage event…" at bounding box center [1118, 434] width 252 height 261
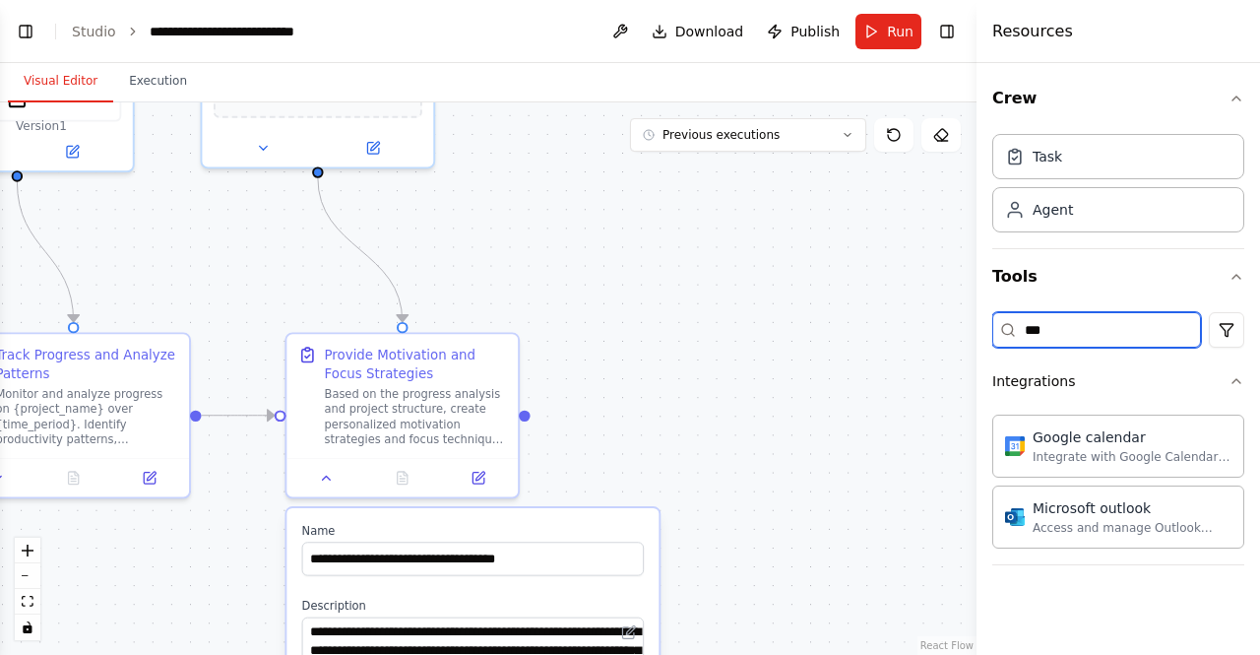
drag, startPoint x: 1178, startPoint y: 337, endPoint x: 967, endPoint y: 330, distance: 211.7
click at [967, 330] on div "Create a crew that helps organize your personal projects, sets reminders for im…" at bounding box center [630, 327] width 1260 height 655
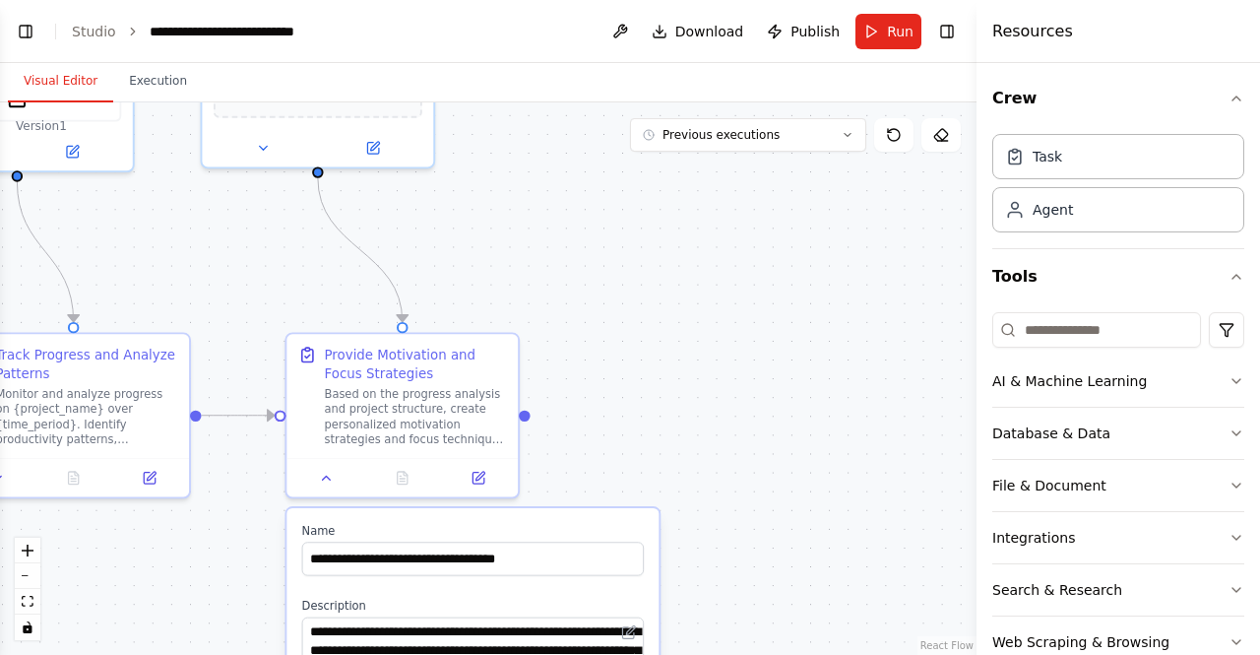
click at [1068, 178] on div "Task Agent" at bounding box center [1118, 179] width 252 height 106
click at [1062, 169] on div "Task" at bounding box center [1118, 155] width 252 height 45
click at [1057, 183] on div "Task Agent" at bounding box center [1118, 179] width 252 height 106
click at [1067, 212] on div "Agent" at bounding box center [1053, 209] width 40 height 20
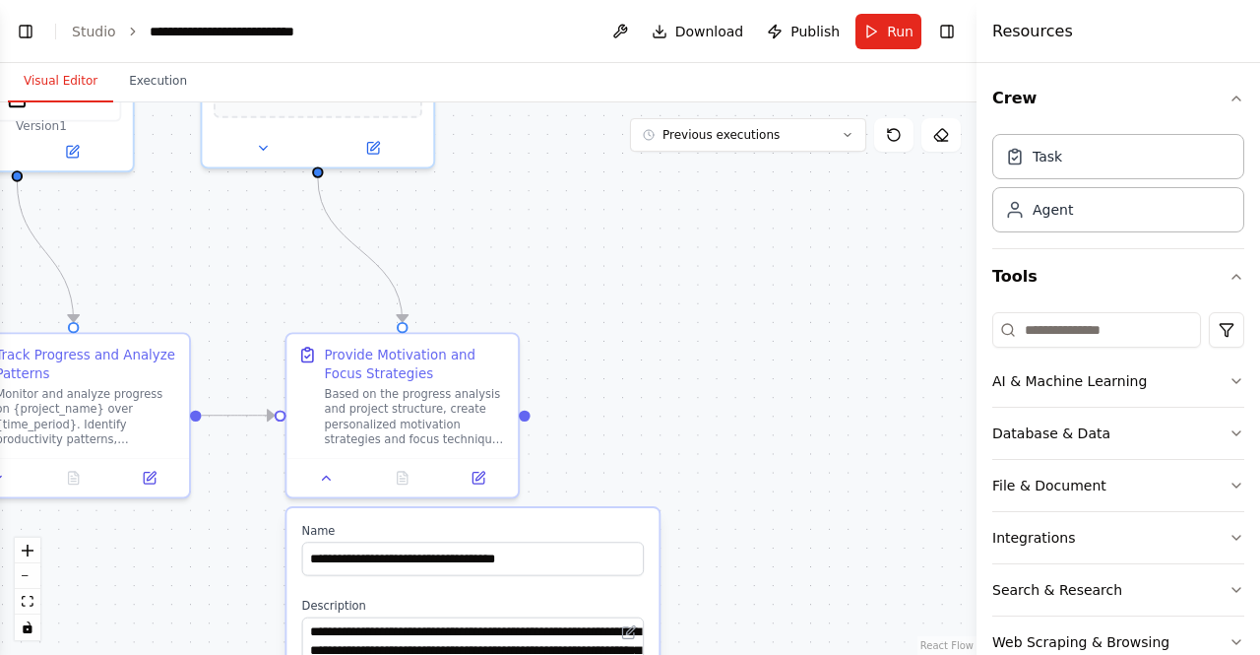
scroll to position [93, 0]
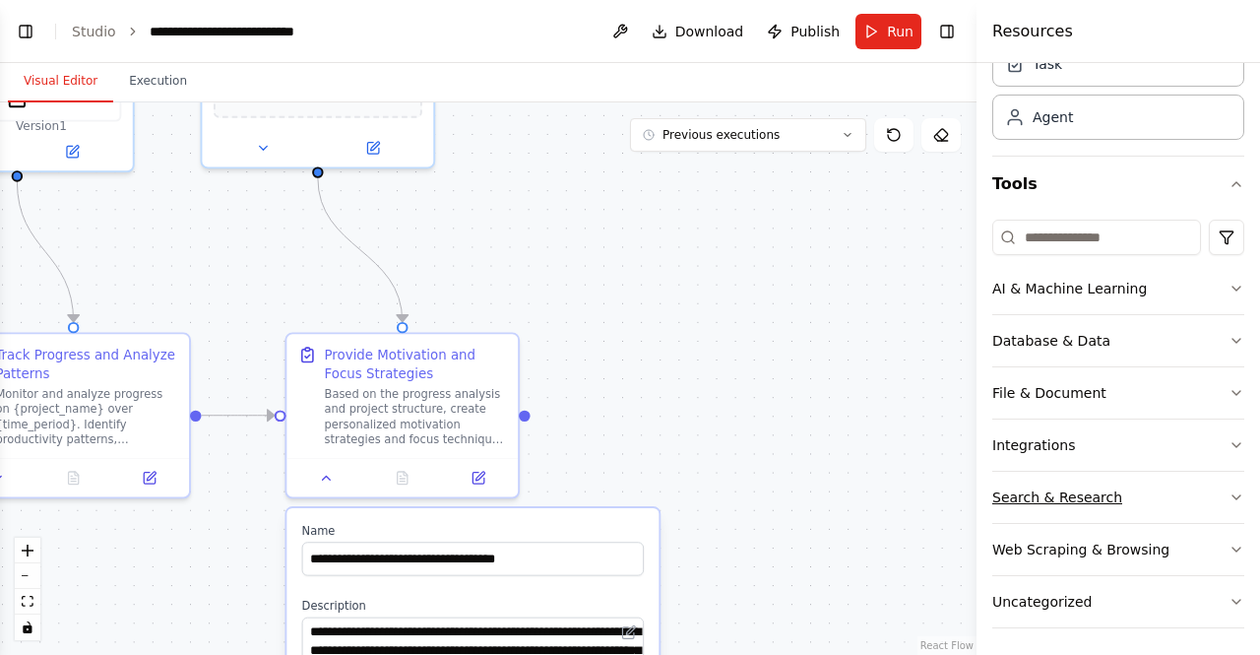
click at [1070, 471] on button "Search & Research" at bounding box center [1118, 496] width 252 height 51
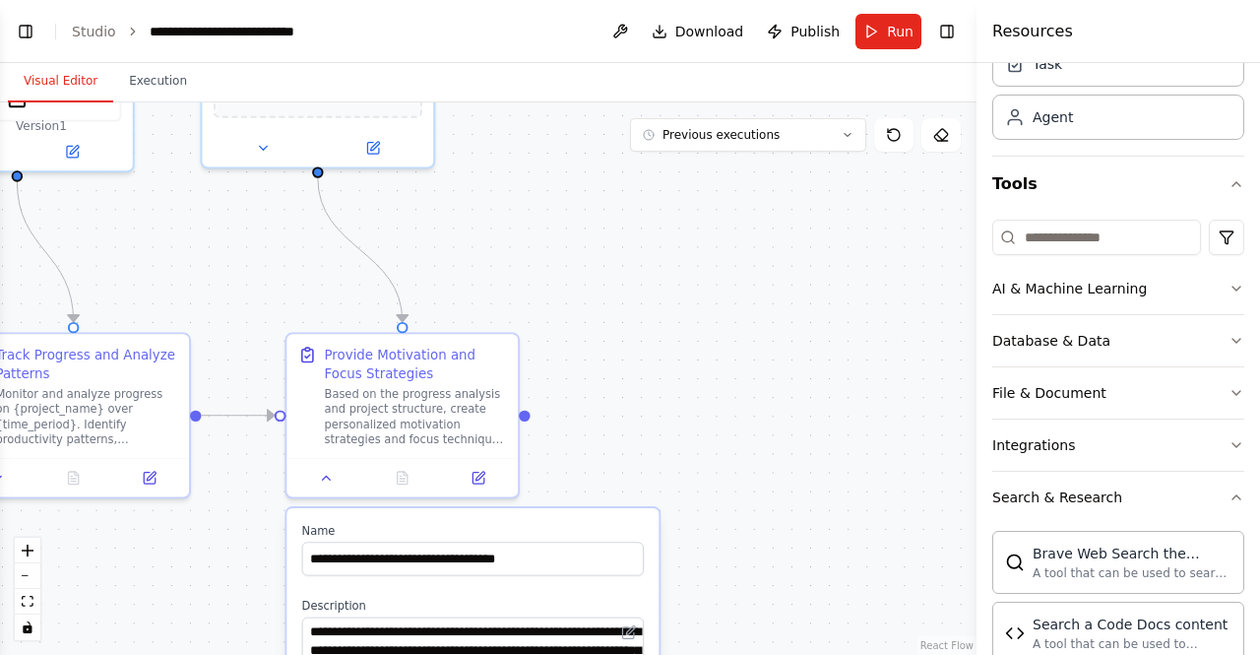
click at [862, 207] on div ".deletable-edge-delete-btn { width: 20px; height: 20px; border: 0px solid #ffff…" at bounding box center [488, 378] width 976 height 552
drag, startPoint x: 525, startPoint y: 418, endPoint x: 626, endPoint y: 409, distance: 101.8
click at [626, 409] on div ".deletable-edge-delete-btn { width: 20px; height: 20px; border: 0px solid #ffff…" at bounding box center [488, 378] width 976 height 552
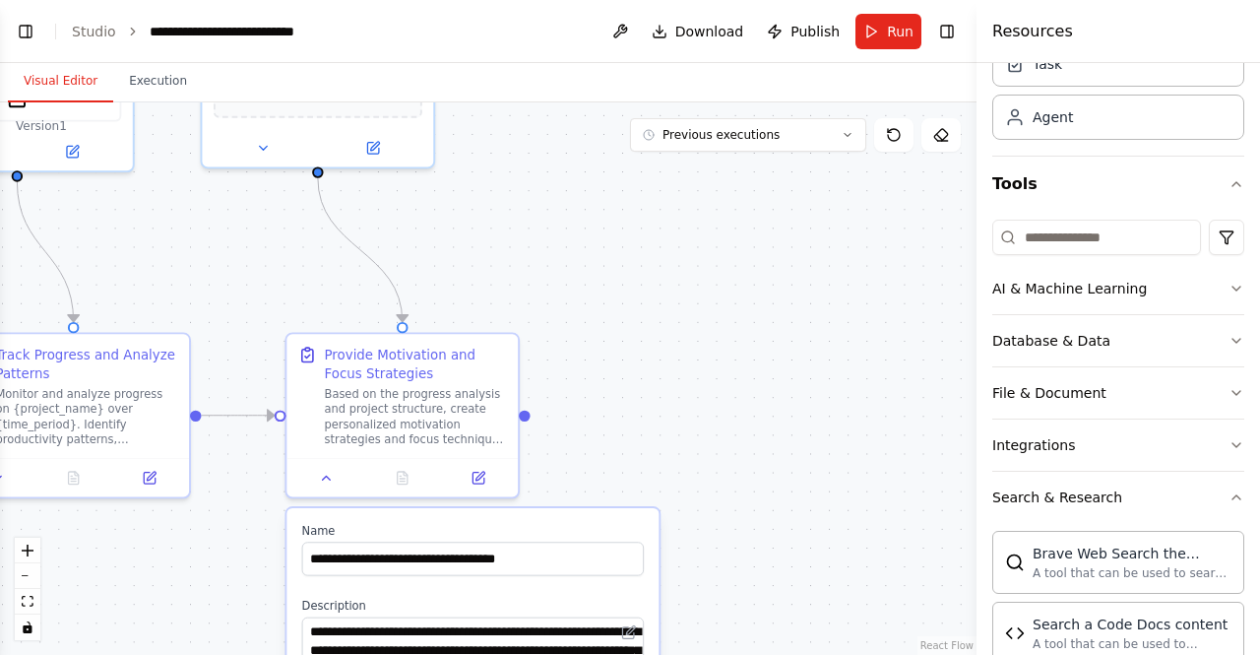
drag, startPoint x: 626, startPoint y: 409, endPoint x: 536, endPoint y: 414, distance: 89.7
click at [626, 409] on div ".deletable-edge-delete-btn { width: 20px; height: 20px; border: 0px solid #ffff…" at bounding box center [488, 378] width 976 height 552
click at [524, 418] on div ".deletable-edge-delete-btn { width: 20px; height: 20px; border: 0px solid #ffff…" at bounding box center [488, 378] width 976 height 552
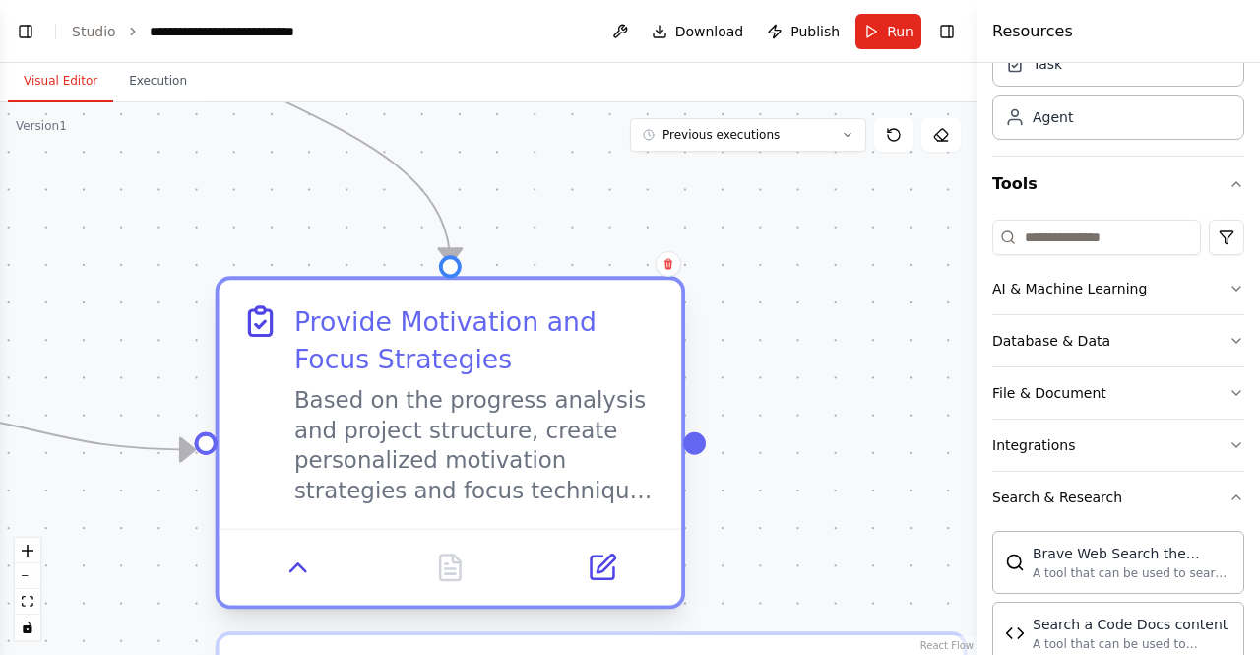
drag, startPoint x: 472, startPoint y: 424, endPoint x: 670, endPoint y: 456, distance: 200.3
click at [670, 456] on div "Provide Motivation and Focus Strategies Based on the progress analysis and proj…" at bounding box center [450, 404] width 463 height 248
click at [301, 579] on icon at bounding box center [298, 567] width 31 height 31
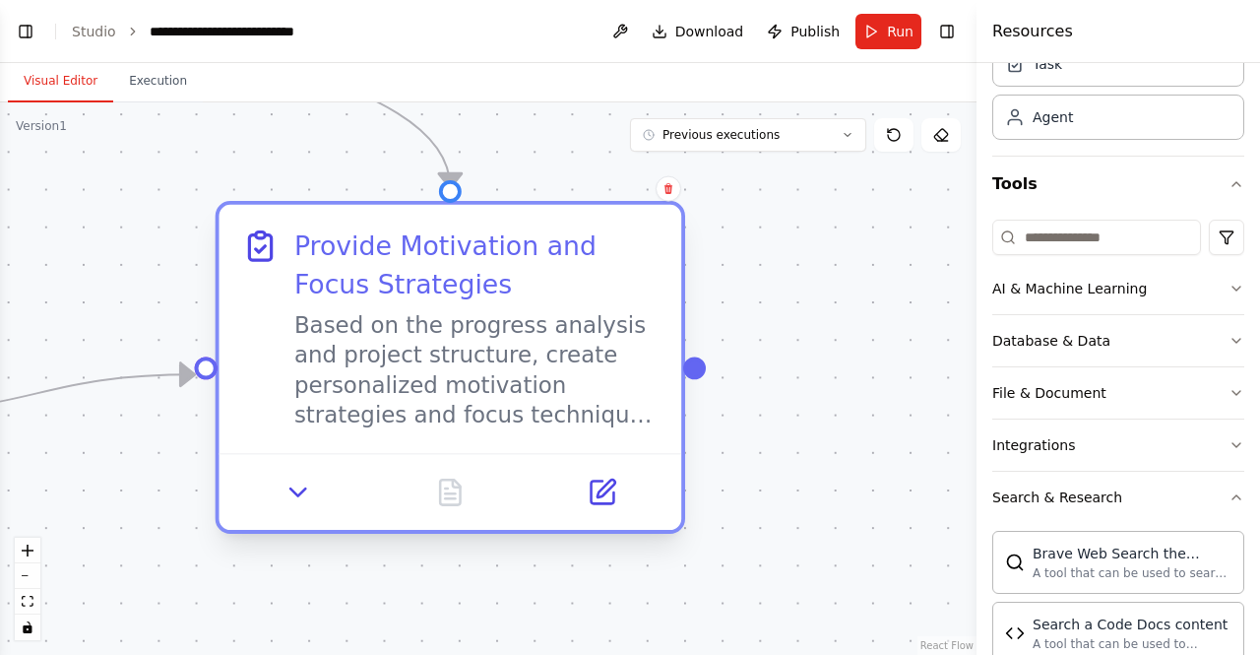
click at [432, 399] on div "Based on the progress analysis and project structure, create personalized motiv…" at bounding box center [476, 370] width 364 height 120
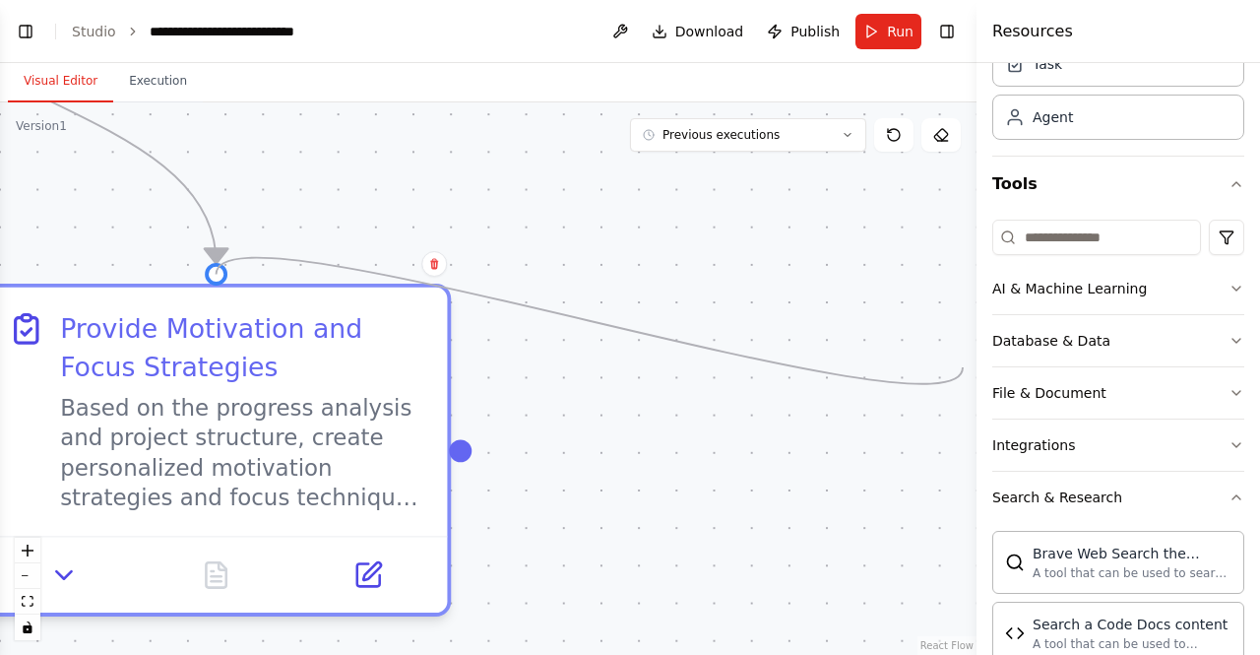
drag, startPoint x: 453, startPoint y: 258, endPoint x: 963, endPoint y: 367, distance: 521.4
click at [963, 367] on div ".deletable-edge-delete-btn { width: 20px; height: 20px; border: 0px solid #ffff…" at bounding box center [488, 378] width 976 height 552
